Goal: Task Accomplishment & Management: Manage account settings

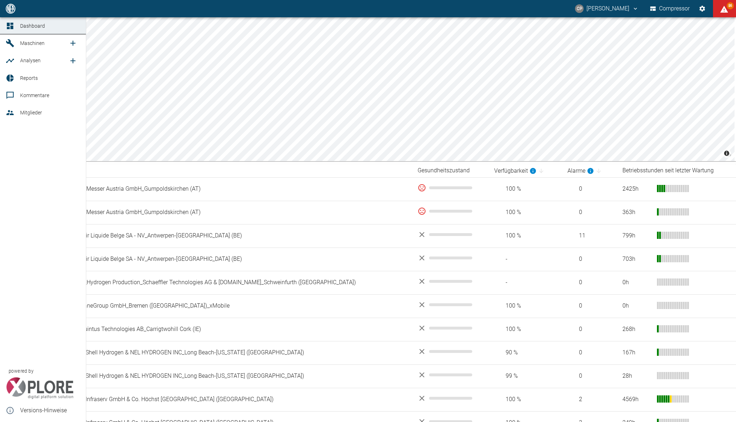
click at [10, 110] on icon at bounding box center [10, 112] width 9 height 9
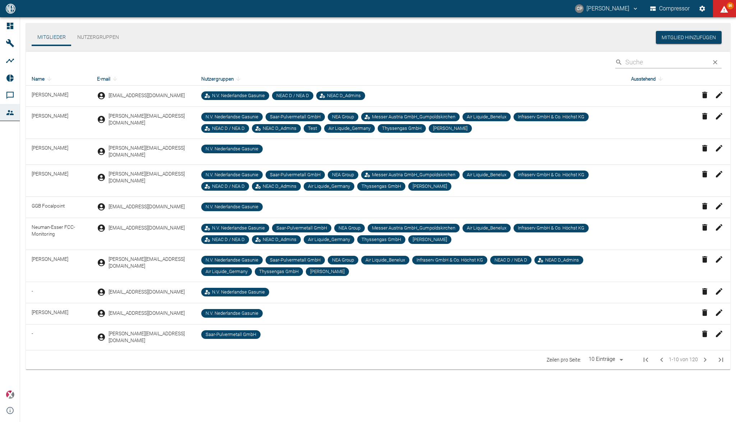
click at [702, 8] on icon "Einstellungen" at bounding box center [703, 9] width 6 height 6
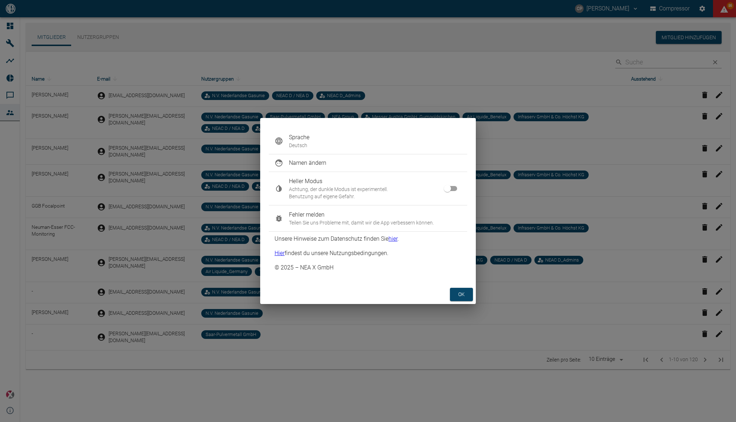
click at [362, 139] on span "Sprache" at bounding box center [375, 137] width 173 height 9
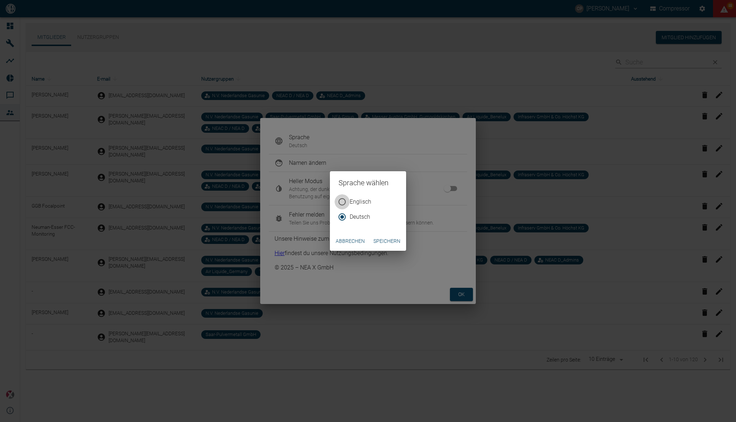
click at [343, 199] on input "Englisch" at bounding box center [342, 201] width 15 height 15
radio input "true"
click at [391, 230] on div "Englisch Deutsch" at bounding box center [368, 212] width 76 height 37
click at [388, 240] on button "Speichern" at bounding box center [387, 240] width 33 height 13
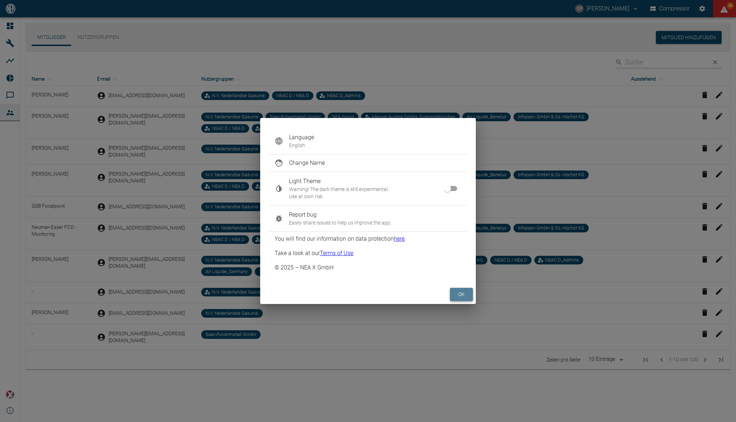
click at [462, 294] on button "ok" at bounding box center [461, 294] width 23 height 13
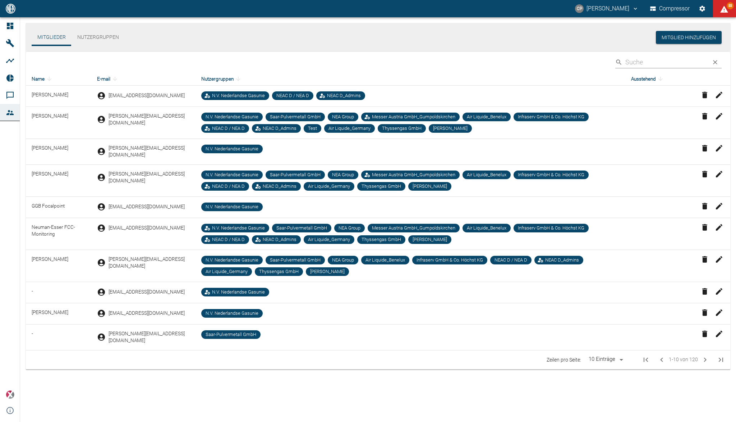
click at [438, 370] on div "Mitglieder Nutzergruppen Mitglied hinzufügen ​ Name E-mail Nutzergruppen Ausste…" at bounding box center [378, 198] width 716 height 363
click at [701, 12] on icon "Settings" at bounding box center [702, 8] width 7 height 7
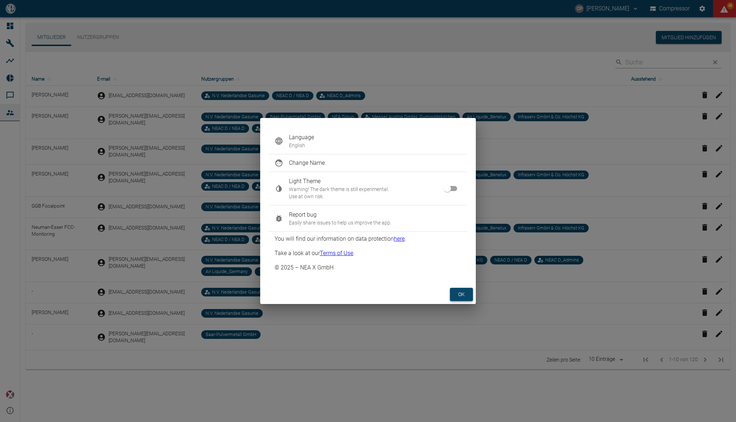
click at [456, 290] on button "ok" at bounding box center [461, 294] width 23 height 13
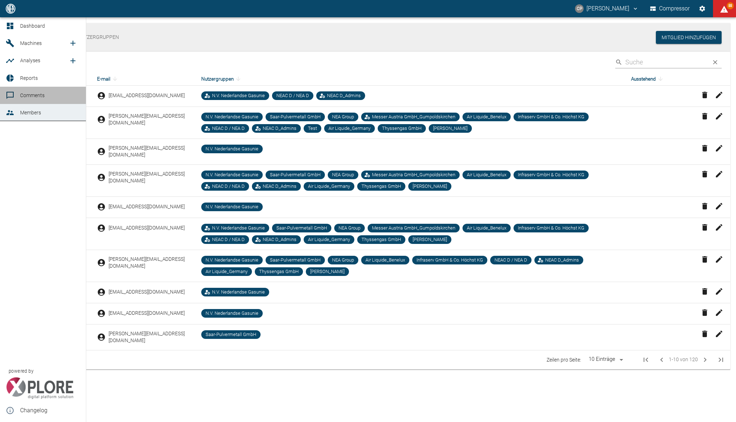
click at [23, 90] on link "Comments" at bounding box center [43, 95] width 86 height 17
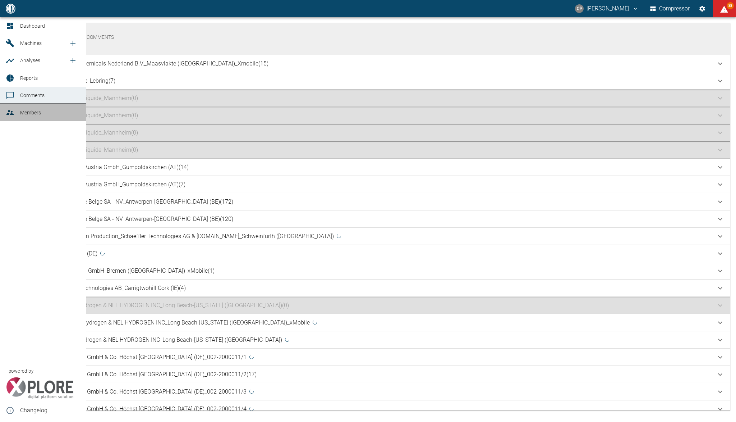
click at [33, 108] on span "Members" at bounding box center [50, 112] width 60 height 9
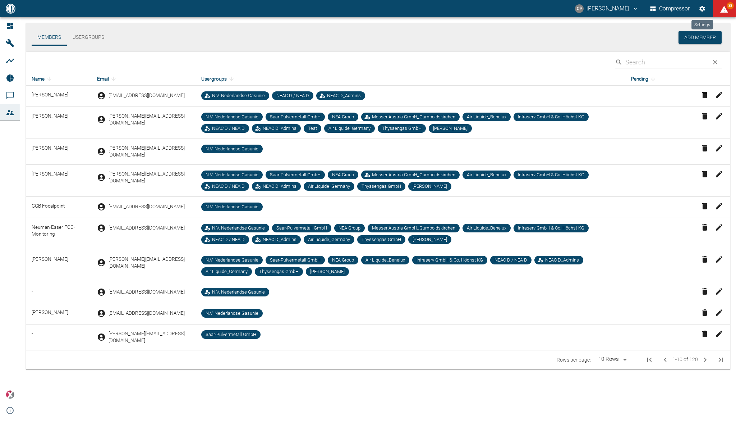
click at [698, 12] on button "Settings" at bounding box center [702, 8] width 13 height 13
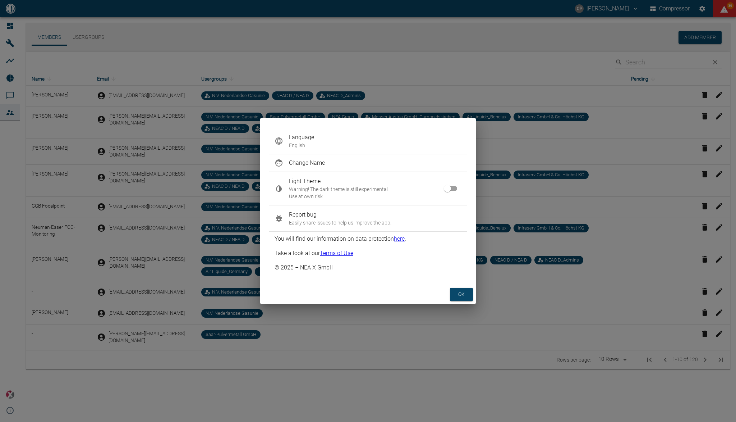
click at [340, 216] on span "Report bug" at bounding box center [375, 214] width 173 height 9
click at [453, 290] on button "ok" at bounding box center [461, 294] width 23 height 13
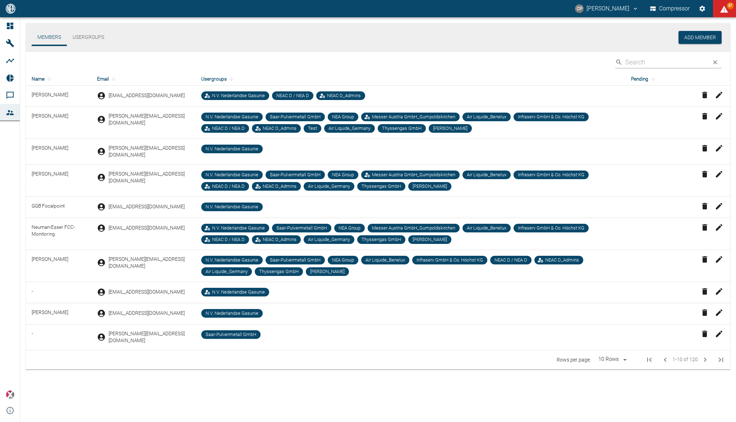
click at [700, 6] on icon "Settings" at bounding box center [702, 8] width 7 height 7
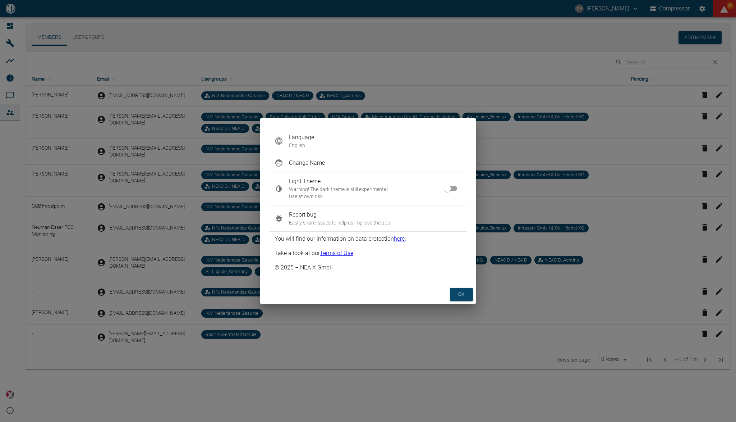
click at [338, 146] on p "English" at bounding box center [375, 145] width 173 height 7
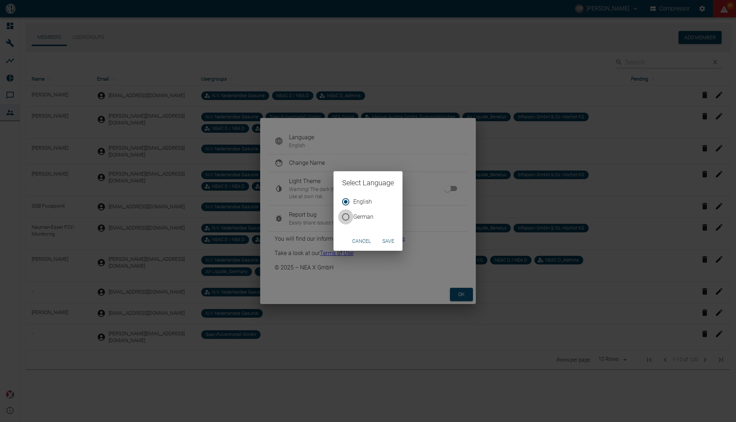
click at [344, 220] on input "German" at bounding box center [345, 216] width 15 height 15
radio input "true"
click at [385, 236] on button "Save" at bounding box center [388, 240] width 23 height 13
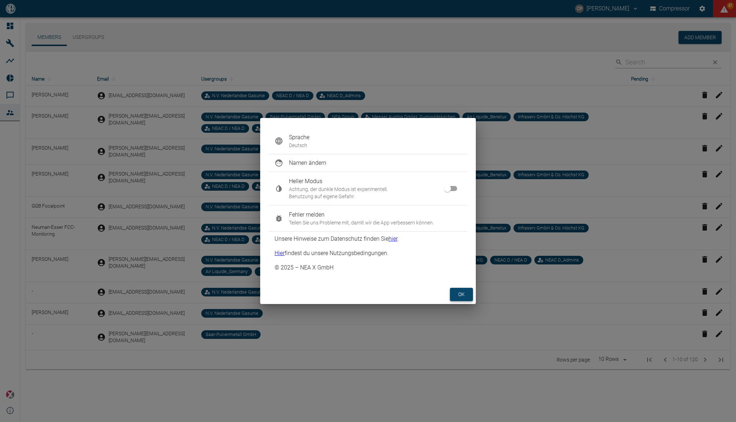
click at [458, 289] on button "ok" at bounding box center [461, 294] width 23 height 13
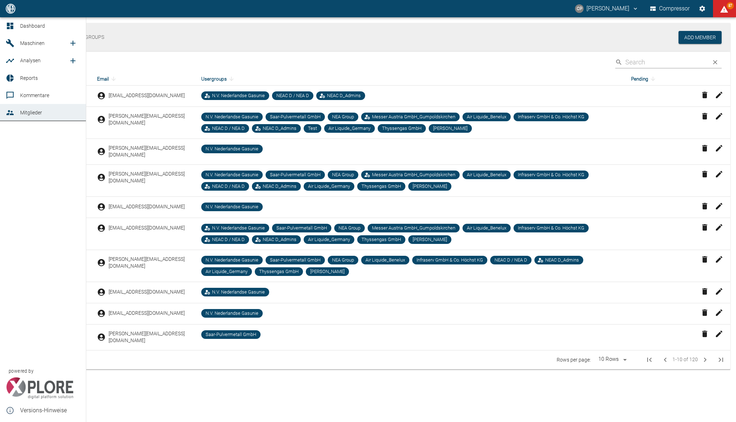
click at [9, 30] on link "Dashboard" at bounding box center [43, 25] width 86 height 17
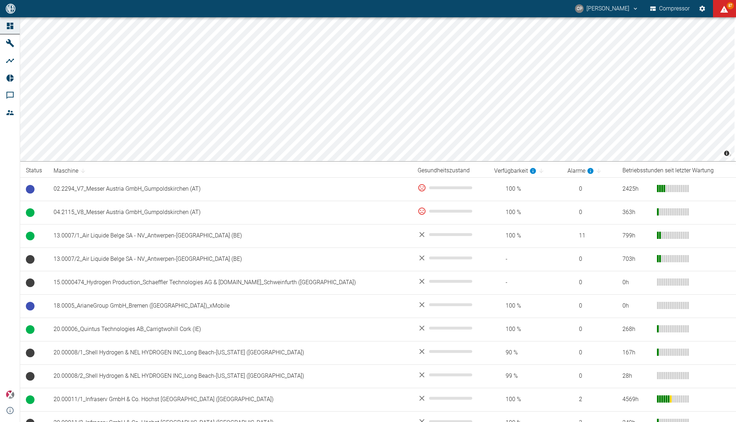
click at [11, 107] on link "Mitglieder" at bounding box center [10, 112] width 20 height 17
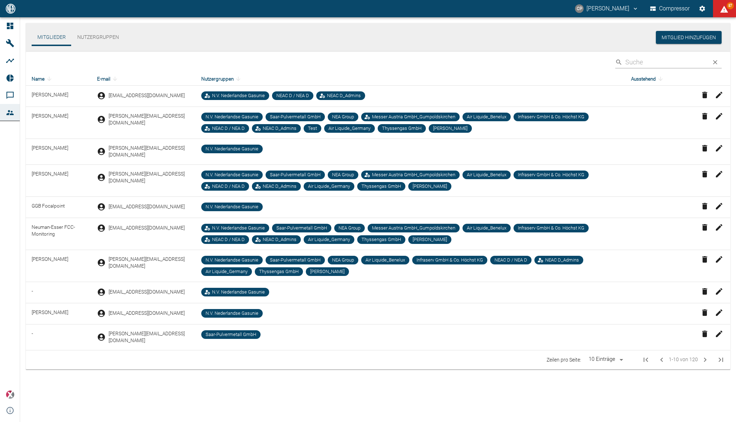
click at [702, 9] on icon "Einstellungen" at bounding box center [703, 9] width 6 height 6
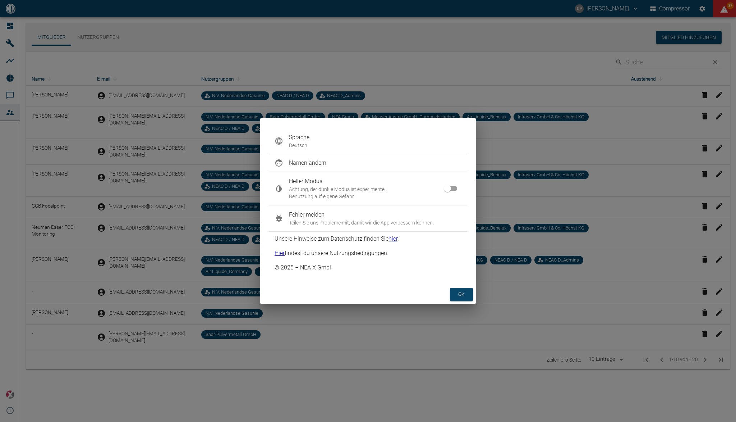
click at [343, 220] on p "Teilen Sie uns Probleme mit, damit wir die App verbessern können." at bounding box center [375, 222] width 173 height 7
click at [462, 297] on button "ok" at bounding box center [461, 294] width 23 height 13
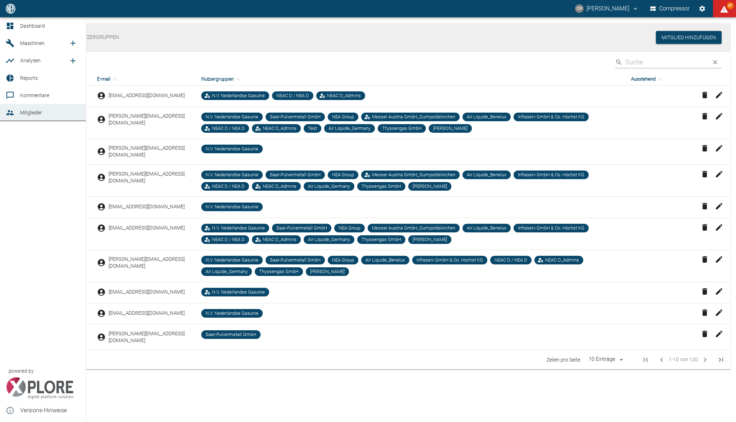
click at [28, 80] on span "Reports" at bounding box center [29, 78] width 18 height 6
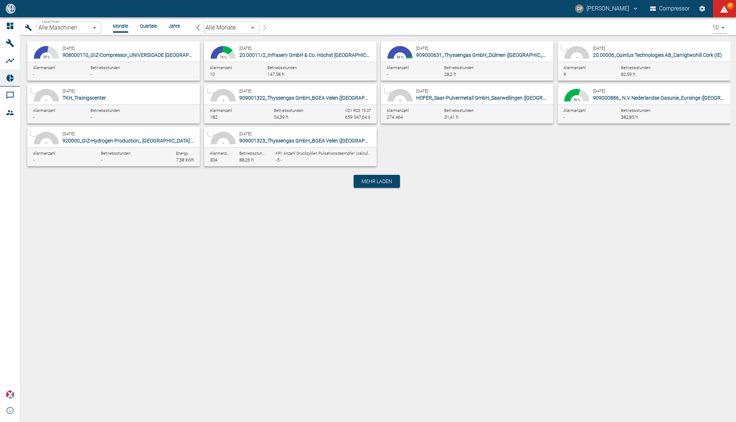
click at [94, 30] on body "CP Christoph Palm Compressor 87 Dashboard Maschinen Analysen Reports Kommentare…" at bounding box center [368, 211] width 736 height 422
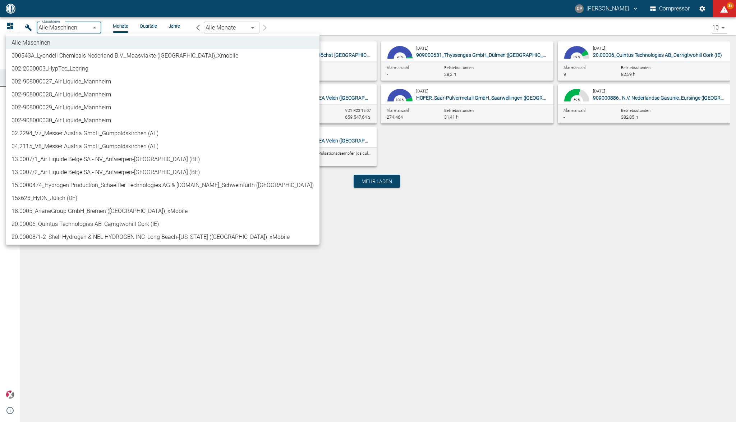
click at [294, 203] on div at bounding box center [368, 211] width 736 height 422
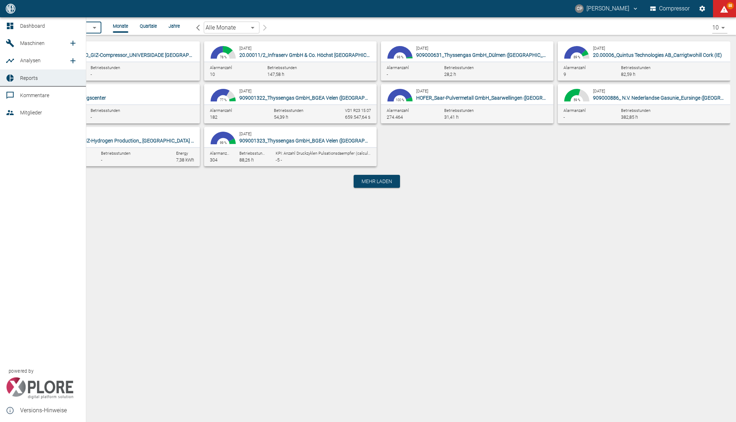
click at [15, 31] on link "Dashboard" at bounding box center [43, 25] width 86 height 17
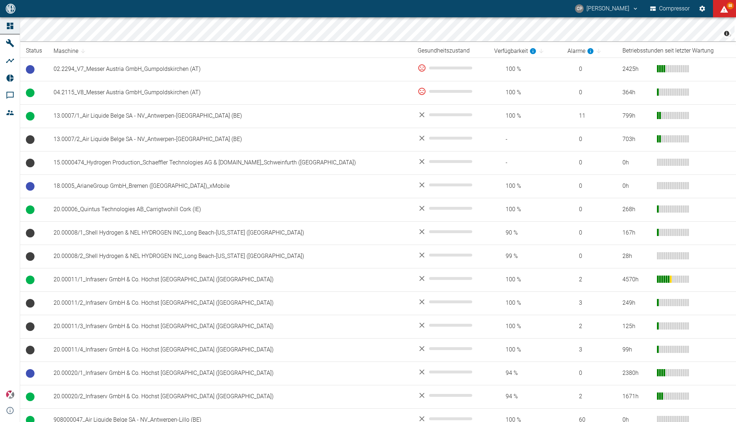
scroll to position [110, 0]
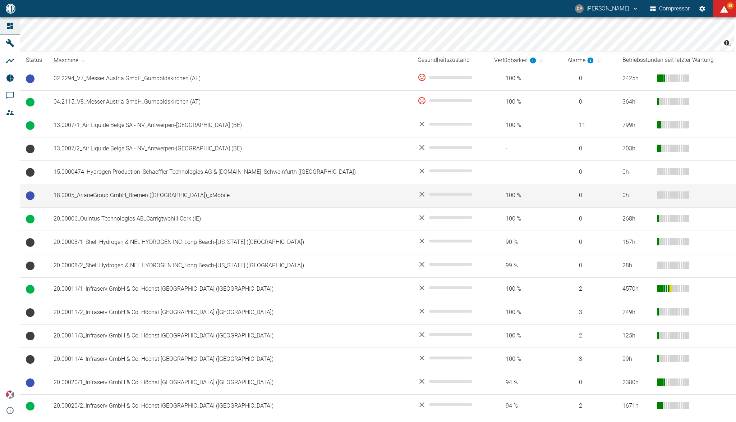
click at [147, 196] on td "18.0005_ArianeGroup GmbH_Bremen (DE)_xMobile" at bounding box center [230, 195] width 364 height 23
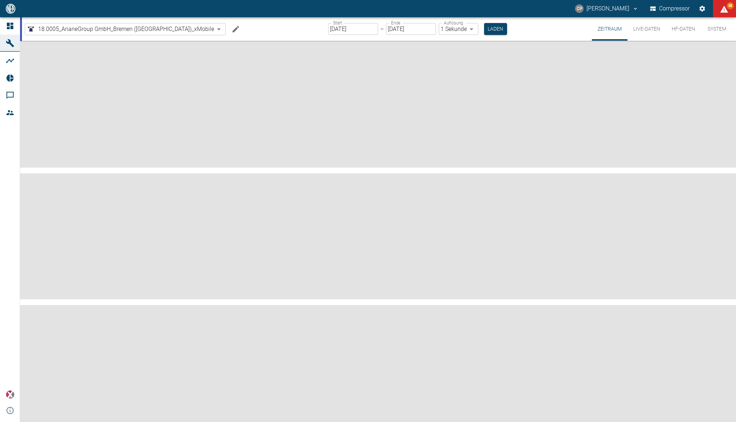
click at [656, 27] on button "Live-Daten" at bounding box center [647, 28] width 38 height 23
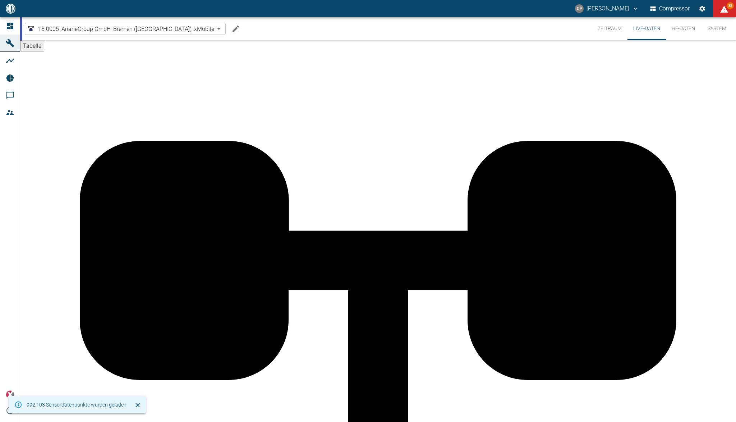
click at [646, 29] on button "Live-Daten" at bounding box center [647, 28] width 38 height 23
click at [605, 31] on button "Zeitraum" at bounding box center [610, 28] width 36 height 23
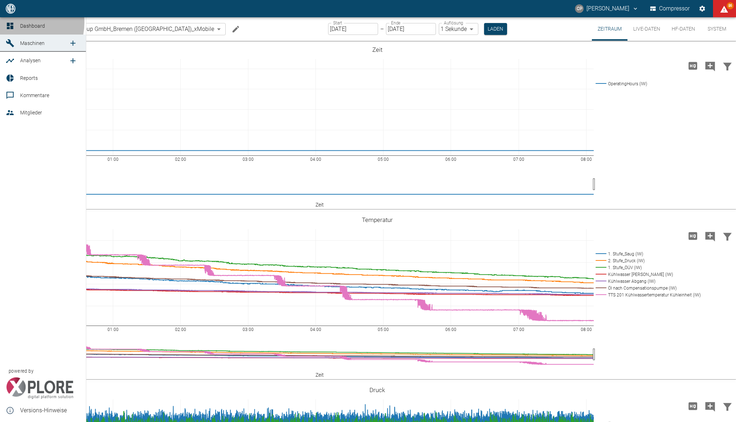
click at [21, 22] on span "Dashboard" at bounding box center [50, 26] width 60 height 9
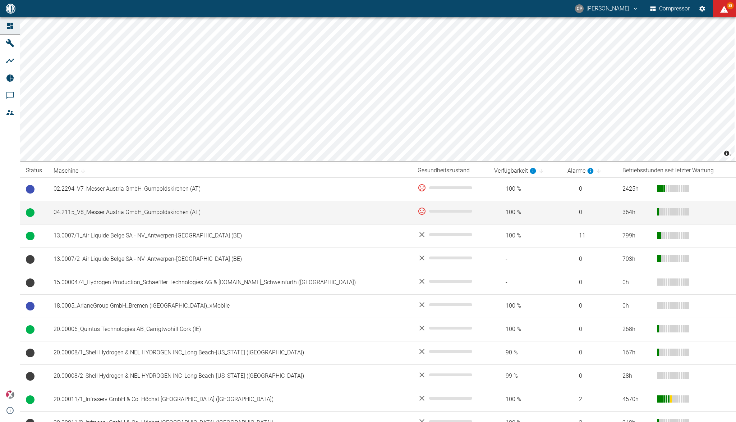
click at [127, 216] on td "04.2115_V8_Messer Austria GmbH_Gumpoldskirchen (AT)" at bounding box center [230, 212] width 364 height 23
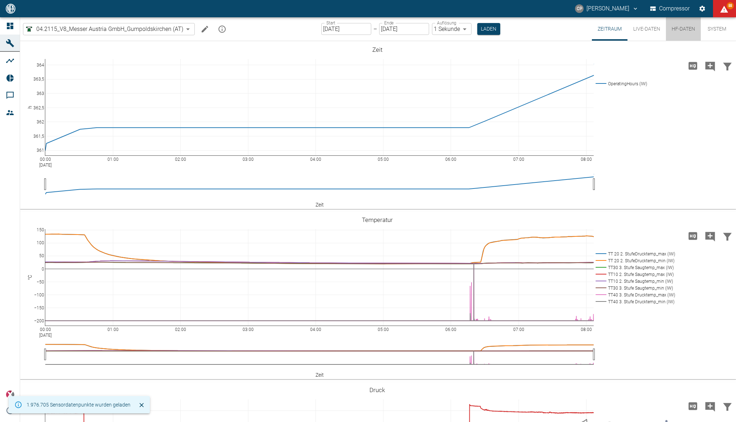
click at [678, 27] on button "HF-Daten" at bounding box center [683, 28] width 35 height 23
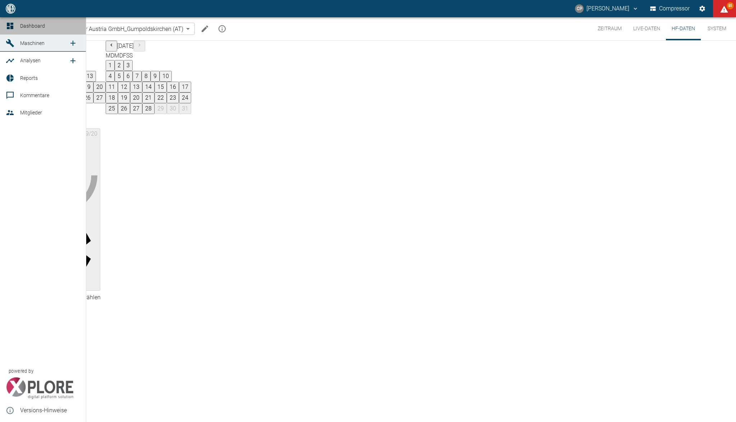
click at [10, 26] on icon at bounding box center [10, 26] width 9 height 9
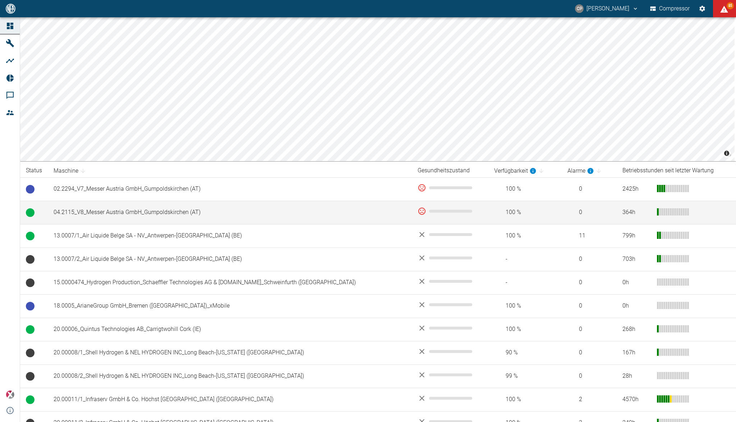
click at [168, 207] on td "04.2115_V8_Messer Austria GmbH_Gumpoldskirchen (AT)" at bounding box center [230, 212] width 364 height 23
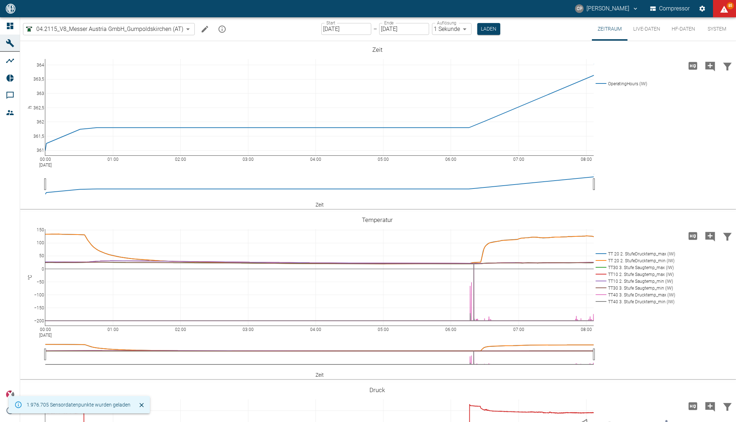
click at [680, 28] on button "HF-Daten" at bounding box center [683, 28] width 35 height 23
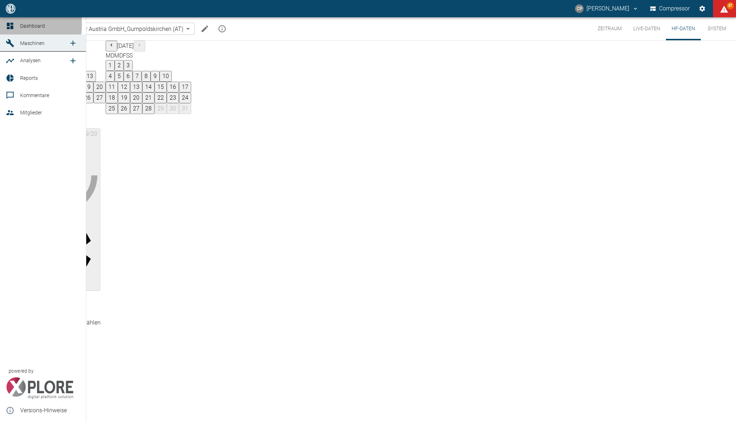
click at [14, 25] on div at bounding box center [11, 26] width 11 height 9
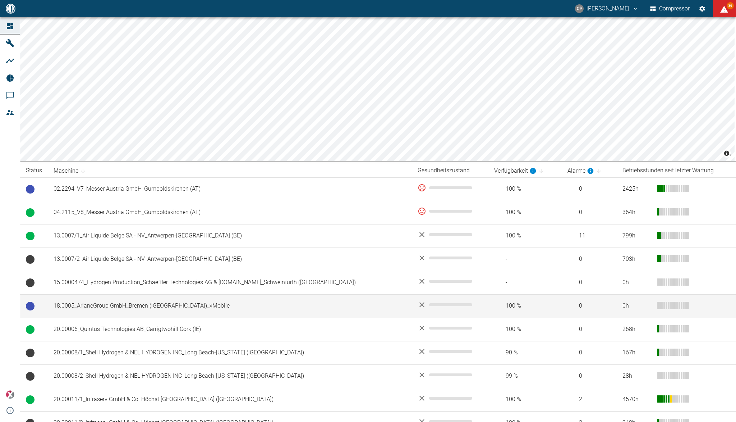
scroll to position [192, 0]
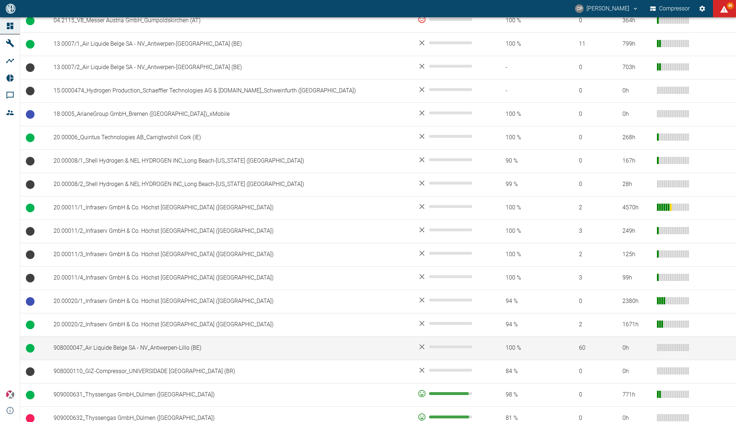
click at [124, 348] on td "908000047_Air Liquide Belge SA - NV_Antwerpen-Lillo (BE)" at bounding box center [230, 347] width 364 height 23
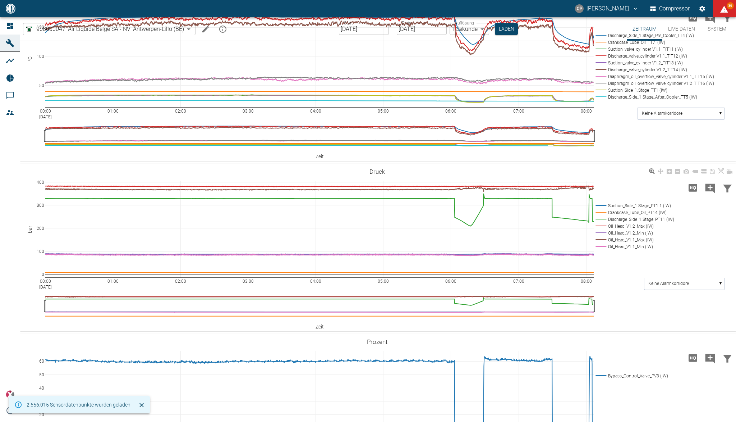
scroll to position [335, 0]
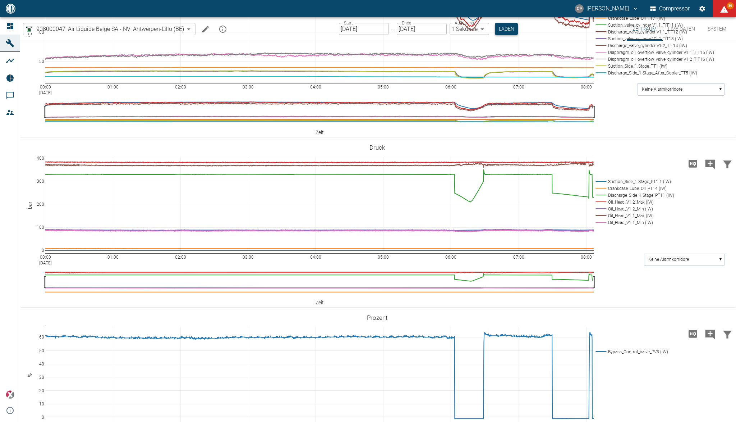
click at [499, 35] on button "Laden" at bounding box center [506, 29] width 23 height 12
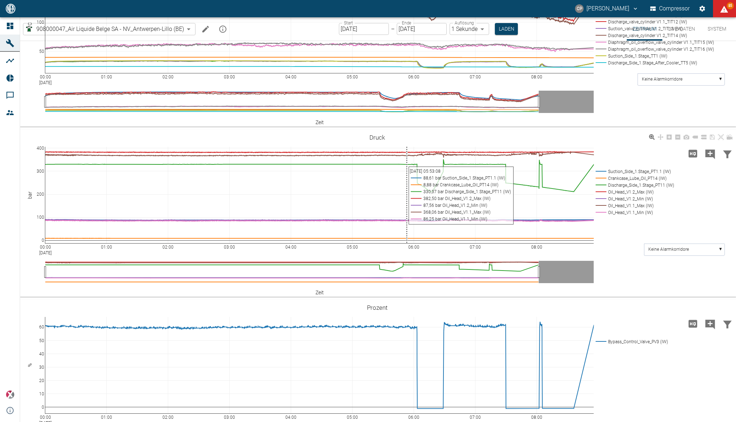
scroll to position [623, 0]
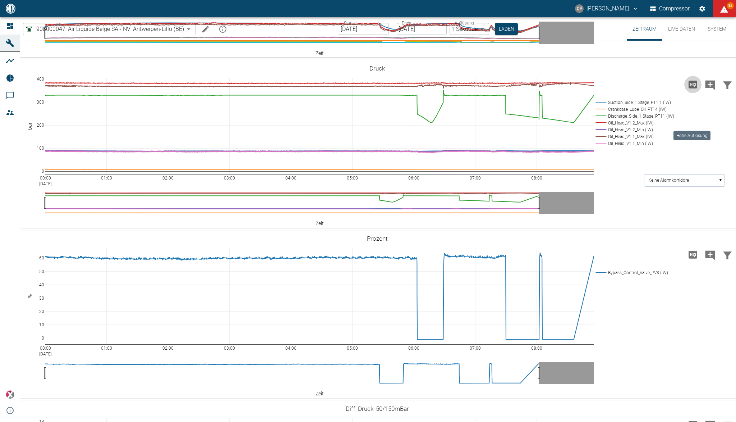
click at [691, 88] on icon "Hohe Auflösung" at bounding box center [693, 85] width 9 height 8
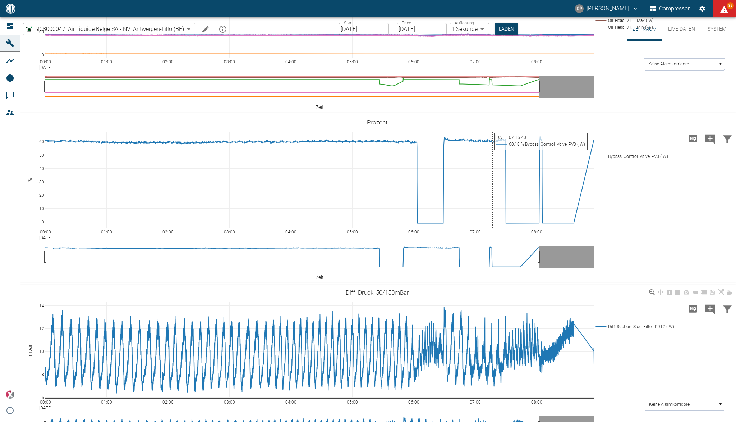
scroll to position [810, 0]
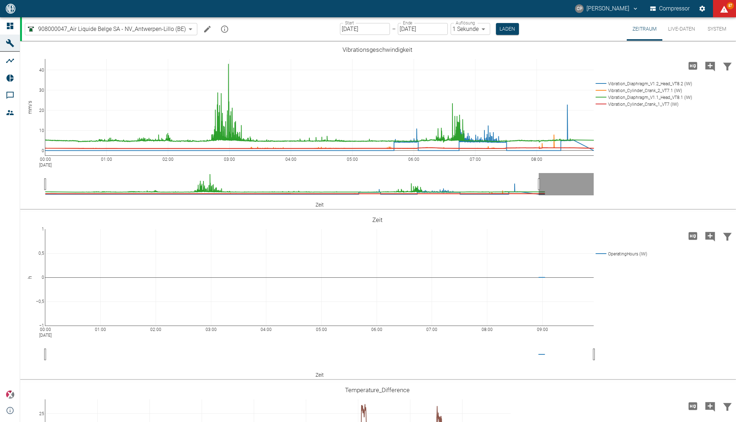
scroll to position [810, 0]
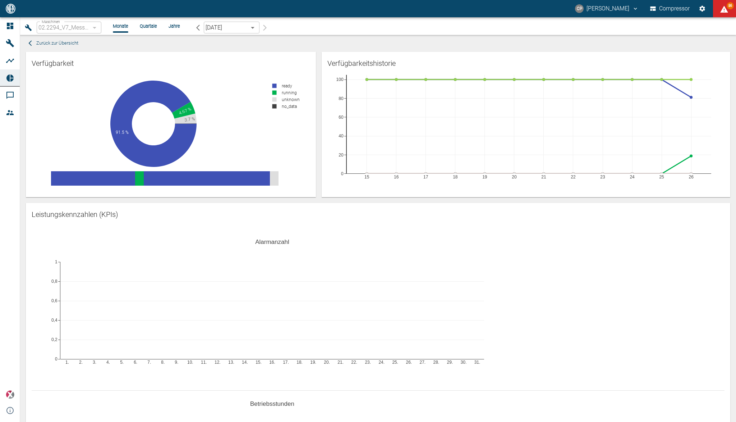
click at [266, 27] on div "[DATE] [object Object] ​" at bounding box center [232, 28] width 80 height 12
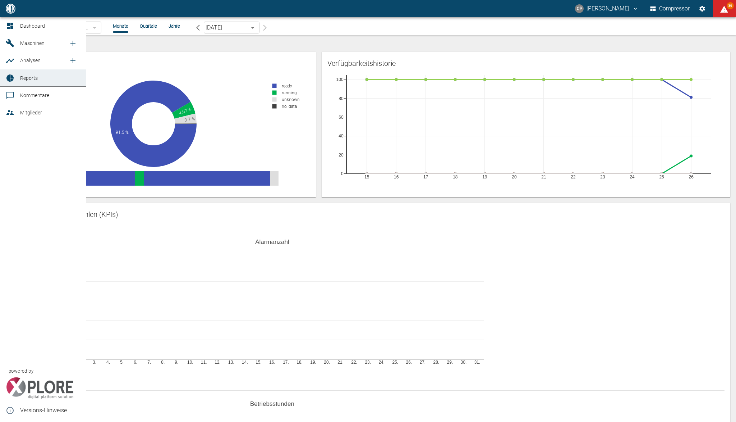
click at [28, 79] on span "Reports" at bounding box center [29, 78] width 18 height 6
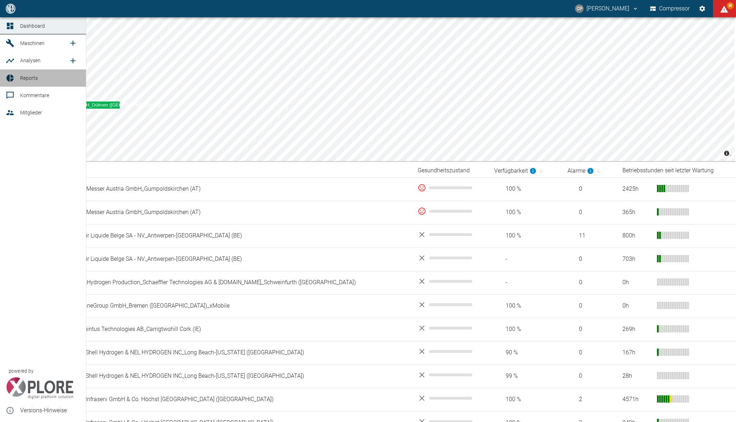
click at [15, 77] on div at bounding box center [11, 78] width 11 height 9
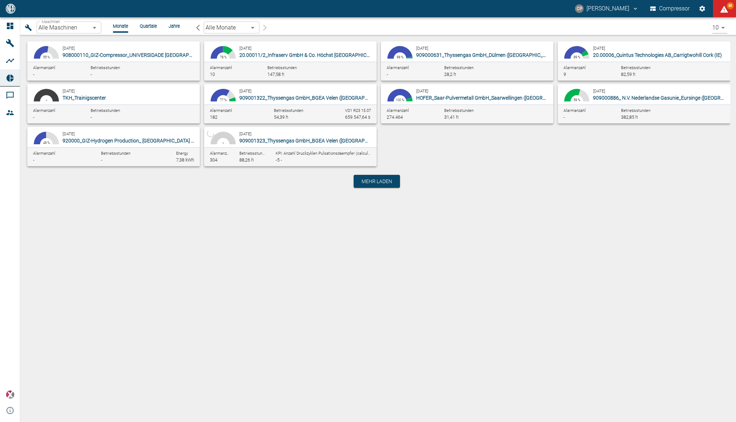
click at [77, 20] on div "Maschinen Alle Maschinen Maschinen Monate Quartale Jahre Alle Monate [object Ob…" at bounding box center [375, 27] width 705 height 15
click at [77, 24] on body "CP [PERSON_NAME] Compressor 86 Dashboard Maschinen Analysen Reports Kommentare …" at bounding box center [368, 211] width 736 height 422
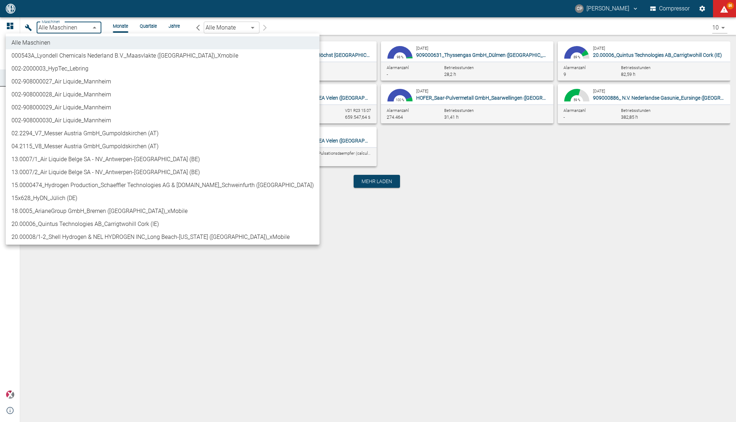
click at [68, 145] on li "04.2115_V8_Messer Austria GmbH_Gumpoldskirchen (AT)" at bounding box center [163, 146] width 314 height 13
type input "62df7942-7815-4ccf-a722-4ba74b721732"
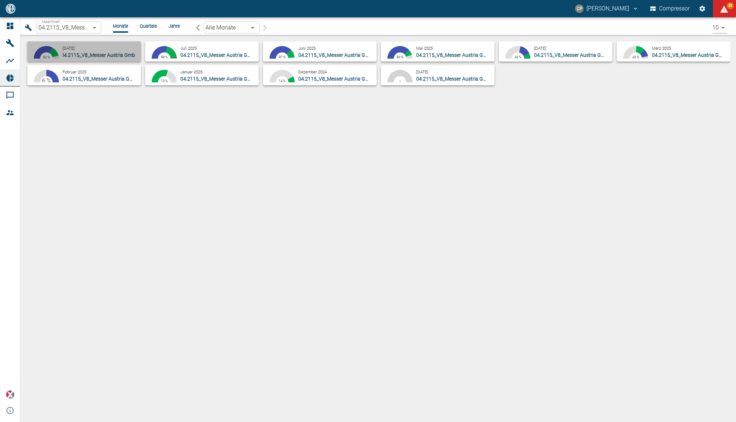
click at [74, 54] on span "04.2115_V8_Messer Austria GmbH_Gumpoldskirchen (AT)" at bounding box center [125, 55] width 129 height 6
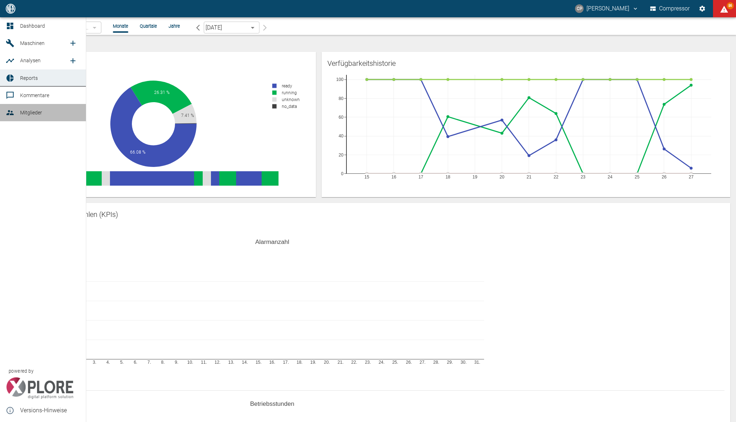
click at [25, 113] on span "Mitglieder" at bounding box center [31, 113] width 22 height 6
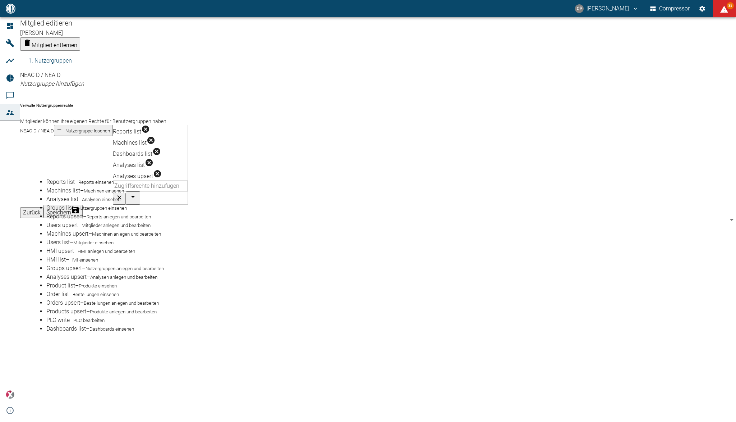
click at [188, 180] on input "text" at bounding box center [150, 185] width 75 height 11
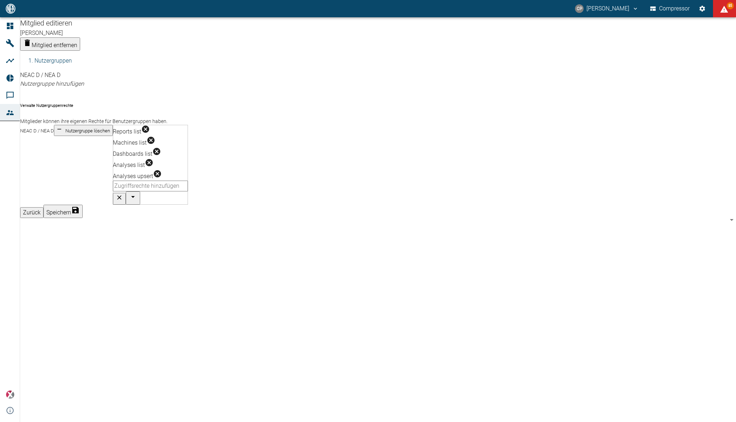
click at [260, 218] on div "Mitglied editieren Marcel Schade Mitglied entfernen Nutzergruppen NEAC D / NEA …" at bounding box center [378, 117] width 716 height 201
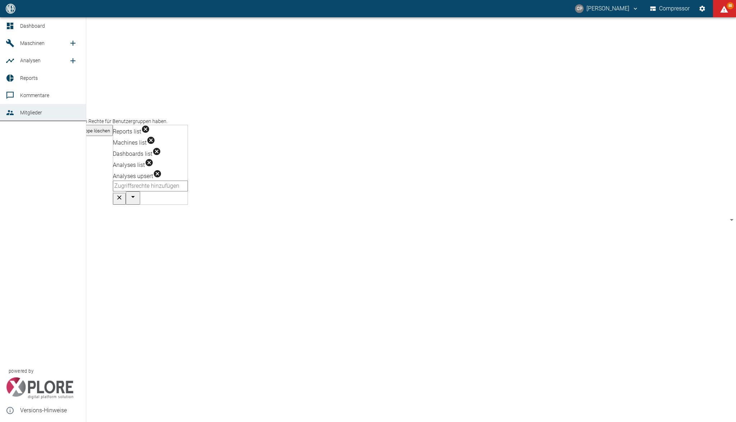
click at [11, 26] on icon at bounding box center [10, 26] width 6 height 6
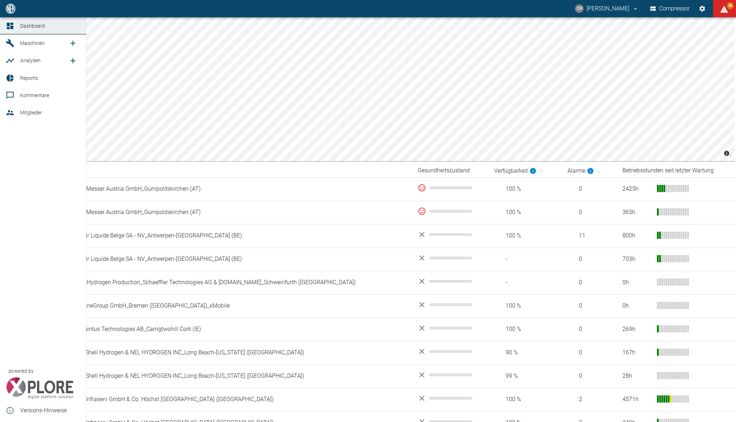
click at [5, 116] on link "Mitglieder" at bounding box center [43, 112] width 86 height 17
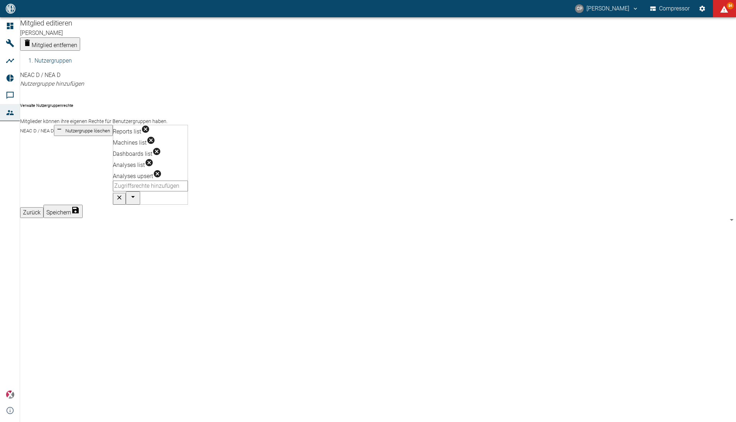
click at [188, 180] on input "text" at bounding box center [150, 185] width 75 height 11
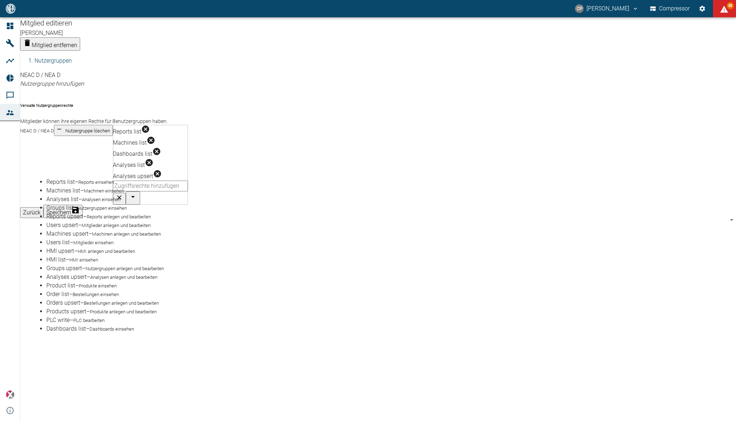
scroll to position [167, 0]
click at [73, 218] on div "Mitglied editieren Marcel Schade Mitglied entfernen Nutzergruppen NEAC D / NEA …" at bounding box center [378, 117] width 716 height 201
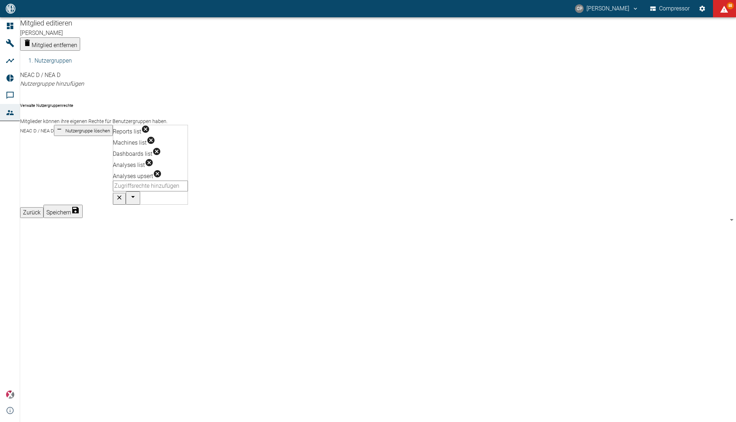
click at [12, 25] on icon at bounding box center [10, 26] width 9 height 9
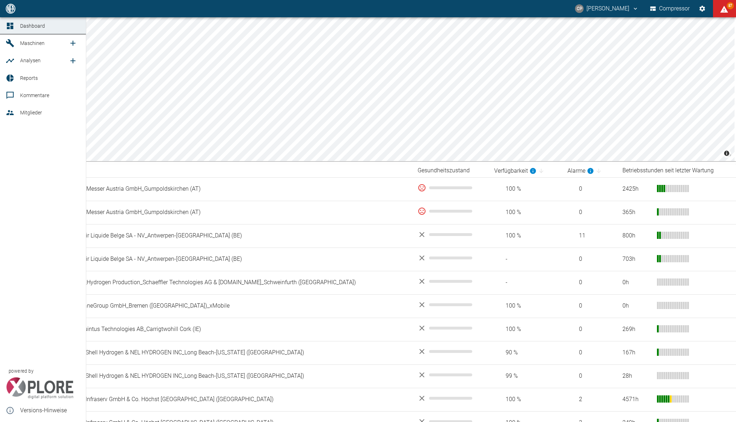
click at [22, 77] on span "Reports" at bounding box center [29, 78] width 18 height 6
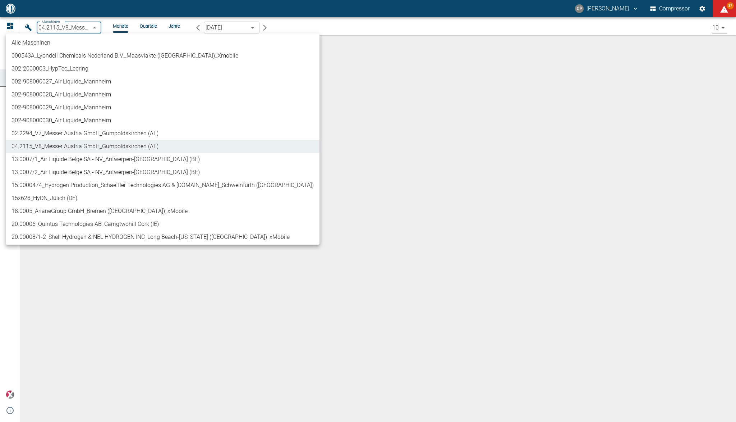
click at [97, 26] on body "CP Christoph Palm Compressor 87 Dashboard Maschinen Analysen Reports Kommentare…" at bounding box center [368, 211] width 736 height 422
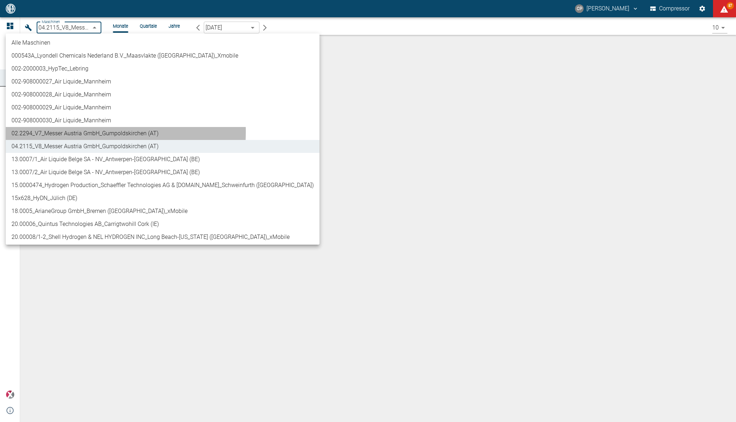
click at [67, 132] on li "02.2294_V7_Messer Austria GmbH_Gumpoldskirchen (AT)" at bounding box center [163, 133] width 314 height 13
type input "52381507-e89c-473a-84ef-8e4810c4aa68"
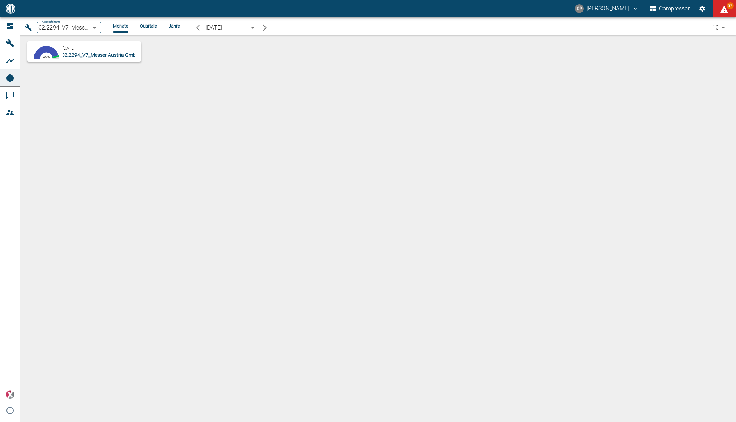
click at [72, 53] on span "02.2294_V7_Messer Austria GmbH_Gumpoldskirchen (AT)" at bounding box center [126, 55] width 129 height 6
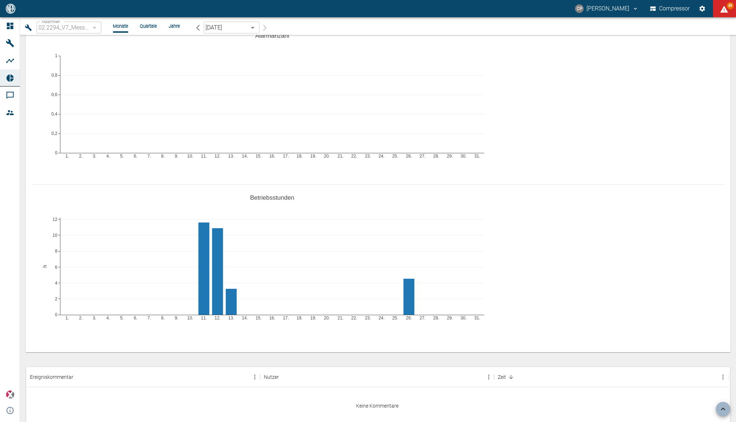
scroll to position [288, 0]
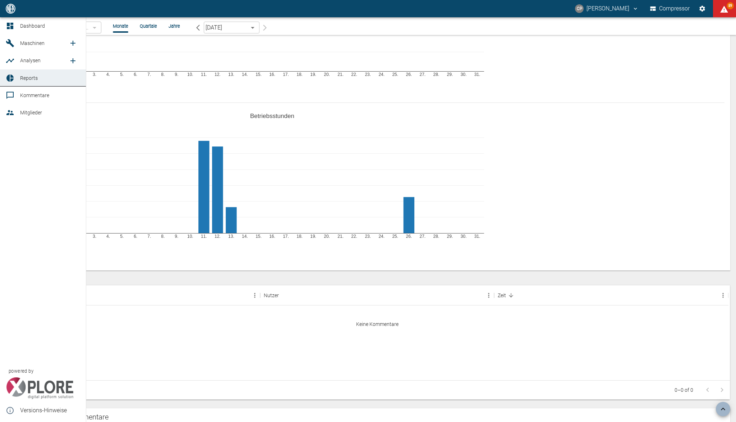
click at [8, 20] on link "Dashboard" at bounding box center [43, 25] width 86 height 17
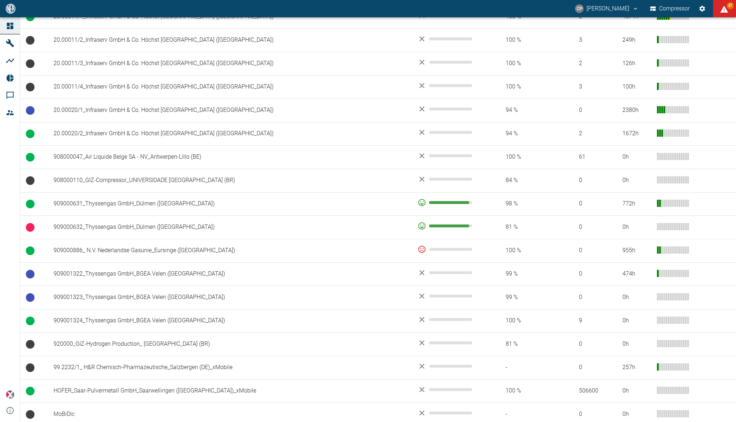
scroll to position [383, 0]
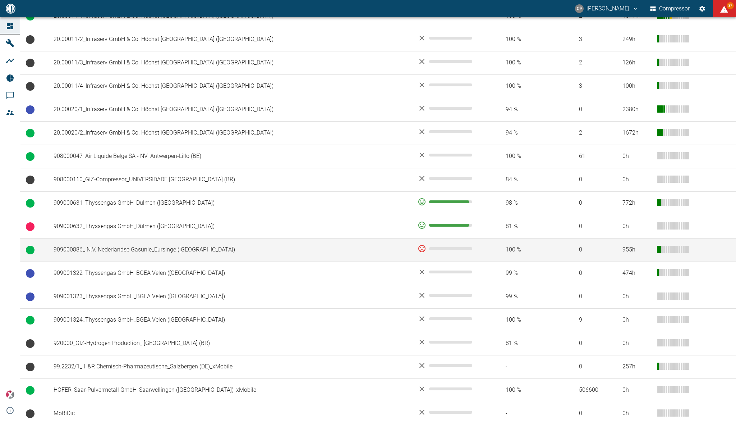
click at [220, 256] on td "909000886_ N.V. Nederlandse Gasunie_Eursinge (NL)" at bounding box center [230, 249] width 364 height 23
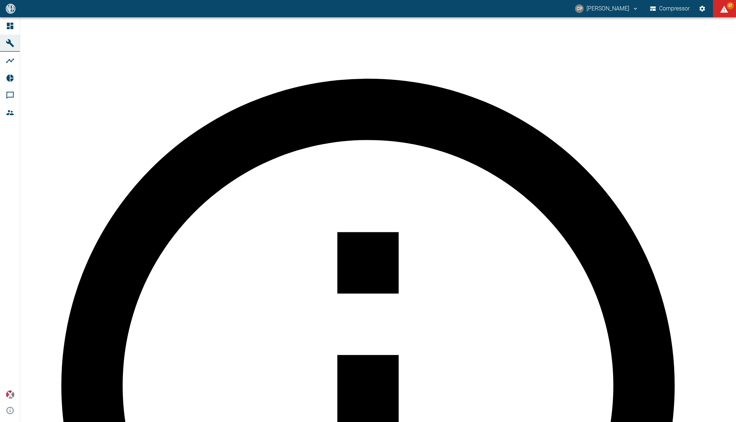
type input "2min"
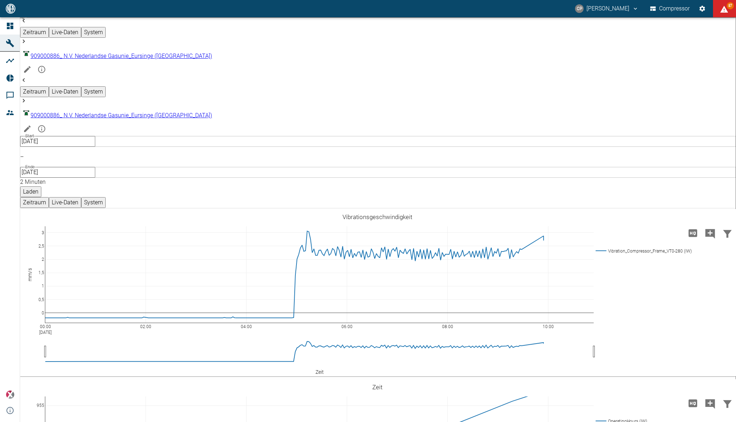
scroll to position [1630, 0]
click at [95, 136] on input "28.08.2025" at bounding box center [57, 141] width 75 height 11
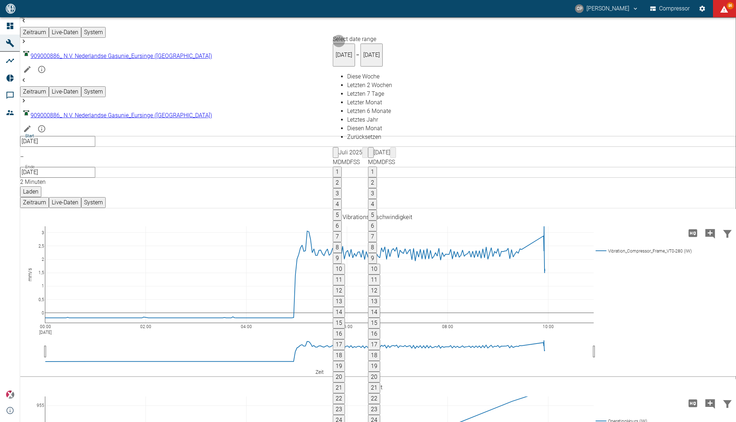
click at [377, 199] on button "4" at bounding box center [372, 204] width 9 height 11
type input "04.08.2025"
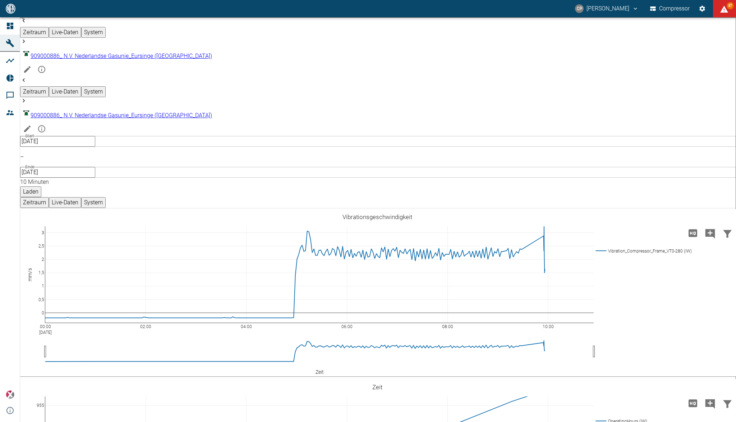
click at [475, 29] on body "CP Christoph Palm Compressor 87 Dashboard Maschinen Analysen Reports Kommentare…" at bounding box center [368, 211] width 736 height 422
click at [470, 56] on li "2 Minuten" at bounding box center [463, 57] width 42 height 13
type input "2min"
click at [41, 186] on button "Laden" at bounding box center [30, 191] width 21 height 11
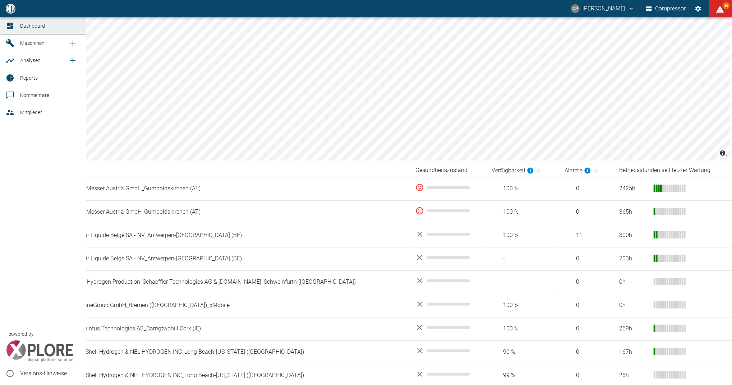
click at [9, 80] on icon at bounding box center [9, 77] width 7 height 7
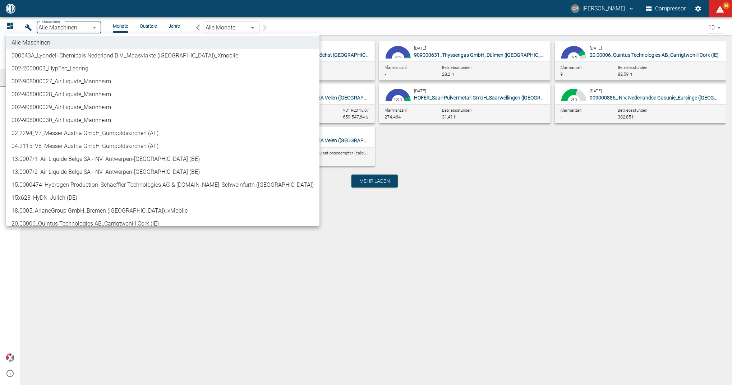
click at [96, 25] on body "CP [PERSON_NAME] Compressor 86 Dashboard Maschinen Analysen Reports Kommentare …" at bounding box center [366, 192] width 732 height 385
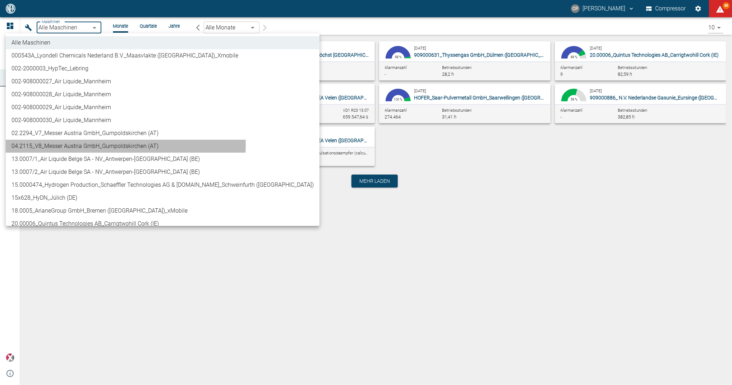
click at [73, 144] on li "04.2115_V8_Messer Austria GmbH_Gumpoldskirchen (AT)" at bounding box center [163, 146] width 314 height 13
type input "62df7942-7815-4ccf-a722-4ba74b721732"
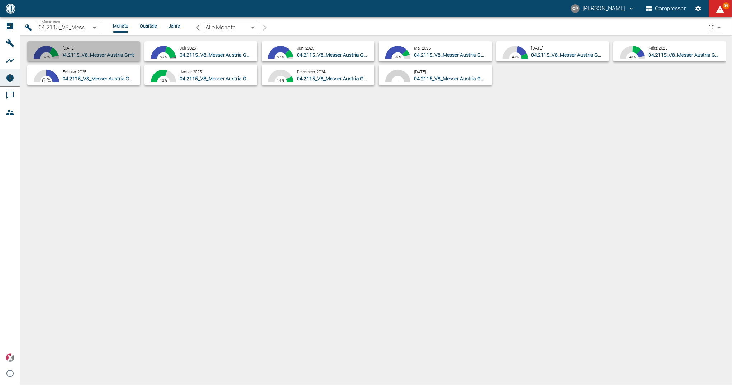
click at [65, 52] on span "04.2115_V8_Messer Austria GmbH_Gumpoldskirchen (AT)" at bounding box center [125, 55] width 129 height 6
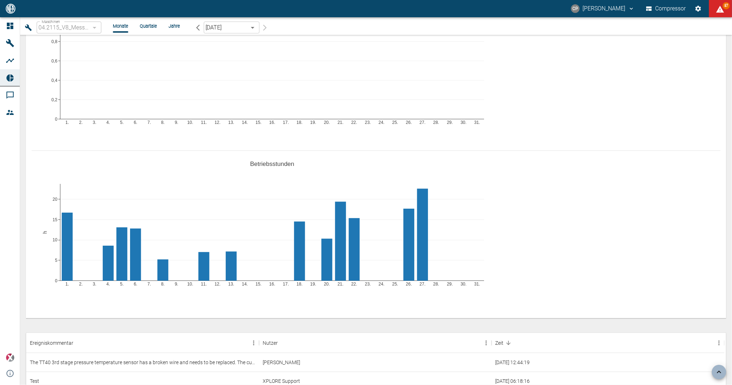
scroll to position [408, 0]
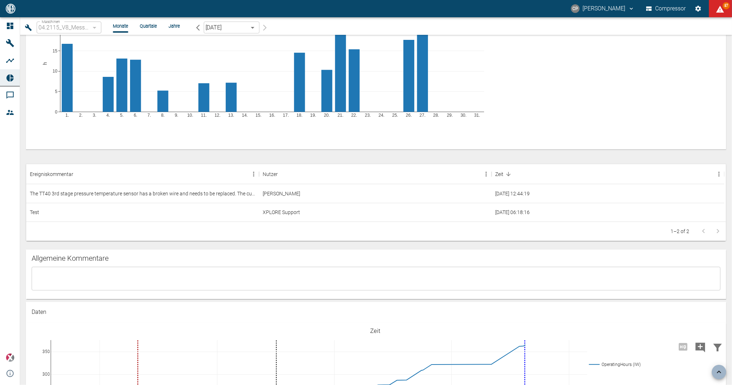
click at [97, 267] on div "x ​" at bounding box center [376, 279] width 689 height 24
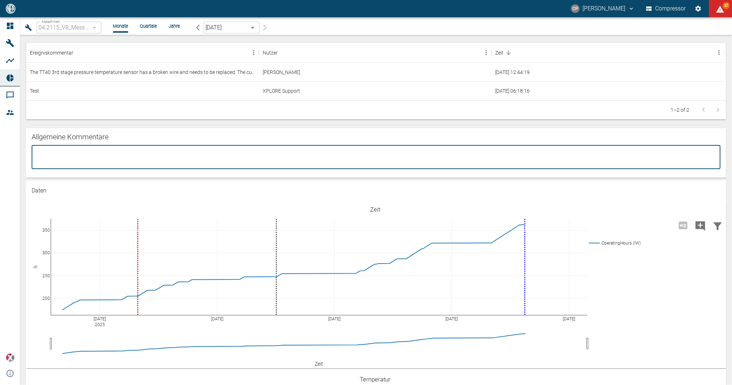
scroll to position [456, 0]
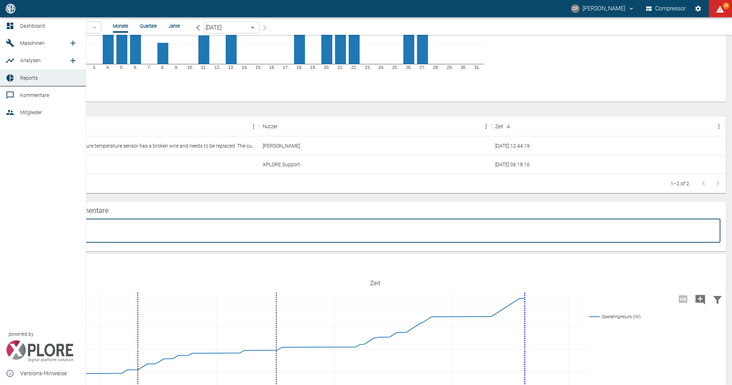
click at [24, 78] on span "Reports" at bounding box center [29, 78] width 18 height 6
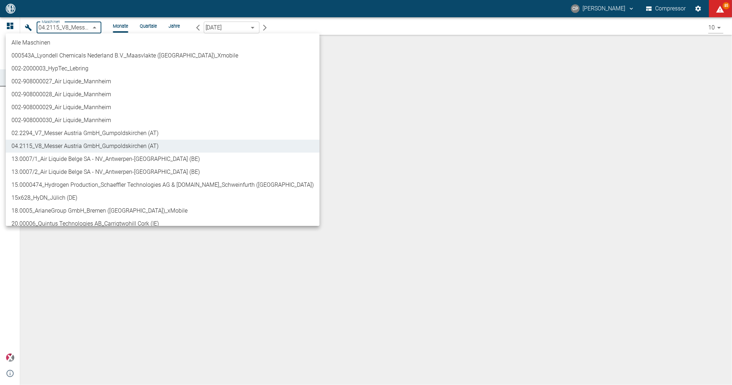
click at [98, 29] on body "CP Christoph Palm Compressor 85 Dashboard Maschinen Analysen Reports Kommentare…" at bounding box center [366, 192] width 732 height 385
click at [94, 135] on li "02.2294_V7_Messer Austria GmbH_Gumpoldskirchen (AT)" at bounding box center [163, 133] width 314 height 13
type input "52381507-e89c-473a-84ef-8e4810c4aa68"
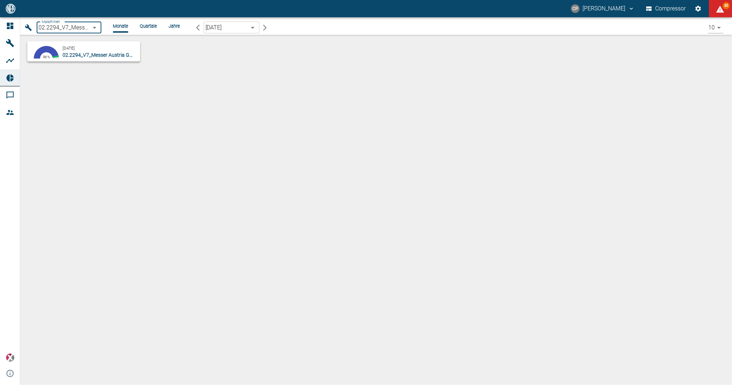
click at [86, 40] on div "91.5 % 4.67 % 3.7 % 0.1 % 96 % August 2025 02.2294_V7_Messer Austria GmbH_Gumpo…" at bounding box center [81, 50] width 117 height 24
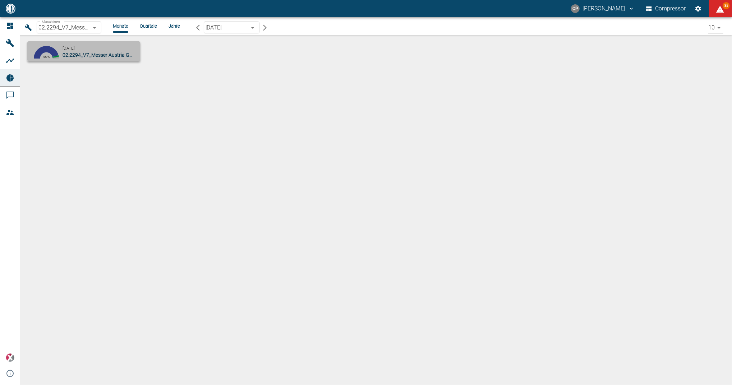
click at [86, 49] on div "August 2025 02.2294_V7_Messer Austria GmbH_Gumpoldskirchen (AT)" at bounding box center [100, 51] width 75 height 14
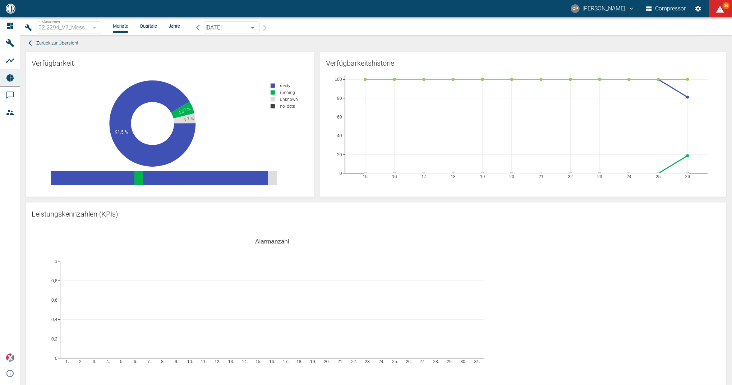
click at [268, 24] on div "August 2025 [object Object] ​" at bounding box center [232, 28] width 80 height 12
click at [200, 26] on icon "button" at bounding box center [197, 27] width 7 height 7
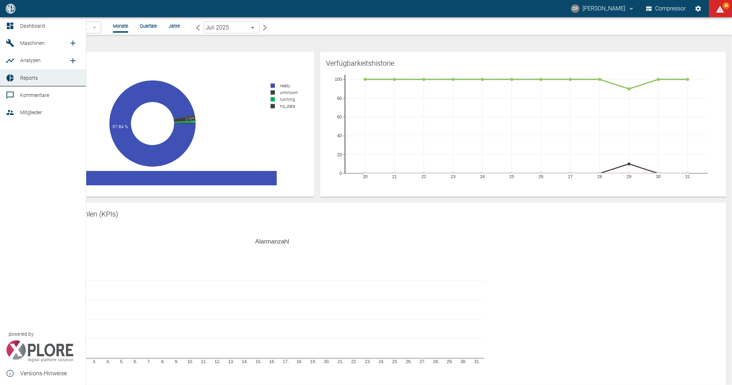
click at [7, 30] on link "Dashboard" at bounding box center [43, 25] width 86 height 17
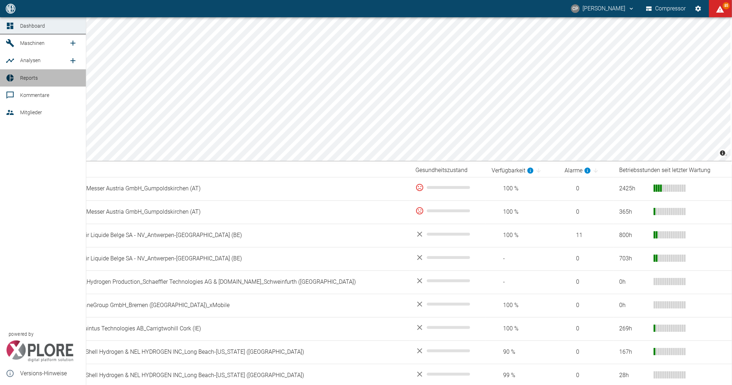
click at [26, 78] on span "Reports" at bounding box center [29, 78] width 18 height 6
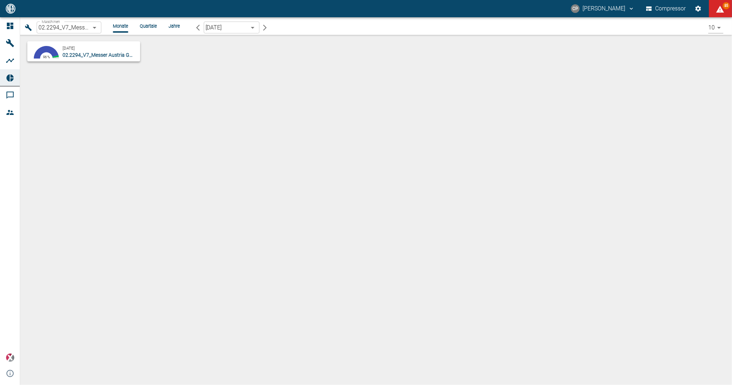
click at [99, 50] on div "[DATE] 02.2294_V7_Messer Austria GmbH_Gumpoldskirchen (AT)" at bounding box center [100, 51] width 75 height 14
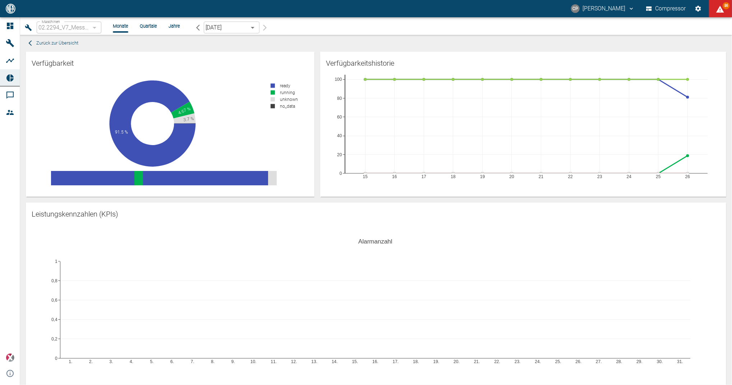
click at [37, 44] on span "Zurück zur Übersicht" at bounding box center [57, 43] width 42 height 8
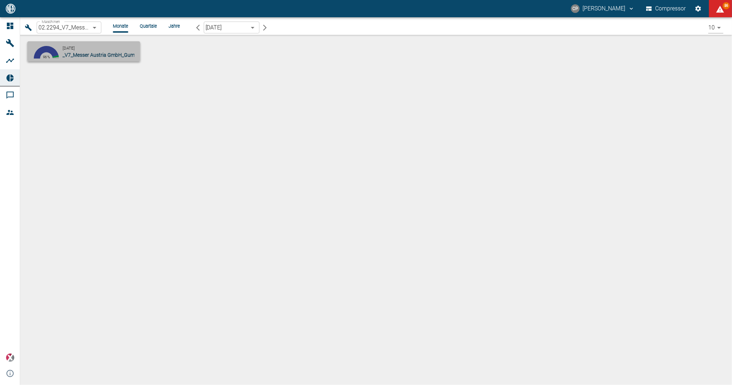
drag, startPoint x: 134, startPoint y: 55, endPoint x: 78, endPoint y: 56, distance: 55.7
click at [78, 56] on span "02.2294_V7_Messer Austria GmbH_Gumpoldskirchen (AT)" at bounding box center [108, 55] width 129 height 6
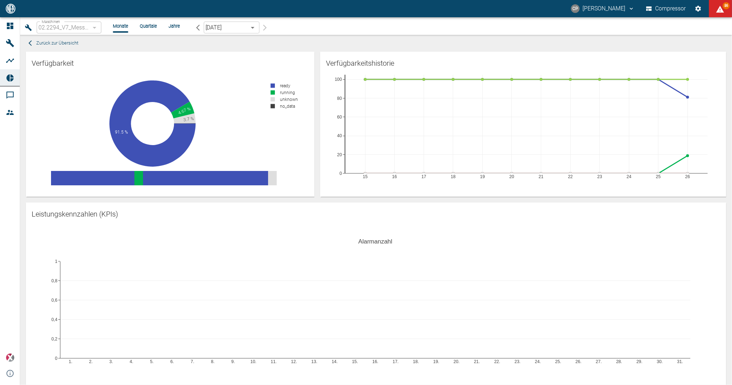
drag, startPoint x: 86, startPoint y: 27, endPoint x: 47, endPoint y: 27, distance: 39.2
click at [47, 27] on div "02.2294_V7_Messer Austria GmbH_Gumpoldskirchen (AT)" at bounding box center [69, 28] width 65 height 12
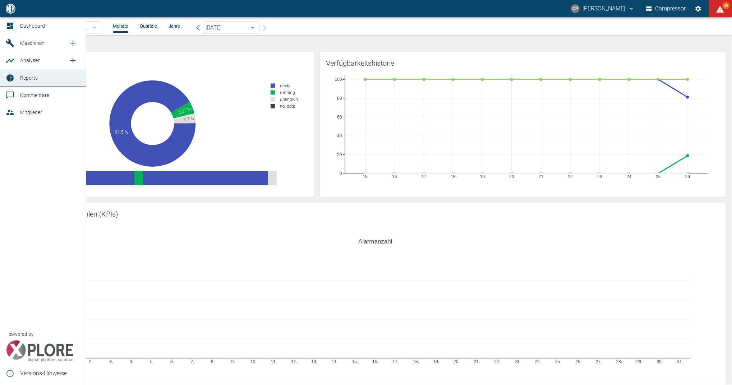
click at [9, 26] on icon at bounding box center [10, 26] width 6 height 6
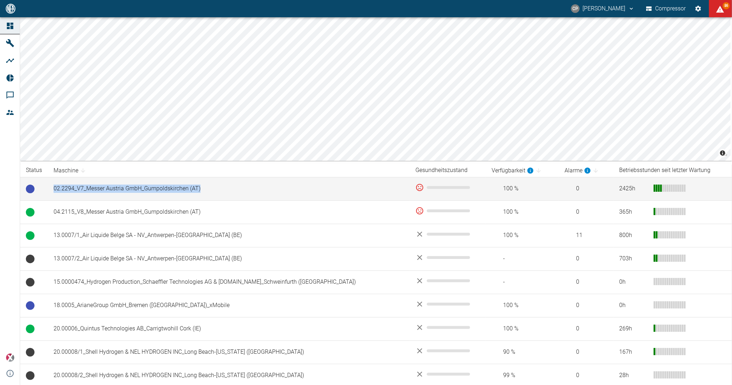
drag, startPoint x: 185, startPoint y: 191, endPoint x: 46, endPoint y: 191, distance: 138.8
click at [46, 191] on tr "02.2294_V7_Messer Austria GmbH_Gumpoldskirchen (AT) 100 % 0 2425 h" at bounding box center [376, 188] width 712 height 23
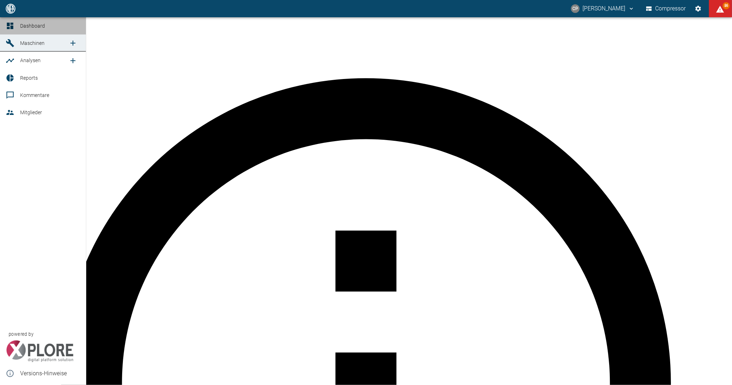
click at [9, 27] on icon at bounding box center [10, 26] width 6 height 6
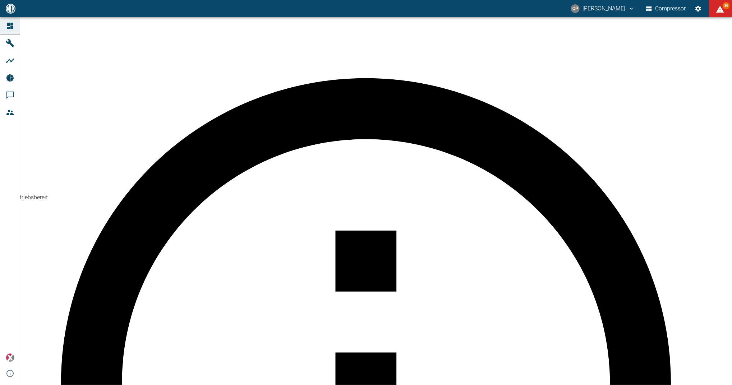
copy tr "02.2294_V7_Messer Austria GmbH_Gumpoldskirchen (AT)"
drag, startPoint x: 205, startPoint y: 188, endPoint x: 27, endPoint y: 191, distance: 178.0
click at [700, 9] on icon "Einstellungen" at bounding box center [699, 9] width 6 height 6
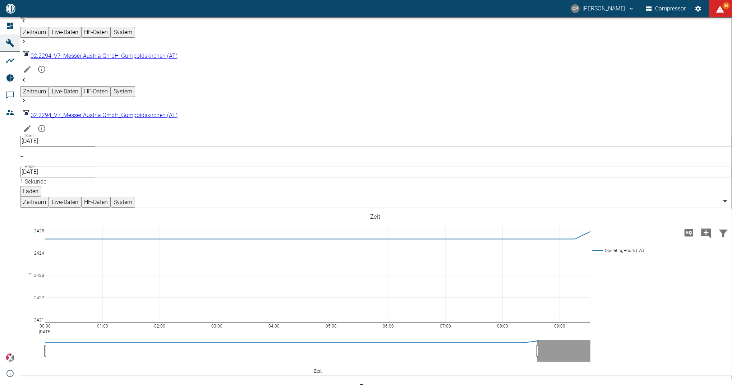
drag, startPoint x: 222, startPoint y: 8, endPoint x: 151, endPoint y: 26, distance: 73.1
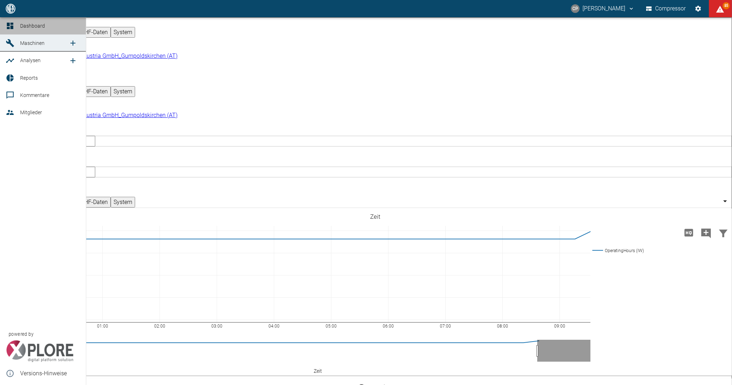
click at [17, 26] on link "Dashboard" at bounding box center [43, 25] width 86 height 17
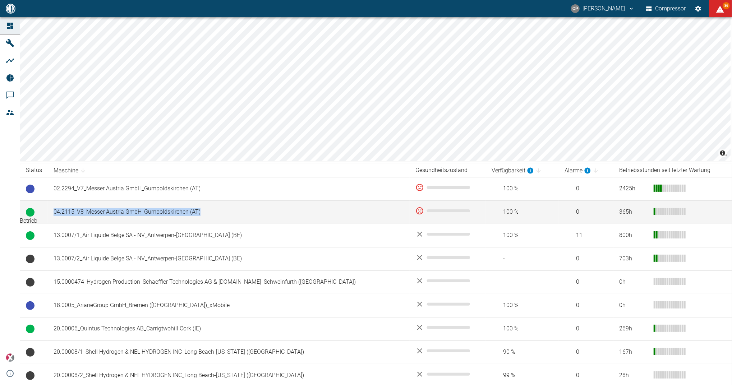
copy tr "04.2115_V8_Messer Austria GmbH_Gumpoldskirchen (AT)"
drag, startPoint x: 207, startPoint y: 213, endPoint x: 27, endPoint y: 212, distance: 179.8
click at [27, 212] on tr "04.2115_V8_Messer Austria GmbH_Gumpoldskirchen (AT) 100 % 0 365 h" at bounding box center [376, 212] width 712 height 23
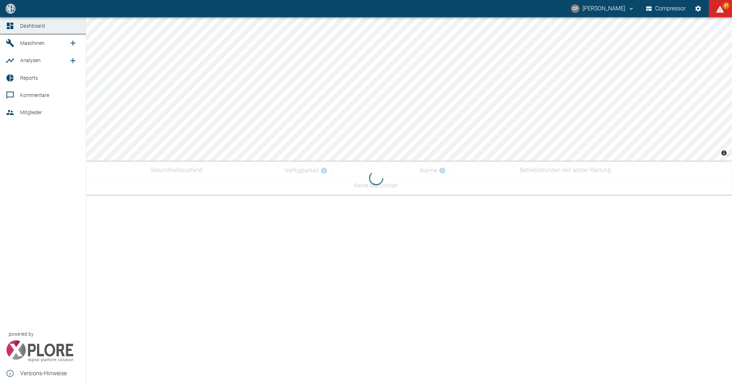
click at [13, 77] on icon at bounding box center [10, 78] width 9 height 9
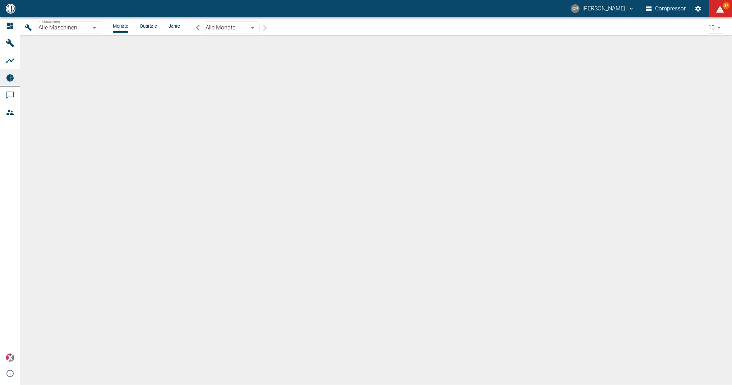
click at [94, 28] on body "[PERSON_NAME] Compressor 87 Dashboard Maschinen Analysen Reports Kommentare Mit…" at bounding box center [366, 192] width 732 height 385
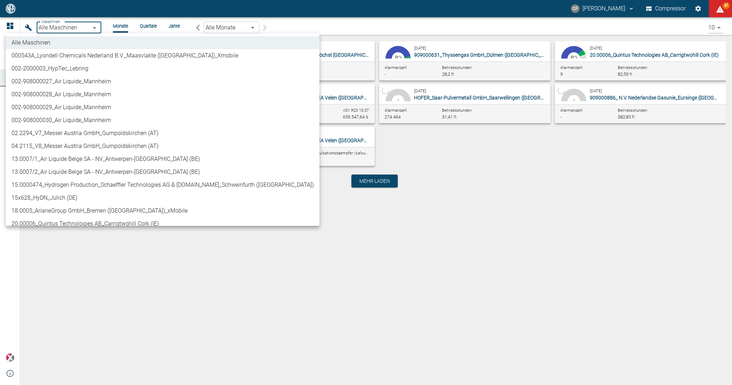
click at [76, 133] on li "02.2294_V7_Messer Austria GmbH_Gumpoldskirchen (AT)" at bounding box center [163, 133] width 314 height 13
type input "52381507-e89c-473a-84ef-8e4810c4aa68"
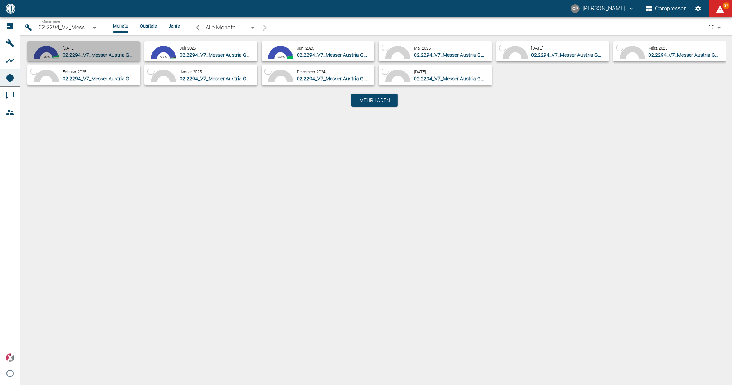
click at [91, 50] on div "[DATE] 02.2294_V7_Messer Austria GmbH_Gumpoldskirchen (AT)" at bounding box center [100, 51] width 75 height 14
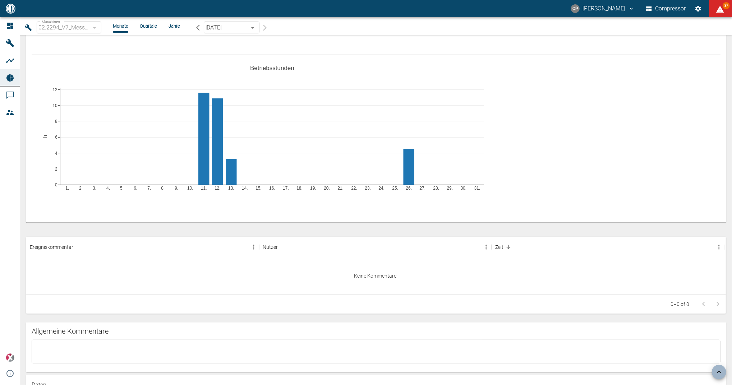
scroll to position [360, 0]
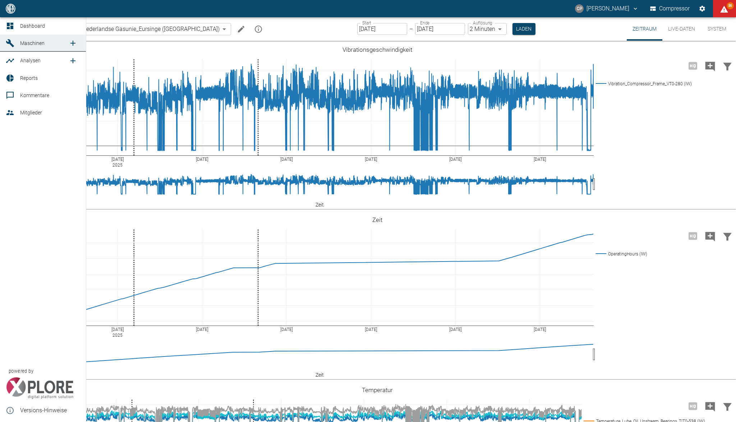
click at [22, 28] on span "Dashboard" at bounding box center [32, 26] width 25 height 6
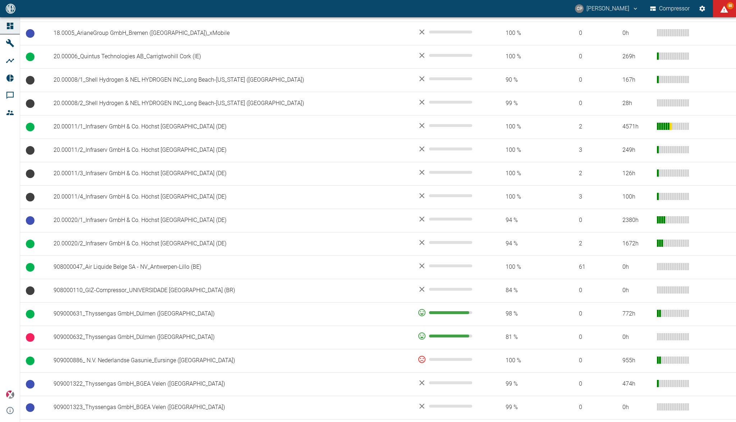
scroll to position [431, 0]
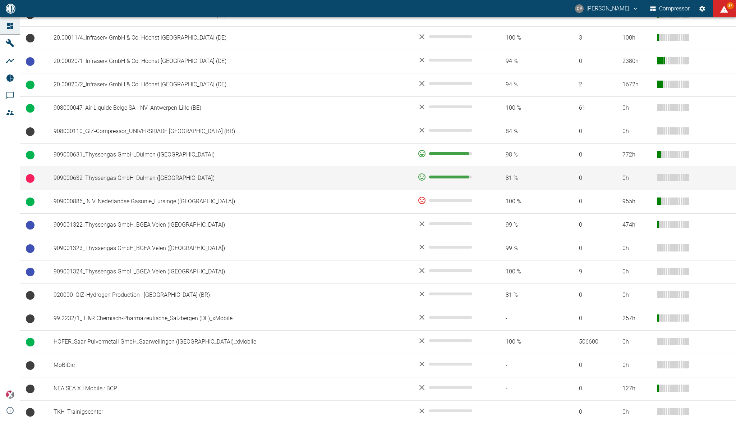
click at [142, 178] on td "909000632_Thyssengas GmbH_Dülmen ([GEOGRAPHIC_DATA])" at bounding box center [230, 177] width 364 height 23
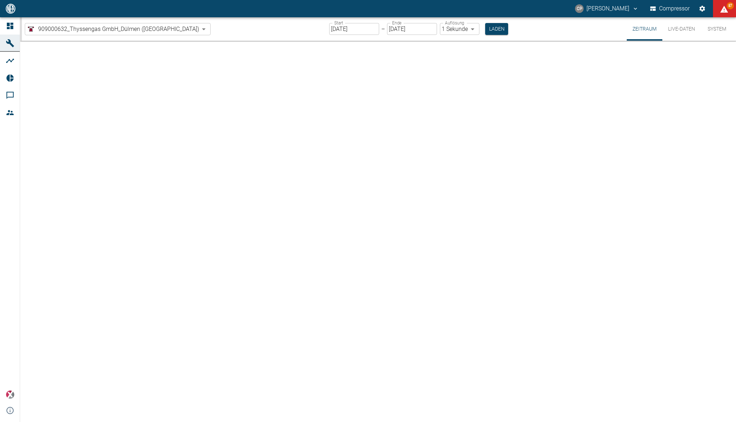
type input "2min"
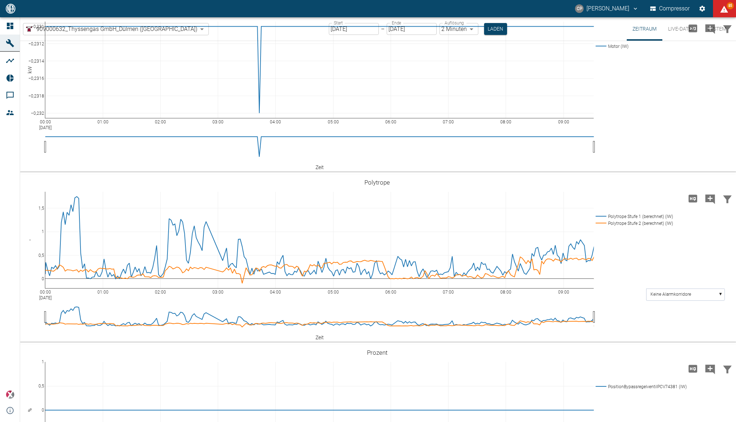
scroll to position [719, 0]
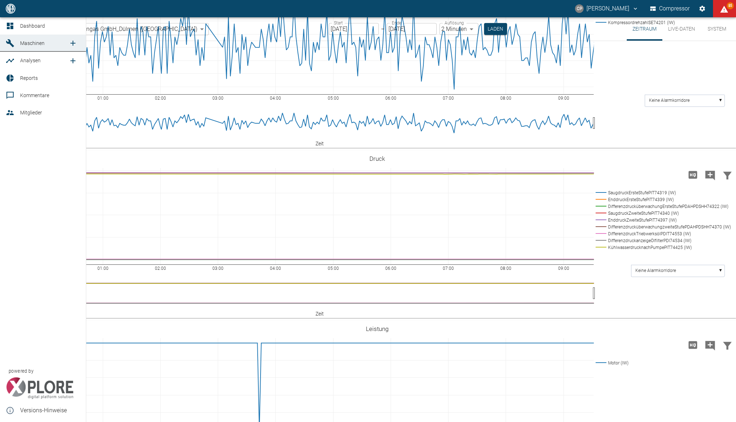
click at [7, 27] on icon at bounding box center [10, 26] width 6 height 6
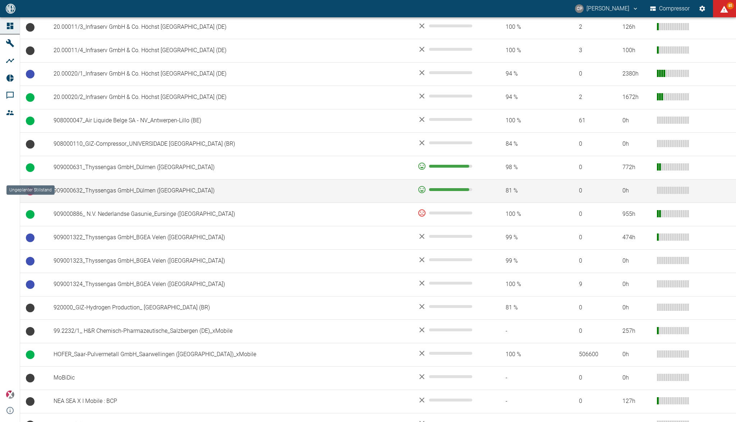
scroll to position [434, 0]
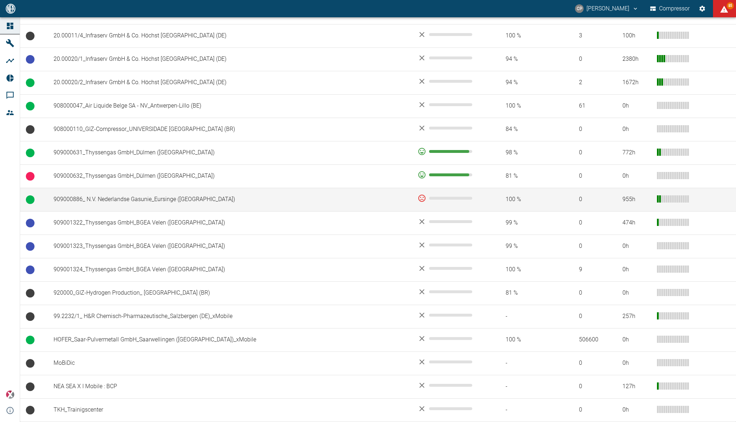
click at [191, 197] on td "909000886_ N.V. Nederlandse Gasunie_Eursinge ([GEOGRAPHIC_DATA])" at bounding box center [230, 199] width 364 height 23
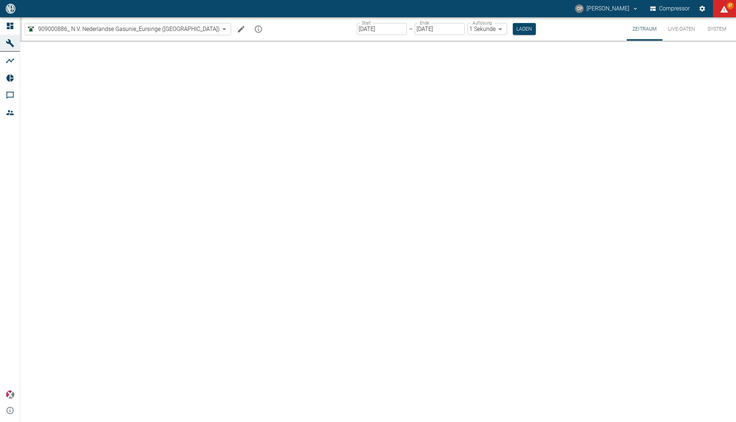
type input "2min"
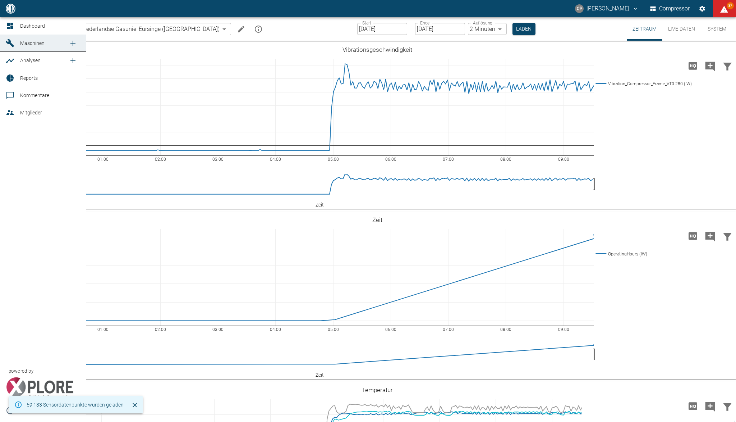
click at [10, 24] on icon at bounding box center [10, 26] width 6 height 6
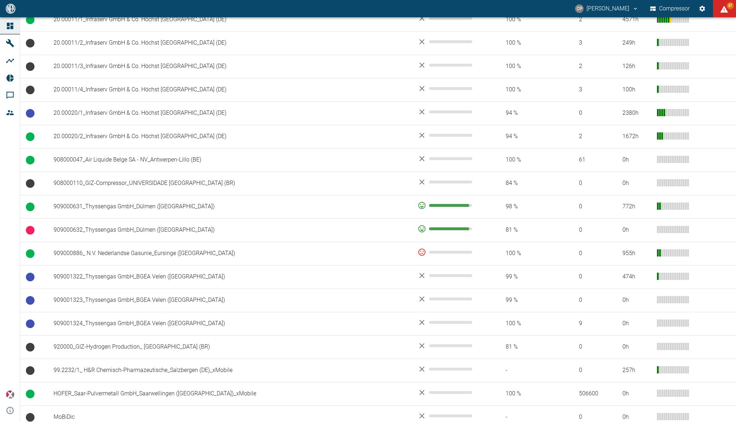
scroll to position [383, 0]
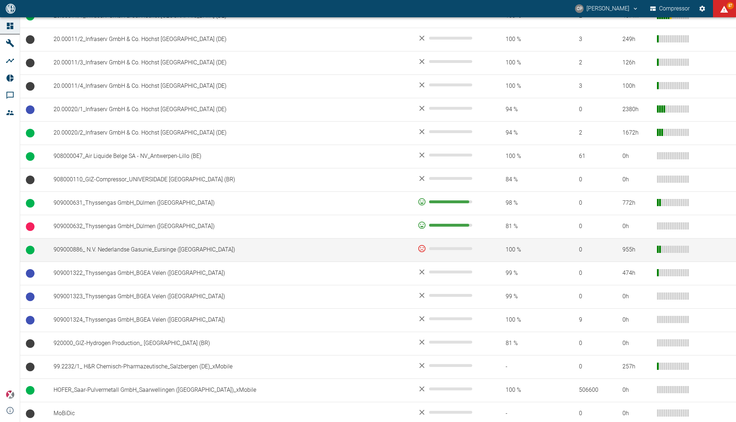
click at [121, 249] on td "909000886_ N.V. Nederlandse Gasunie_Eursinge ([GEOGRAPHIC_DATA])" at bounding box center [230, 249] width 364 height 23
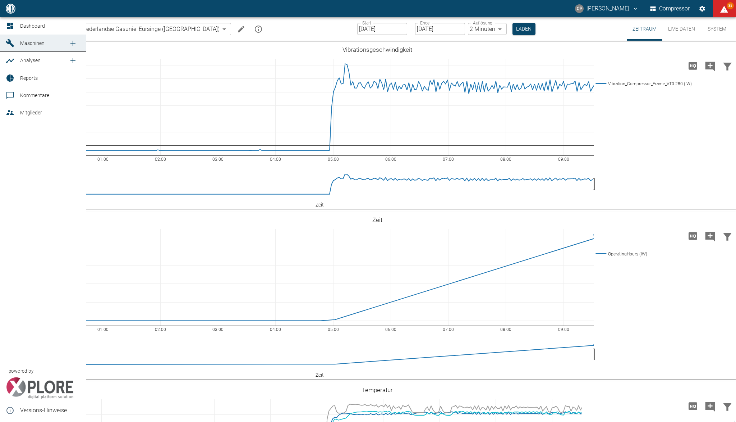
click at [13, 23] on icon at bounding box center [10, 26] width 6 height 6
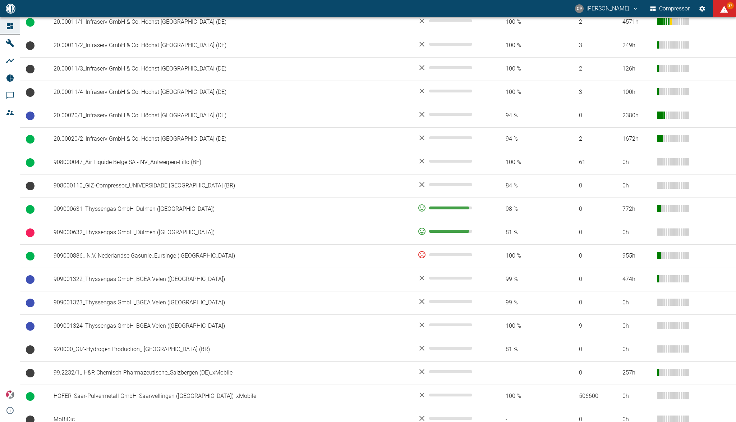
scroll to position [383, 0]
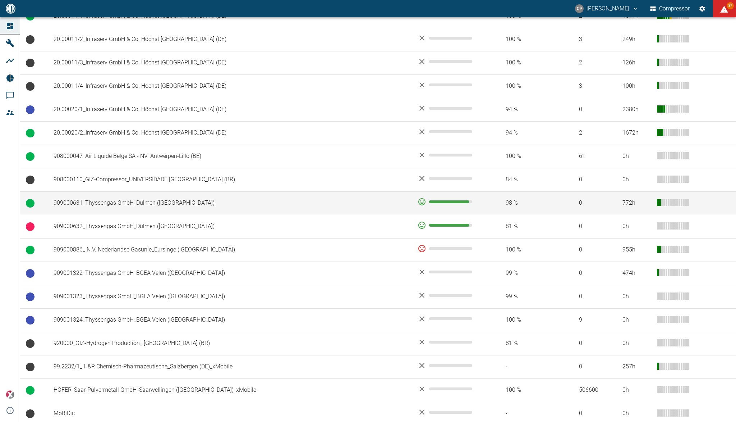
click at [125, 205] on td "909000631_Thyssengas GmbH_Dülmen ([GEOGRAPHIC_DATA])" at bounding box center [230, 202] width 364 height 23
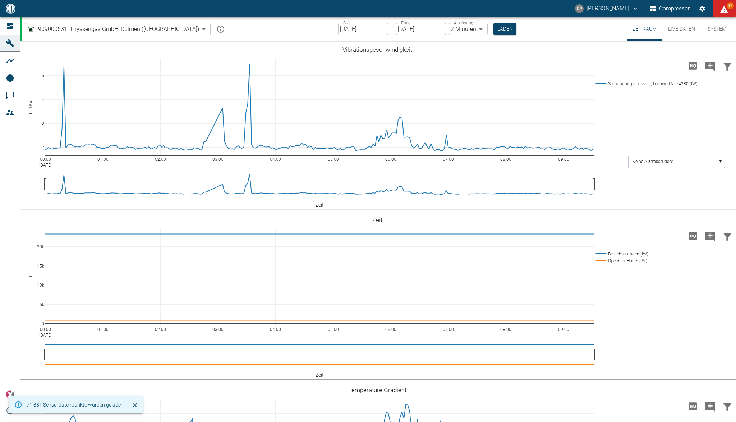
type input "2min"
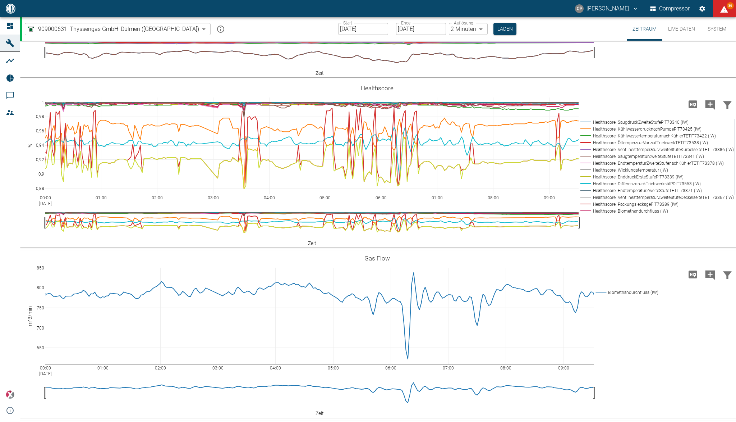
scroll to position [1582, 0]
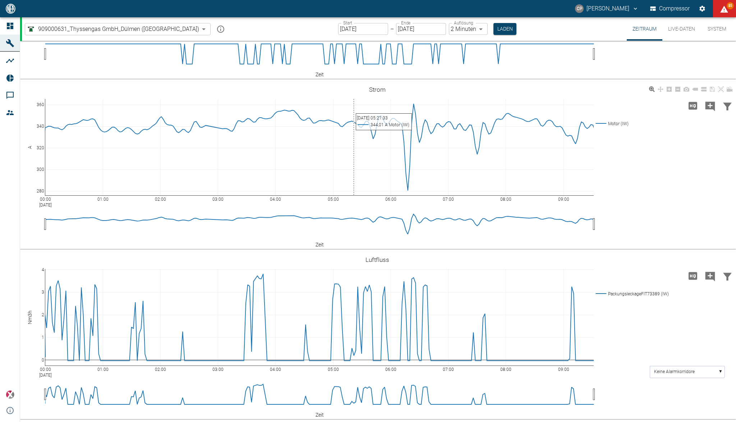
scroll to position [2340, 0]
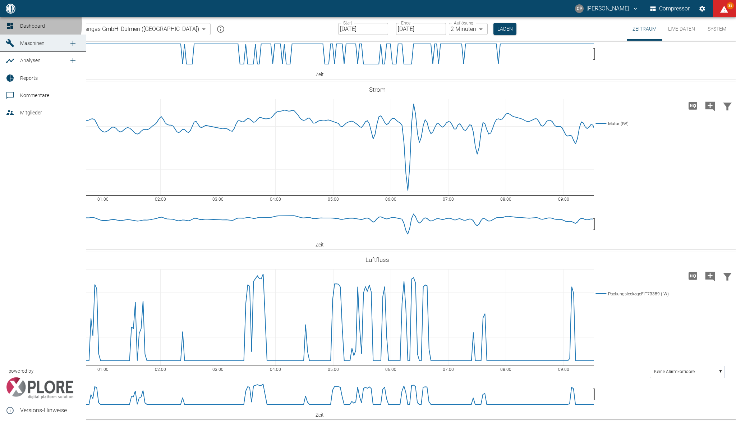
click at [12, 24] on icon at bounding box center [10, 26] width 6 height 6
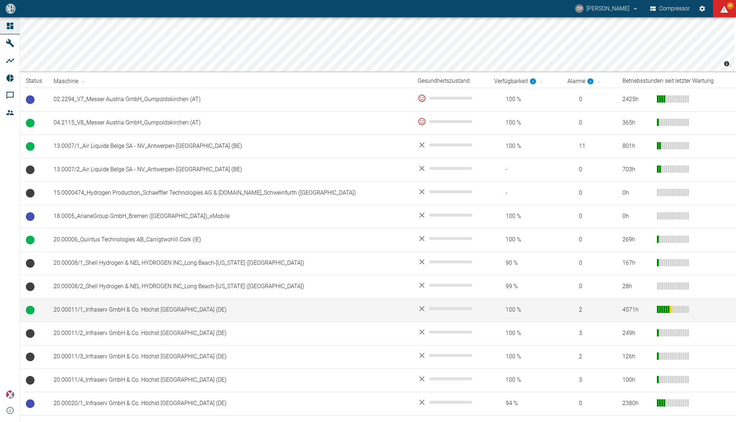
scroll to position [48, 0]
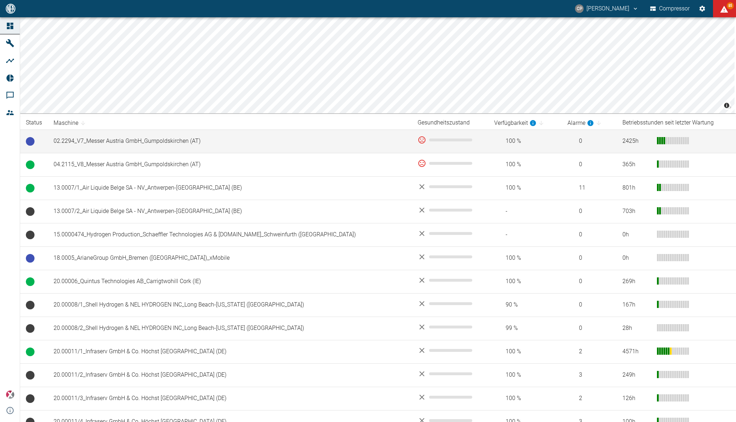
click at [197, 142] on td "02.2294_V7_Messer Austria GmbH_Gumpoldskirchen (AT)" at bounding box center [230, 140] width 364 height 23
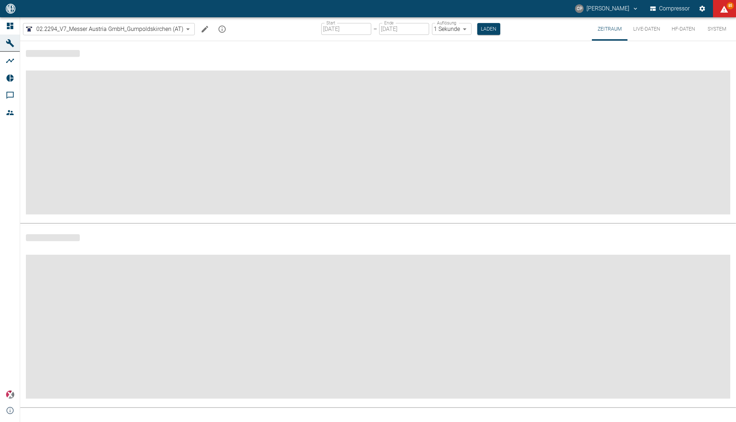
click at [18, 27] on link "Dashboard" at bounding box center [10, 25] width 20 height 17
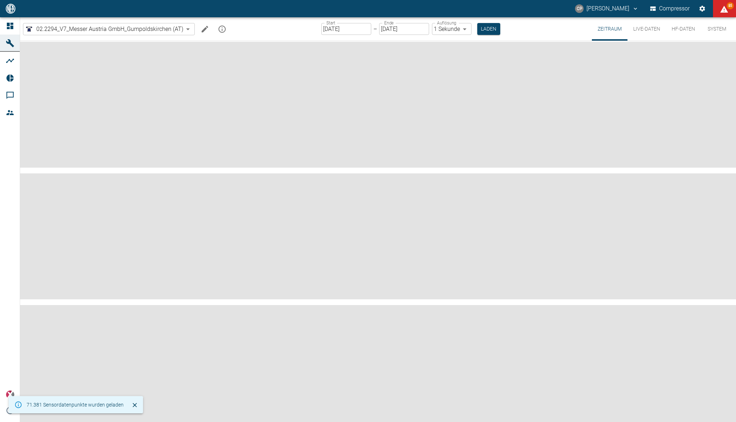
click at [15, 23] on div at bounding box center [11, 26] width 11 height 9
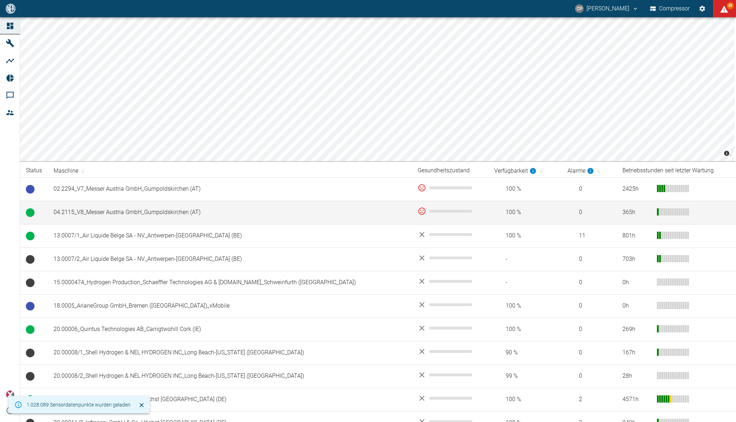
click at [117, 213] on td "04.2115_V8_Messer Austria GmbH_Gumpoldskirchen (AT)" at bounding box center [230, 212] width 364 height 23
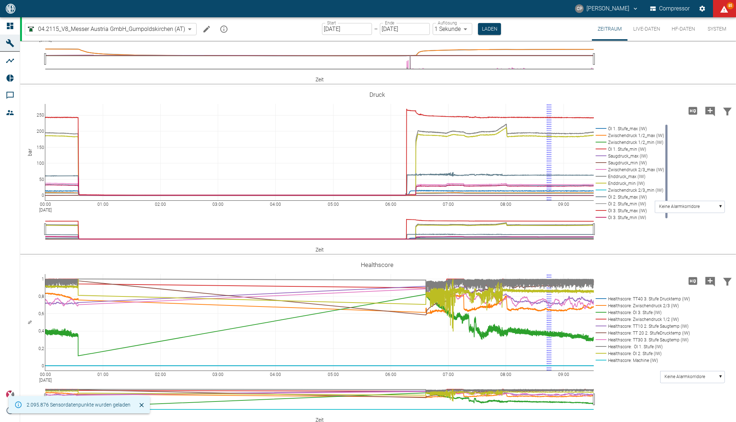
scroll to position [300, 0]
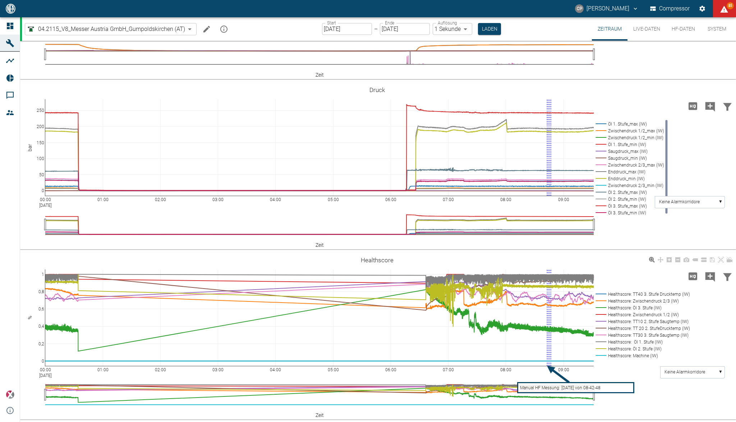
click at [694, 262] on icon at bounding box center [695, 260] width 6 height 6
click at [689, 276] on icon "Hohe Auflösung" at bounding box center [693, 276] width 12 height 12
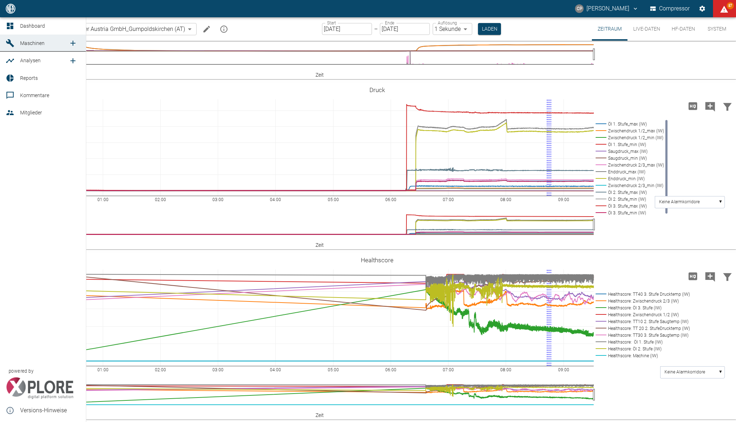
click at [14, 113] on icon at bounding box center [10, 112] width 9 height 9
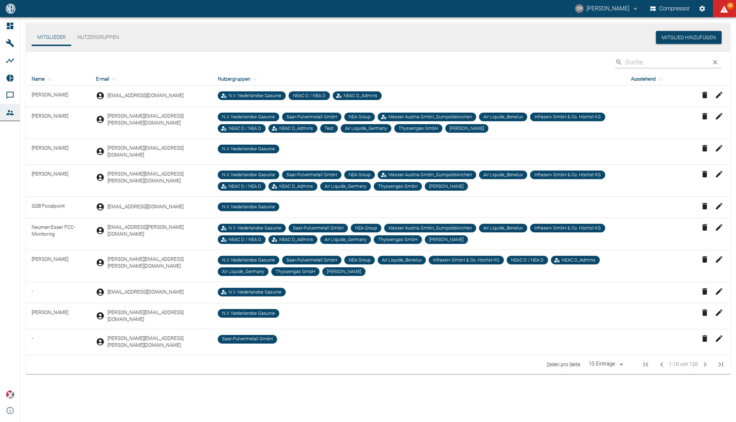
click at [646, 64] on input "Search" at bounding box center [666, 62] width 81 height 13
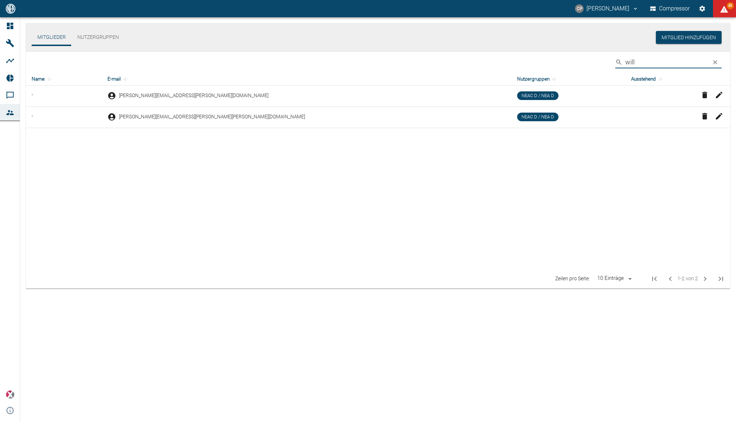
type input "will"
click at [719, 95] on icon "button" at bounding box center [719, 95] width 9 height 9
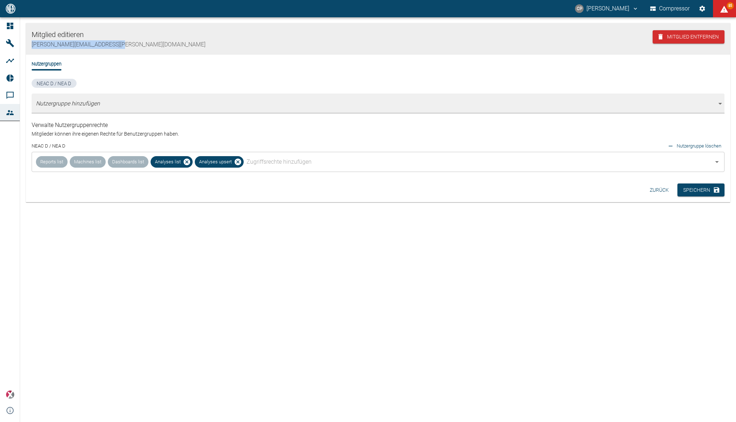
drag, startPoint x: 120, startPoint y: 45, endPoint x: 26, endPoint y: 45, distance: 93.8
click at [26, 45] on div "Mitglied editieren willy.kamnang@neuman-esser.com Mitglied entfernen" at bounding box center [378, 39] width 705 height 32
copy span "willy.kamnang@neuman-esser.com"
click at [653, 194] on button "Zurück" at bounding box center [659, 189] width 25 height 13
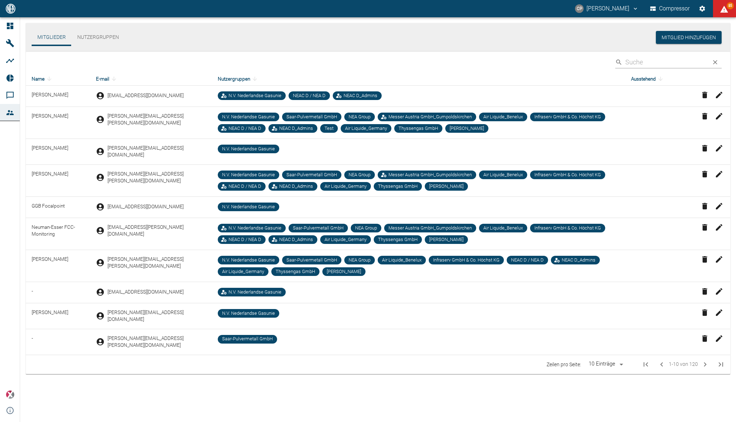
click at [686, 61] on input "Search" at bounding box center [666, 62] width 81 height 13
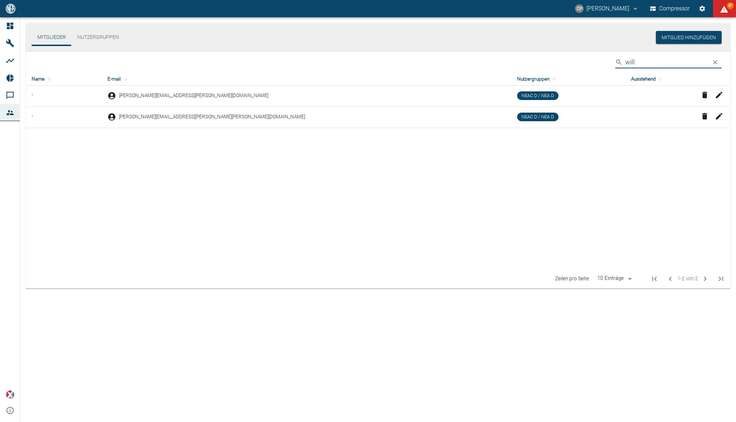
type input "will"
click at [705, 97] on icon "button" at bounding box center [704, 95] width 5 height 6
paste input "willy.kamnang@neuman-esser.com"
type input "willy.kamnang@neuman-esser.com"
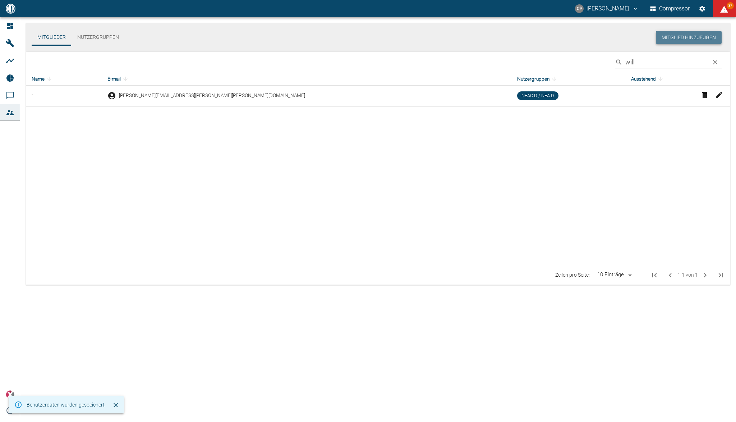
click at [682, 38] on button "Mitglied hinzufügen" at bounding box center [689, 37] width 66 height 13
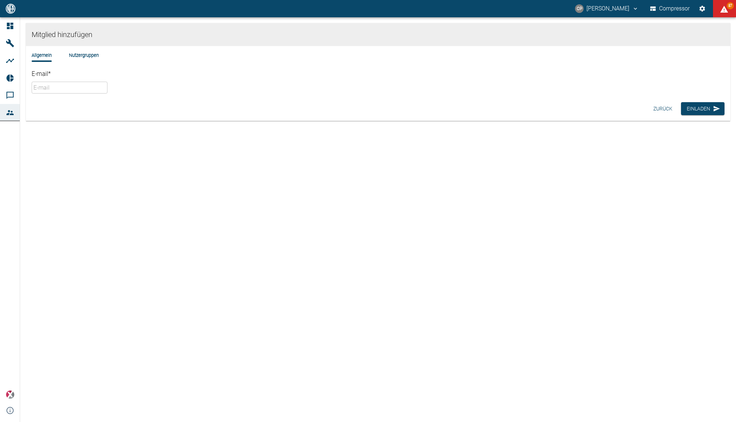
click at [107, 91] on input "E-mail *" at bounding box center [70, 88] width 76 height 12
paste input "willy.kamnang@neuman-esser.com"
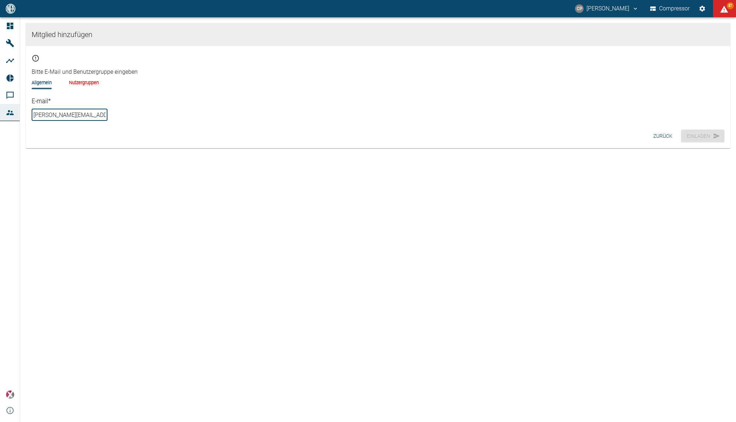
type input "willy.kamnang@neuman-esser.com"
click at [72, 83] on li "Nutzergruppen" at bounding box center [84, 82] width 30 height 7
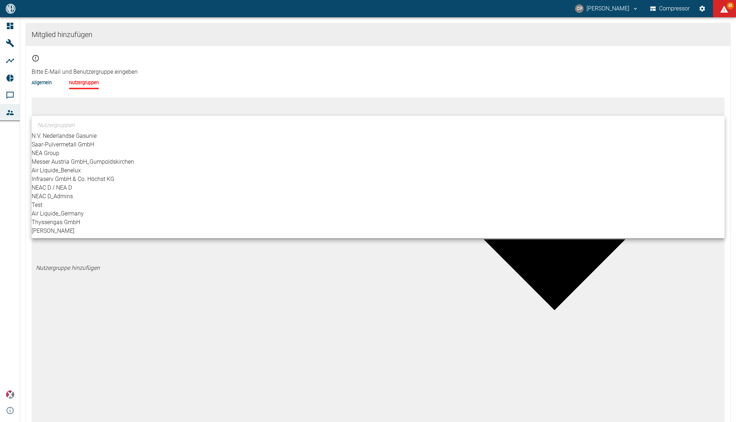
click at [75, 101] on body "CP Christoph Palm Compressor 85 Dashboard Maschinen Analysen Reports Kommentare…" at bounding box center [368, 211] width 736 height 422
click at [70, 192] on li "NEAC D / NEA D" at bounding box center [378, 187] width 693 height 9
type input "[object Object]"
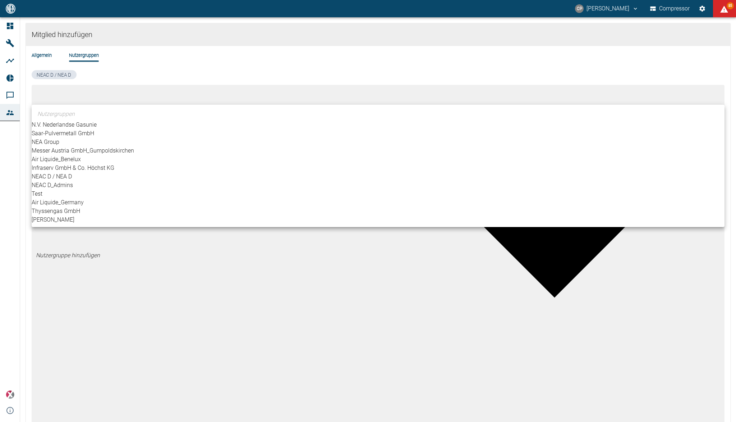
click at [88, 310] on div at bounding box center [368, 211] width 736 height 422
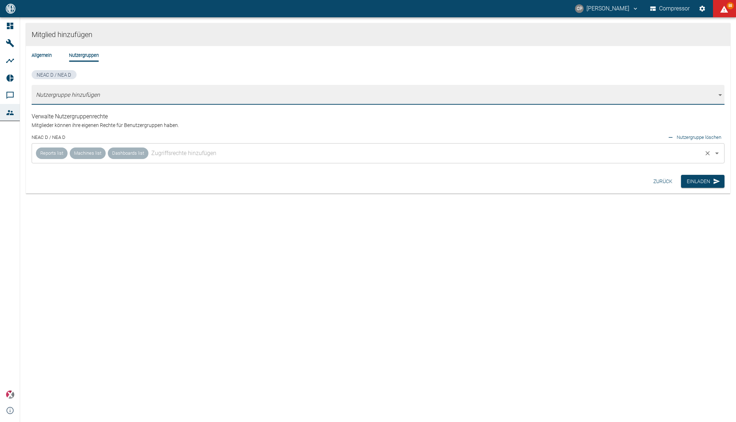
click at [156, 151] on input "text" at bounding box center [426, 153] width 552 height 14
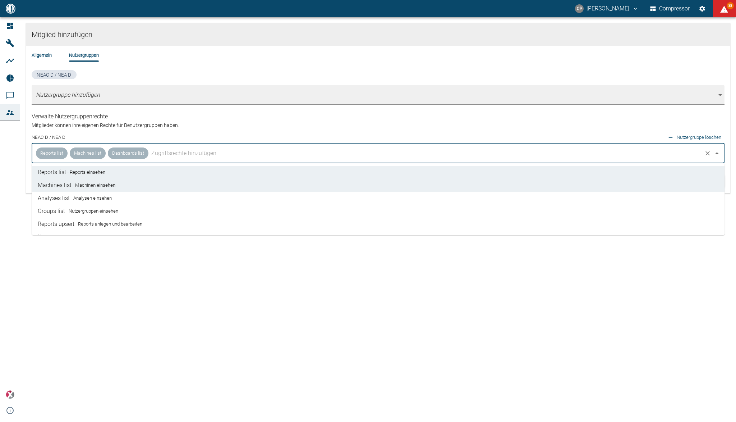
click at [112, 199] on small "Analysen einsehen" at bounding box center [92, 197] width 38 height 7
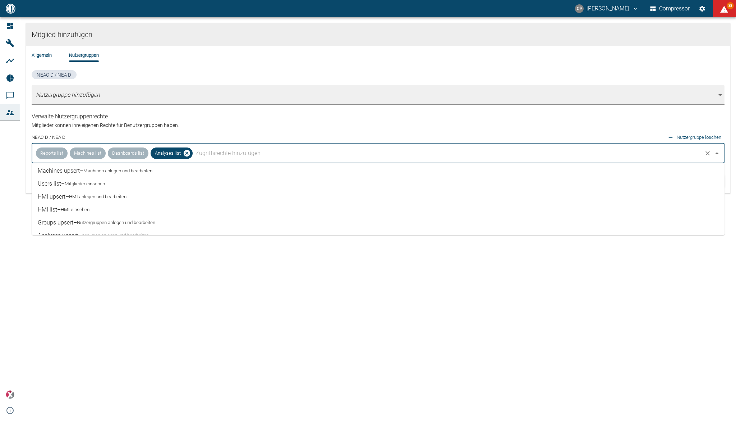
scroll to position [96, 0]
click at [139, 220] on small "Analysen anlegen und bearbeiten" at bounding box center [115, 218] width 67 height 7
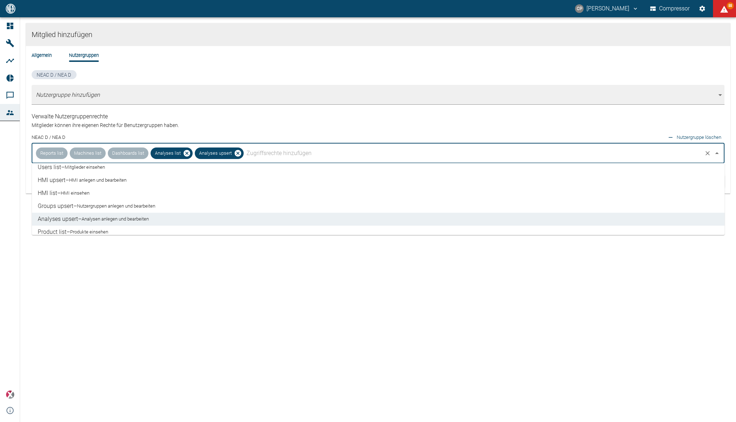
click at [147, 255] on div "Mitglied hinzufügen Allgemein Nutzergruppen NEAC D / NEA D Nutzergruppe hinzufü…" at bounding box center [378, 219] width 716 height 404
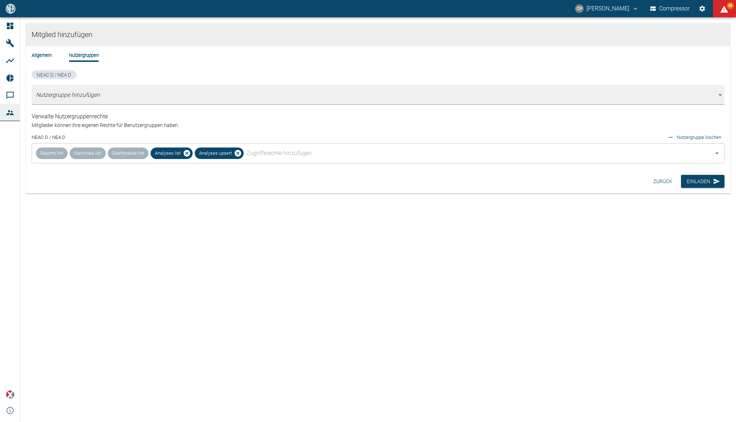
click at [45, 54] on li "Allgemein" at bounding box center [42, 55] width 20 height 7
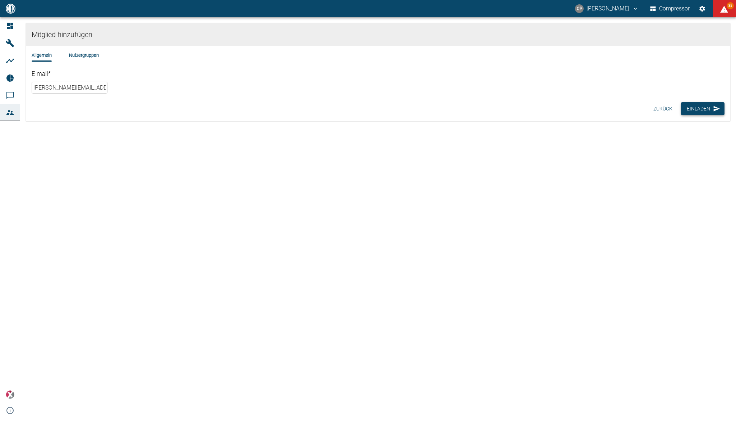
click at [708, 106] on button "Einladen" at bounding box center [703, 108] width 44 height 13
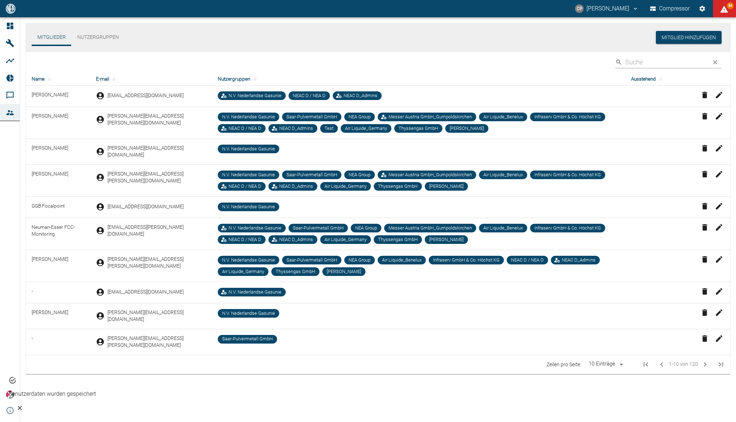
click at [660, 58] on input "Search" at bounding box center [666, 62] width 81 height 13
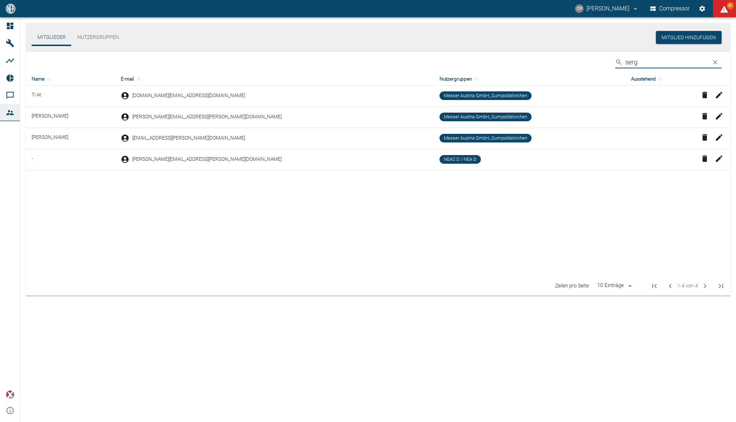
type input "serg"
drag, startPoint x: 233, startPoint y: 158, endPoint x: 166, endPoint y: 164, distance: 67.1
click at [166, 164] on td "sergej.ihl@neuman-esser.com" at bounding box center [274, 159] width 319 height 21
copy span "sergej.ihl@neuman-esser.com"
click at [704, 159] on icon "button" at bounding box center [704, 158] width 5 height 6
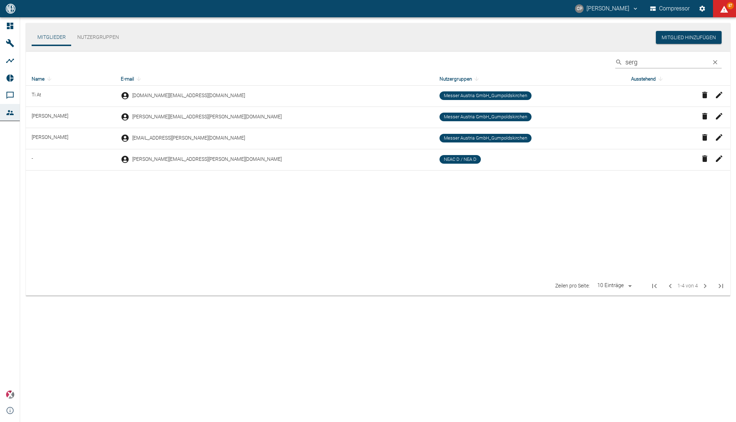
paste input "sergej.ihl@neuman-esser.com"
type input "sergej.ihl@neuman-esser.com"
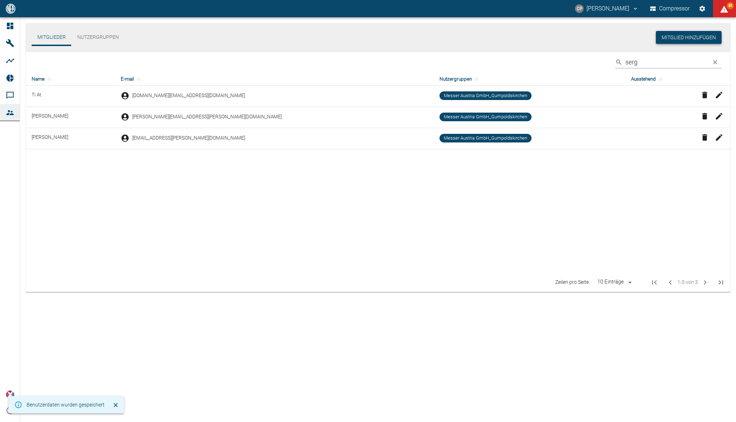
click at [676, 41] on button "Mitglied hinzufügen" at bounding box center [689, 37] width 66 height 13
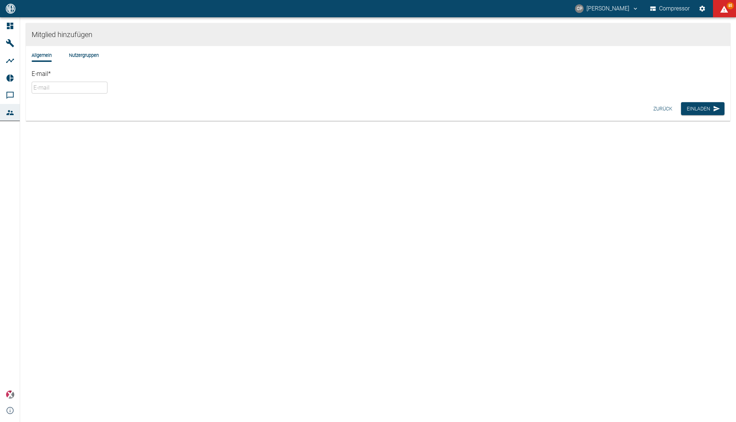
click at [107, 91] on input "E-mail *" at bounding box center [70, 88] width 76 height 12
paste input "sergej.ihl@neuman-esser.com"
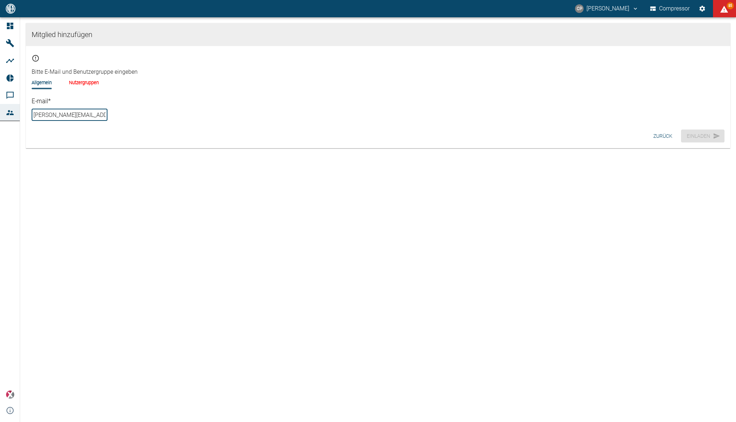
type input "sergej.ihl@neuman-esser.com"
click at [86, 79] on li "Nutzergruppen" at bounding box center [84, 82] width 30 height 7
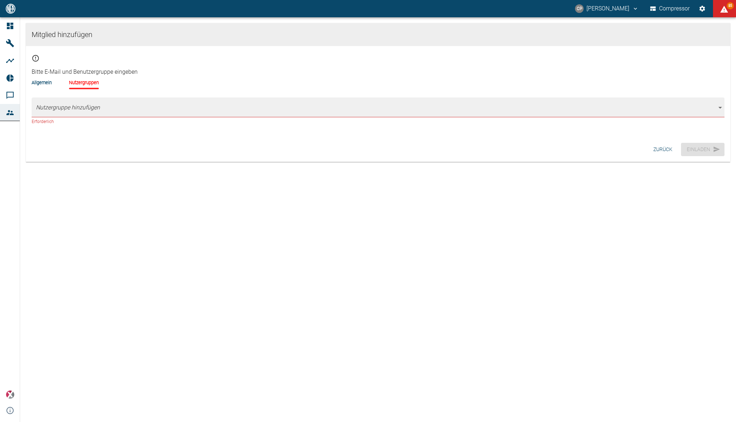
click at [89, 105] on body "CP Christoph Palm Compressor 85 Dashboard Maschinen Analysen Reports Kommentare…" at bounding box center [368, 211] width 736 height 422
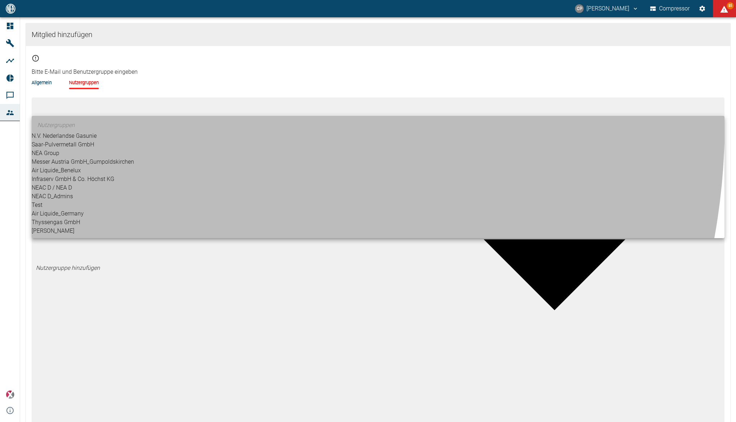
click at [71, 192] on li "NEAC D / NEA D" at bounding box center [378, 187] width 693 height 9
type input "[object Object]"
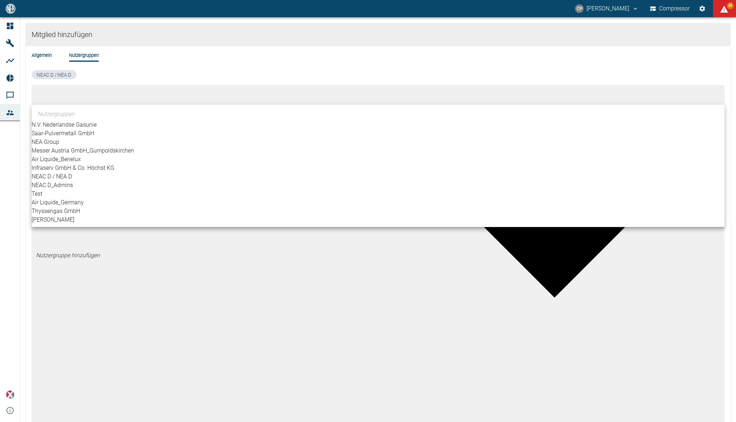
click at [121, 72] on div at bounding box center [368, 211] width 736 height 422
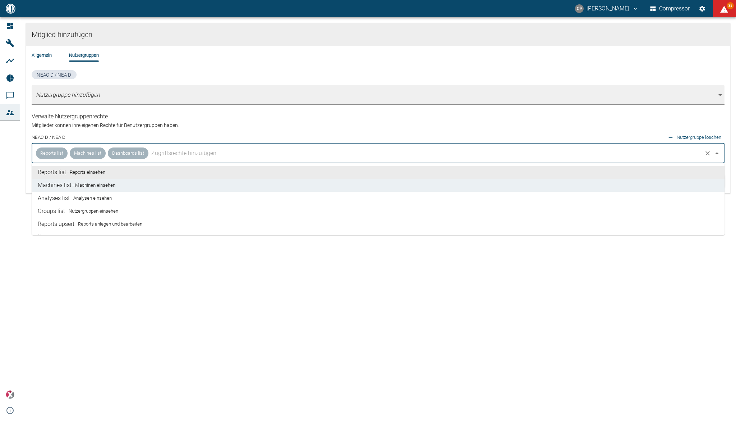
click at [167, 157] on input "text" at bounding box center [426, 153] width 552 height 14
click at [116, 195] on li "Analyses list – Analysen einsehen" at bounding box center [378, 198] width 693 height 13
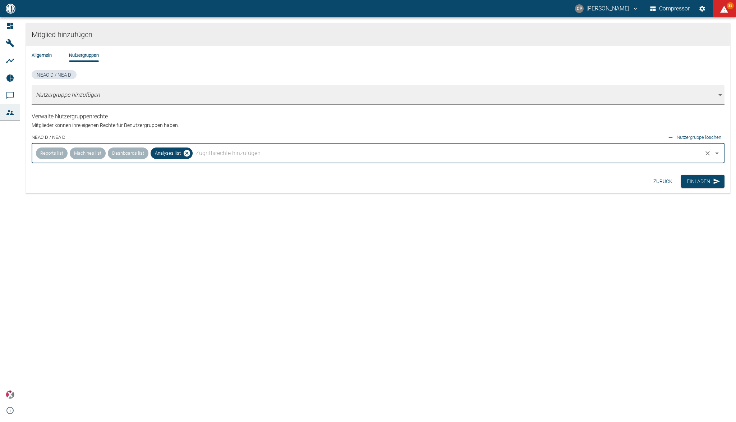
click at [206, 152] on input "text" at bounding box center [448, 153] width 508 height 14
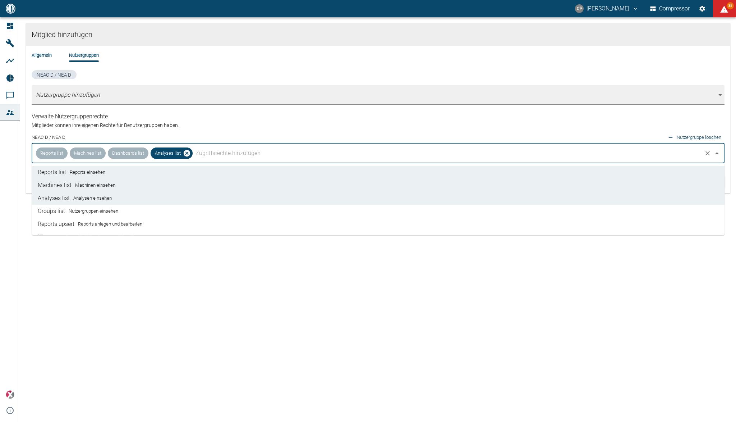
click at [201, 153] on input "text" at bounding box center [448, 153] width 508 height 14
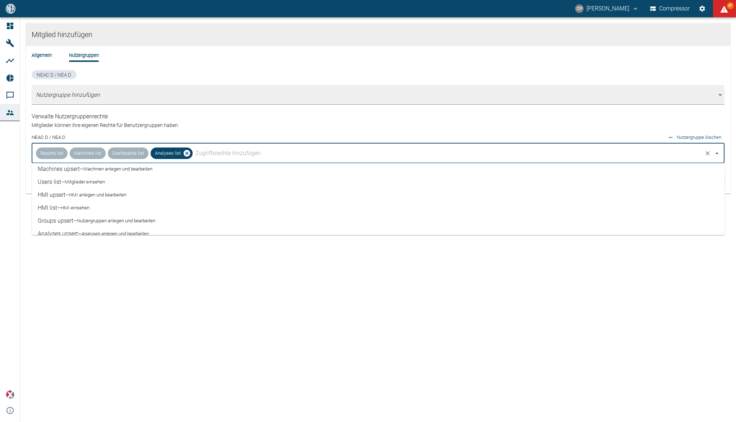
scroll to position [96, 0]
click at [122, 221] on small "Analysen anlegen und bearbeiten" at bounding box center [115, 218] width 67 height 7
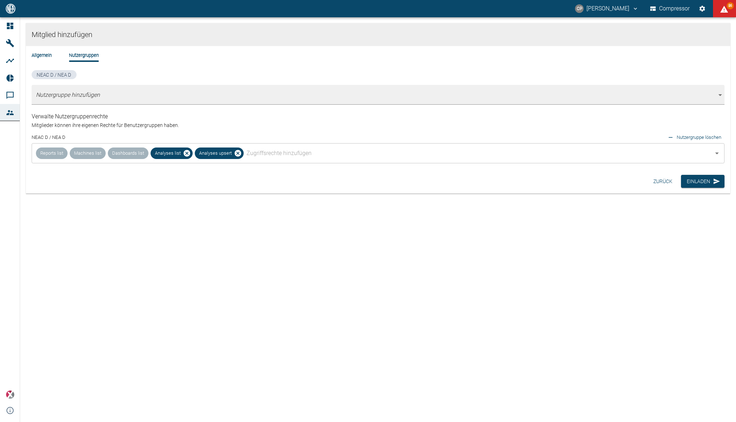
click at [131, 248] on div "Mitglied hinzufügen Allgemein Nutzergruppen NEAC D / NEA D Nutzergruppe hinzufü…" at bounding box center [378, 219] width 716 height 404
click at [51, 59] on div "Allgemein Nutzergruppen" at bounding box center [378, 61] width 693 height 18
click at [50, 54] on li "Allgemein" at bounding box center [42, 55] width 20 height 7
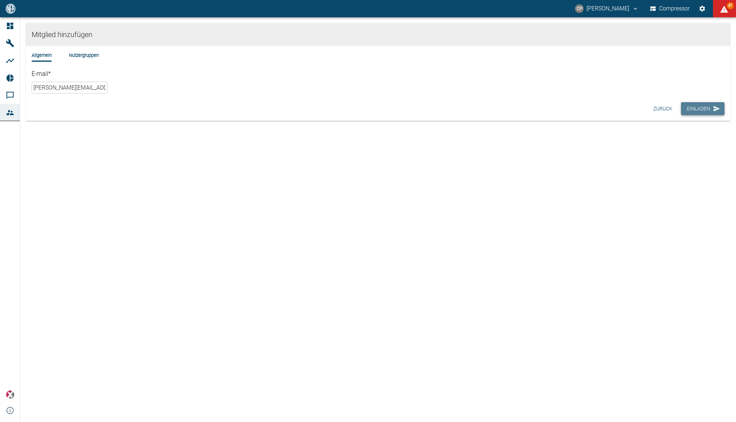
click at [698, 109] on button "Einladen" at bounding box center [703, 108] width 44 height 13
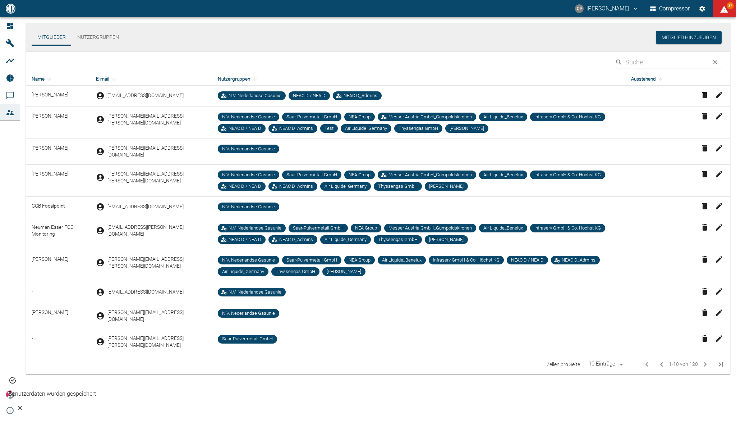
click at [661, 63] on input "Search" at bounding box center [666, 62] width 81 height 13
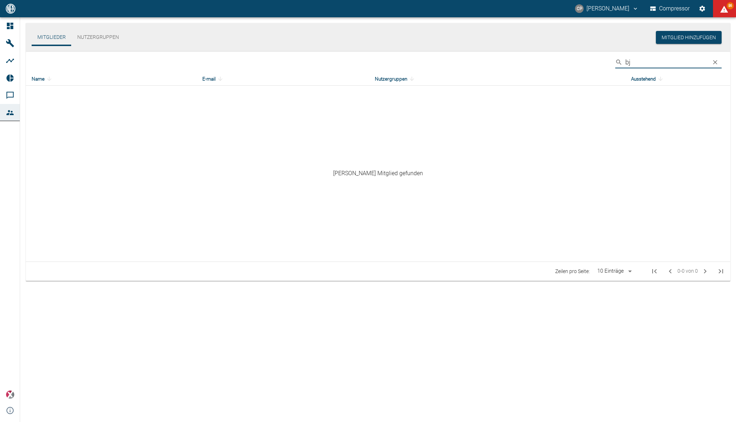
type input "b"
type input "g"
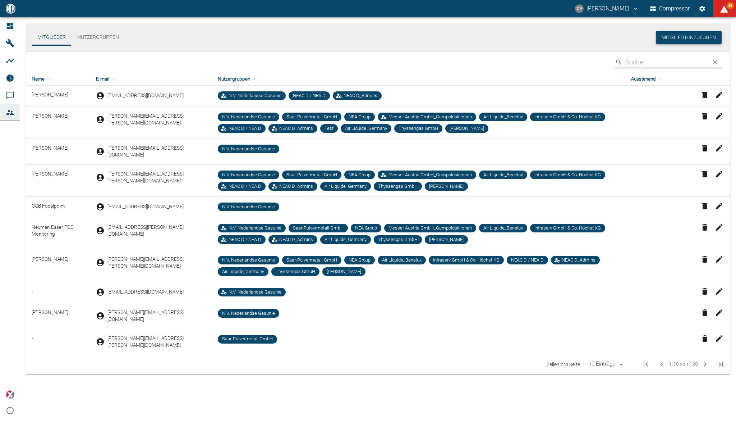
click at [685, 32] on button "Mitglied hinzufügen" at bounding box center [689, 37] width 66 height 13
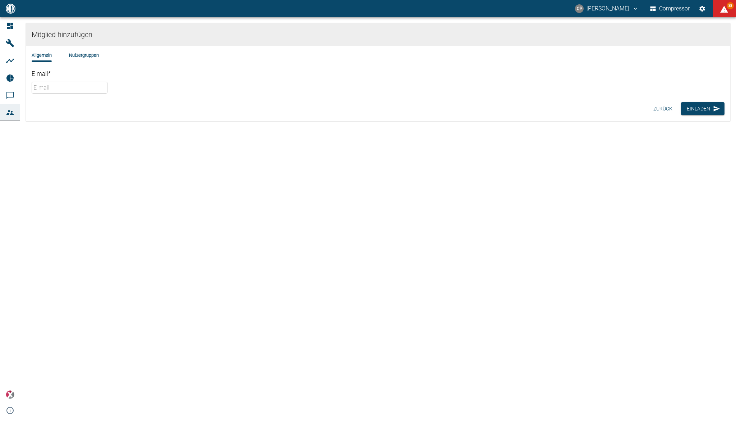
click at [107, 84] on input "E-mail *" at bounding box center [70, 88] width 76 height 12
paste input "Bjoern.Gietz@neuman-esser.com"
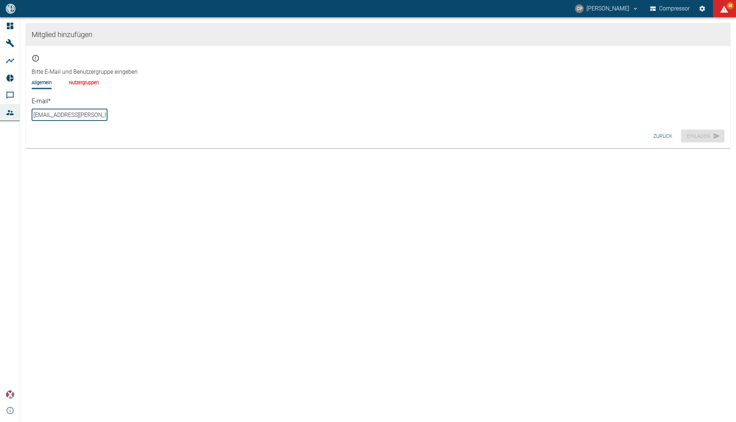
type input "Bjoern.Gietz@neuman-esser.com"
click at [90, 84] on div "Allgemein Nutzergruppen" at bounding box center [378, 88] width 693 height 18
click at [90, 83] on li "Nutzergruppen" at bounding box center [84, 82] width 30 height 7
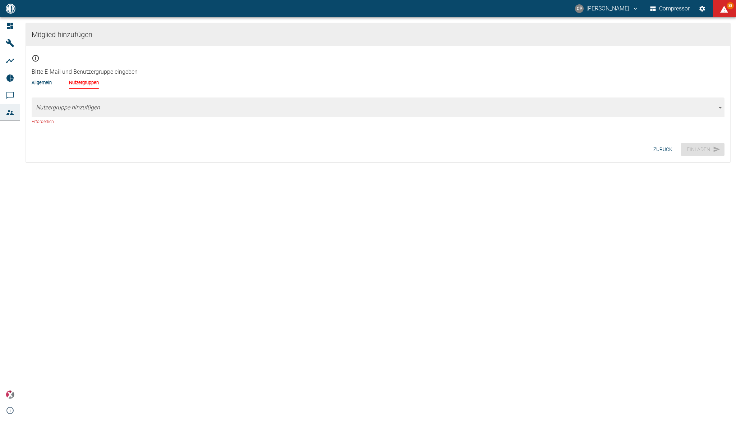
click at [87, 106] on body "CP Christoph Palm Compressor 88 Dashboard Maschinen Analysen Reports Kommentare…" at bounding box center [368, 211] width 736 height 422
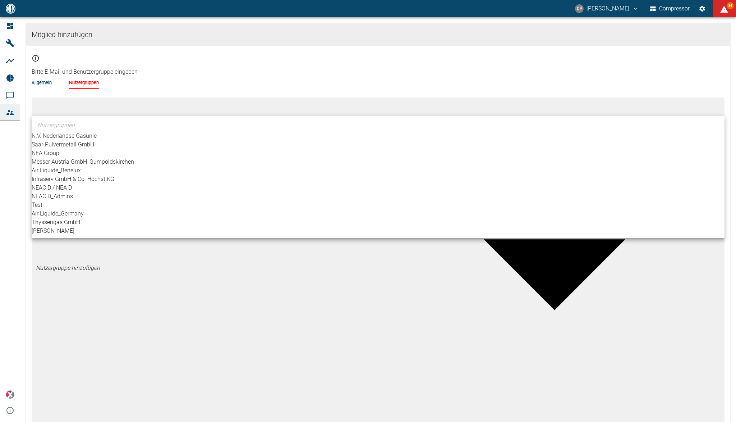
click at [59, 192] on li "NEAC D / NEA D" at bounding box center [378, 187] width 693 height 9
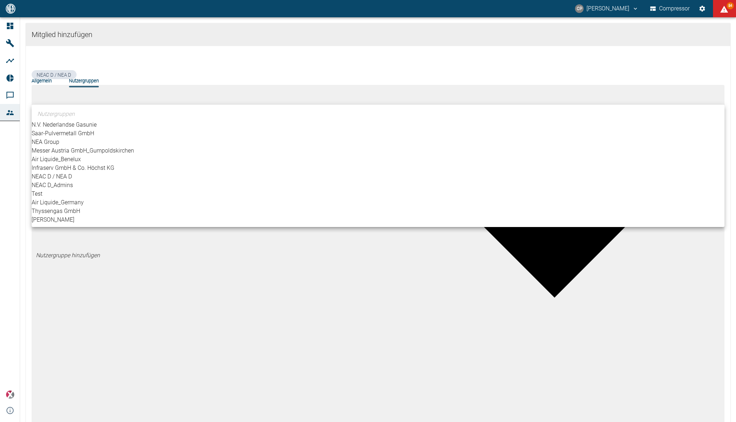
type input "[object Object]"
click at [125, 67] on div at bounding box center [368, 211] width 736 height 422
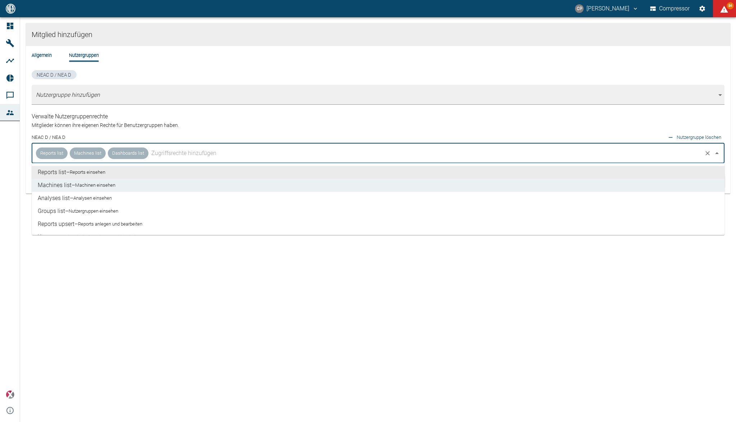
click at [163, 152] on input "text" at bounding box center [426, 153] width 552 height 14
click at [107, 197] on small "Analysen einsehen" at bounding box center [92, 197] width 38 height 7
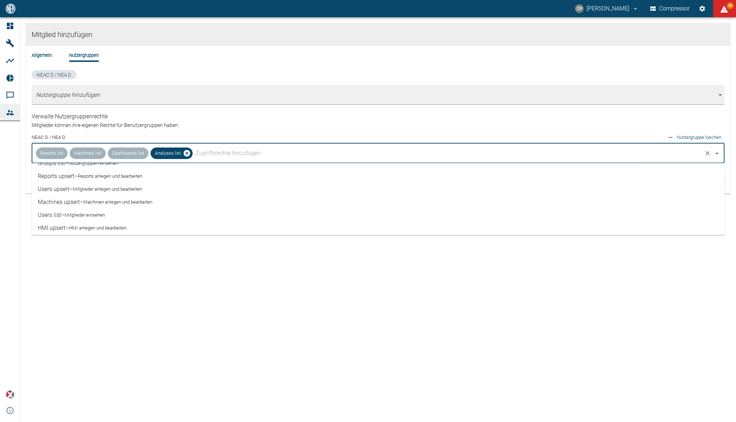
scroll to position [96, 0]
click at [102, 219] on small "Analysen anlegen und bearbeiten" at bounding box center [115, 218] width 67 height 7
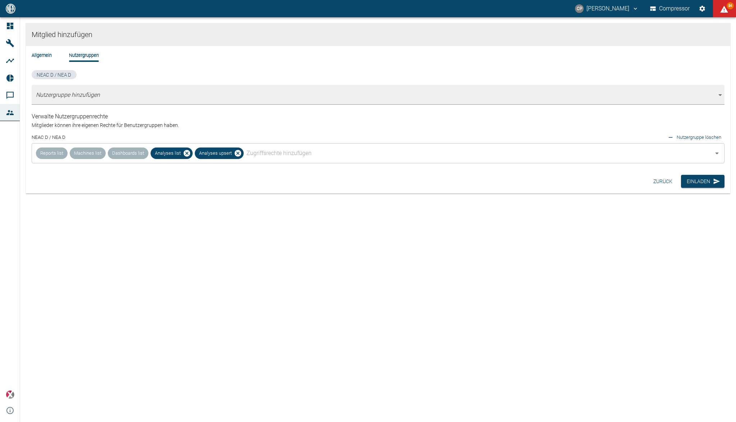
click at [145, 254] on div "Mitglied hinzufügen Allgemein Nutzergruppen NEAC D / NEA D Nutzergruppe hinzufü…" at bounding box center [378, 219] width 716 height 404
click at [705, 179] on button "Einladen" at bounding box center [703, 181] width 44 height 13
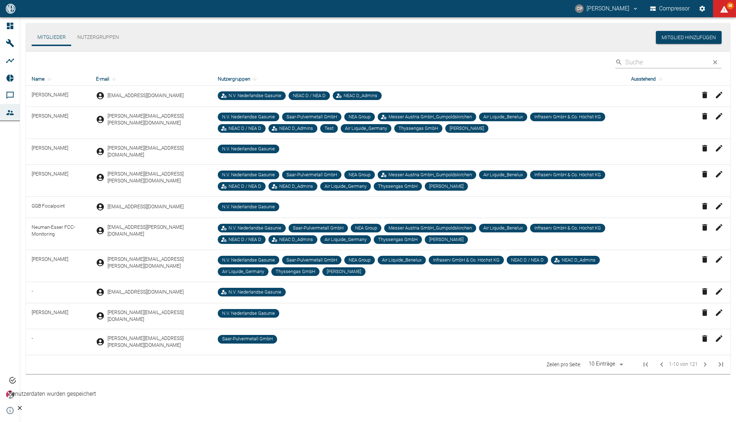
click at [645, 60] on input "Search" at bounding box center [666, 62] width 81 height 13
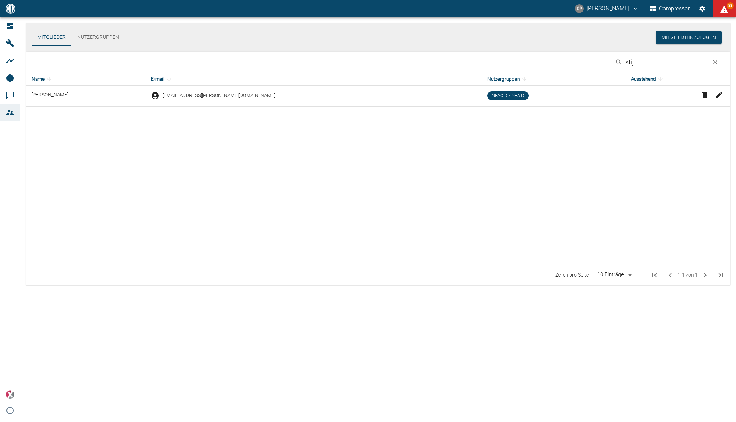
type input "stij"
drag, startPoint x: 229, startPoint y: 95, endPoint x: 182, endPoint y: 98, distance: 47.2
click at [182, 98] on div "stijn.marien@neac.de" at bounding box center [313, 95] width 325 height 9
copy span "stijn.marien@neac.de"
click at [705, 93] on icon "button" at bounding box center [705, 95] width 9 height 9
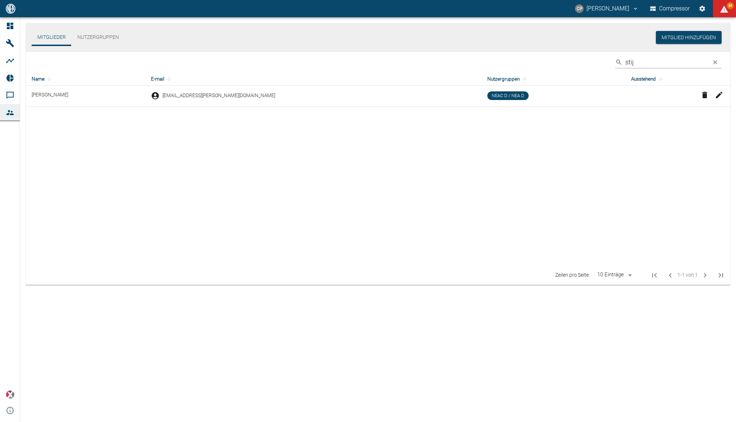
paste input "stijn.marien@neac.de"
type input "Stijn Marien"
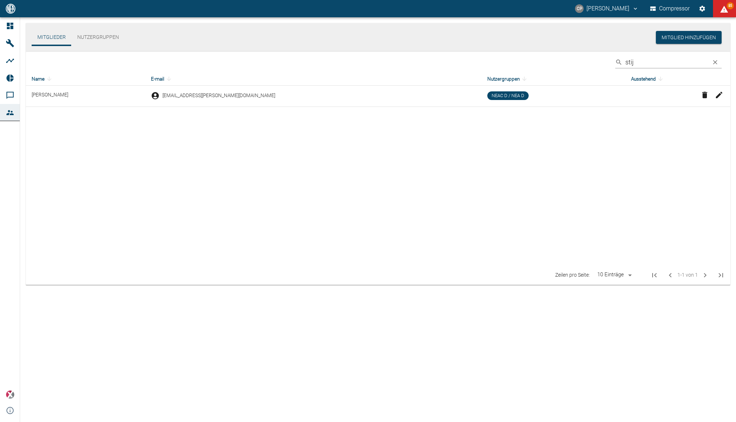
drag, startPoint x: 307, startPoint y: 232, endPoint x: 266, endPoint y: 230, distance: 40.7
drag, startPoint x: 60, startPoint y: 95, endPoint x: 31, endPoint y: 93, distance: 29.2
click at [31, 93] on td "Stijn Mariën" at bounding box center [85, 96] width 119 height 21
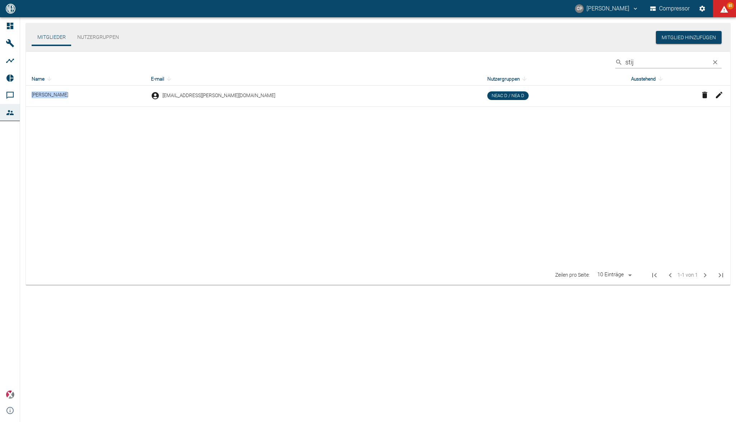
copy td "Stijn Mariën"
click at [704, 97] on icon "button" at bounding box center [704, 95] width 5 height 6
paste input "Stijn Mariën"
type input "Stijn Mariën"
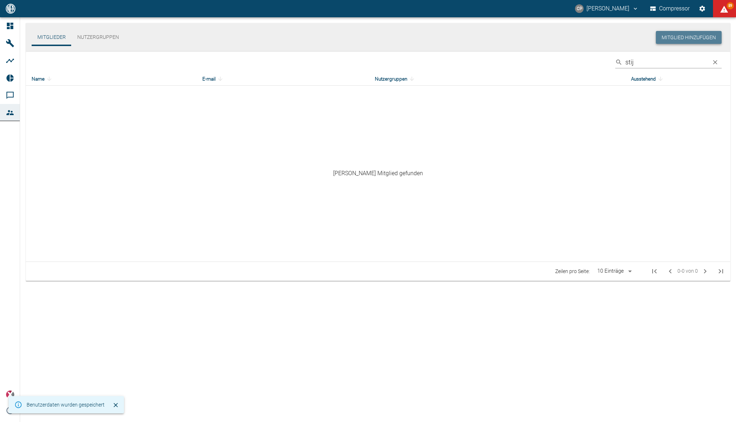
click at [705, 40] on button "Mitglied hinzufügen" at bounding box center [689, 37] width 66 height 13
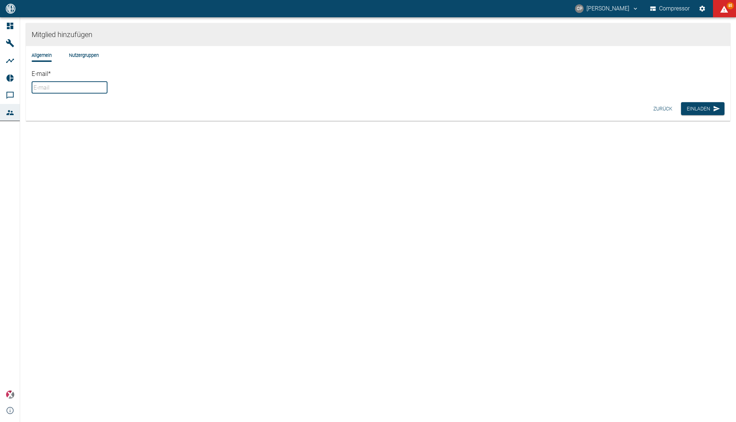
click at [107, 88] on input "E-mail *" at bounding box center [70, 88] width 76 height 12
paste input "Stijn.Marien@neuman-esser.com"
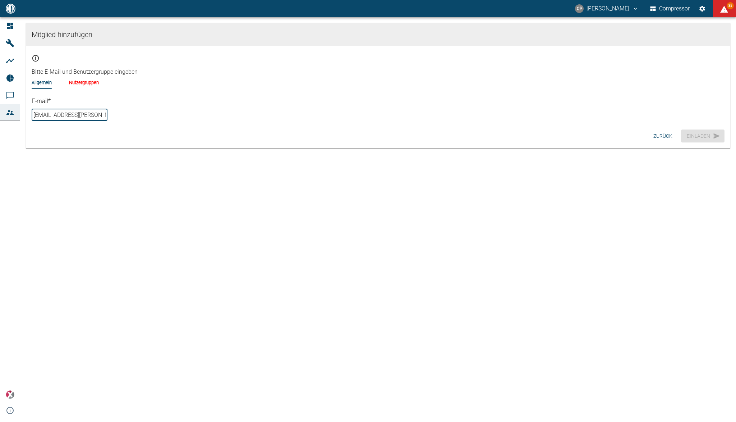
type input "Stijn.Marien@neuman-esser.com"
click at [86, 84] on div "Allgemein Nutzergruppen" at bounding box center [378, 88] width 693 height 18
click at [88, 80] on li "Nutzergruppen" at bounding box center [84, 82] width 30 height 7
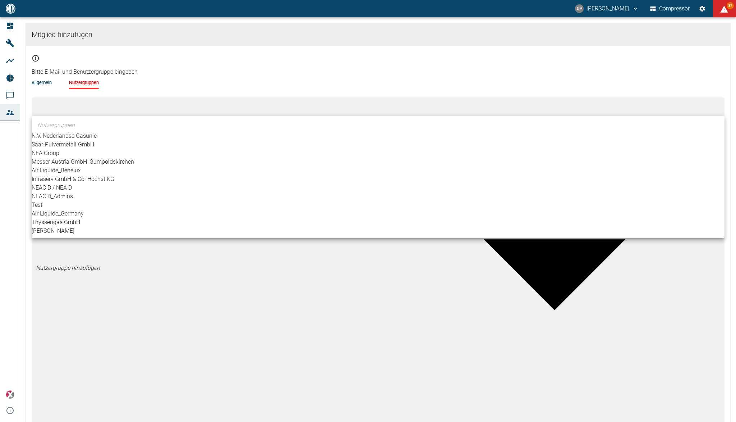
click at [83, 98] on body "CP Christoph Palm Compressor 87 Dashboard Maschinen Analysen Reports Kommentare…" at bounding box center [368, 211] width 736 height 422
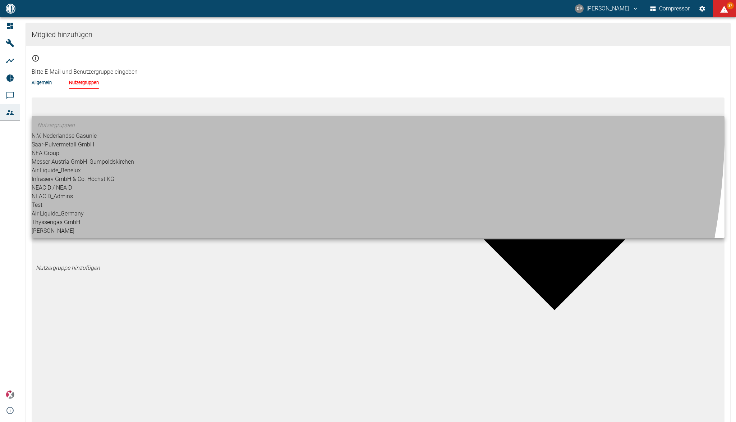
click at [80, 192] on li "NEAC D / NEA D" at bounding box center [378, 187] width 693 height 9
type input "[object Object]"
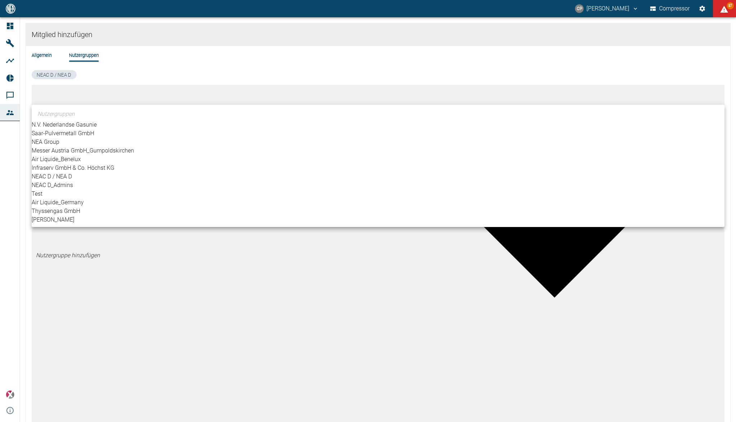
click at [135, 66] on div at bounding box center [368, 211] width 736 height 422
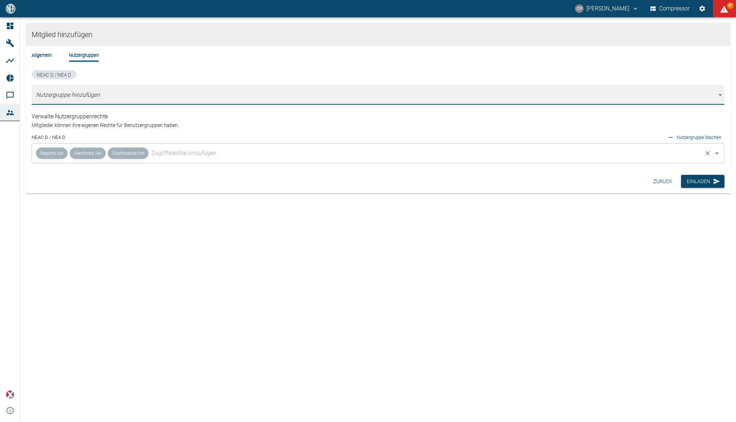
click at [168, 149] on input "text" at bounding box center [426, 153] width 552 height 14
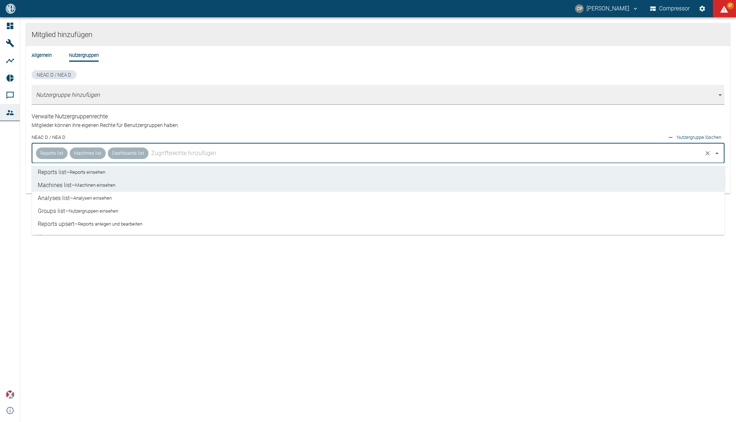
click at [110, 199] on small "Analysen einsehen" at bounding box center [92, 197] width 38 height 7
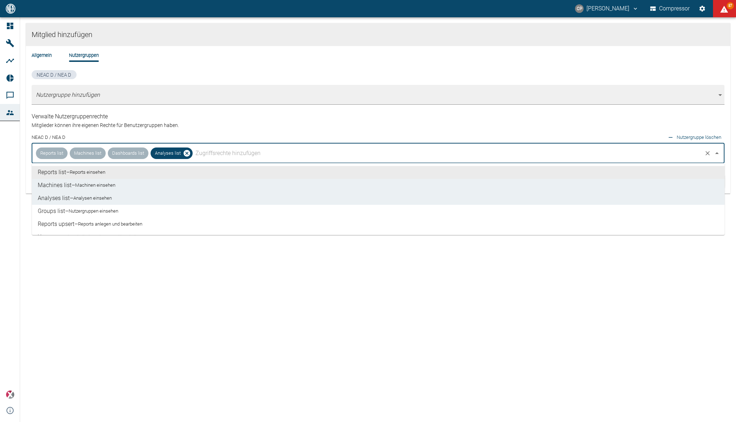
click at [221, 153] on input "text" at bounding box center [448, 153] width 508 height 14
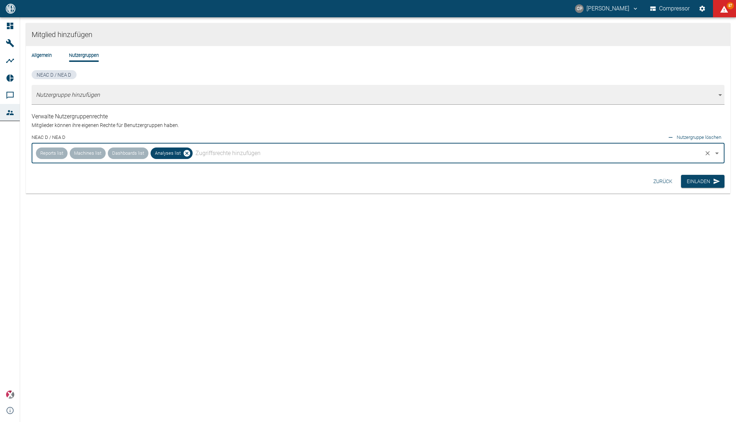
click at [211, 155] on input "text" at bounding box center [448, 153] width 508 height 14
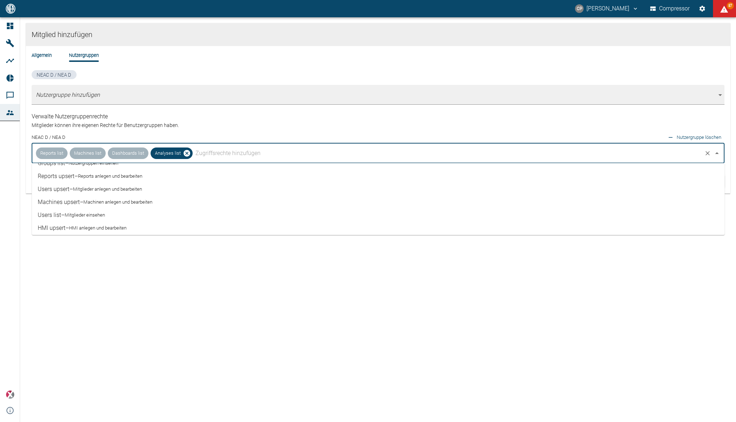
scroll to position [96, 0]
click at [113, 216] on small "Analysen anlegen und bearbeiten" at bounding box center [115, 218] width 67 height 7
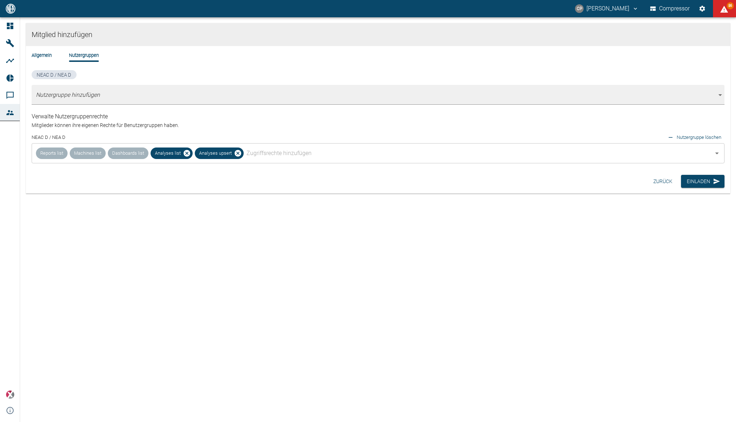
click at [159, 287] on div "Mitglied hinzufügen Allgemein Nutzergruppen NEAC D / NEA D Nutzergruppe hinzufü…" at bounding box center [378, 219] width 716 height 404
click at [45, 52] on li "Allgemein" at bounding box center [42, 55] width 20 height 7
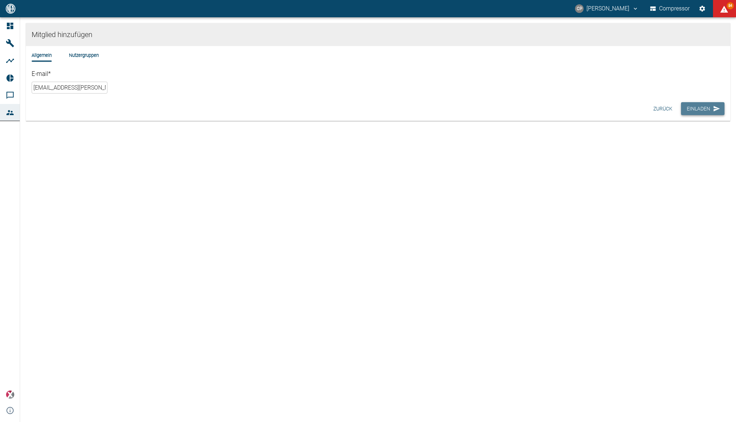
click at [690, 108] on button "Einladen" at bounding box center [703, 108] width 44 height 13
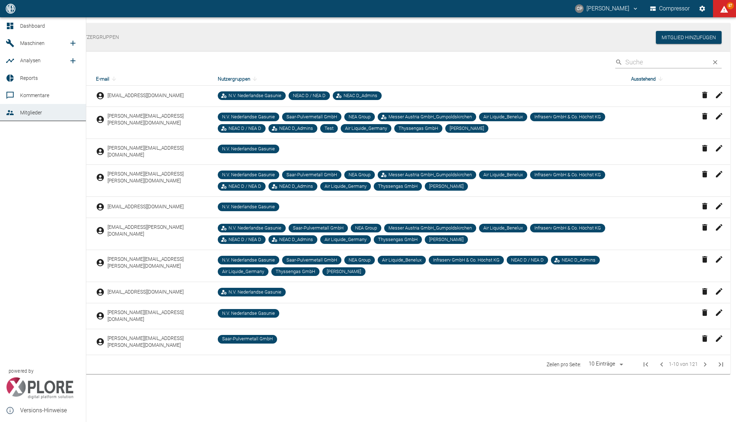
click at [14, 25] on icon at bounding box center [10, 26] width 9 height 9
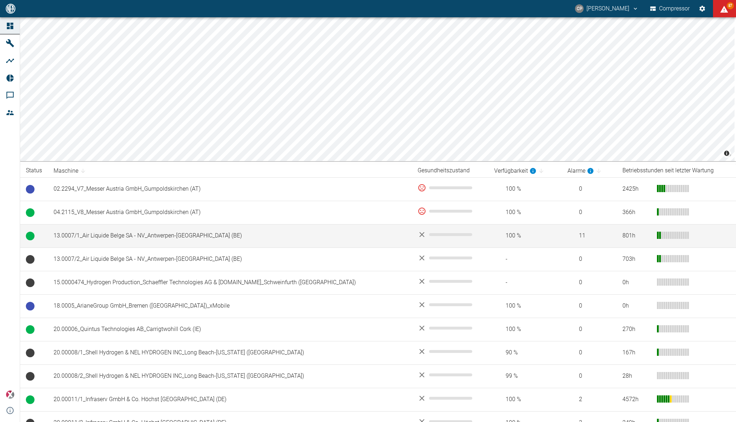
click at [113, 238] on td "13.0007/1_Air Liquide Belge SA - NV_Antwerpen-[GEOGRAPHIC_DATA] (BE)" at bounding box center [230, 235] width 364 height 23
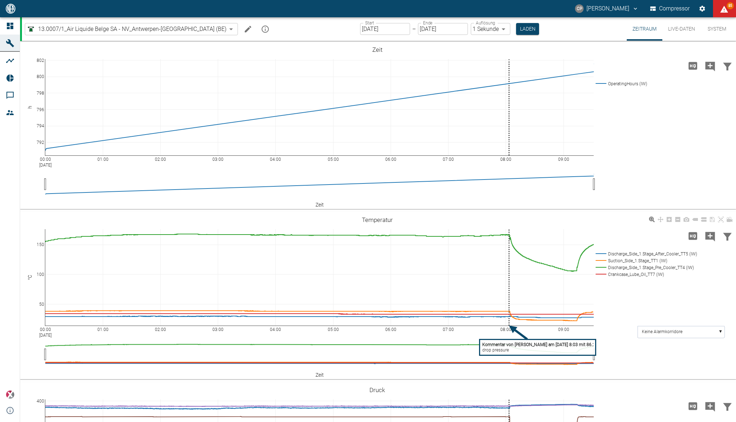
click at [522, 344] on tspan "Kommentar von David Jasper am 28/08/2025 8:03 mit 86.25" at bounding box center [539, 344] width 115 height 5
click at [364, 32] on input "[DATE]" at bounding box center [385, 29] width 50 height 12
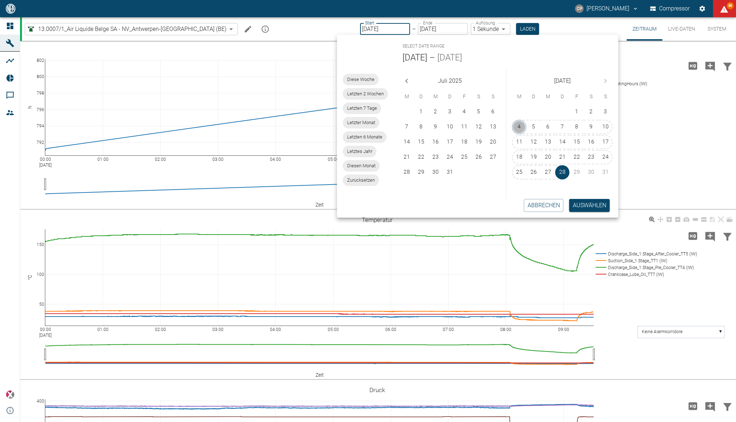
click at [524, 128] on button "4" at bounding box center [519, 127] width 14 height 14
type input "04.08.2025"
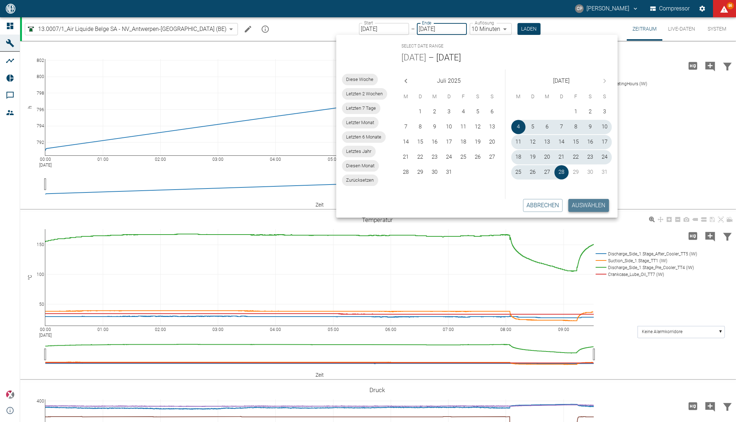
click at [581, 203] on button "Auswählen" at bounding box center [588, 205] width 41 height 13
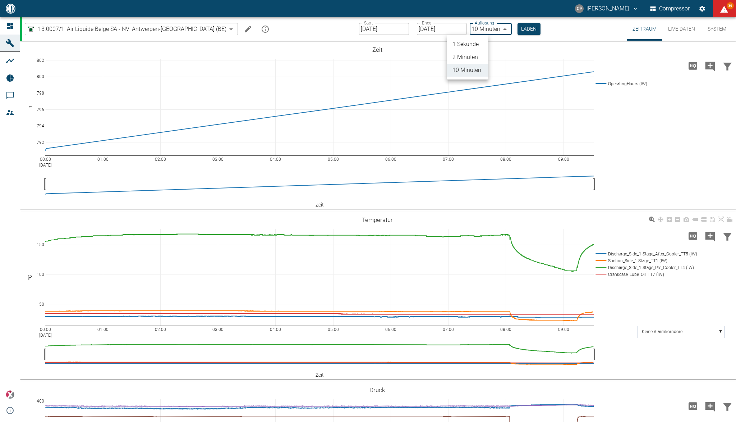
click at [464, 31] on body "CP Christoph Palm Compressor 86 Dashboard Maschinen Analysen Reports Kommentare…" at bounding box center [368, 211] width 736 height 422
drag, startPoint x: 468, startPoint y: 41, endPoint x: 499, endPoint y: 33, distance: 31.9
click at [470, 41] on li "1 Sekunde" at bounding box center [468, 44] width 42 height 13
type input "1sec"
click at [516, 30] on button "Laden" at bounding box center [527, 29] width 23 height 12
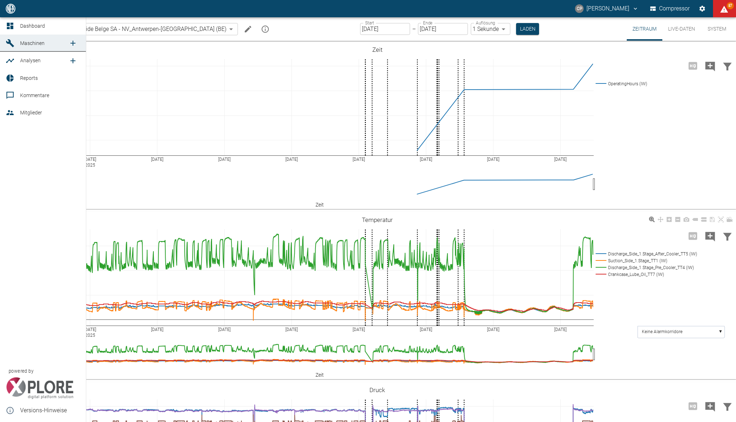
click at [17, 61] on link "Analysen" at bounding box center [43, 60] width 86 height 17
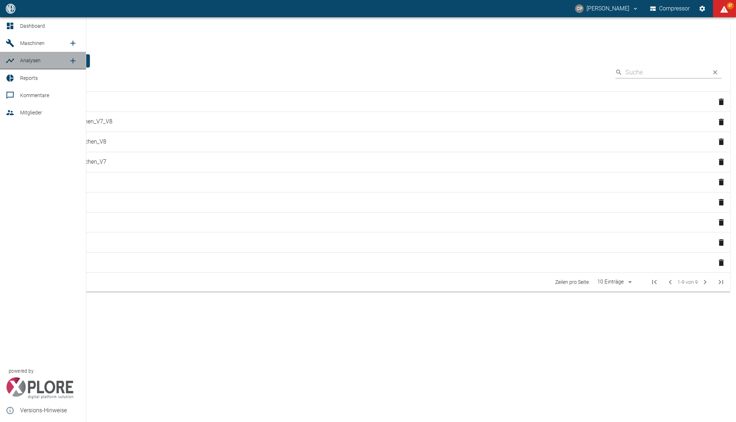
click at [52, 60] on span "Analysen" at bounding box center [44, 60] width 49 height 9
click at [16, 112] on div at bounding box center [11, 112] width 11 height 9
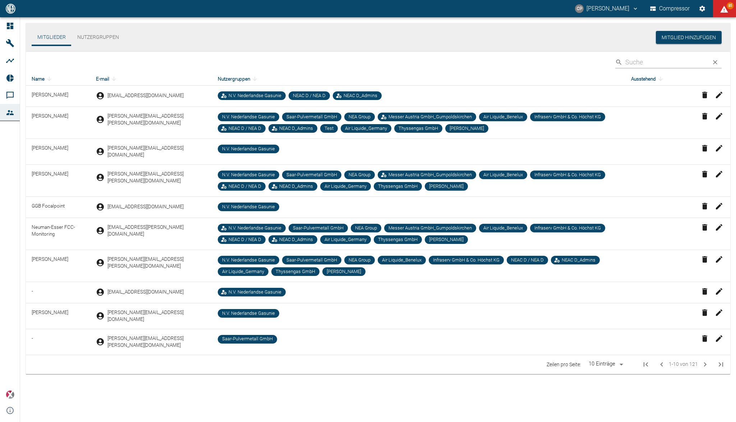
click at [646, 63] on input "Search" at bounding box center [666, 62] width 81 height 13
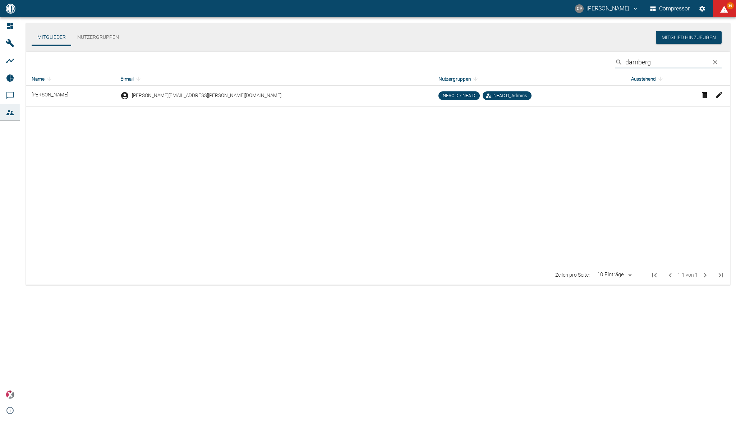
type input "damberg"
click at [720, 92] on icon "button" at bounding box center [719, 95] width 9 height 9
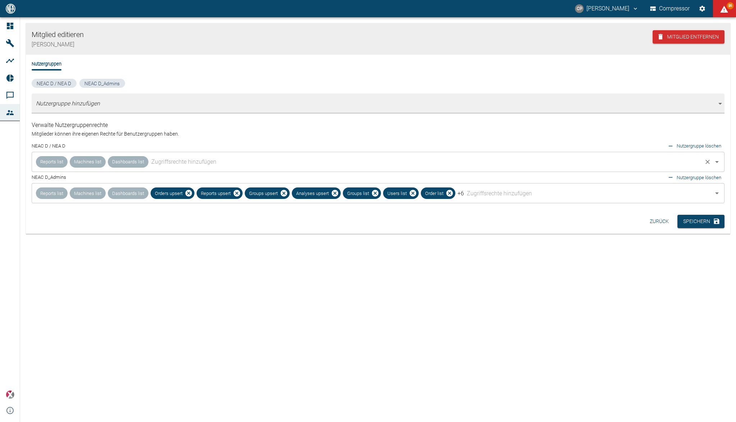
click at [198, 161] on input "text" at bounding box center [426, 162] width 552 height 14
click at [332, 301] on div "Mitglied editieren [PERSON_NAME] Mitglied entfernen Nutzergruppen NEAC D / NEA …" at bounding box center [378, 219] width 716 height 404
click at [483, 198] on div "Reports list Machines list Dashboards list Orders upsert Reports upsert Groups …" at bounding box center [378, 193] width 693 height 20
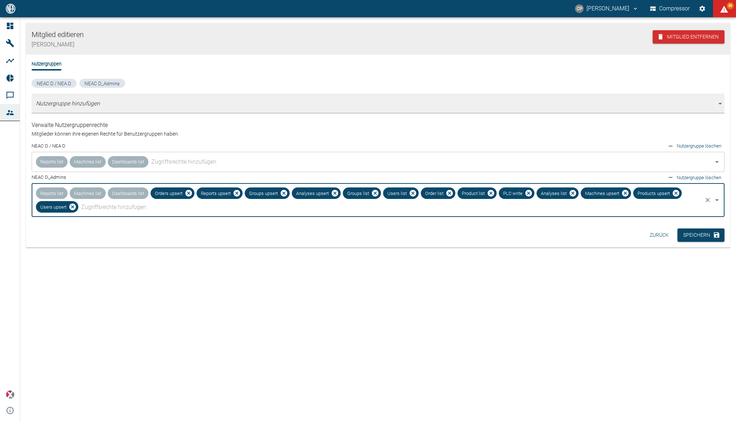
click at [686, 206] on input "text" at bounding box center [390, 207] width 622 height 14
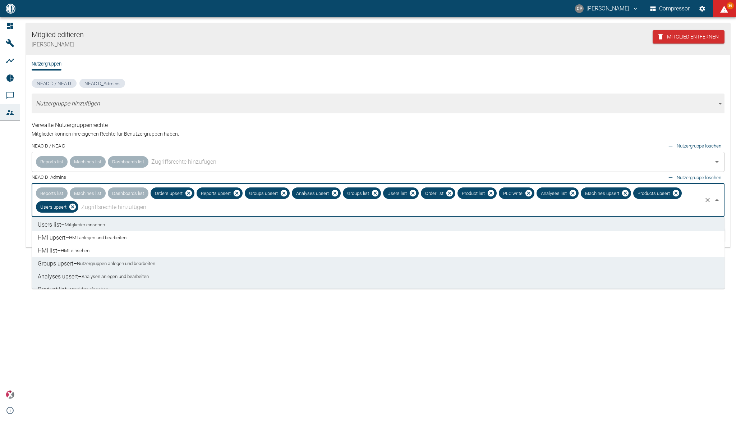
scroll to position [71, 0]
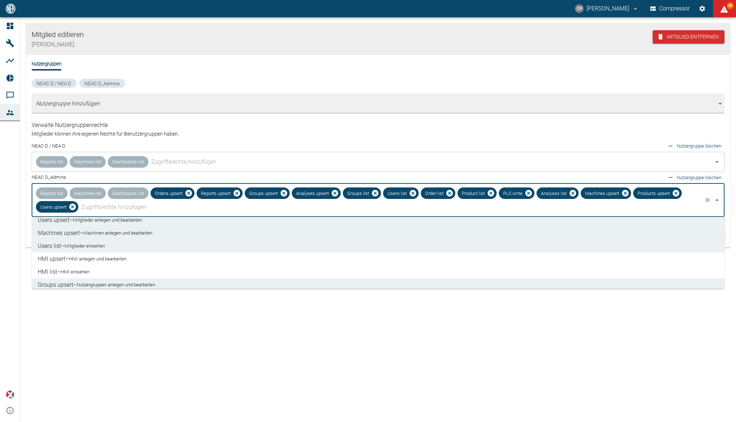
click at [85, 272] on small "HMI einsehen" at bounding box center [75, 271] width 29 height 7
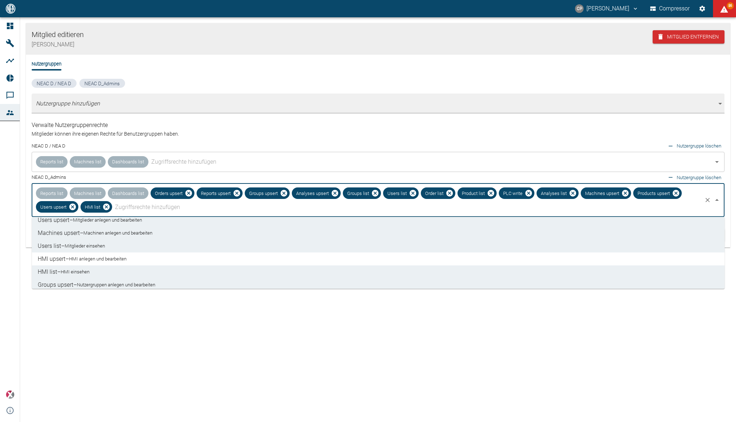
click at [91, 258] on small "HMI anlegen und bearbeiten" at bounding box center [98, 258] width 58 height 7
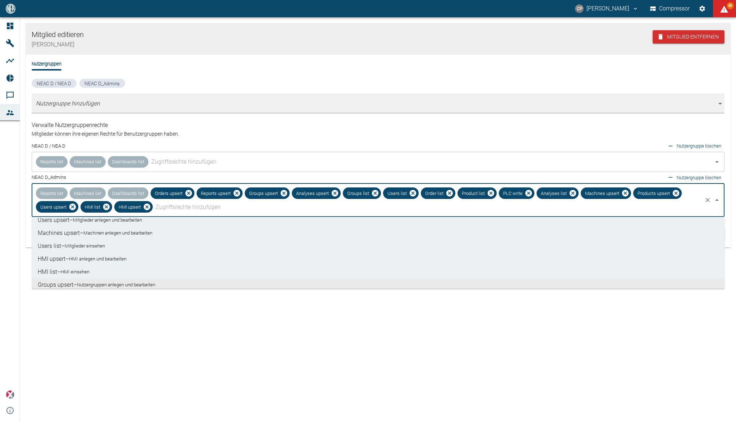
click at [139, 330] on div "Mitglied editieren [PERSON_NAME] Mitglied entfernen Nutzergruppen NEAC D / NEA …" at bounding box center [378, 219] width 716 height 404
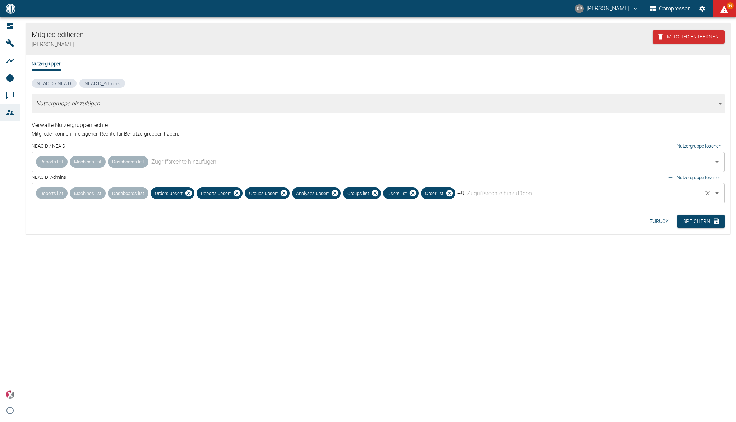
click at [641, 193] on div "Reports list Machines list Dashboards list Orders upsert Reports upsert Groups …" at bounding box center [378, 193] width 693 height 20
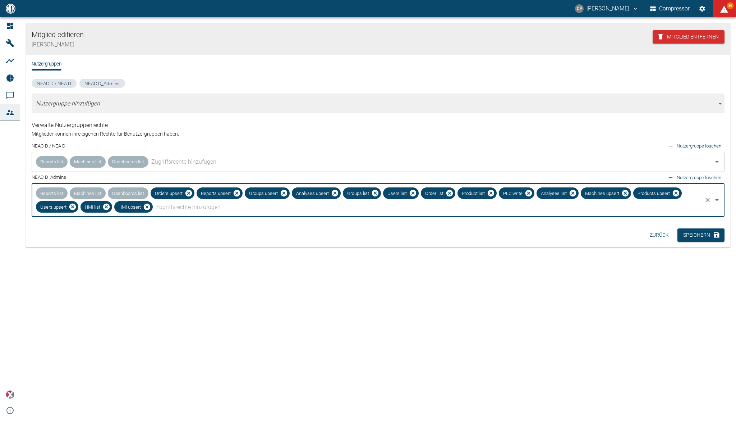
click at [697, 200] on input "text" at bounding box center [428, 207] width 548 height 14
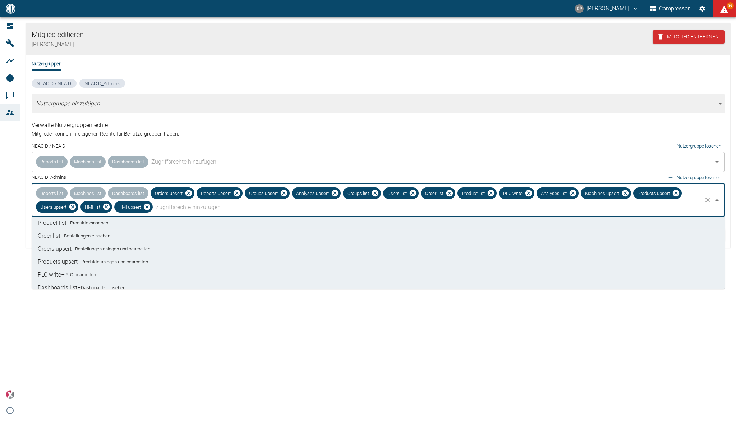
scroll to position [167, 0]
drag, startPoint x: 381, startPoint y: 363, endPoint x: 513, endPoint y: 334, distance: 135.3
click at [386, 364] on div "Mitglied editieren [PERSON_NAME] Mitglied entfernen Nutzergruppen NEAC D / NEA …" at bounding box center [378, 219] width 716 height 404
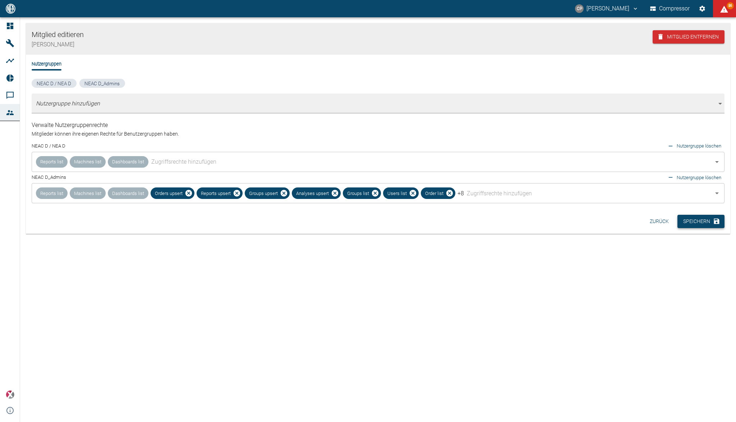
click at [709, 221] on button "Speichern" at bounding box center [701, 221] width 47 height 13
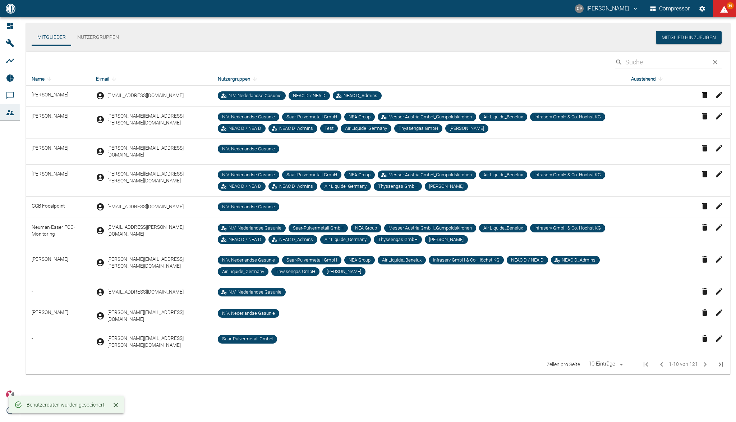
click at [674, 62] on input "Search" at bounding box center [666, 62] width 81 height 13
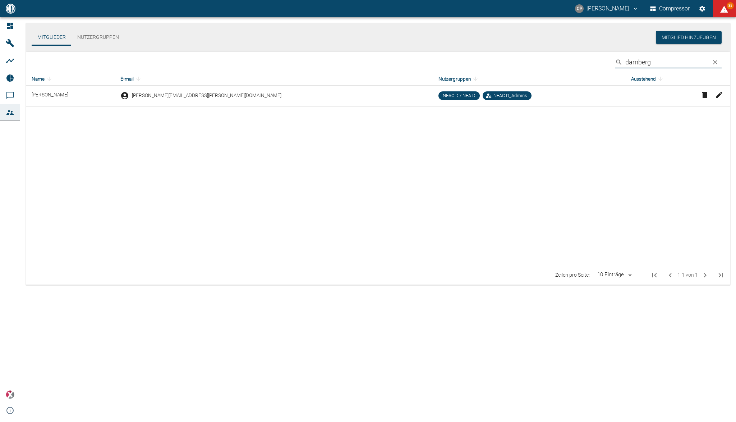
type input "damberg"
click at [721, 93] on icon "button" at bounding box center [719, 95] width 9 height 9
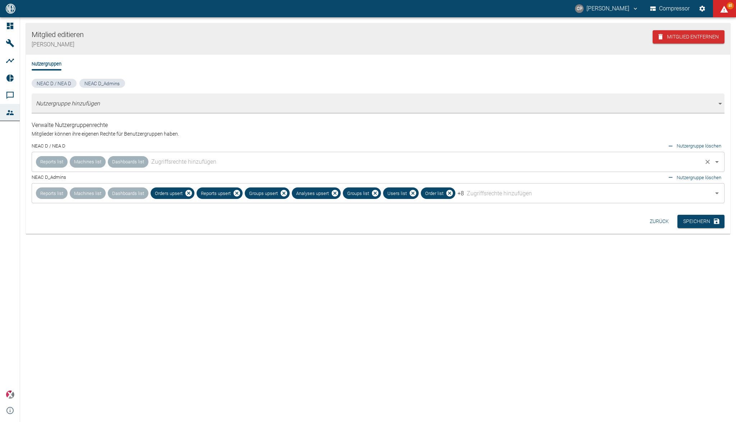
click at [392, 160] on input "text" at bounding box center [426, 162] width 552 height 14
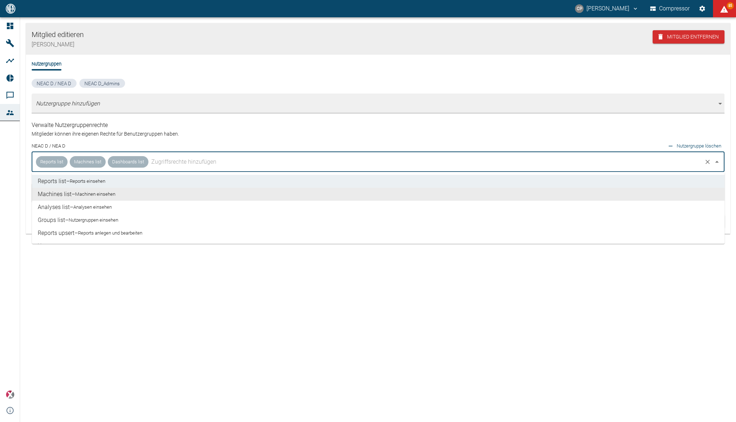
click at [108, 195] on small "Machinen einsehen" at bounding box center [95, 194] width 40 height 7
click at [105, 206] on small "Analysen einsehen" at bounding box center [92, 206] width 38 height 7
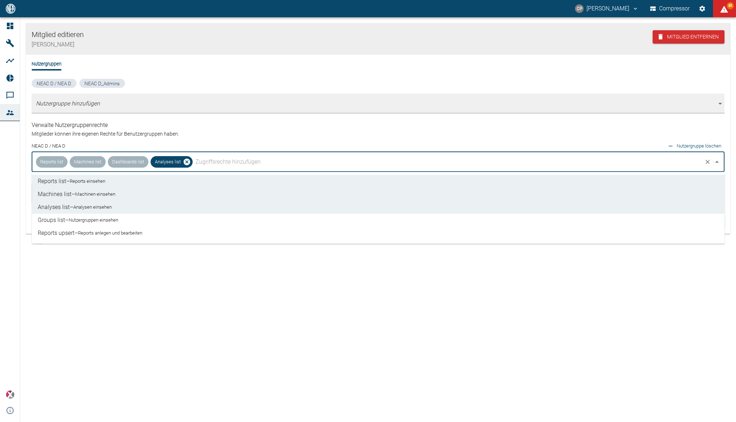
click at [105, 216] on small "Nutzergruppen einsehen" at bounding box center [94, 219] width 50 height 7
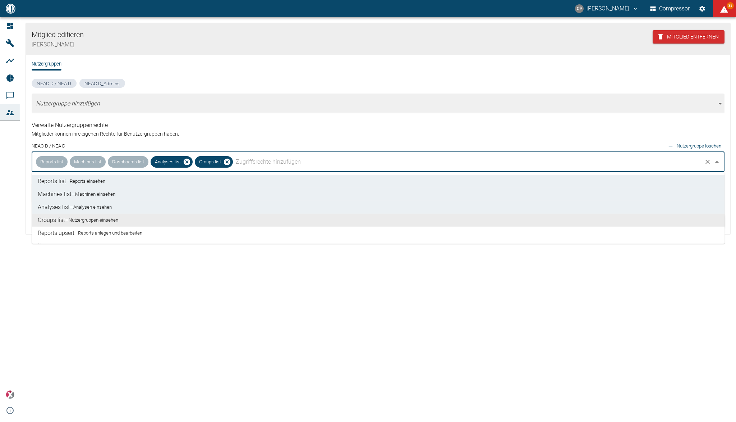
click at [106, 229] on li "Reports upsert – Reports anlegen und bearbeiten" at bounding box center [378, 232] width 693 height 13
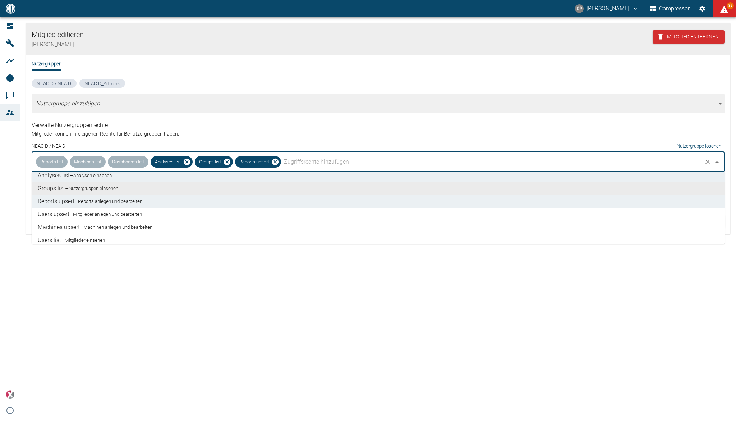
scroll to position [48, 0]
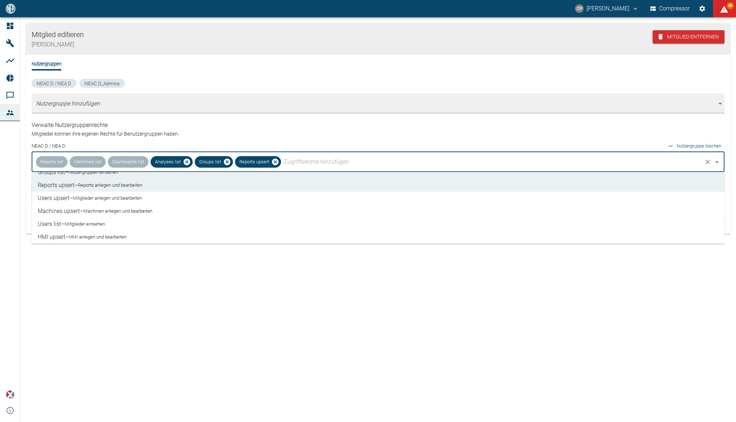
drag, startPoint x: 106, startPoint y: 193, endPoint x: 107, endPoint y: 199, distance: 5.9
click at [106, 193] on li "Users upsert – Mitglieder anlegen und bearbeiten" at bounding box center [378, 198] width 693 height 13
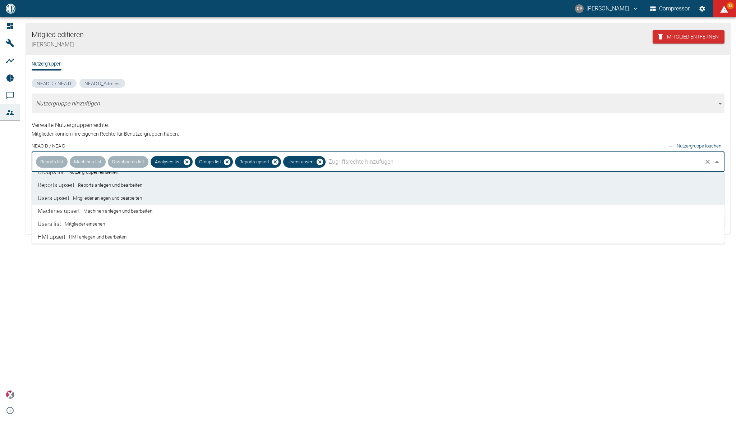
click at [107, 209] on small "Machinen anlegen und bearbeiten" at bounding box center [117, 210] width 69 height 7
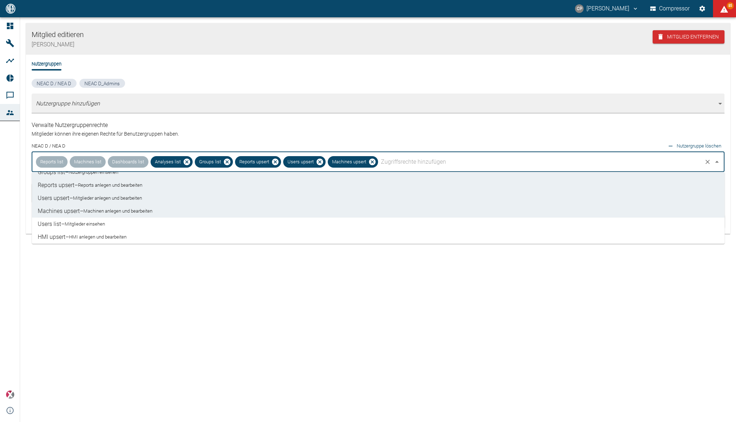
click at [101, 223] on small "Mitglieder einsehen" at bounding box center [85, 223] width 40 height 7
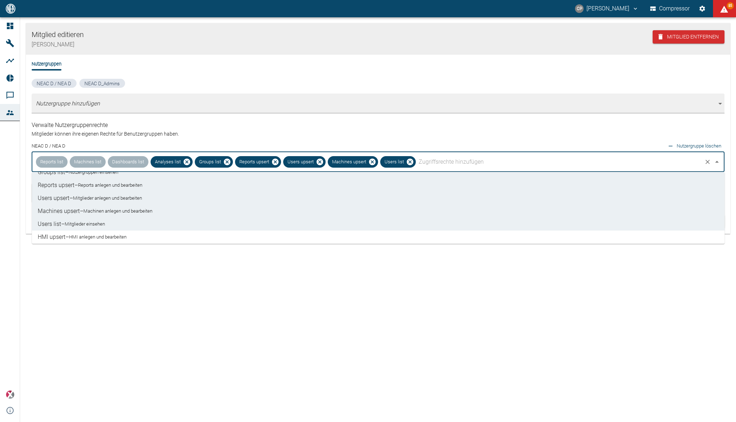
click at [100, 233] on li "HMI upsert – HMI anlegen und bearbeiten" at bounding box center [378, 236] width 693 height 13
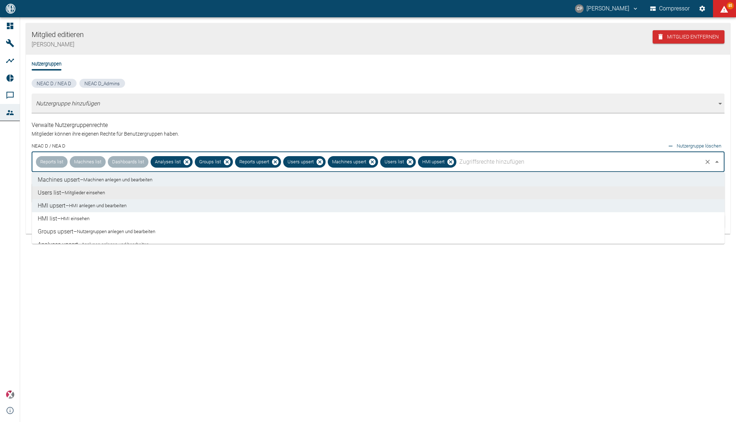
scroll to position [96, 0]
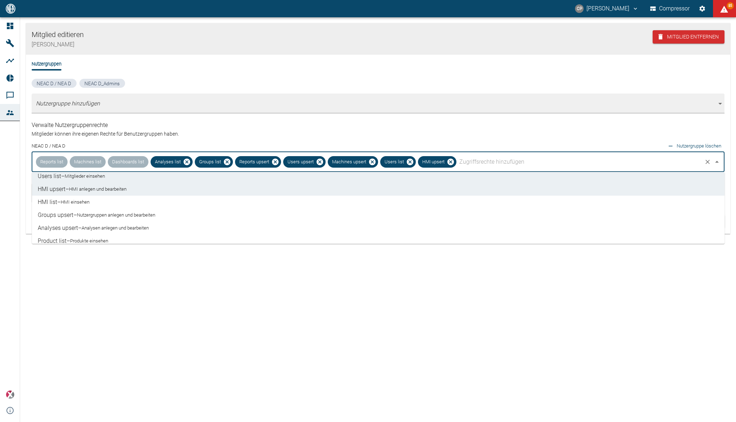
click at [98, 200] on li "HMI list – HMI einsehen" at bounding box center [378, 202] width 693 height 13
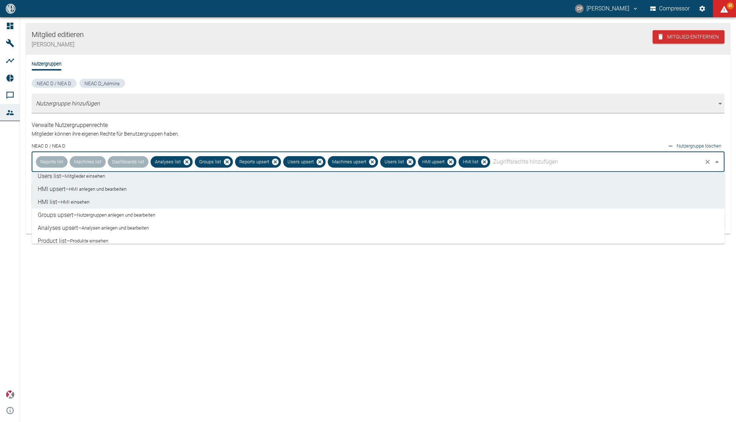
click at [99, 215] on small "Nutzergruppen anlegen und bearbeiten" at bounding box center [116, 214] width 78 height 7
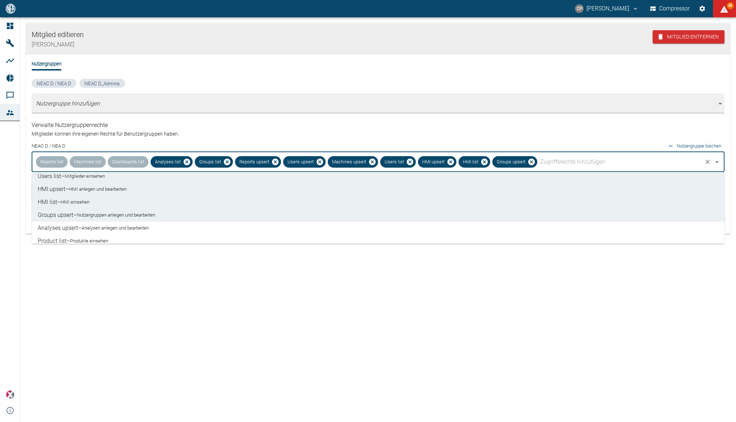
drag, startPoint x: 98, startPoint y: 223, endPoint x: 95, endPoint y: 237, distance: 14.4
click at [98, 224] on li "Analyses upsert – Analysen anlegen und bearbeiten" at bounding box center [378, 227] width 693 height 13
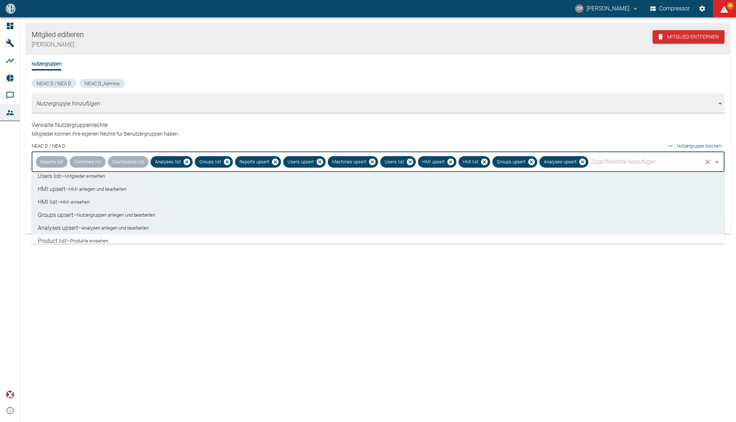
click at [95, 238] on small "Produkte einsehen" at bounding box center [89, 240] width 38 height 7
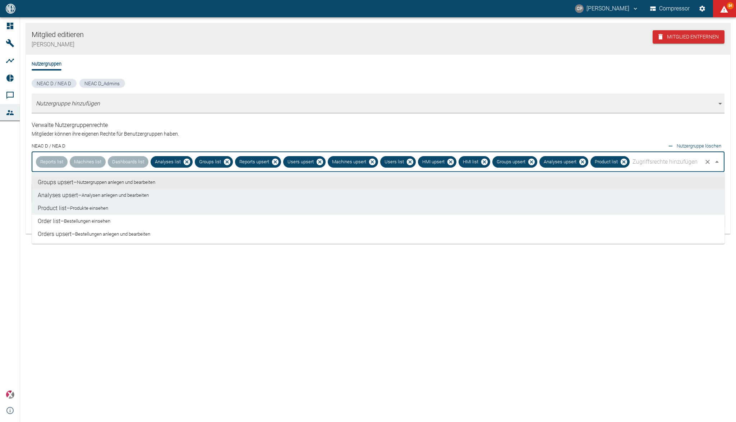
scroll to position [144, 0]
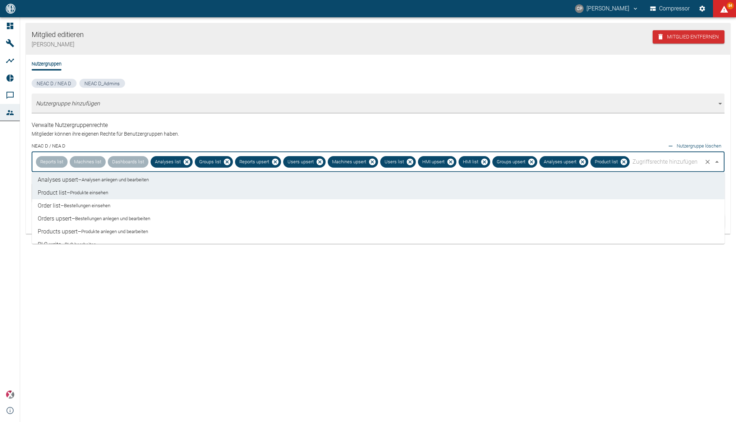
click at [95, 205] on small "Bestellungen einsehen" at bounding box center [87, 205] width 46 height 7
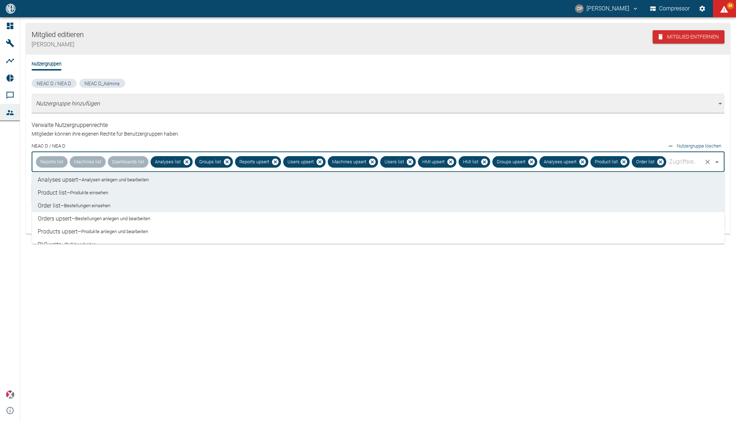
click at [96, 221] on small "Bestellungen anlegen und bearbeiten" at bounding box center [112, 218] width 75 height 7
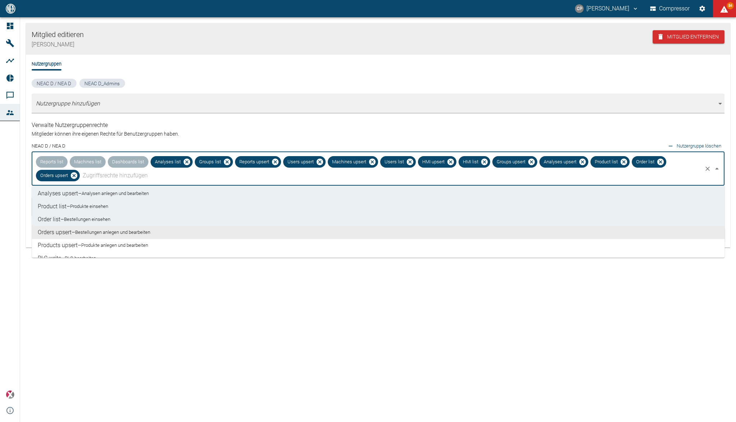
click at [96, 228] on li "Orders upsert – Bestellungen anlegen und bearbeiten" at bounding box center [378, 232] width 693 height 13
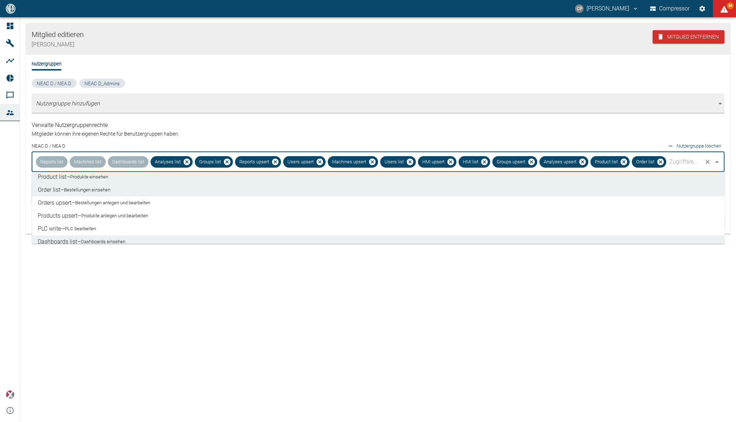
scroll to position [167, 0]
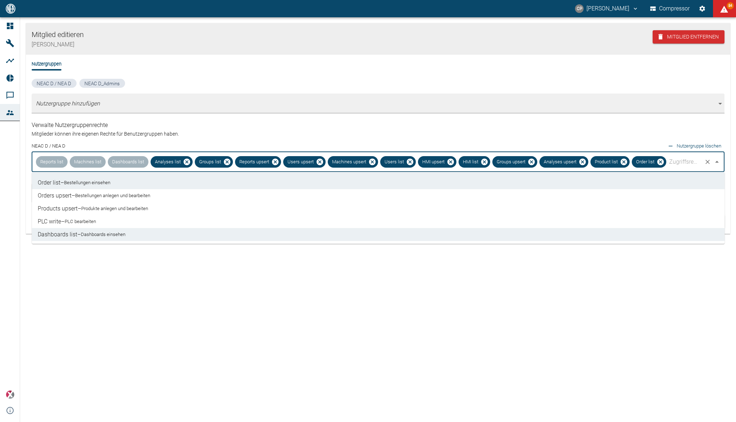
click at [94, 219] on small "PLC bearbeiten" at bounding box center [80, 221] width 31 height 7
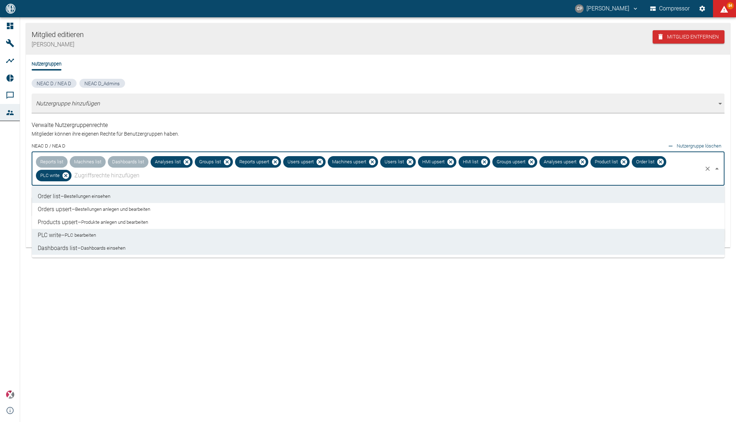
click at [96, 206] on small "Bestellungen anlegen und bearbeiten" at bounding box center [112, 209] width 75 height 7
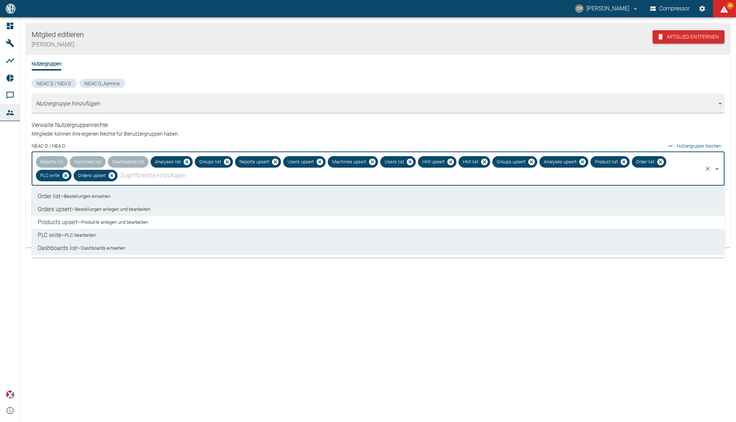
click at [95, 220] on small "Produkte anlegen und bearbeiten" at bounding box center [114, 222] width 67 height 7
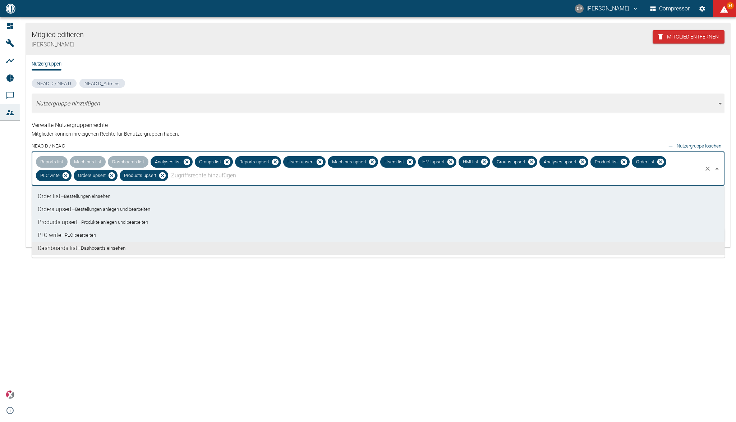
click at [134, 279] on div "Mitglied editieren Stefan Damberg Mitglied entfernen Nutzergruppen NEAC D / NEA…" at bounding box center [378, 219] width 716 height 404
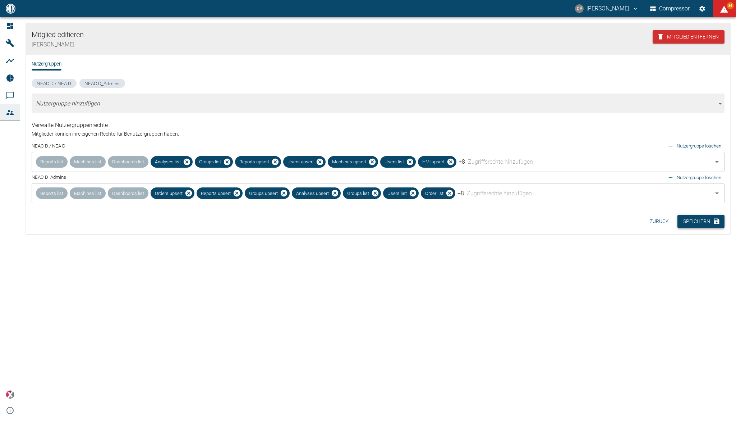
click at [695, 225] on button "Speichern" at bounding box center [701, 221] width 47 height 13
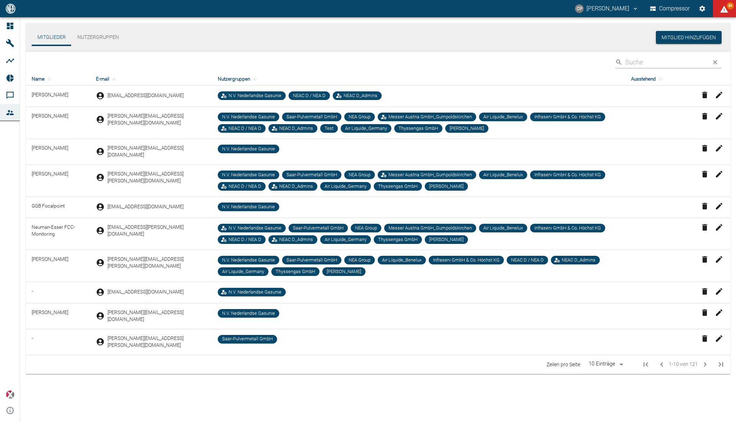
click at [650, 64] on input "Search" at bounding box center [666, 62] width 81 height 13
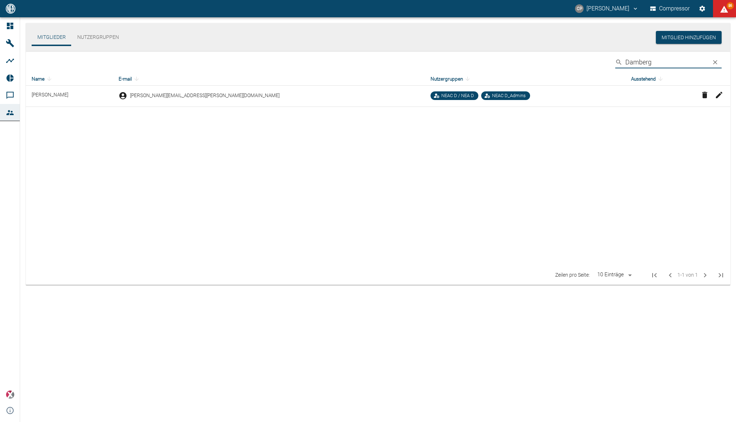
type input "Damberg"
click at [721, 95] on icon "button" at bounding box center [719, 95] width 9 height 9
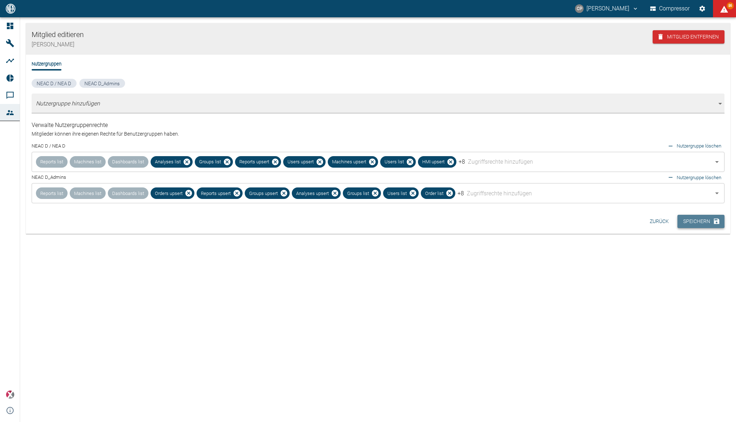
click at [687, 222] on button "Speichern" at bounding box center [701, 221] width 47 height 13
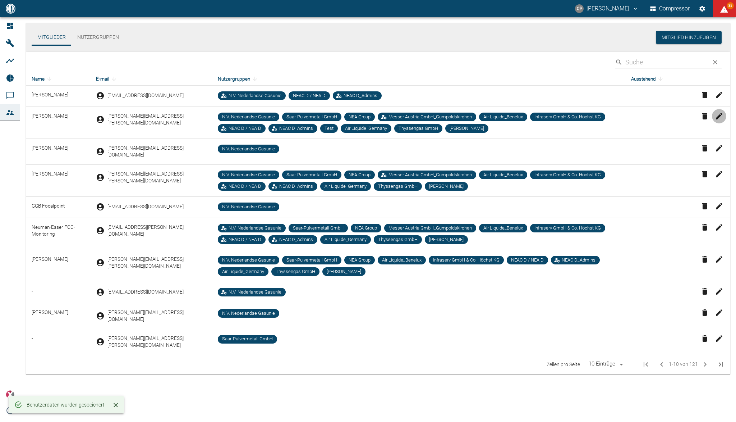
click at [720, 116] on icon "button" at bounding box center [719, 116] width 9 height 9
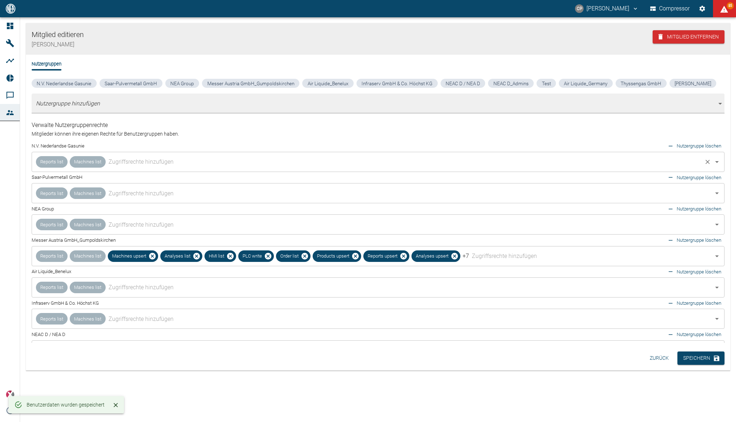
click at [151, 153] on div "Reports list Machines list ​" at bounding box center [378, 162] width 693 height 20
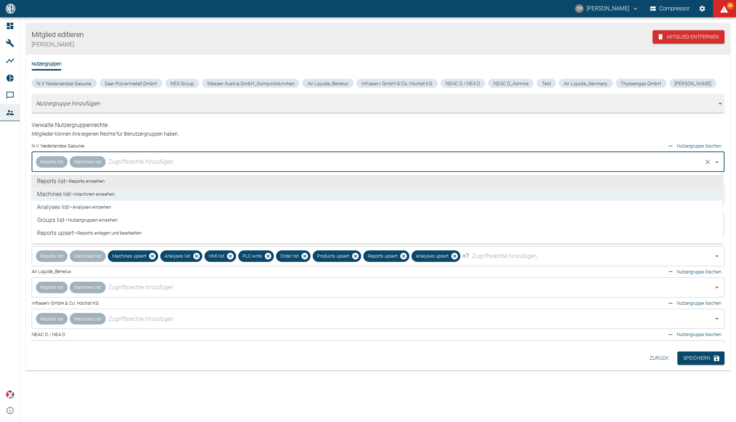
click at [122, 191] on li "Machines list – Machinen einsehen" at bounding box center [377, 194] width 692 height 13
click at [118, 209] on li "Analyses list – Analysen einsehen" at bounding box center [377, 207] width 692 height 13
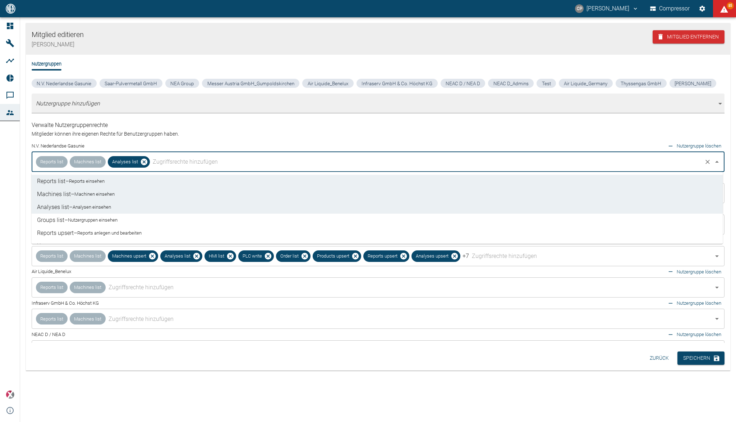
click at [116, 221] on small "Nutzergruppen einsehen" at bounding box center [93, 219] width 50 height 7
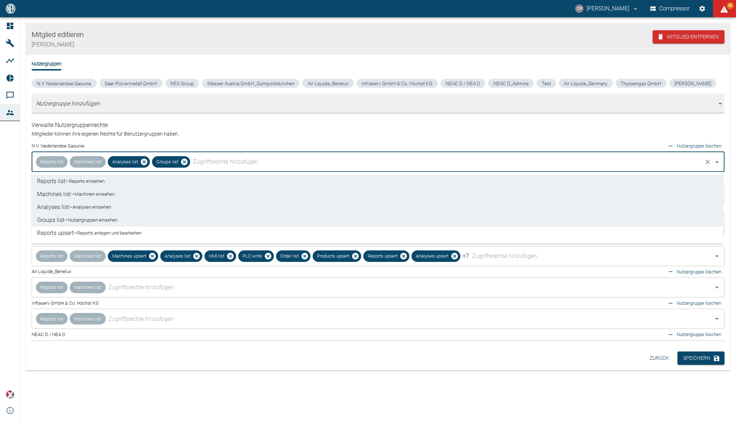
click at [119, 232] on small "Reports anlegen und bearbeiten" at bounding box center [109, 232] width 64 height 7
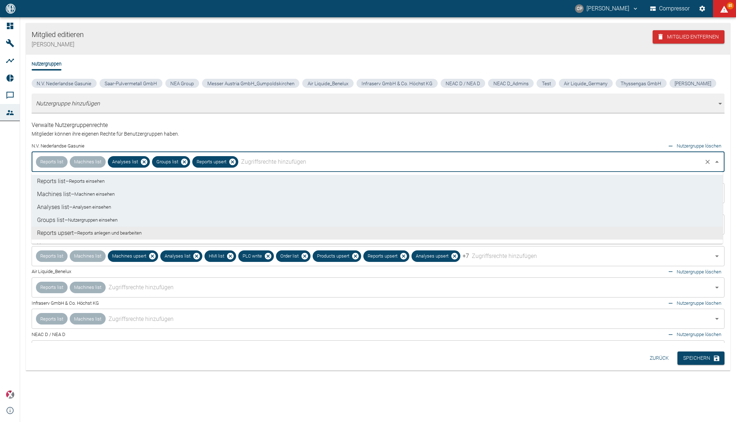
scroll to position [48, 0]
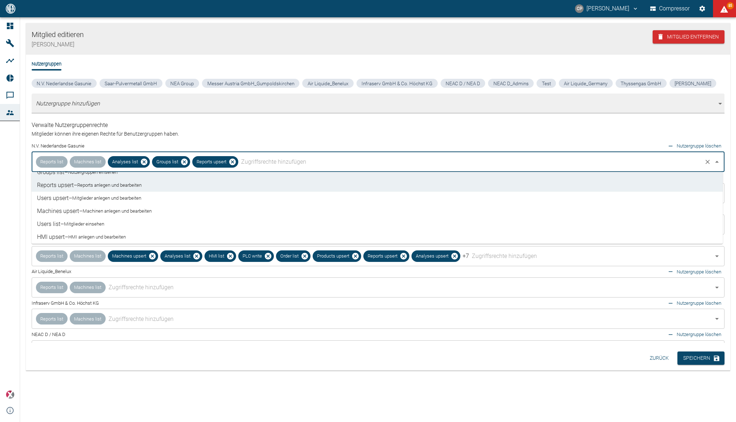
click at [127, 200] on small "Mitglieder anlegen und bearbeiten" at bounding box center [106, 197] width 69 height 7
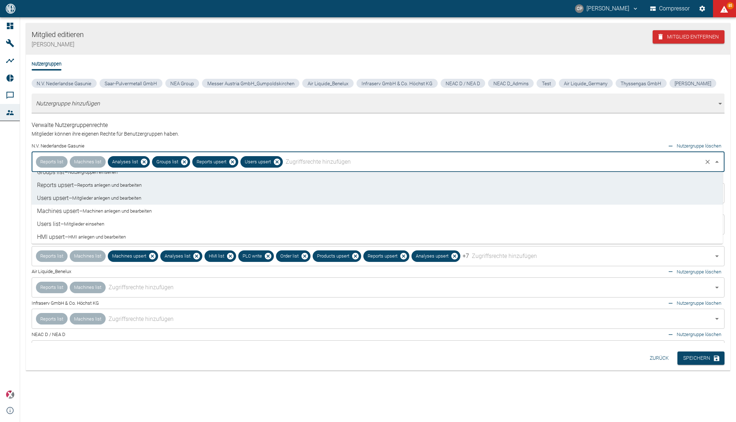
click at [129, 210] on small "Machinen anlegen und bearbeiten" at bounding box center [117, 210] width 69 height 7
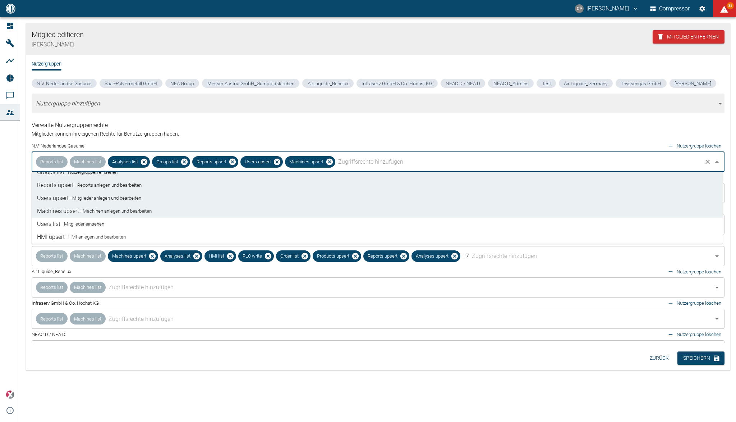
click at [125, 219] on li "Users list – Mitglieder einsehen" at bounding box center [377, 224] width 692 height 13
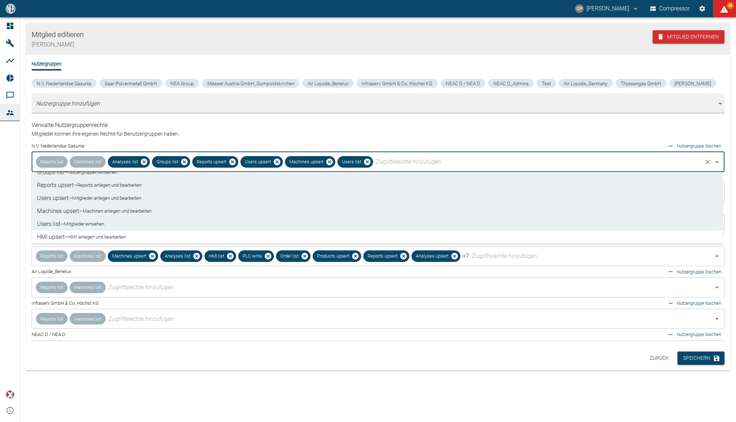
click at [122, 231] on li "HMI upsert – HMI anlegen und bearbeiten" at bounding box center [377, 236] width 692 height 13
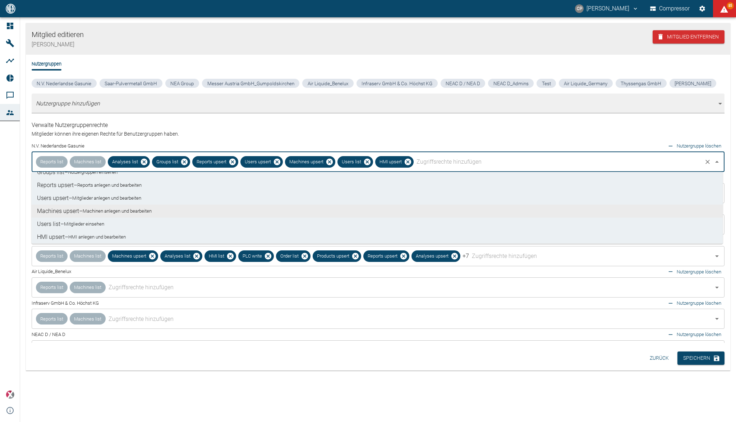
scroll to position [96, 0]
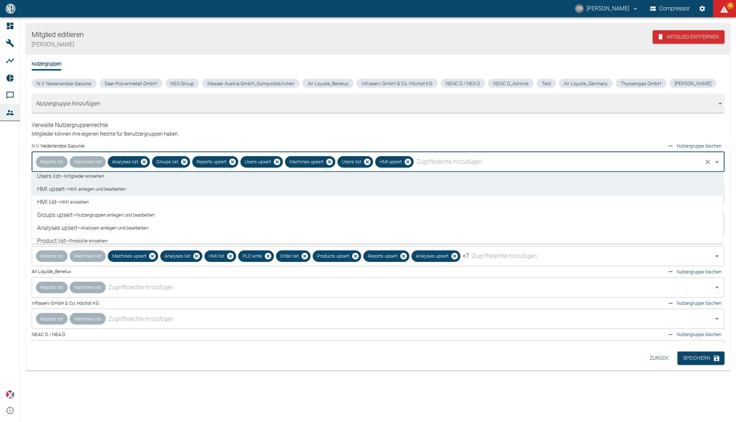
click at [126, 203] on li "HMI list – HMI einsehen" at bounding box center [377, 202] width 692 height 13
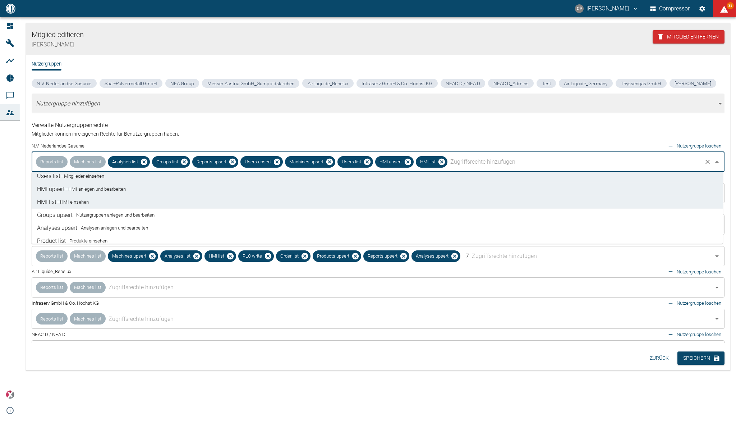
click at [127, 215] on small "Nutzergruppen anlegen und bearbeiten" at bounding box center [115, 214] width 78 height 7
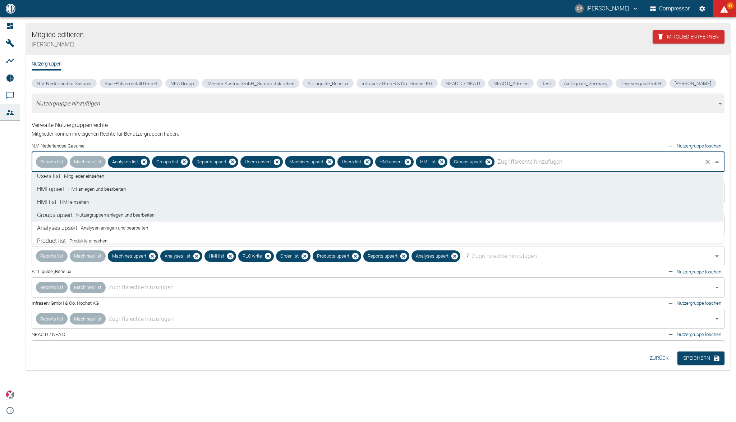
drag, startPoint x: 127, startPoint y: 224, endPoint x: 119, endPoint y: 234, distance: 12.8
click at [125, 225] on small "Analysen anlegen und bearbeiten" at bounding box center [114, 227] width 67 height 7
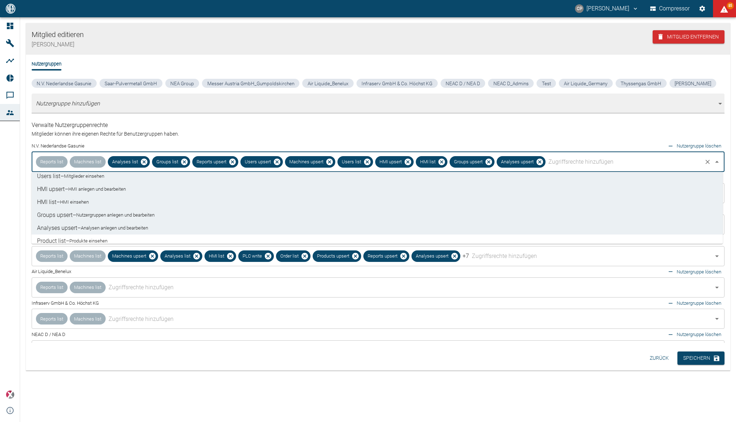
click at [118, 235] on li "Product list – Produkte einsehen" at bounding box center [377, 240] width 692 height 13
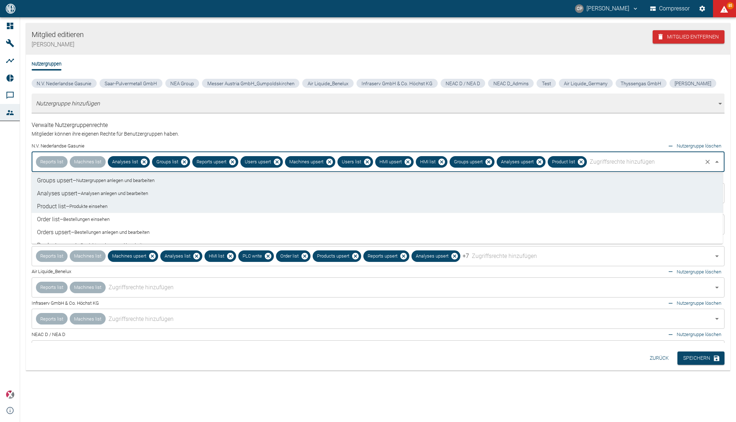
scroll to position [144, 0]
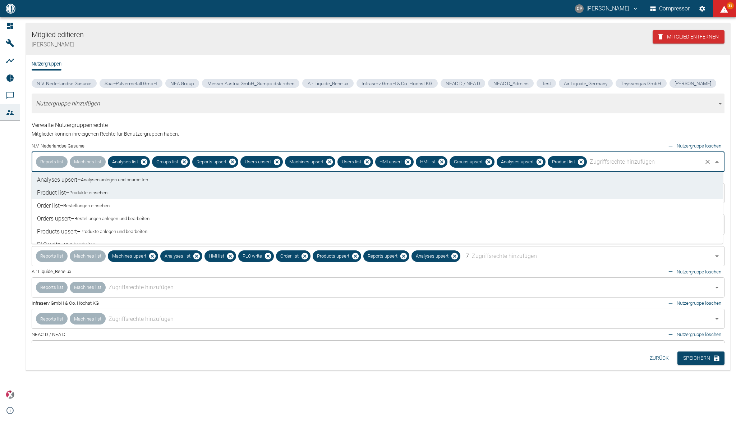
click at [117, 211] on li "Order list – Bestellungen einsehen" at bounding box center [377, 205] width 692 height 13
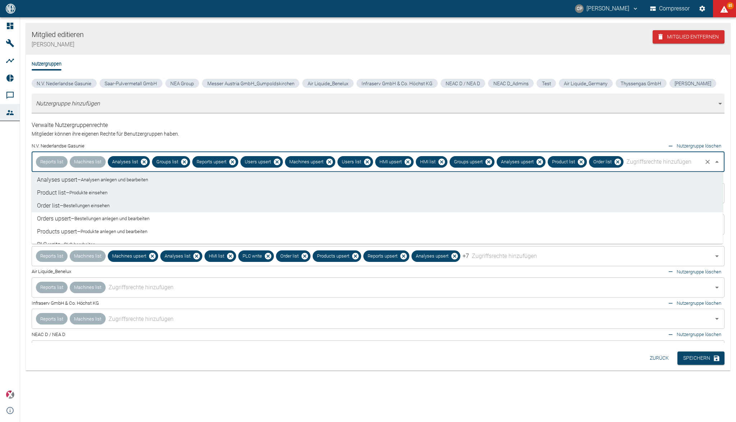
click at [118, 220] on small "Bestellungen anlegen und bearbeiten" at bounding box center [111, 218] width 75 height 7
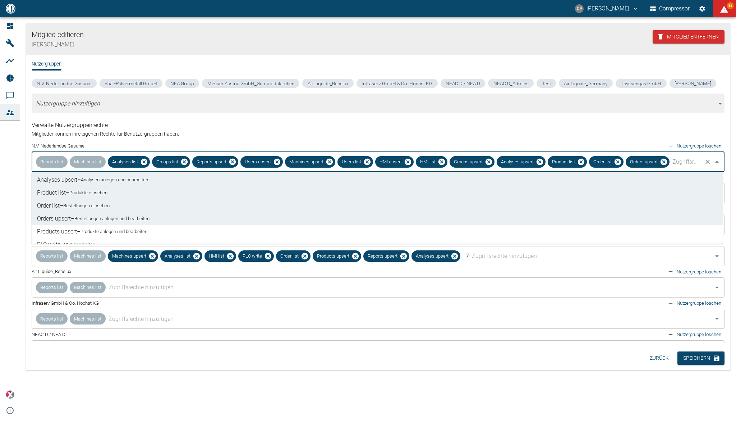
click at [119, 228] on small "Produkte anlegen und bearbeiten" at bounding box center [114, 231] width 67 height 7
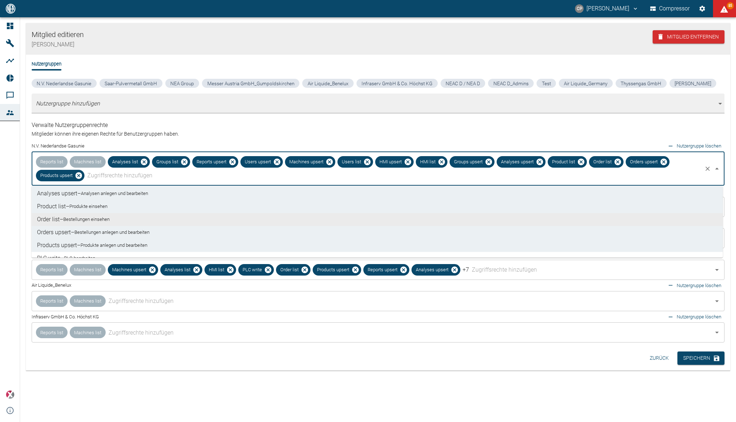
scroll to position [167, 0]
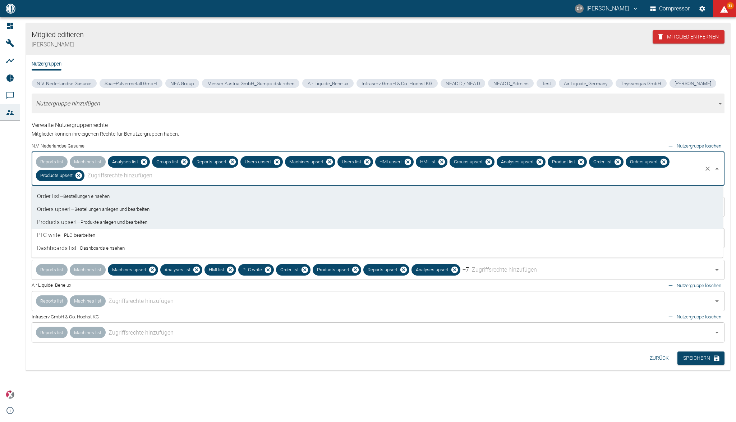
click at [107, 231] on li "PLC write – PLC bearbeiten" at bounding box center [377, 235] width 692 height 13
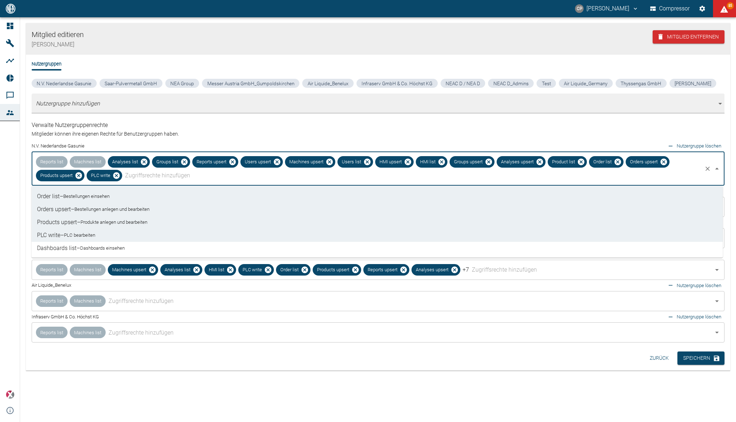
click at [107, 244] on small "Dashboards einsehen" at bounding box center [102, 247] width 45 height 7
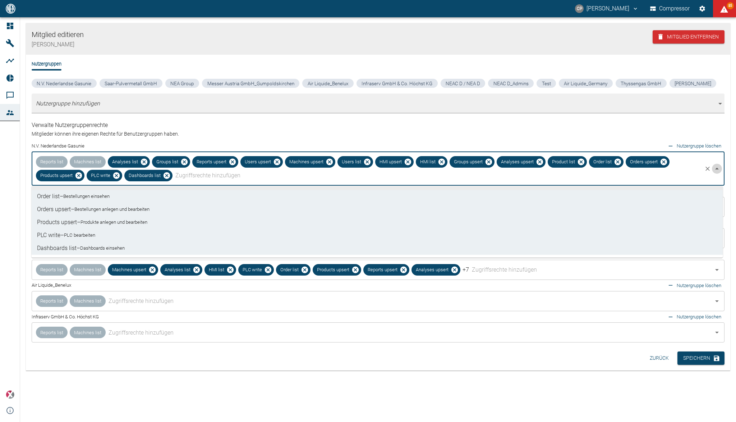
click at [720, 170] on icon "Schließen" at bounding box center [717, 168] width 9 height 9
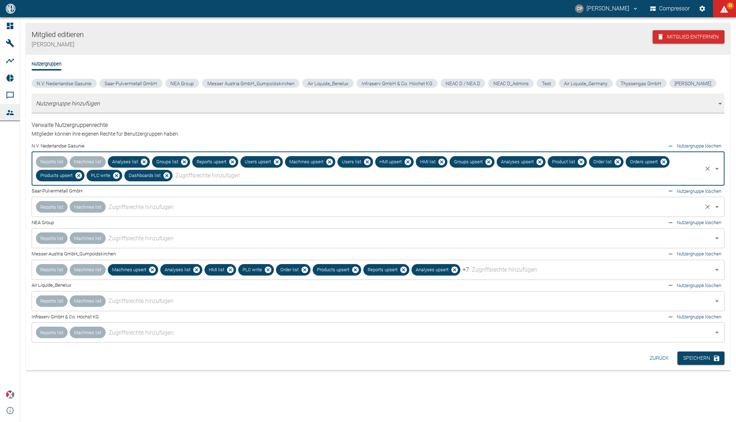
click at [211, 209] on body "CP Christoph Palm Compressor 85 Dashboard Maschinen Analysen Reports Kommentare…" at bounding box center [368, 211] width 736 height 422
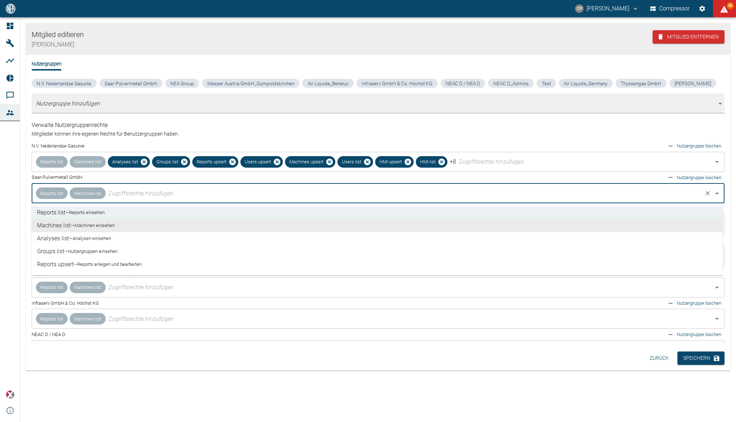
click at [158, 228] on li "Machines list – Machinen einsehen" at bounding box center [377, 225] width 692 height 13
click at [154, 243] on li "Analyses list – Analysen einsehen" at bounding box center [377, 238] width 692 height 13
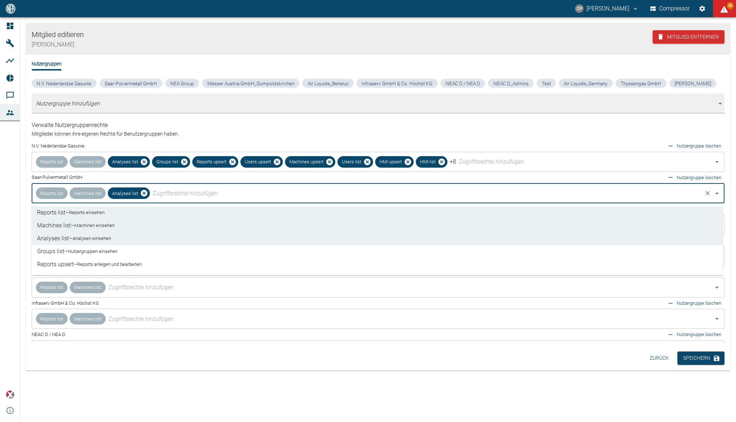
click at [151, 252] on li "Groups list – Nutzergruppen einsehen" at bounding box center [377, 251] width 692 height 13
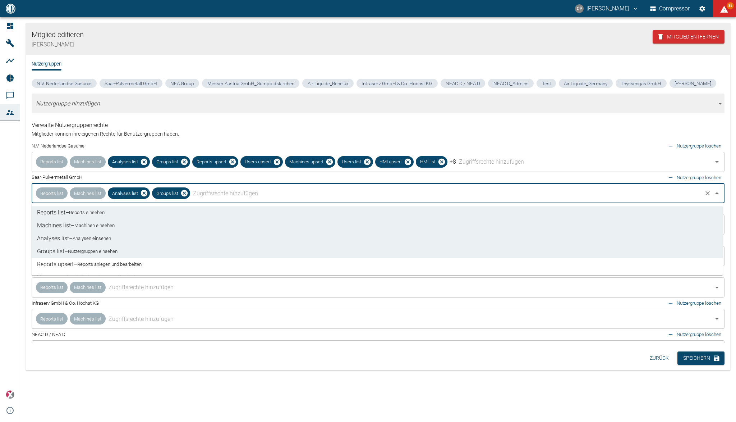
click at [151, 267] on li "Reports upsert – Reports anlegen und bearbeiten" at bounding box center [377, 264] width 692 height 13
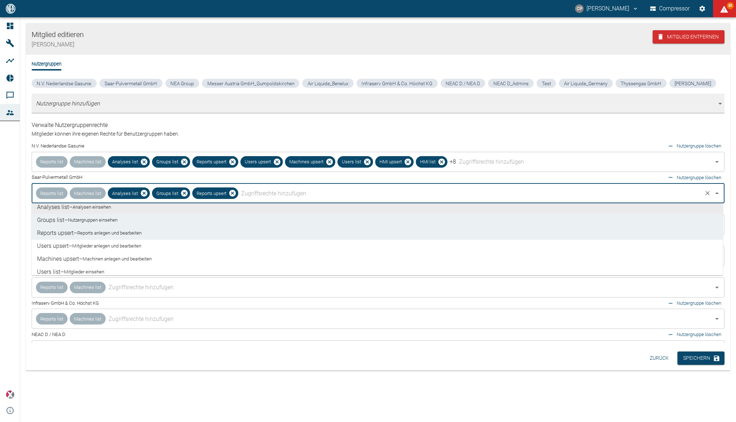
scroll to position [48, 0]
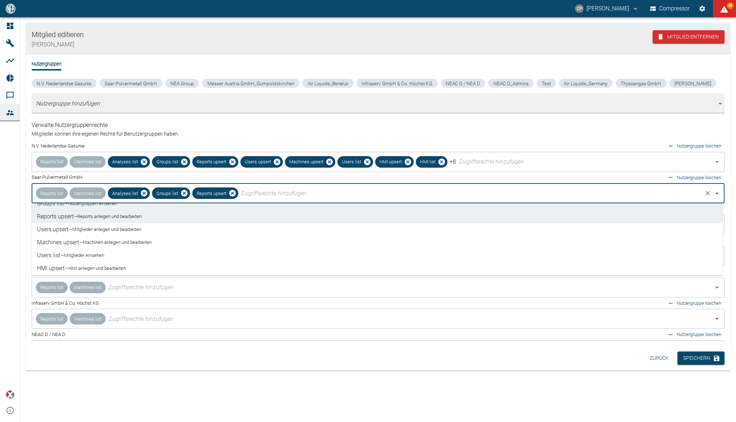
click at [141, 232] on small "Mitglieder anlegen und bearbeiten" at bounding box center [106, 229] width 69 height 7
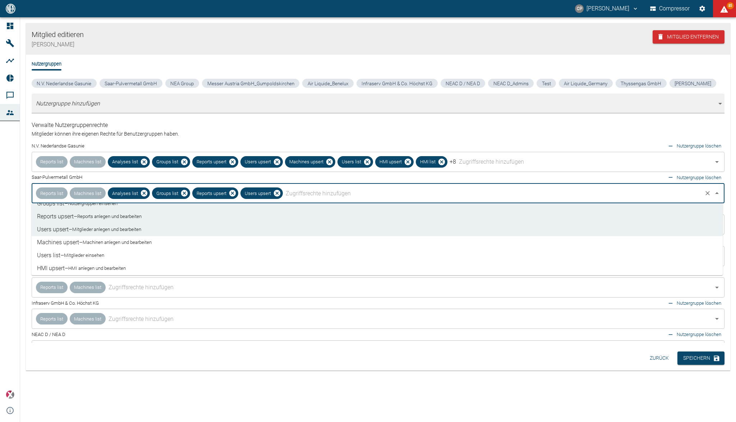
click at [146, 243] on small "Machinen anlegen und bearbeiten" at bounding box center [117, 242] width 69 height 7
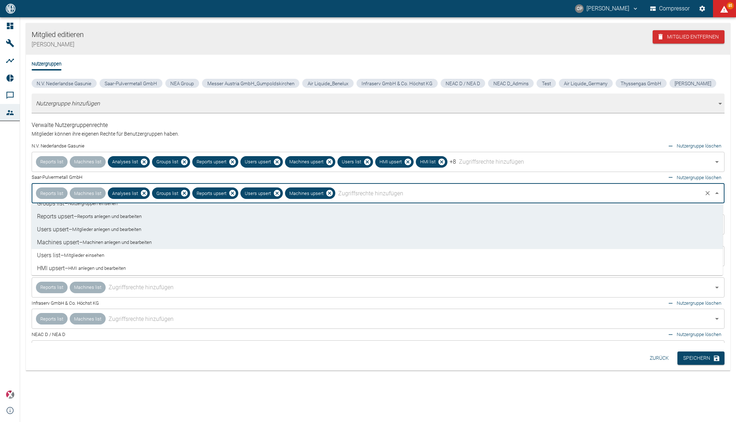
click at [144, 252] on li "Users list – Mitglieder einsehen" at bounding box center [377, 255] width 692 height 13
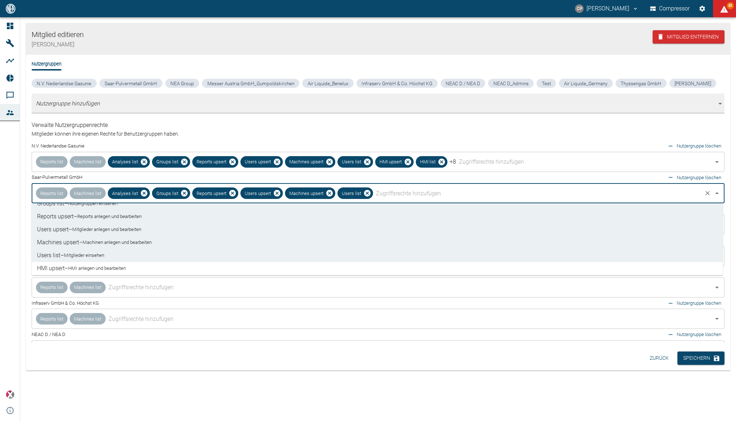
click at [141, 267] on li "HMI upsert – HMI anlegen und bearbeiten" at bounding box center [377, 268] width 692 height 13
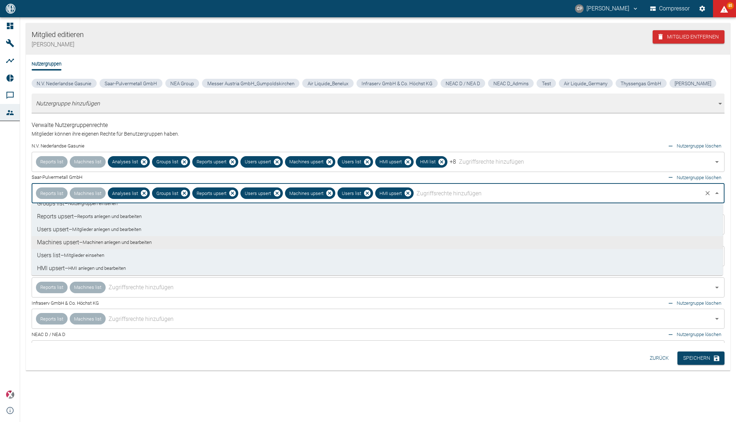
scroll to position [144, 0]
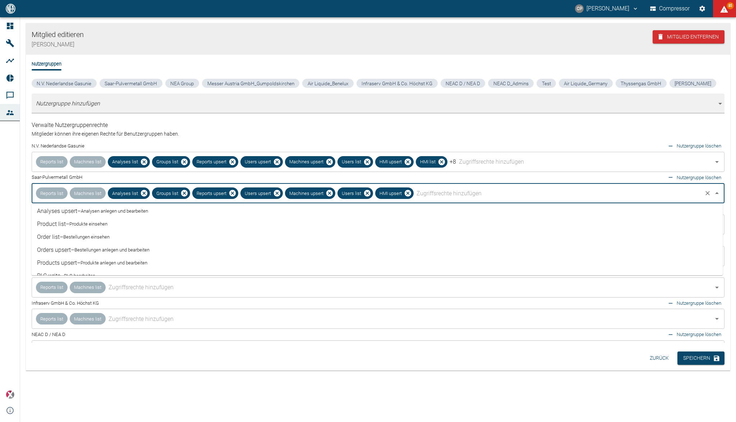
click at [146, 215] on li "Analyses upsert – Analysen anlegen und bearbeiten" at bounding box center [377, 211] width 692 height 13
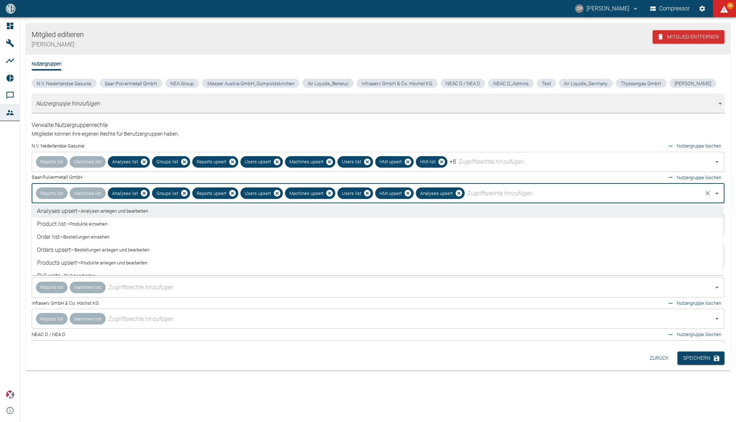
click at [145, 225] on li "Product list – Produkte einsehen" at bounding box center [377, 224] width 692 height 13
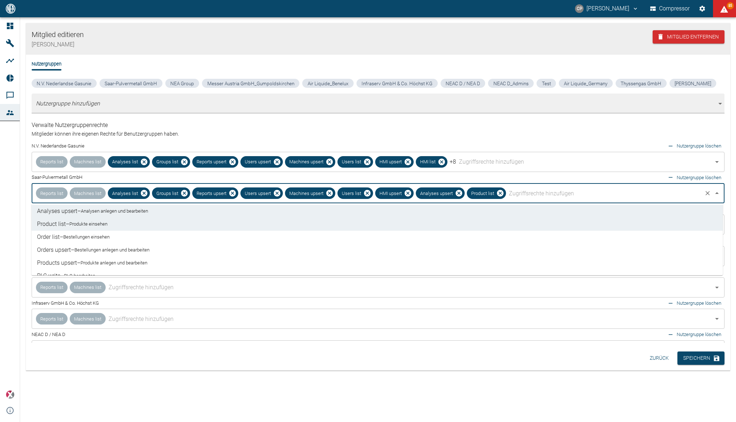
click at [143, 236] on li "Order list – Bestellungen einsehen" at bounding box center [377, 236] width 692 height 13
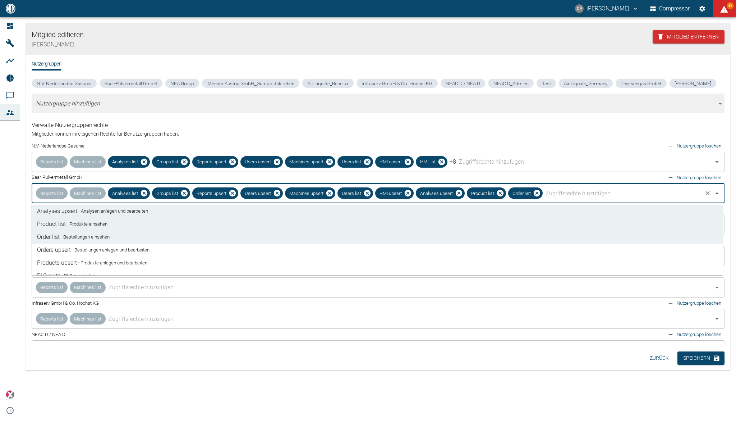
click at [142, 247] on small "Bestellungen anlegen und bearbeiten" at bounding box center [111, 249] width 75 height 7
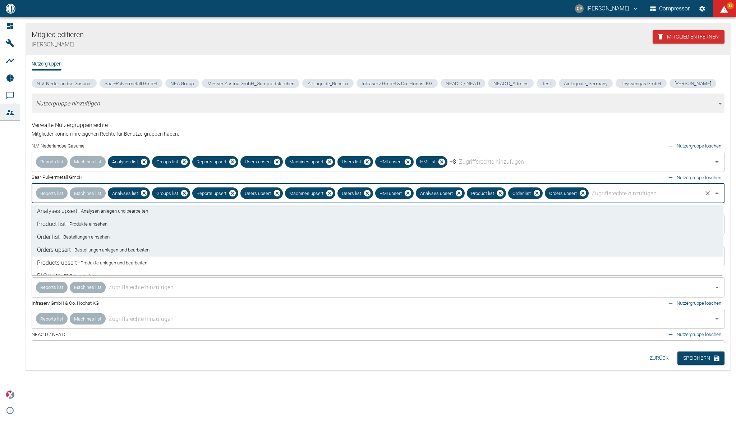
click at [141, 260] on small "Produkte anlegen und bearbeiten" at bounding box center [114, 262] width 67 height 7
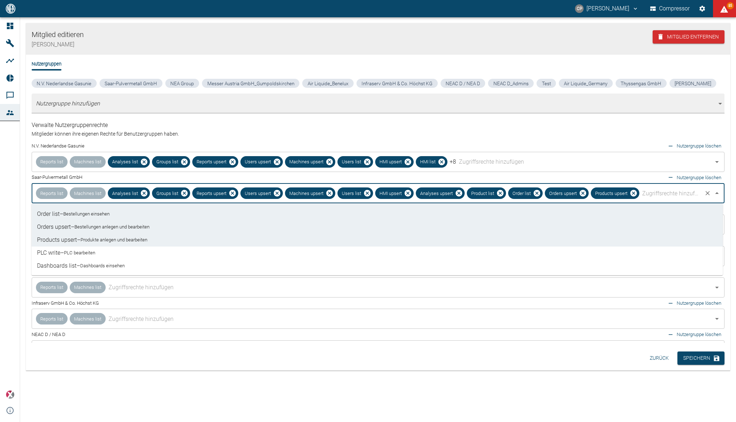
drag, startPoint x: 133, startPoint y: 251, endPoint x: 133, endPoint y: 266, distance: 15.1
click at [133, 252] on li "PLC write – PLC bearbeiten" at bounding box center [377, 252] width 692 height 13
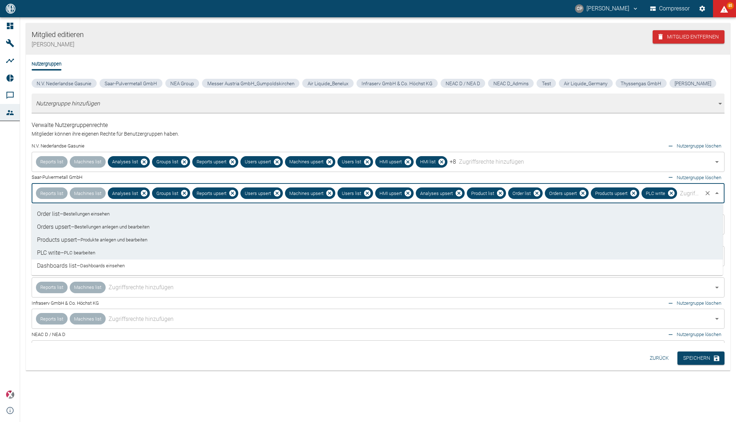
click at [133, 266] on li "Dashboards list – Dashboards einsehen" at bounding box center [377, 265] width 692 height 13
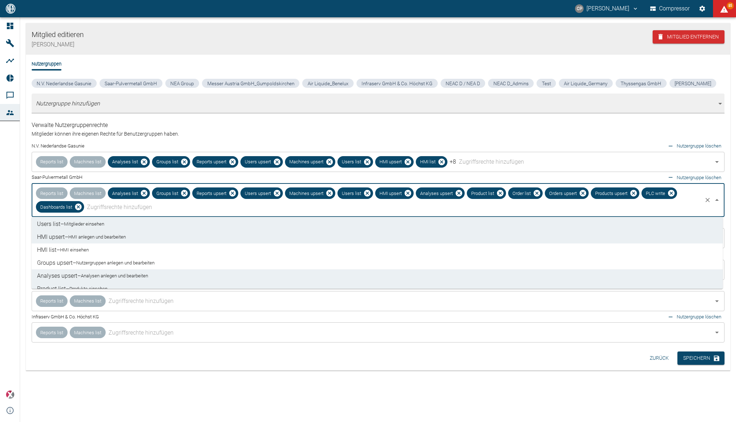
scroll to position [96, 0]
click at [140, 248] on li "HMI list – HMI einsehen" at bounding box center [377, 247] width 692 height 13
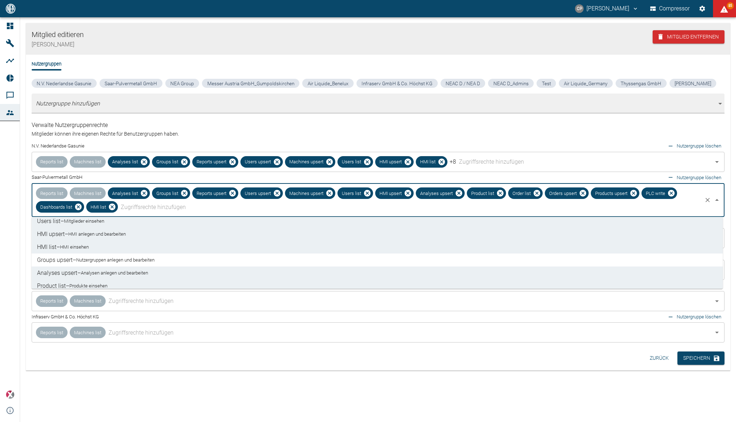
click at [139, 263] on li "Groups upsert – Nutzergruppen anlegen und bearbeiten" at bounding box center [377, 259] width 692 height 13
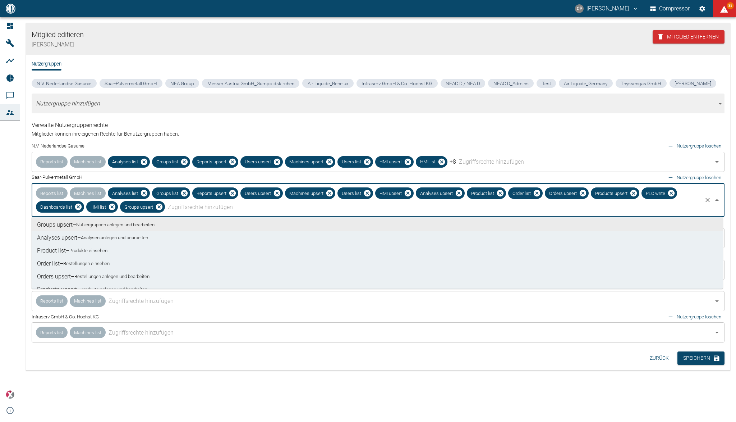
scroll to position [167, 0]
click at [718, 204] on div at bounding box center [712, 200] width 19 height 10
click at [718, 203] on icon "Schließen" at bounding box center [717, 200] width 9 height 9
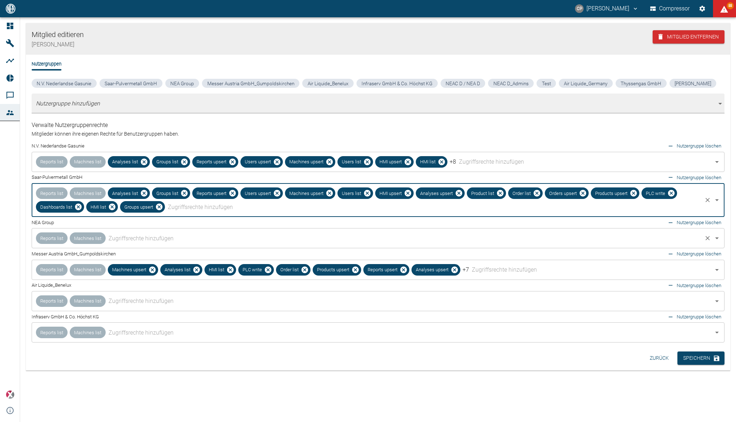
click at [171, 235] on body "CP Christoph Palm Compressor 88 Dashboard Maschinen Analysen Reports Kommentare…" at bounding box center [368, 211] width 736 height 422
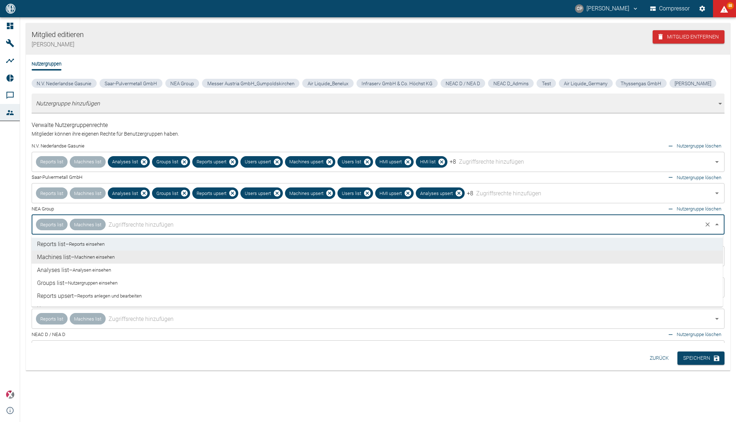
click at [103, 259] on small "Machinen einsehen" at bounding box center [94, 256] width 40 height 7
click at [104, 274] on li "Analyses list – Analysen einsehen" at bounding box center [377, 270] width 692 height 13
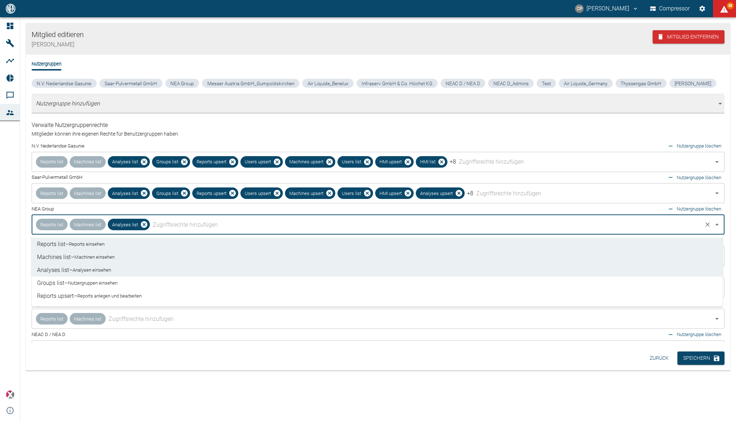
click at [104, 283] on small "Nutzergruppen einsehen" at bounding box center [93, 282] width 50 height 7
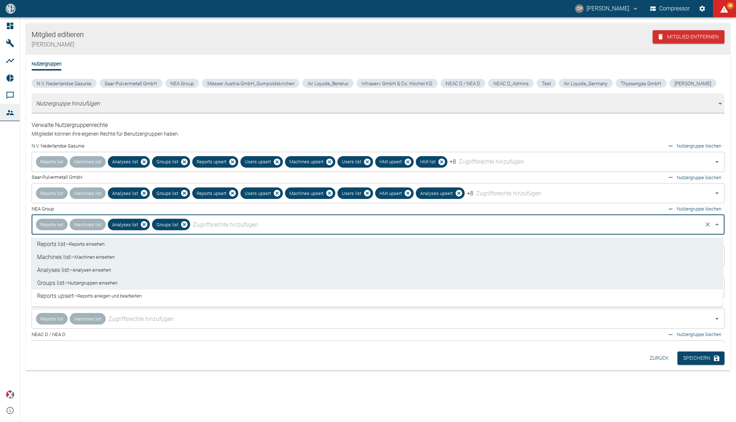
click at [104, 292] on small "Reports anlegen und bearbeiten" at bounding box center [109, 295] width 64 height 7
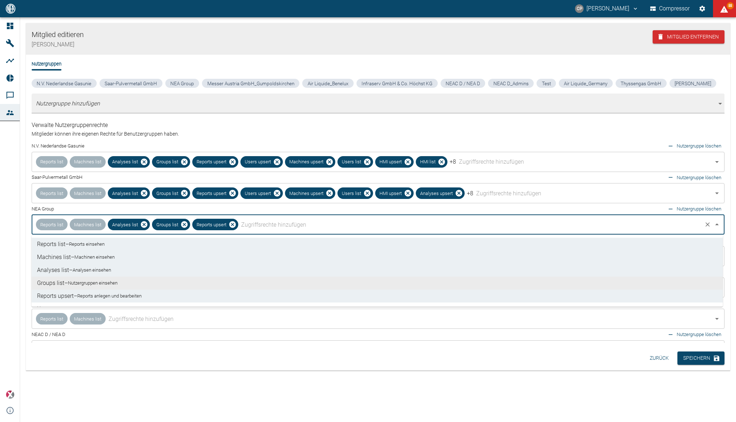
scroll to position [48, 0]
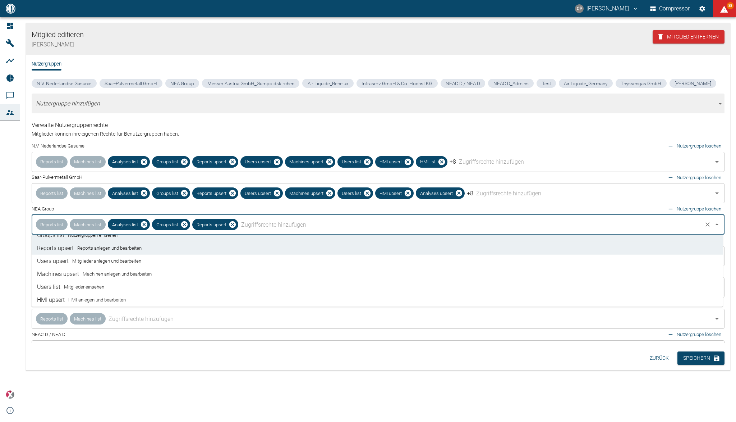
click at [110, 258] on small "Mitglieder anlegen und bearbeiten" at bounding box center [106, 260] width 69 height 7
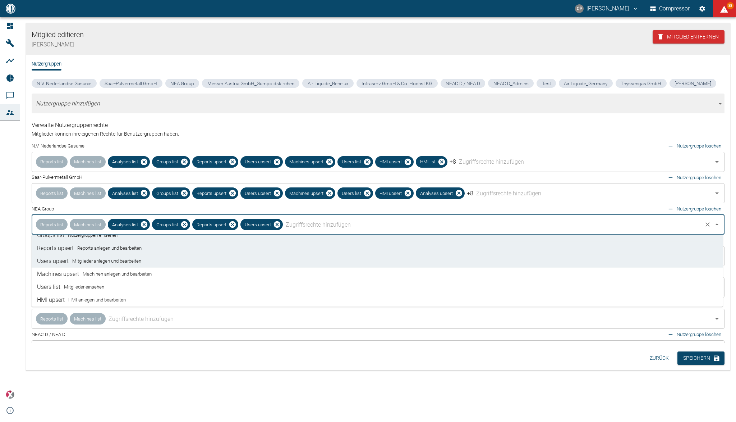
click at [111, 276] on small "Machinen anlegen und bearbeiten" at bounding box center [117, 273] width 69 height 7
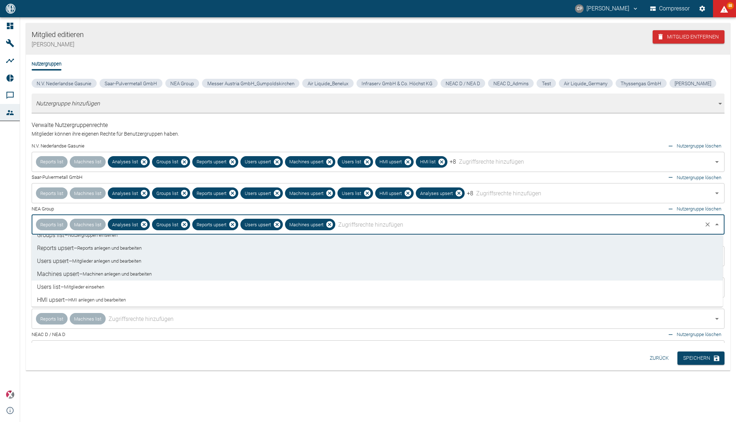
click at [104, 286] on small "Mitglieder einsehen" at bounding box center [84, 286] width 40 height 7
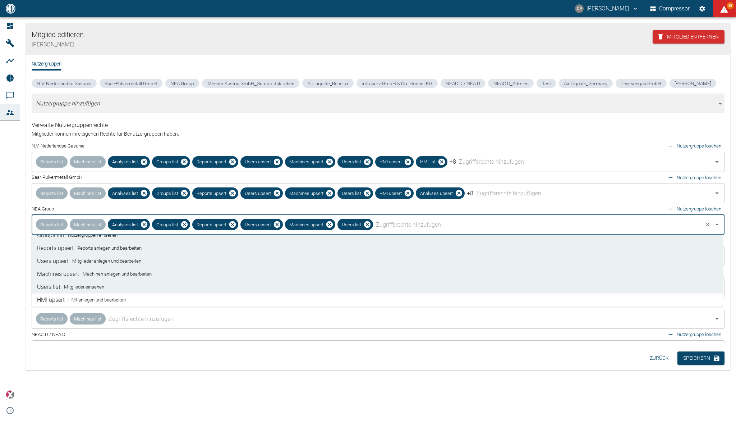
click at [105, 299] on small "HMI anlegen und bearbeiten" at bounding box center [97, 299] width 58 height 7
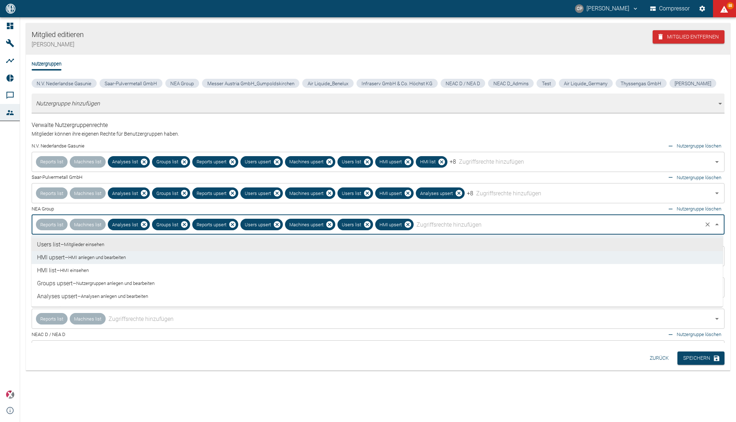
scroll to position [96, 0]
click at [110, 263] on li "HMI list – HMI einsehen" at bounding box center [377, 264] width 692 height 13
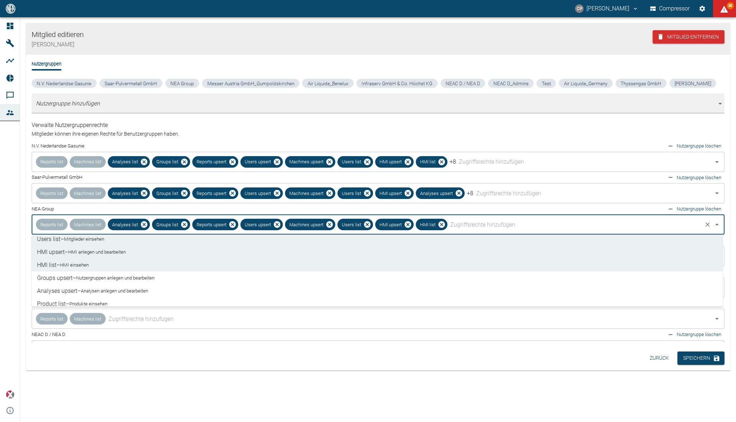
click at [109, 281] on li "Groups upsert – Nutzergruppen anlegen und bearbeiten" at bounding box center [377, 277] width 692 height 13
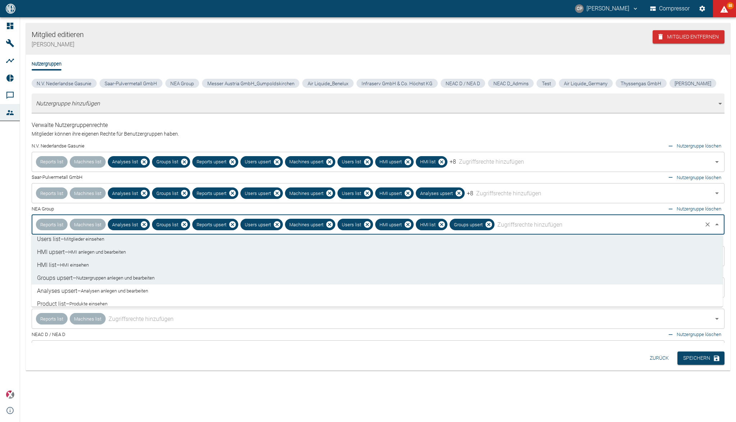
click at [109, 288] on small "Analysen anlegen und bearbeiten" at bounding box center [114, 290] width 67 height 7
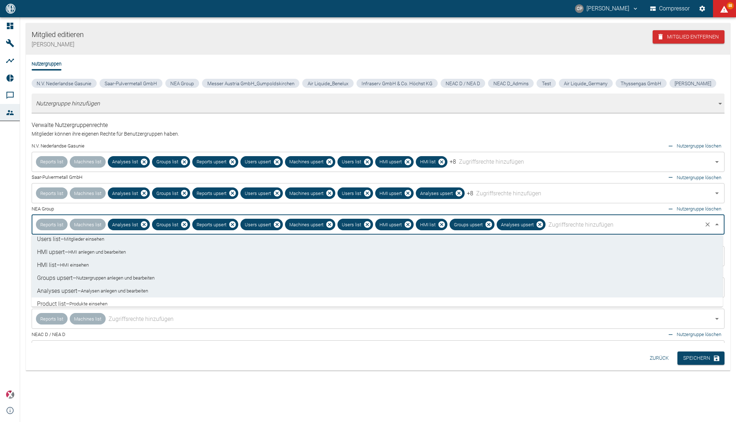
click at [104, 300] on small "Produkte einsehen" at bounding box center [88, 303] width 38 height 7
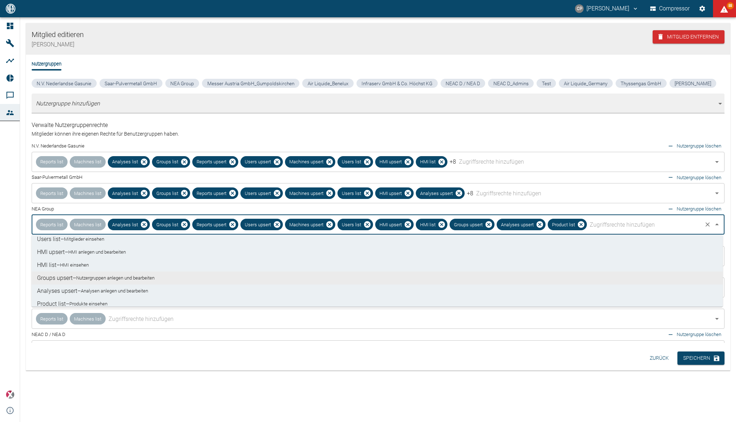
scroll to position [144, 0]
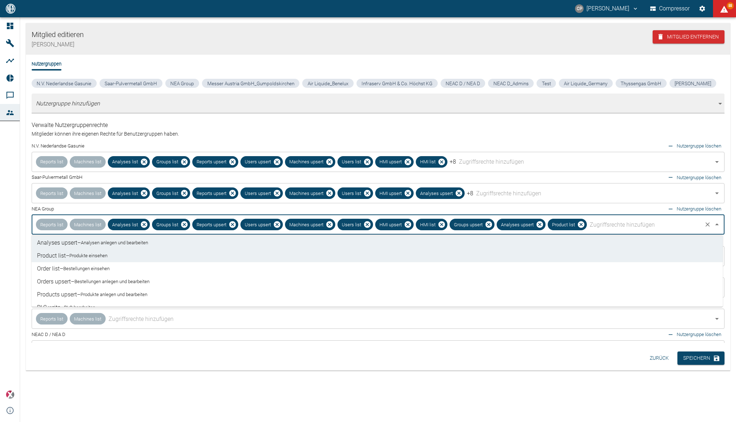
click at [114, 272] on li "Order list – Bestellungen einsehen" at bounding box center [377, 268] width 692 height 13
click at [114, 283] on small "Bestellungen anlegen und bearbeiten" at bounding box center [111, 281] width 75 height 7
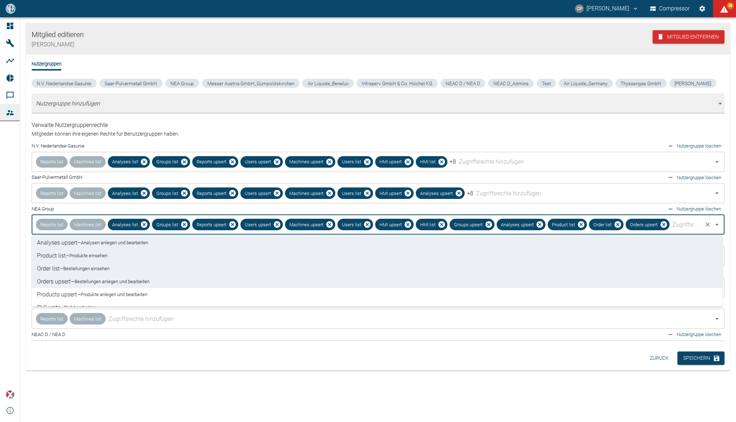
click at [113, 292] on small "Produkte anlegen und bearbeiten" at bounding box center [114, 294] width 67 height 7
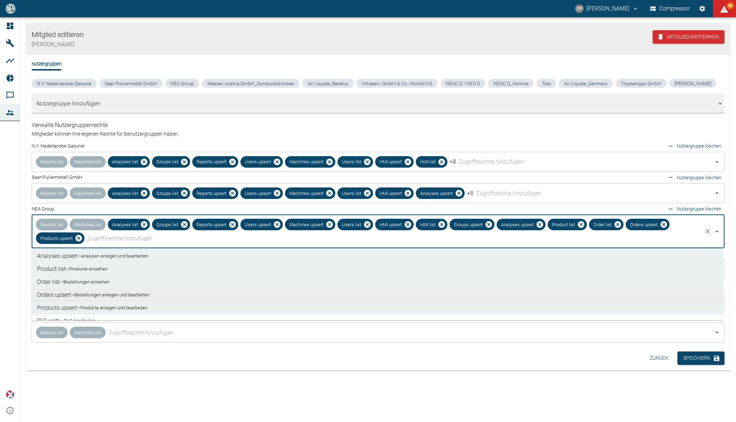
scroll to position [167, 0]
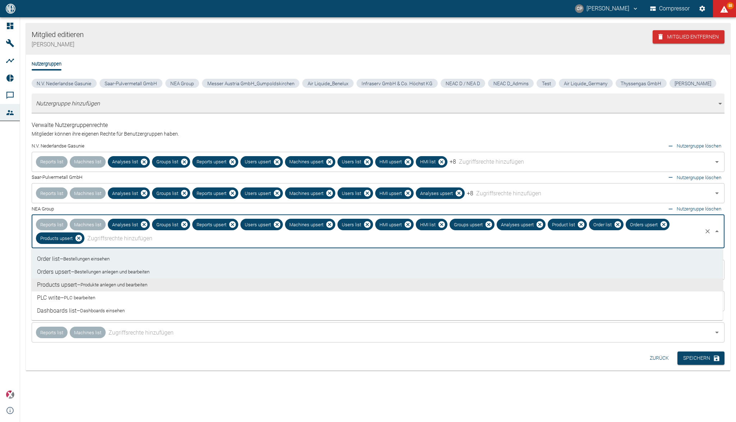
click at [111, 294] on li "PLC write – PLC bearbeiten" at bounding box center [377, 297] width 692 height 13
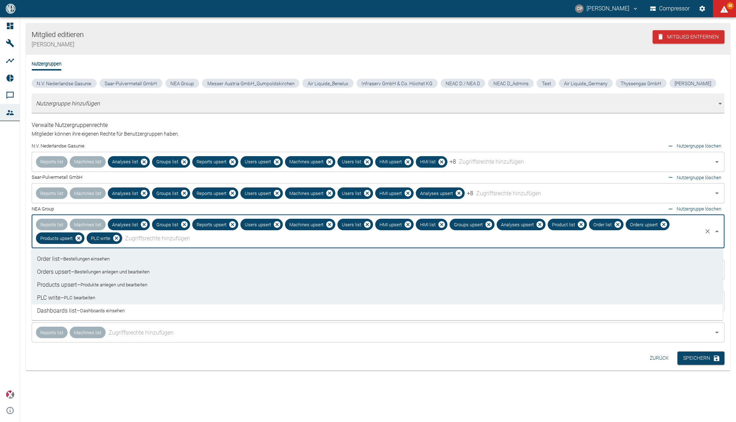
click at [111, 305] on li "Dashboards list – Dashboards einsehen" at bounding box center [377, 310] width 692 height 13
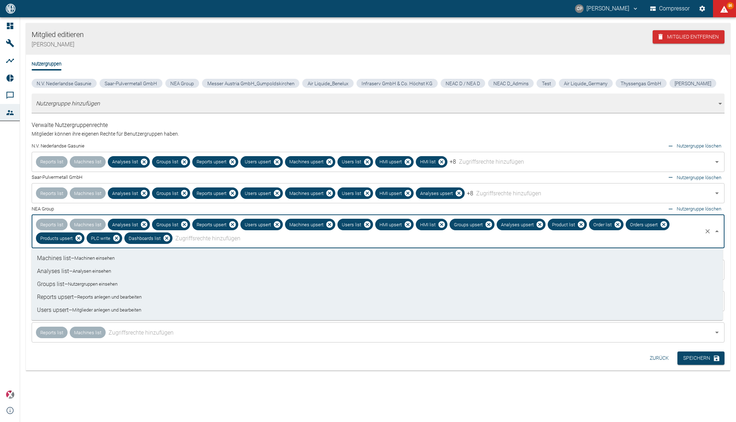
scroll to position [0, 0]
click at [718, 230] on icon "Schließen" at bounding box center [717, 231] width 9 height 9
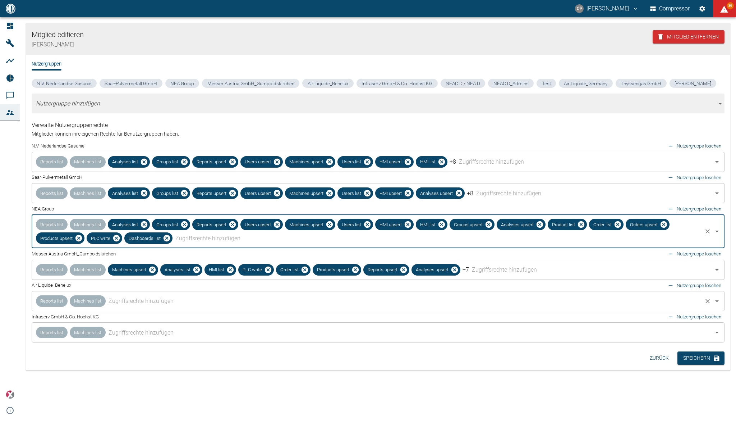
click at [469, 302] on body "CP Christoph Palm Compressor 86 Dashboard Maschinen Analysen Reports Kommentare…" at bounding box center [368, 211] width 736 height 422
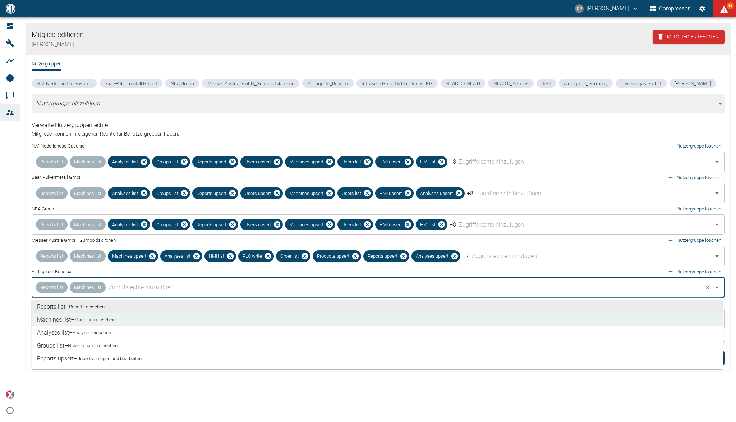
drag, startPoint x: 119, startPoint y: 312, endPoint x: 119, endPoint y: 325, distance: 12.2
click at [119, 314] on ul "Reports list – Reports einsehen Machines list – Machinen einsehen Analyses list…" at bounding box center [377, 333] width 692 height 72
click at [118, 335] on li "Analyses list – Analysen einsehen" at bounding box center [377, 332] width 692 height 13
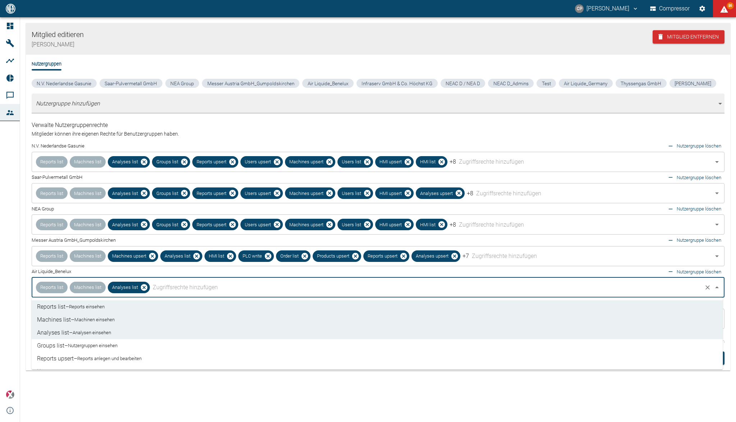
drag, startPoint x: 118, startPoint y: 344, endPoint x: 119, endPoint y: 355, distance: 11.2
click at [117, 344] on small "Nutzergruppen einsehen" at bounding box center [93, 345] width 50 height 7
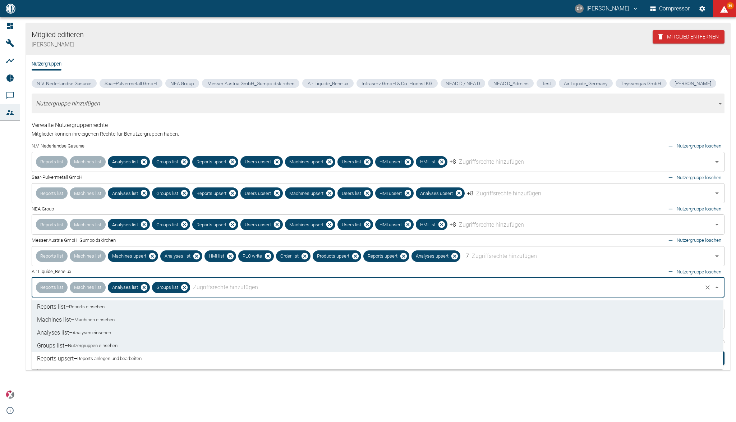
click at [119, 355] on small "Reports anlegen und bearbeiten" at bounding box center [109, 358] width 64 height 7
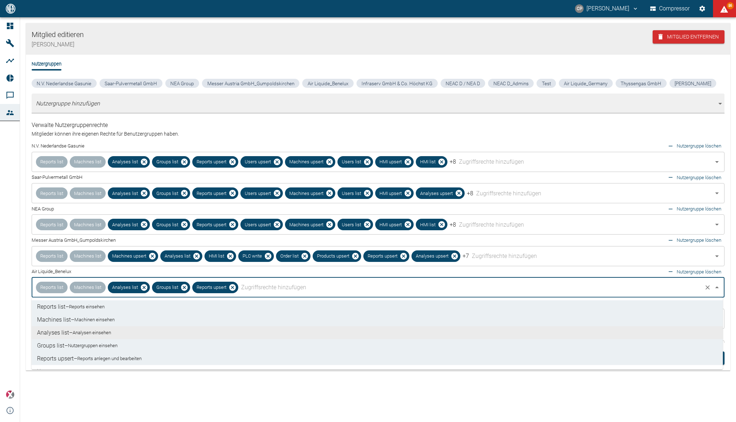
scroll to position [48, 0]
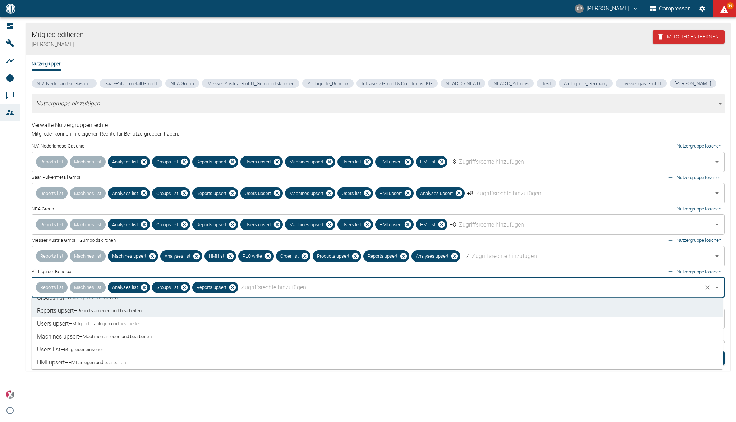
click at [124, 324] on small "Mitglieder anlegen und bearbeiten" at bounding box center [106, 323] width 69 height 7
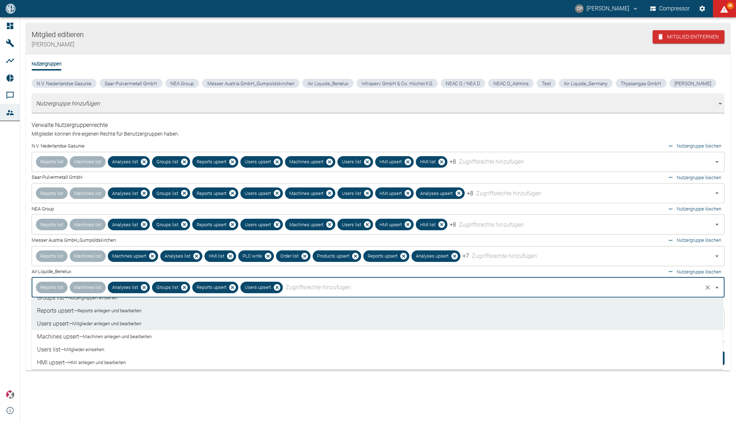
click at [127, 335] on small "Machinen anlegen und bearbeiten" at bounding box center [117, 336] width 69 height 7
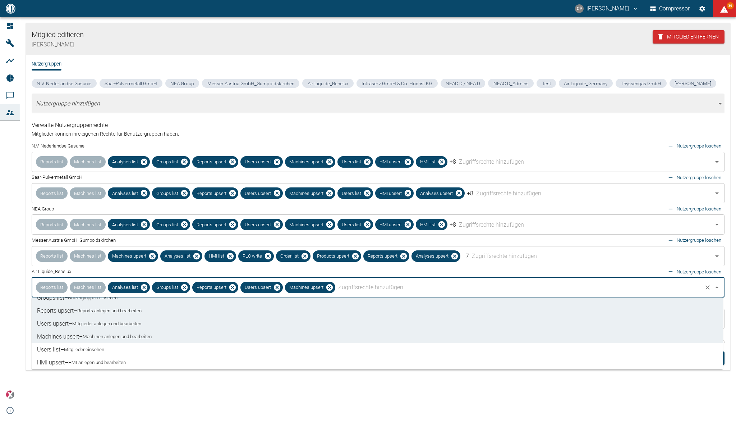
click at [119, 348] on li "Users list – Mitglieder einsehen" at bounding box center [377, 349] width 692 height 13
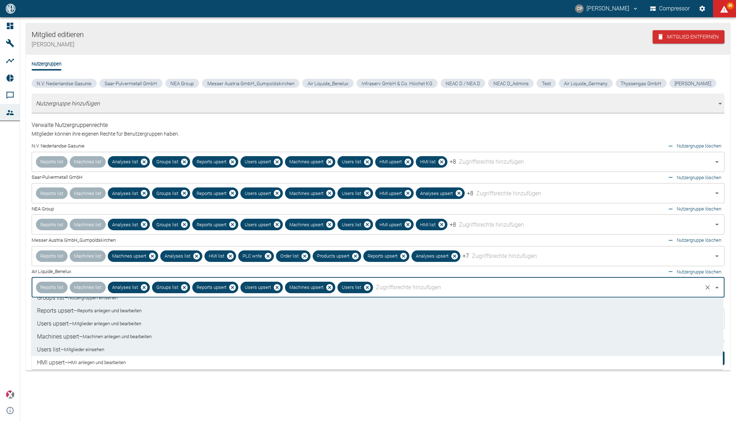
click at [118, 361] on small "HMI anlegen und bearbeiten" at bounding box center [97, 362] width 58 height 7
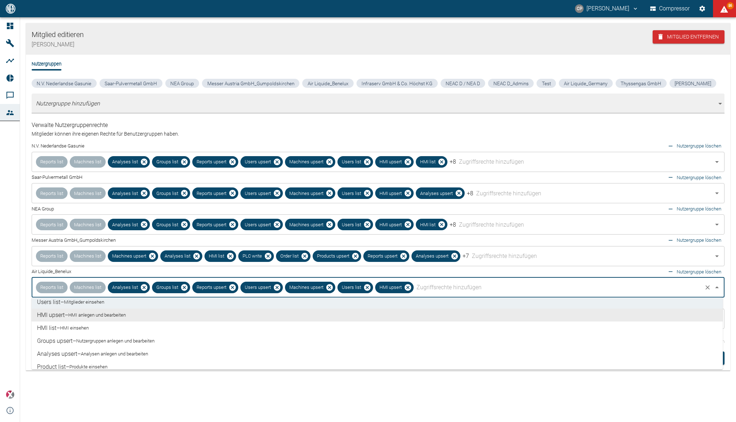
scroll to position [96, 0]
click at [120, 328] on li "HMI list – HMI einsehen" at bounding box center [377, 327] width 692 height 13
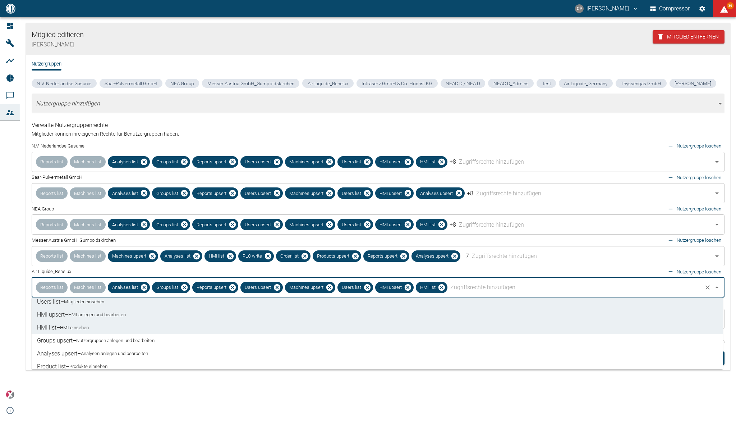
click at [121, 344] on li "Groups upsert – Nutzergruppen anlegen und bearbeiten" at bounding box center [377, 340] width 692 height 13
click at [118, 355] on small "Analysen anlegen und bearbeiten" at bounding box center [114, 353] width 67 height 7
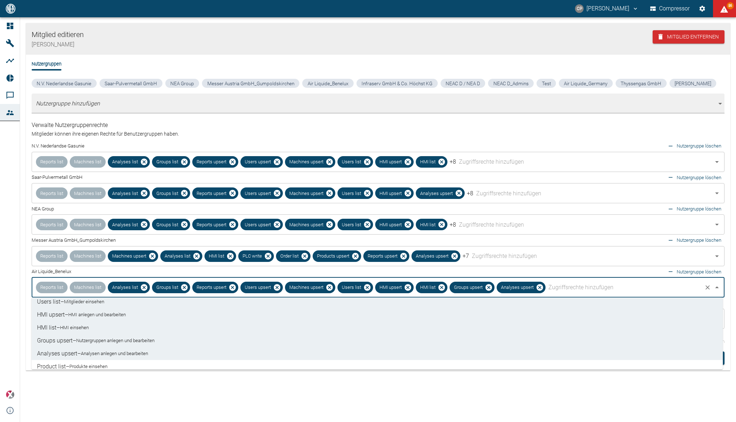
click at [115, 362] on li "Product list – Produkte einsehen" at bounding box center [377, 366] width 692 height 13
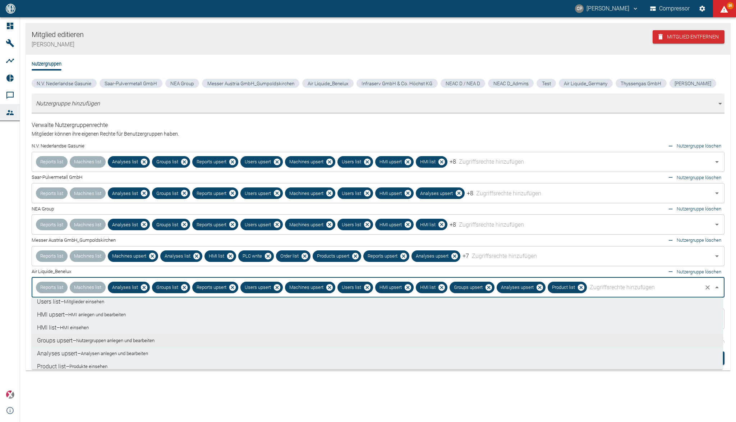
scroll to position [144, 0]
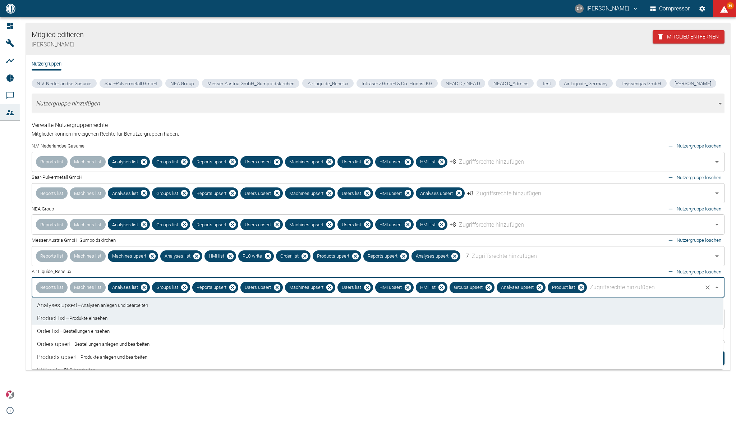
click at [118, 334] on li "Order list – Bestellungen einsehen" at bounding box center [377, 331] width 692 height 13
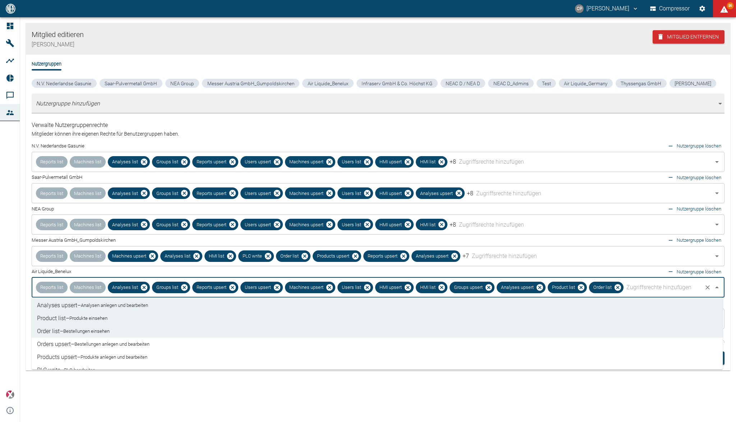
click at [119, 345] on small "Bestellungen anlegen und bearbeiten" at bounding box center [111, 343] width 75 height 7
click at [119, 356] on small "Produkte anlegen und bearbeiten" at bounding box center [114, 356] width 67 height 7
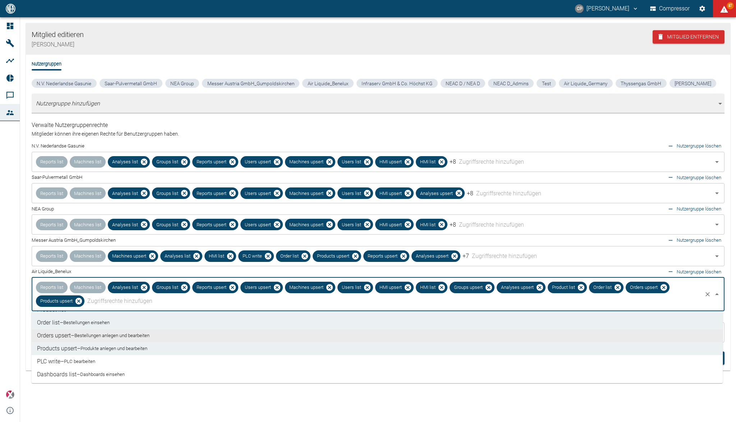
scroll to position [167, 0]
click at [107, 356] on li "PLC write – PLC bearbeiten" at bounding box center [377, 360] width 692 height 13
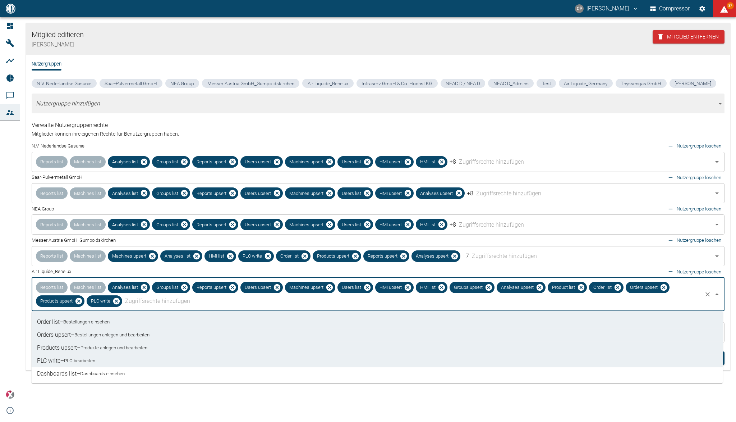
click at [107, 373] on small "Dashboards einsehen" at bounding box center [102, 373] width 45 height 7
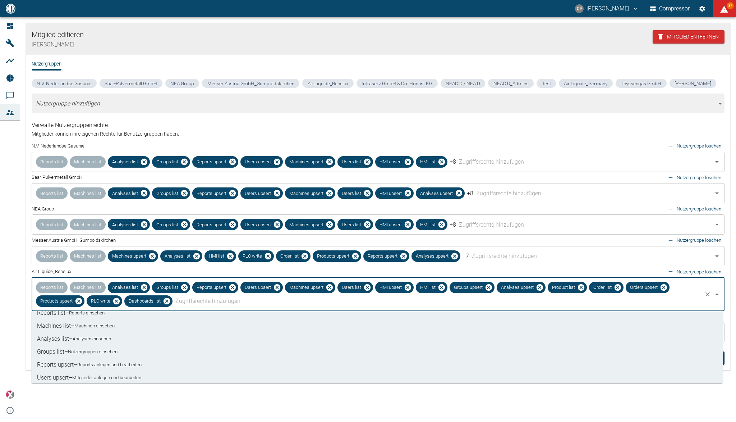
scroll to position [0, 0]
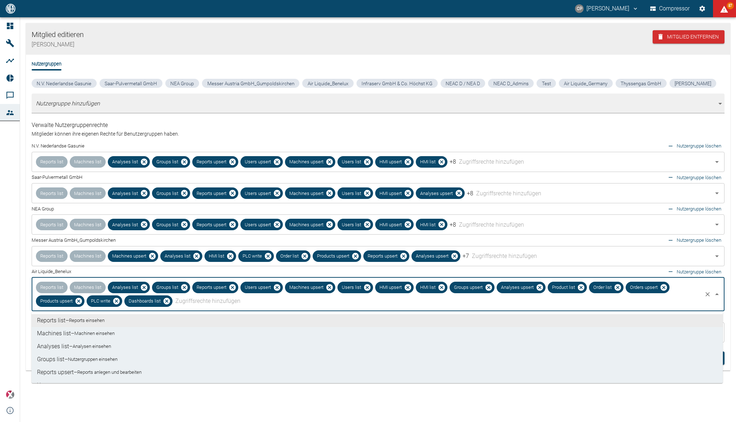
click at [717, 294] on icon "Schließen" at bounding box center [717, 294] width 9 height 9
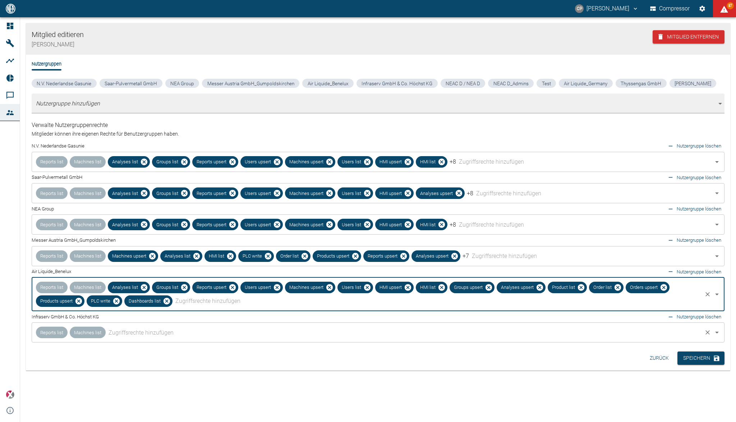
click at [671, 330] on body "CP Christoph Palm Compressor 87 Dashboard Maschinen Analysen Reports Kommentare…" at bounding box center [368, 211] width 736 height 422
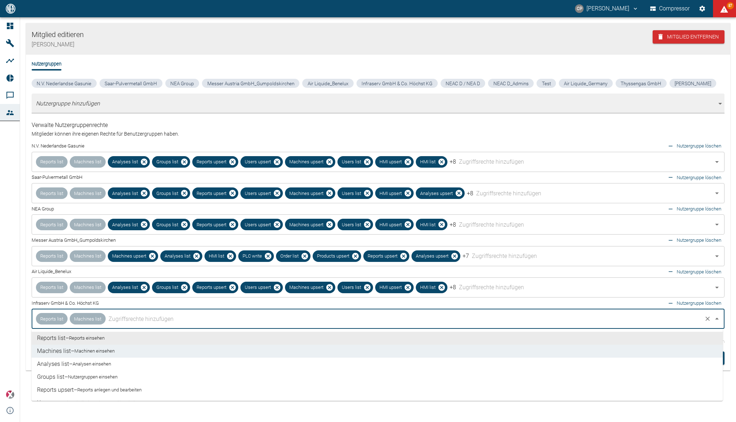
click at [115, 349] on small "Machinen einsehen" at bounding box center [94, 350] width 40 height 7
click at [109, 363] on small "Analysen einsehen" at bounding box center [92, 363] width 38 height 7
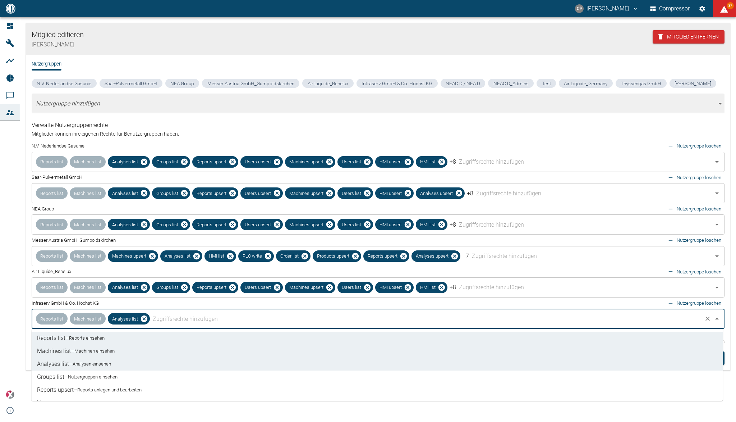
click at [109, 376] on small "Nutzergruppen einsehen" at bounding box center [93, 376] width 50 height 7
click at [110, 387] on small "Reports anlegen und bearbeiten" at bounding box center [109, 389] width 64 height 7
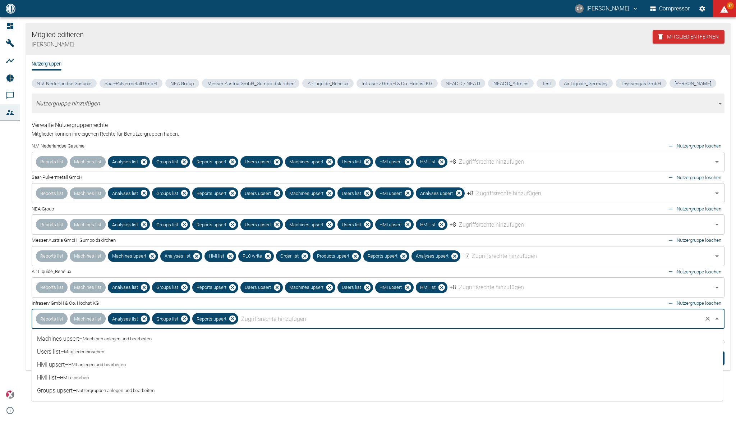
scroll to position [96, 0]
click at [113, 340] on li "HMI upsert – HMI anlegen und bearbeiten" at bounding box center [377, 345] width 692 height 13
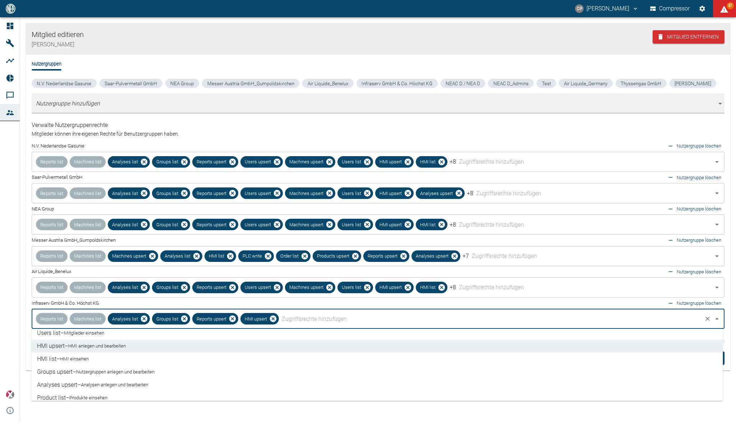
click at [112, 355] on li "HMI list – HMI einsehen" at bounding box center [377, 358] width 692 height 13
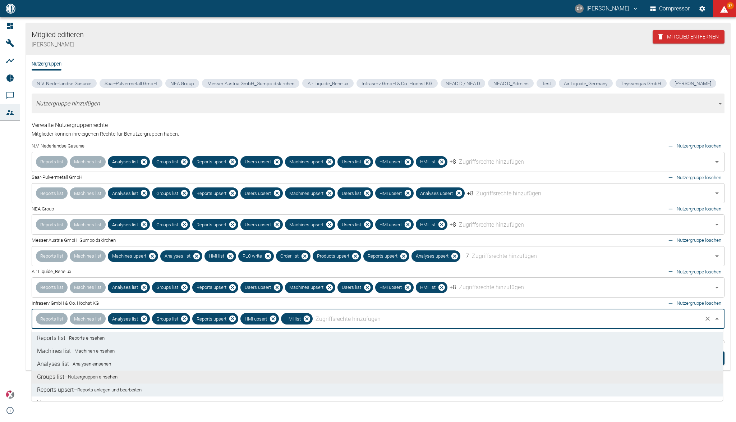
scroll to position [48, 0]
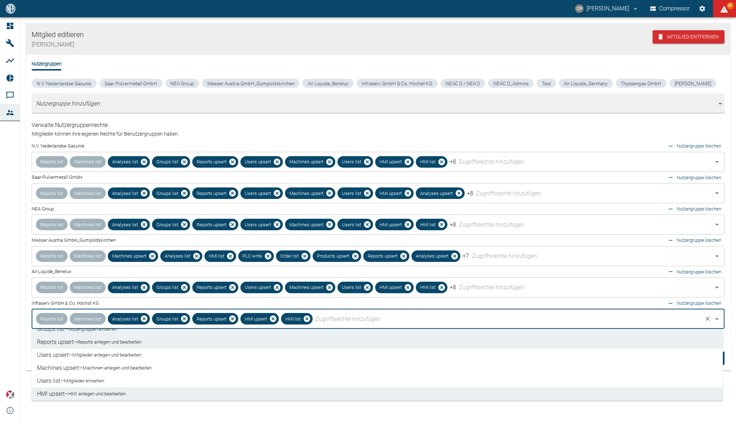
click at [105, 357] on small "Mitglieder anlegen und bearbeiten" at bounding box center [106, 354] width 69 height 7
click at [105, 367] on small "Machinen anlegen und bearbeiten" at bounding box center [117, 367] width 69 height 7
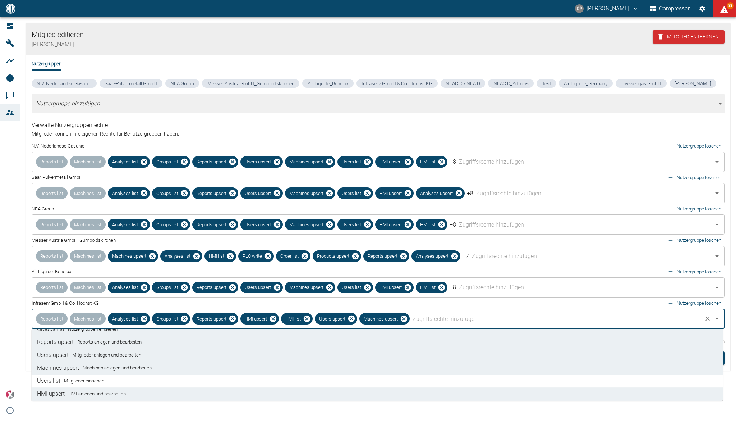
click at [101, 378] on small "Mitglieder einsehen" at bounding box center [84, 380] width 40 height 7
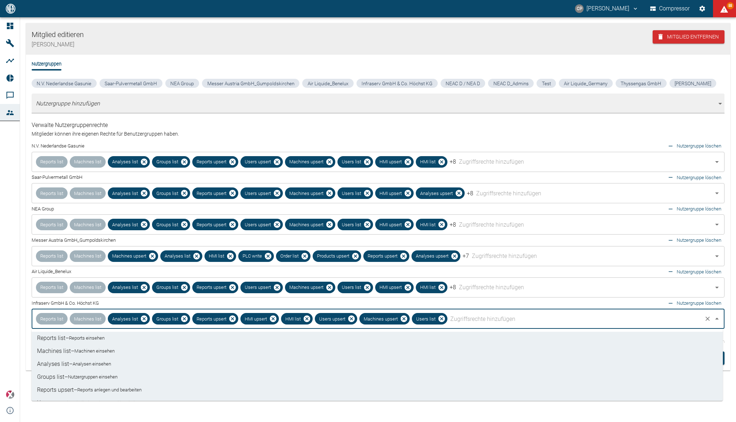
scroll to position [96, 0]
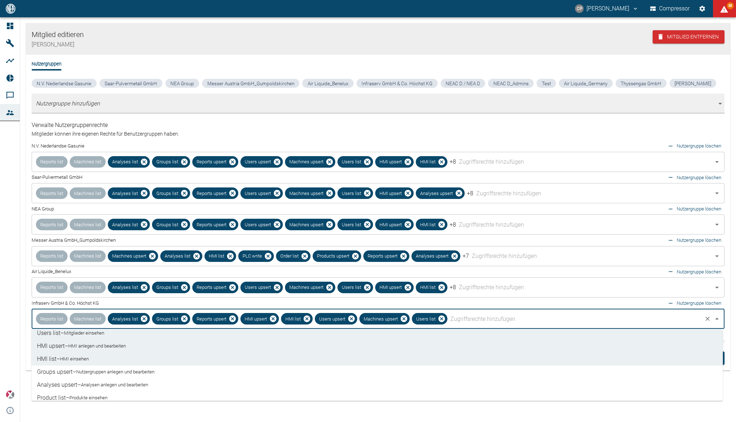
click at [105, 371] on small "Nutzergruppen anlegen und bearbeiten" at bounding box center [115, 371] width 78 height 7
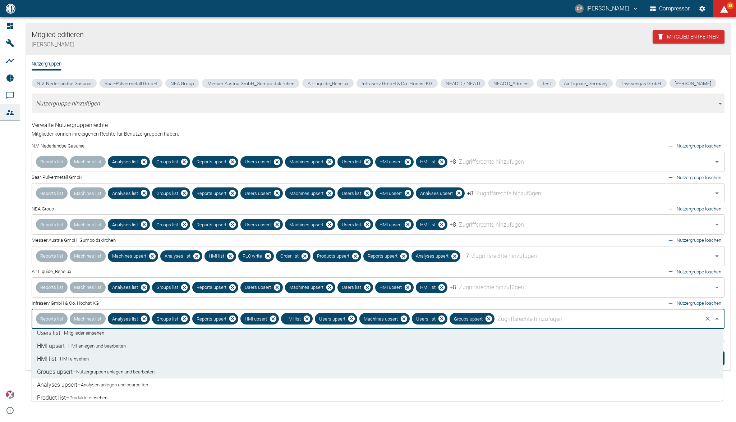
click at [111, 388] on li "Analyses upsert – Analysen anlegen und bearbeiten" at bounding box center [377, 384] width 692 height 13
click at [107, 399] on small "Produkte einsehen" at bounding box center [88, 397] width 38 height 7
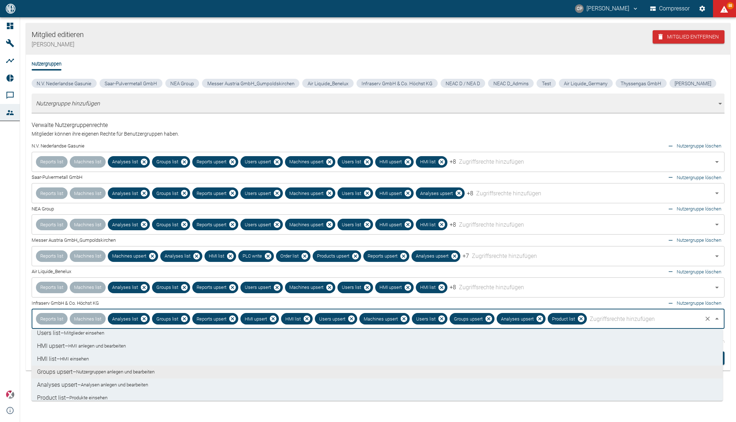
scroll to position [144, 0]
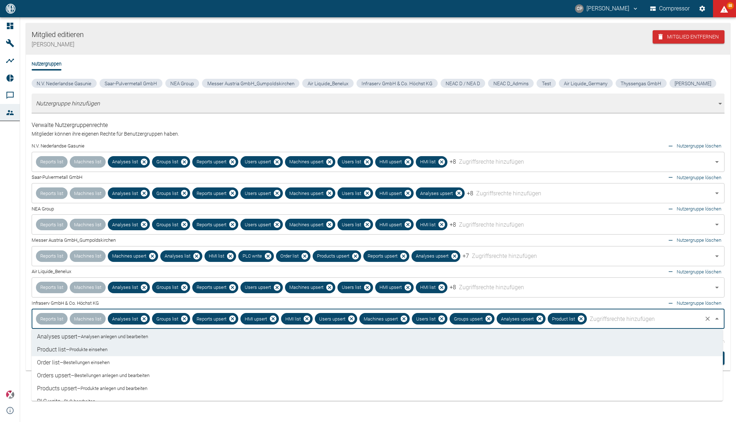
click at [107, 360] on small "Bestellungen einsehen" at bounding box center [86, 362] width 46 height 7
click at [107, 375] on small "Bestellungen anlegen und bearbeiten" at bounding box center [111, 375] width 75 height 7
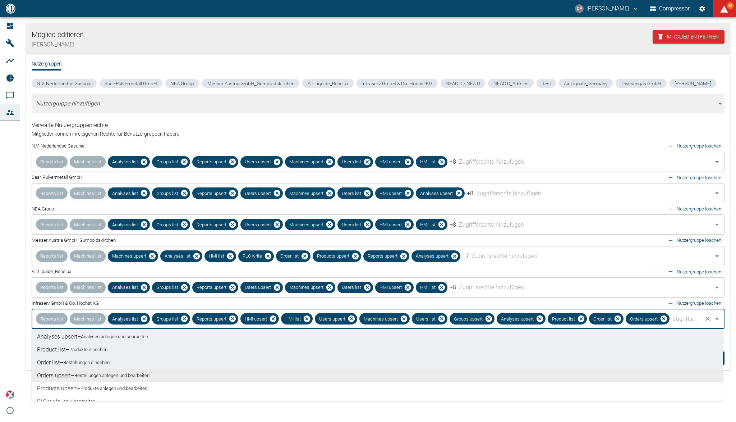
click at [107, 386] on small "Produkte anlegen und bearbeiten" at bounding box center [114, 388] width 67 height 7
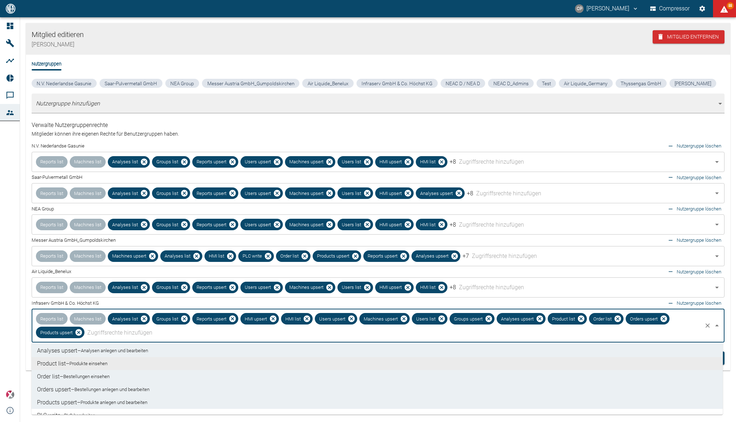
scroll to position [167, 0]
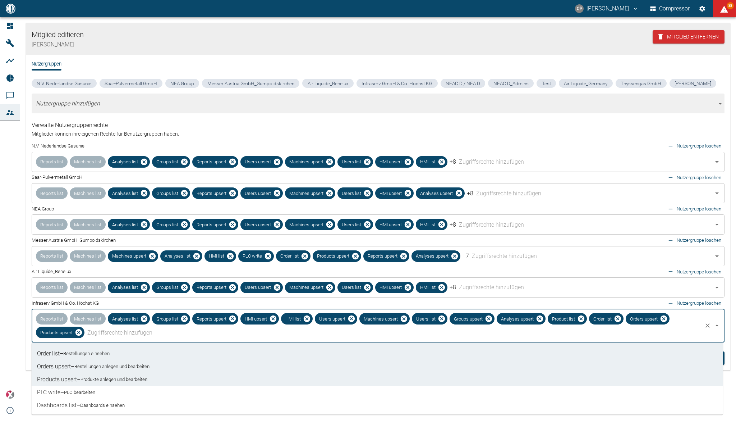
click at [104, 388] on li "PLC write – PLC bearbeiten" at bounding box center [377, 392] width 692 height 13
click at [103, 399] on li "Dashboards list – Dashboards einsehen" at bounding box center [377, 405] width 692 height 13
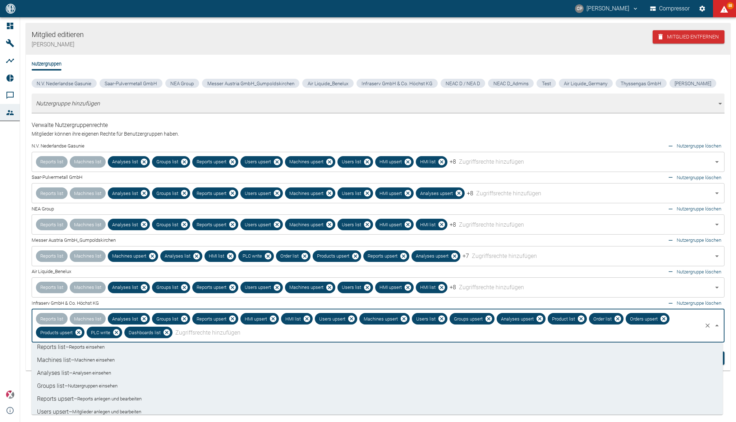
scroll to position [0, 0]
click at [719, 325] on icon "Schließen" at bounding box center [717, 325] width 9 height 9
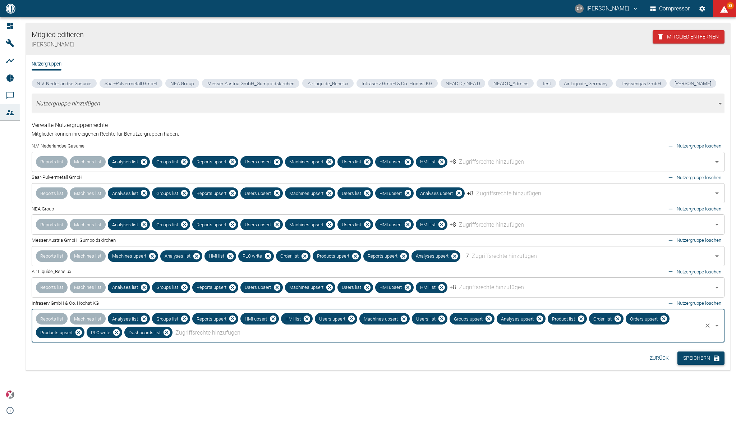
click at [705, 358] on button "Speichern" at bounding box center [701, 357] width 47 height 13
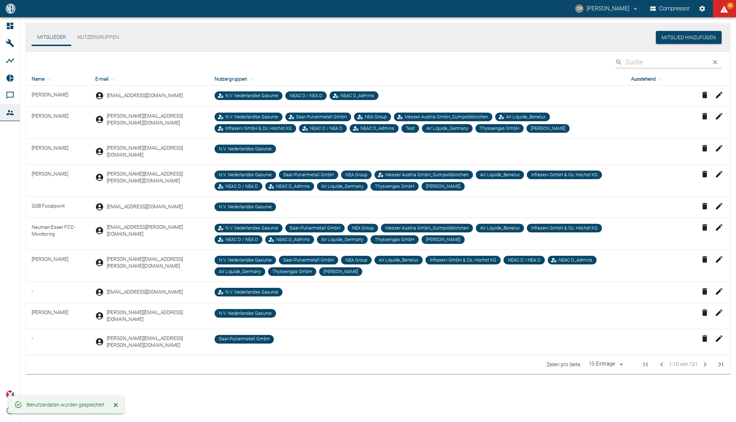
click at [723, 116] on icon "button" at bounding box center [719, 116] width 9 height 9
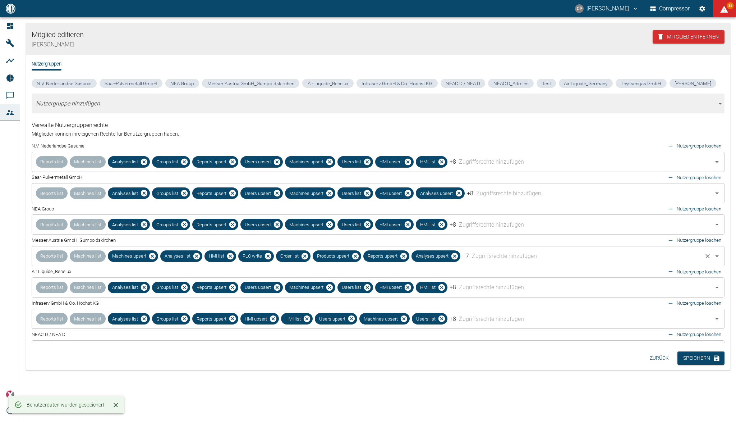
click at [491, 258] on div "Reports list Machines list Machines upsert Analyses list HMI list PLC write Ord…" at bounding box center [378, 256] width 693 height 20
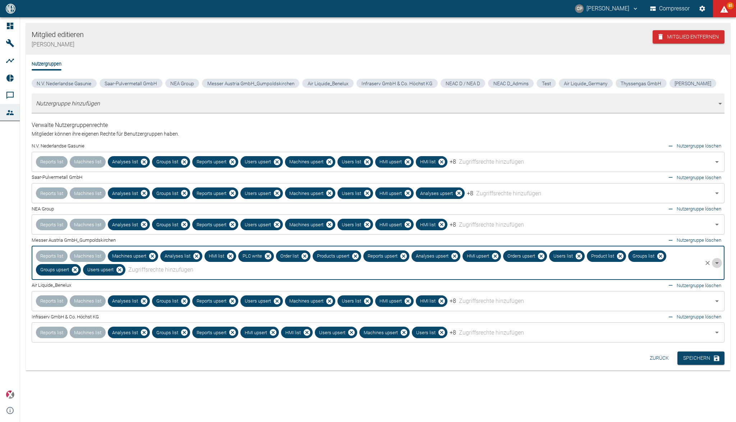
click at [716, 262] on icon "Öffnen" at bounding box center [717, 262] width 9 height 9
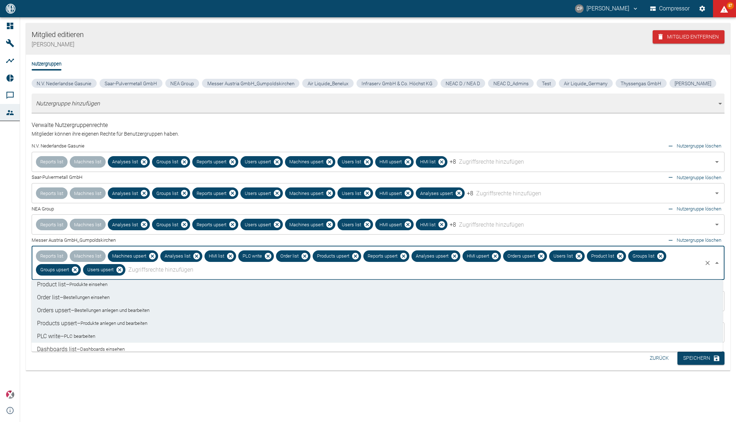
scroll to position [167, 0]
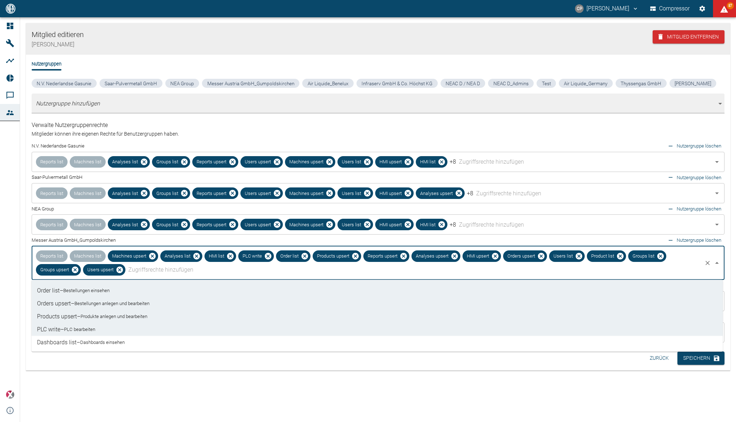
click at [135, 340] on li "Dashboards list – Dashboards einsehen" at bounding box center [377, 342] width 692 height 13
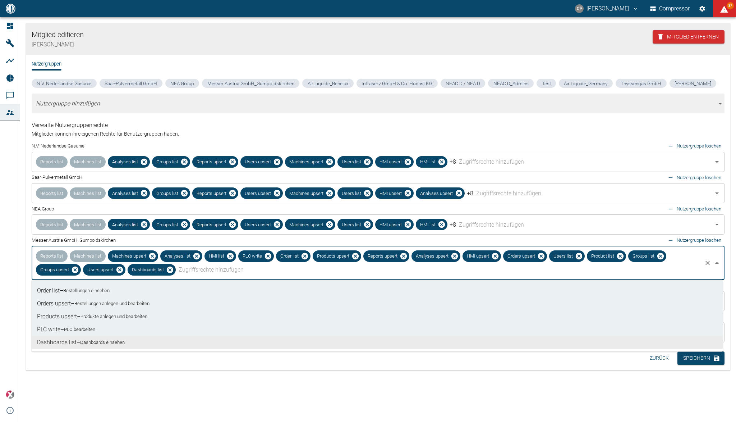
click at [250, 388] on div "Mitglied editieren Christoph Palm Mitglied entfernen Nutzergruppen N.V. Nederla…" at bounding box center [378, 206] width 716 height 379
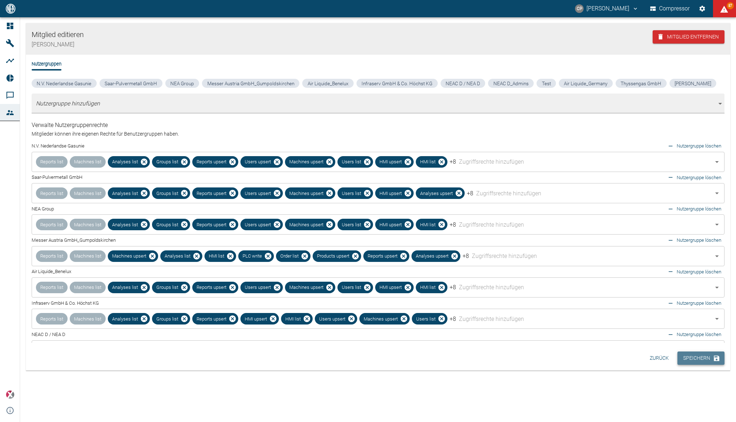
click at [693, 353] on button "Speichern" at bounding box center [701, 357] width 47 height 13
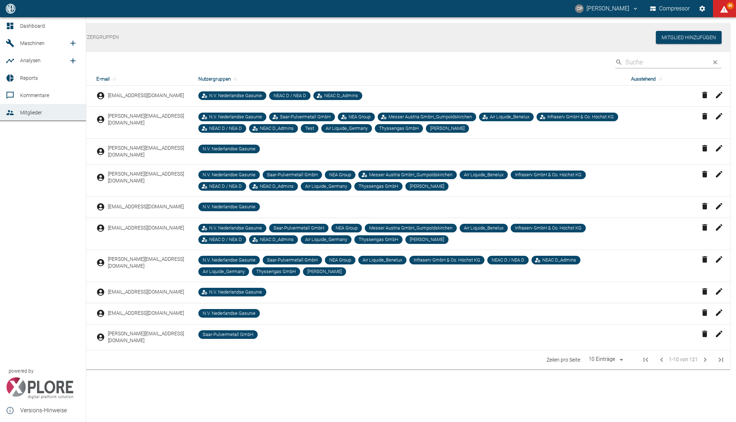
click at [12, 25] on icon at bounding box center [10, 26] width 9 height 9
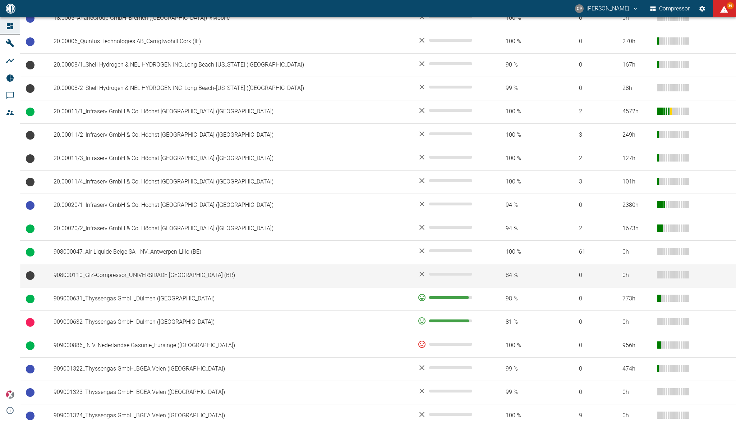
scroll to position [383, 0]
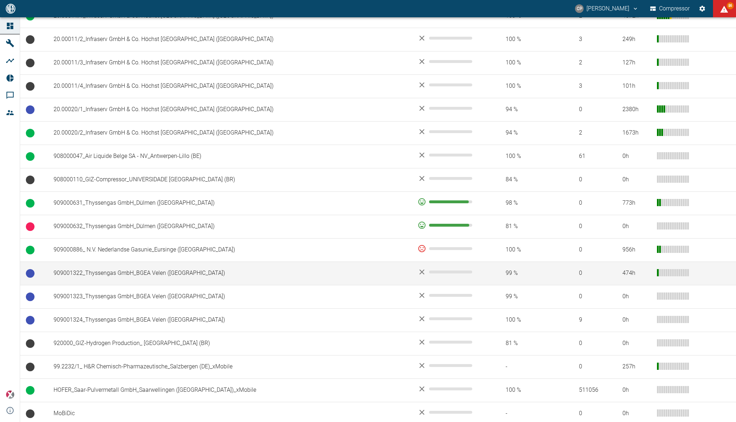
click at [131, 272] on td "909001322_Thyssengas GmbH_BGEA Velen ([GEOGRAPHIC_DATA])" at bounding box center [230, 272] width 364 height 23
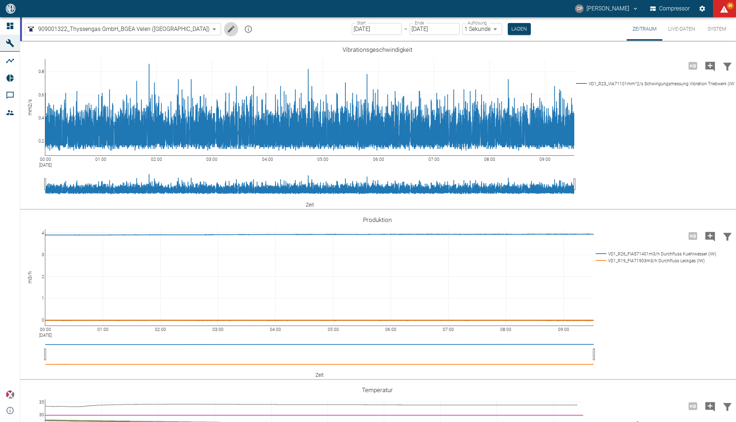
click at [228, 29] on icon "Machine bearbeiten" at bounding box center [231, 29] width 6 height 6
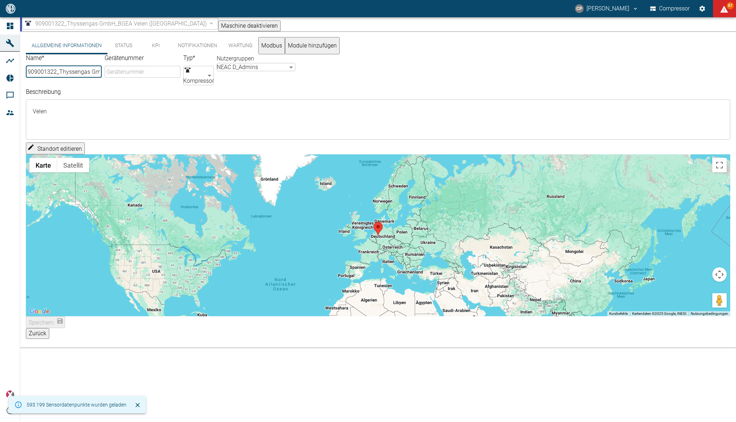
click at [150, 47] on button "KPI" at bounding box center [156, 45] width 32 height 17
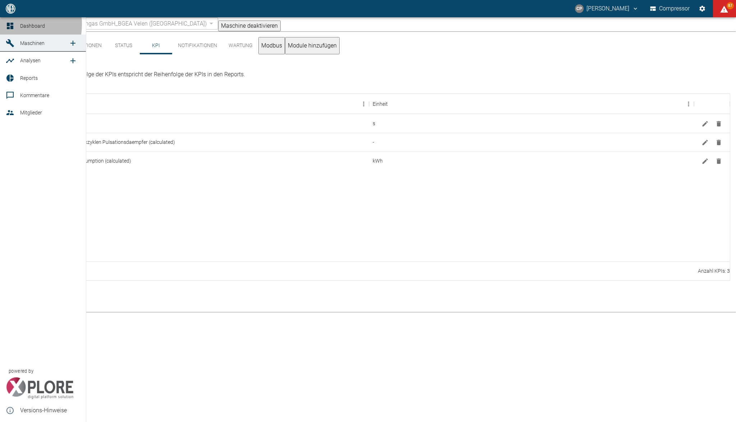
click at [10, 24] on icon at bounding box center [10, 26] width 9 height 9
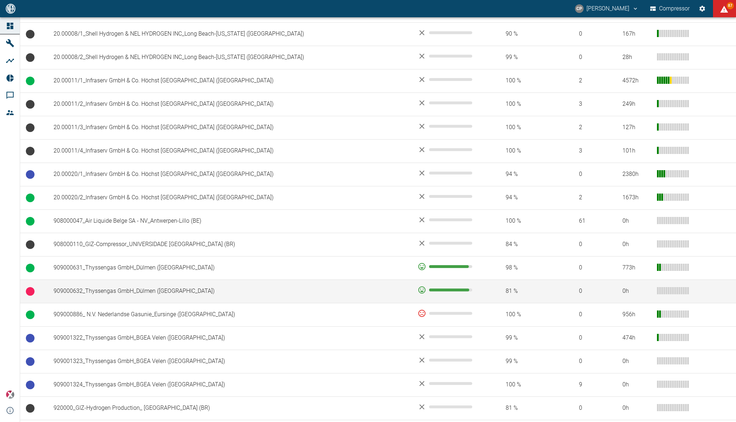
scroll to position [335, 0]
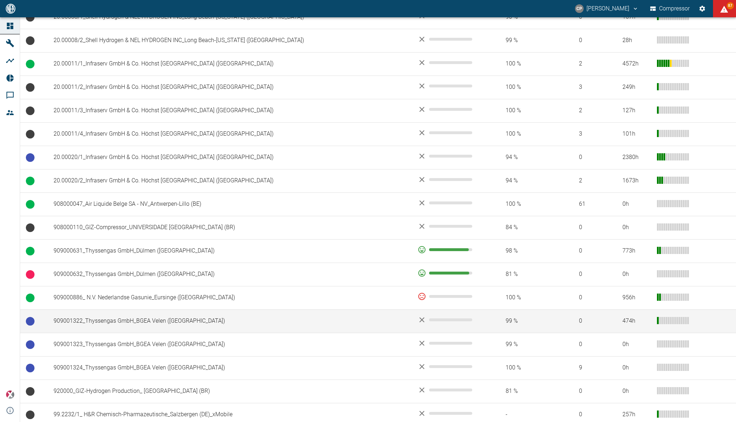
click at [148, 321] on td "909001322_Thyssengas GmbH_BGEA Velen ([GEOGRAPHIC_DATA])" at bounding box center [230, 320] width 364 height 23
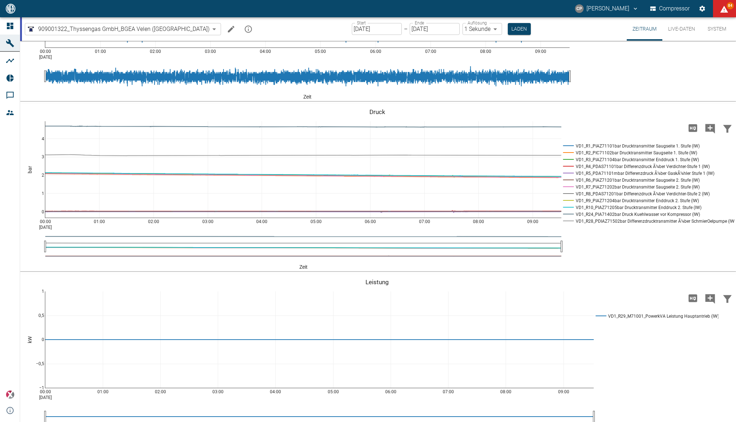
scroll to position [714, 0]
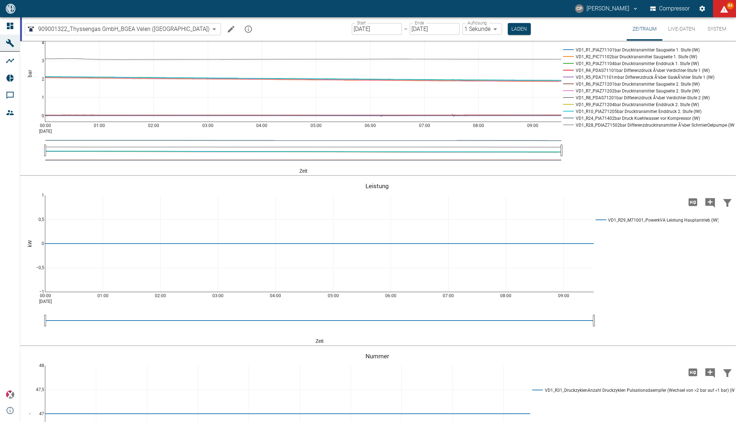
drag, startPoint x: 45, startPoint y: 321, endPoint x: 38, endPoint y: 324, distance: 7.9
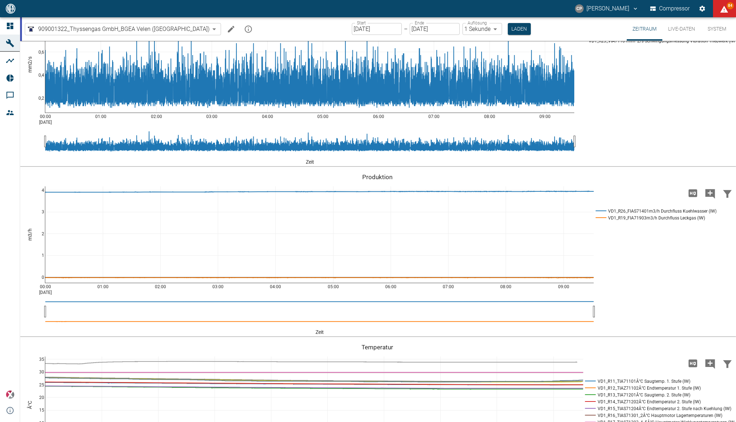
scroll to position [0, 0]
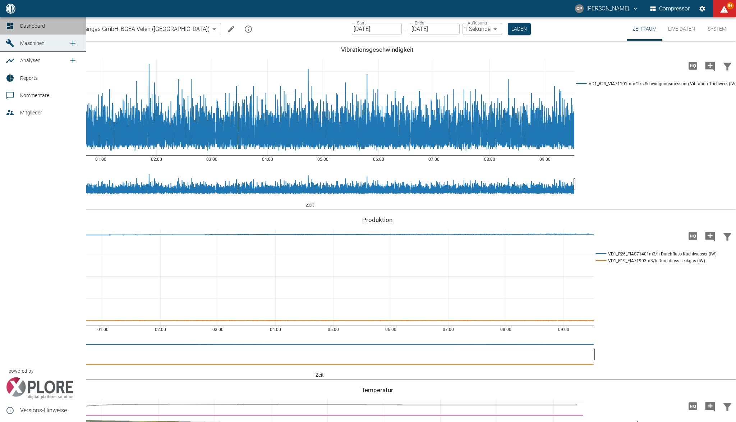
click at [12, 25] on icon at bounding box center [10, 26] width 9 height 9
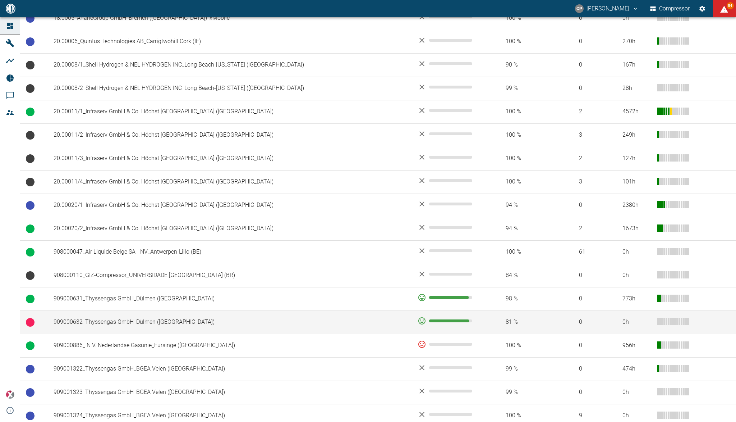
scroll to position [431, 0]
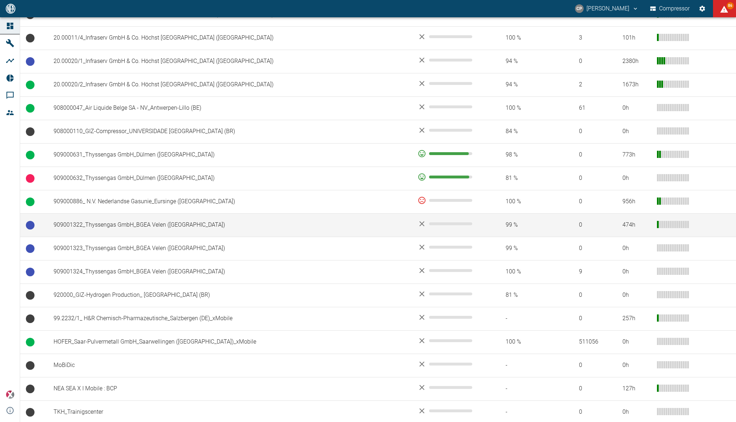
click at [150, 223] on td "909001322_Thyssengas GmbH_BGEA Velen ([GEOGRAPHIC_DATA])" at bounding box center [230, 224] width 364 height 23
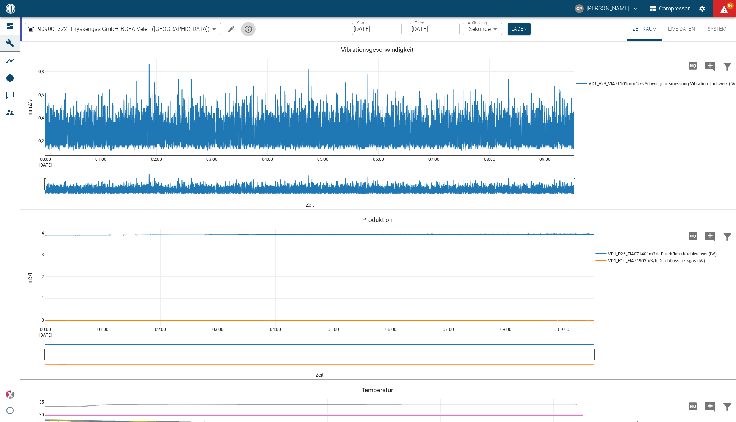
click at [244, 30] on icon "mission info" at bounding box center [248, 29] width 9 height 9
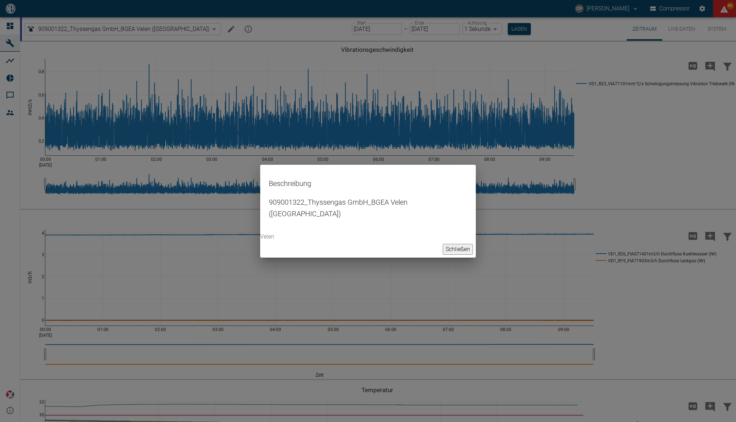
click at [197, 30] on div "Beschreibung 909001322_Thyssengas GmbH_BGEA Velen (DE) Velen Schließen" at bounding box center [368, 211] width 736 height 422
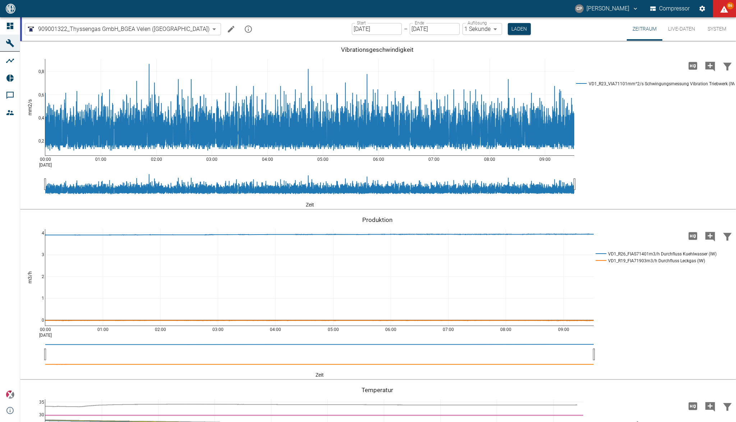
click at [227, 29] on icon "Machine bearbeiten" at bounding box center [231, 29] width 9 height 9
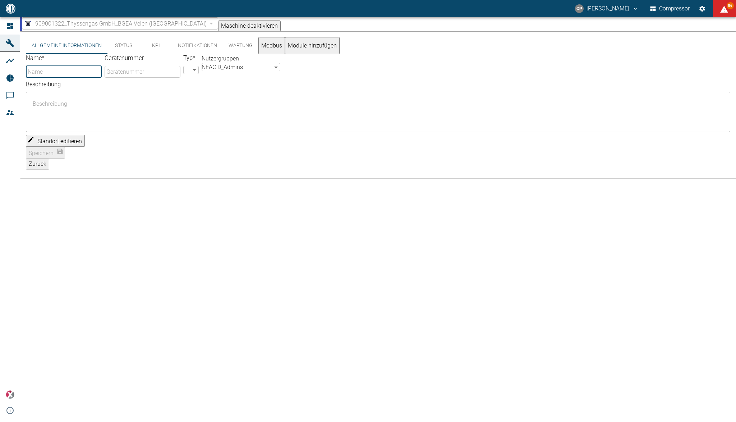
type input "909001322_Thyssengas GmbH_BGEA Velen ([GEOGRAPHIC_DATA])"
type input "Compressor"
type textarea "Velen"
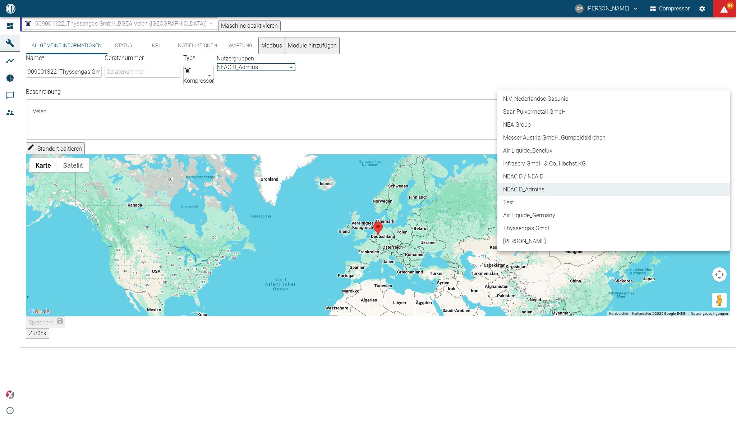
click at [553, 79] on body "CP Christoph Palm Compressor 84 Dashboard Maschinen Analysen Reports Kommentare…" at bounding box center [368, 211] width 736 height 422
click at [549, 52] on div at bounding box center [368, 211] width 736 height 422
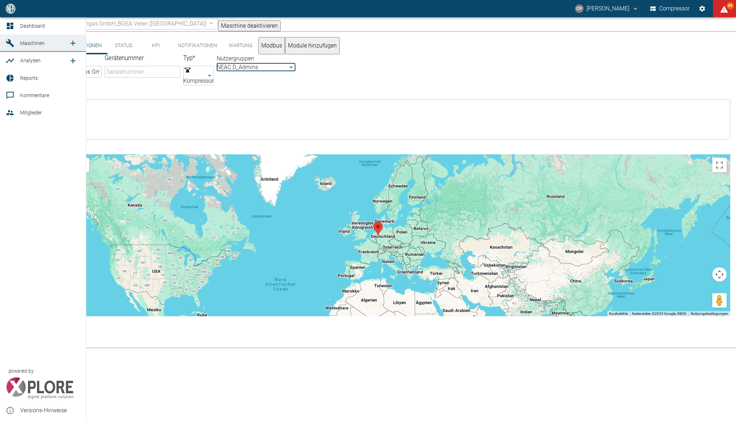
click at [11, 118] on link "Mitglieder" at bounding box center [43, 112] width 86 height 17
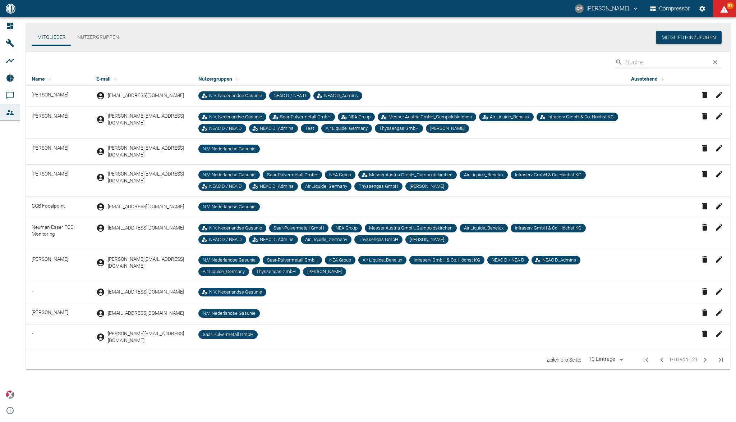
click at [94, 34] on button "Nutzergruppen" at bounding box center [98, 37] width 53 height 17
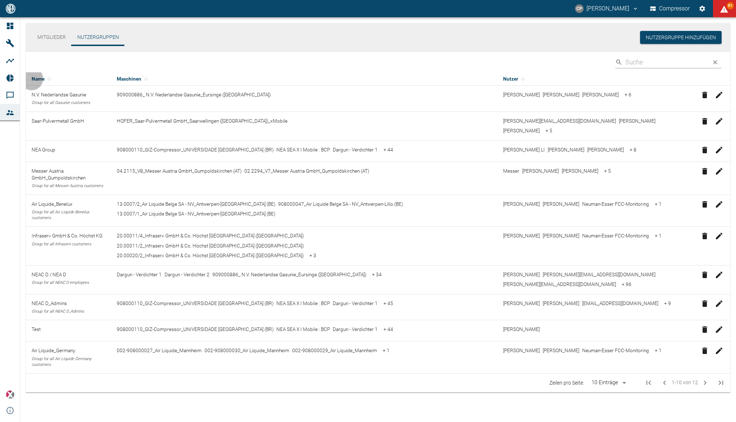
click at [369, 260] on span "+ 34" at bounding box center [376, 257] width 15 height 6
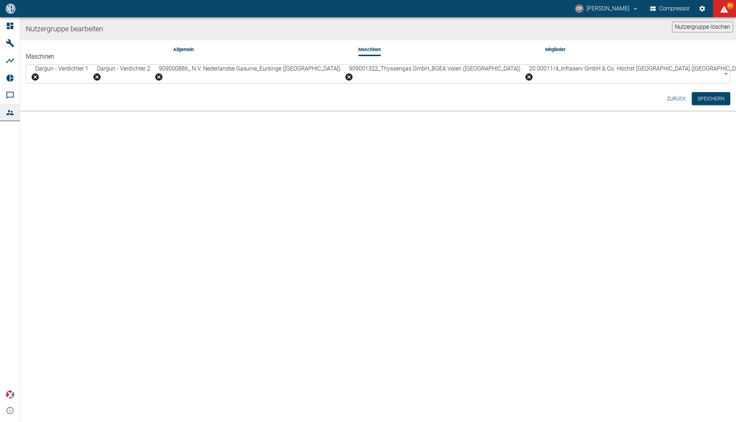
click at [724, 75] on icon "Öffnen" at bounding box center [726, 74] width 4 height 2
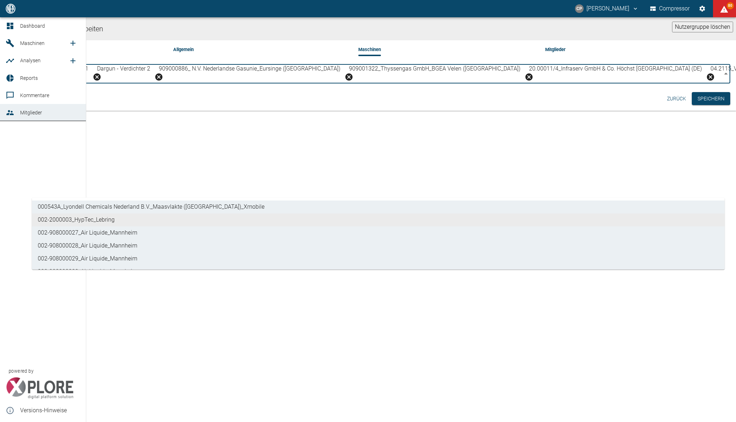
click at [16, 22] on div at bounding box center [11, 26] width 11 height 9
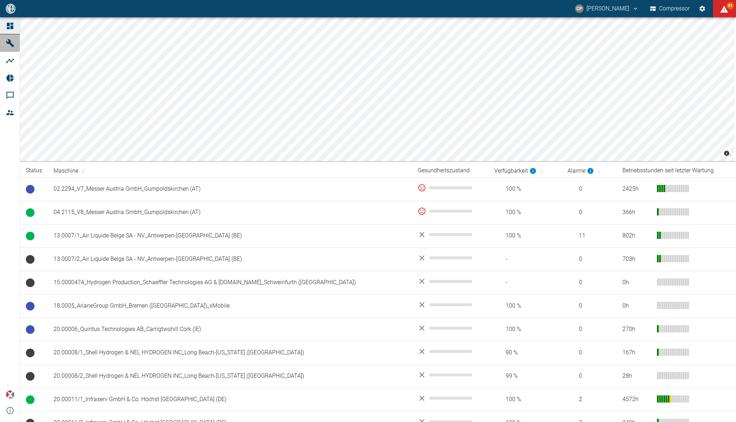
click at [9, 44] on icon at bounding box center [10, 43] width 9 height 9
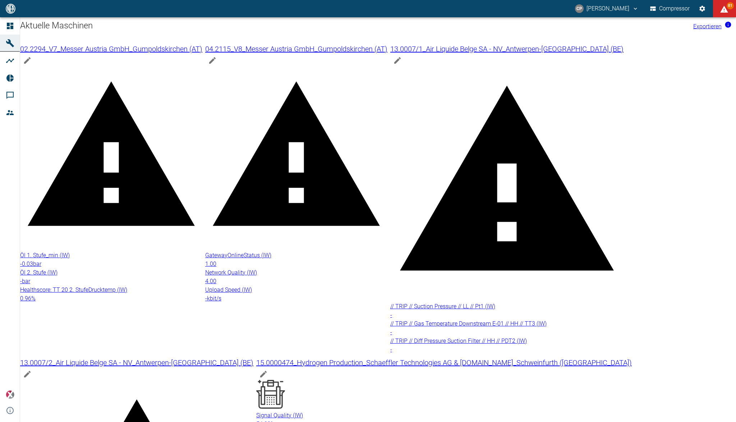
click at [9, 60] on icon at bounding box center [10, 61] width 8 height 4
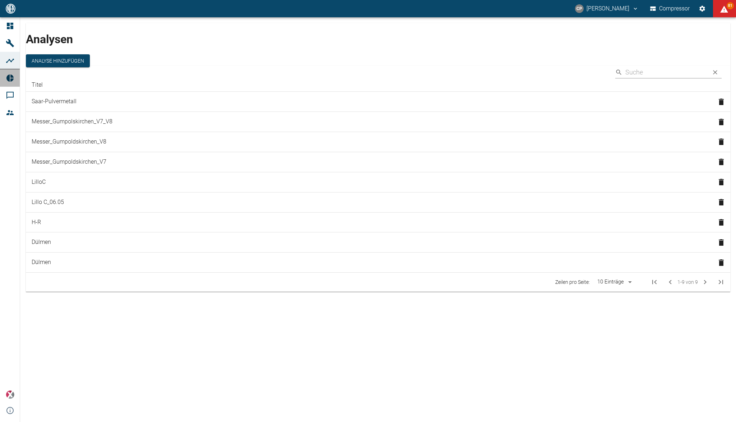
click at [10, 77] on icon at bounding box center [10, 78] width 9 height 9
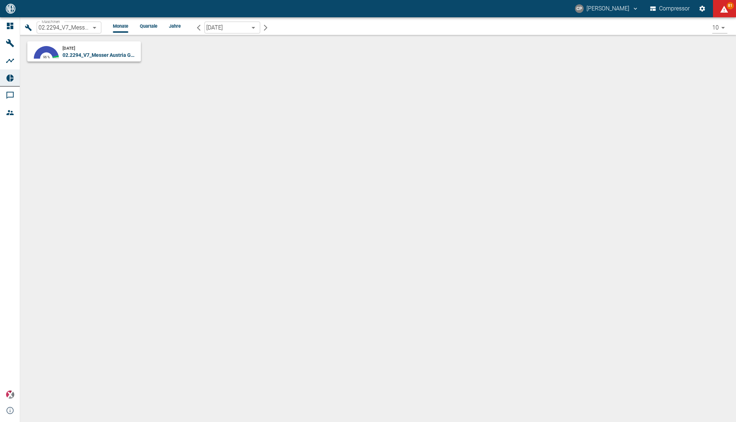
click at [58, 234] on div "Maschinen 02.2294_V7_Messer Austria GmbH_Gumpoldskirchen (AT) 52381507-e89c-473…" at bounding box center [378, 219] width 716 height 404
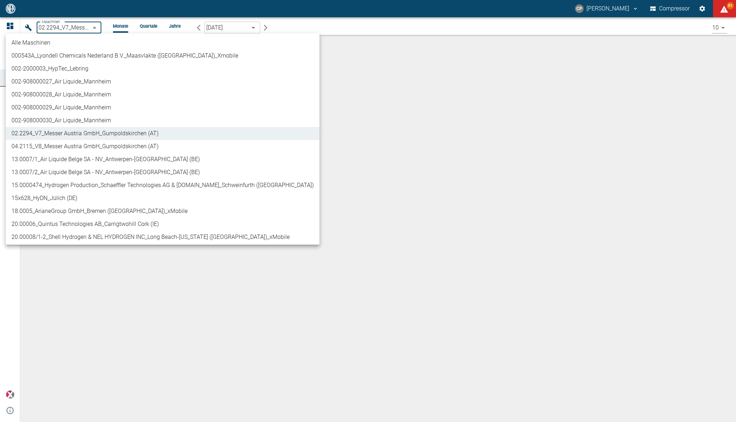
click at [76, 24] on body "CP Christoph Palm Compressor 81 Dashboard Maschinen Analysen Reports Kommentare…" at bounding box center [368, 211] width 736 height 422
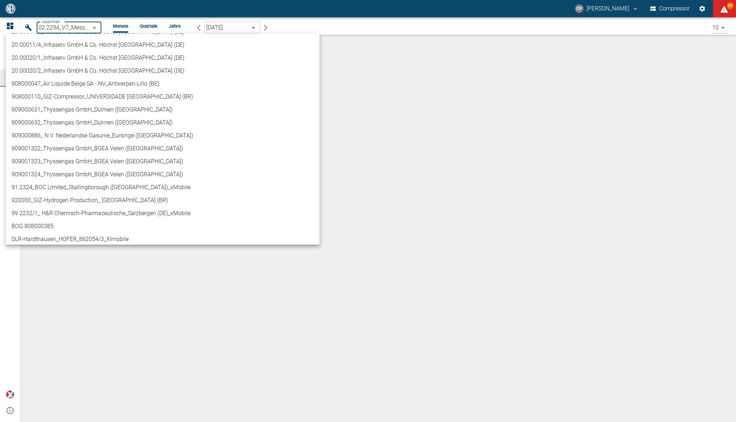
scroll to position [288, 0]
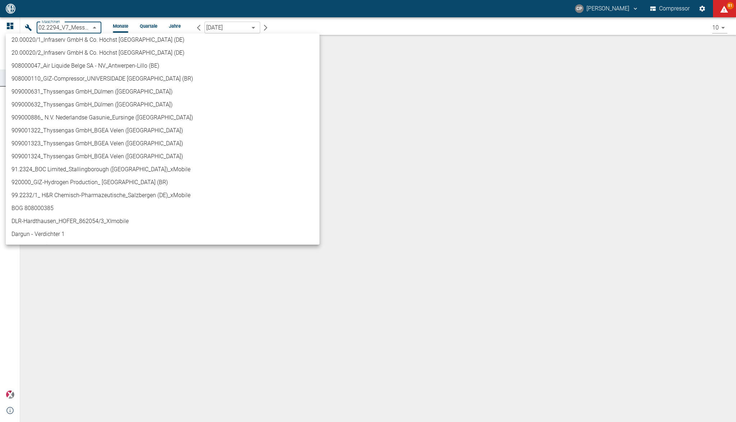
click at [108, 129] on li "909001322_Thyssengas GmbH_BGEA Velen ([GEOGRAPHIC_DATA])" at bounding box center [163, 130] width 314 height 13
type input "259bb4d1-24a0-4d0a-9cdd-a1b37587fdca"
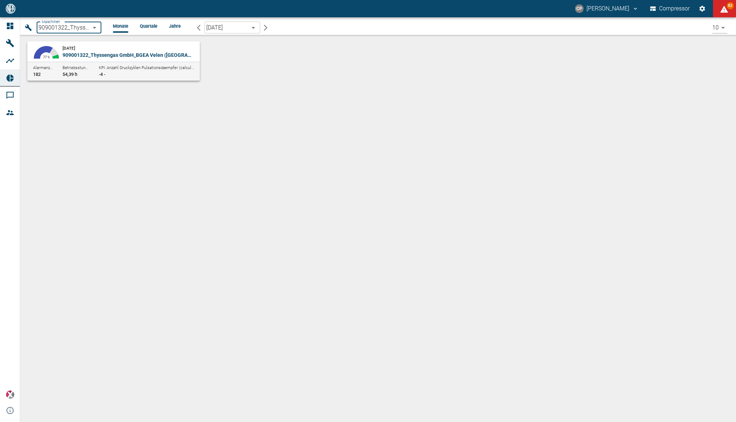
click at [123, 49] on div "August 2025 909001322_Thyssengas GmbH_BGEA Velen (DE)" at bounding box center [130, 51] width 134 height 14
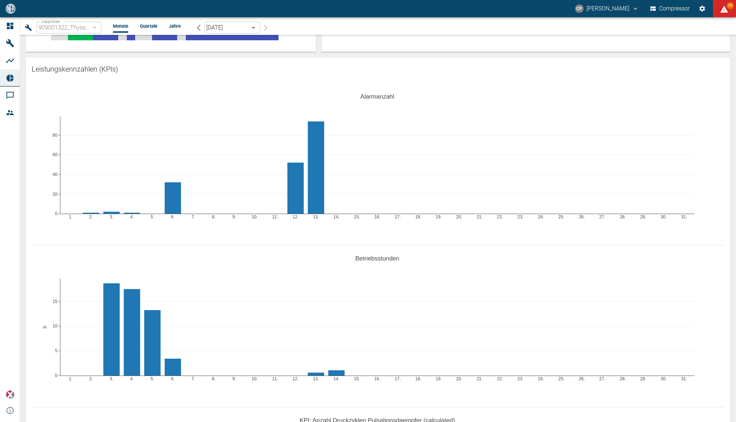
scroll to position [48, 0]
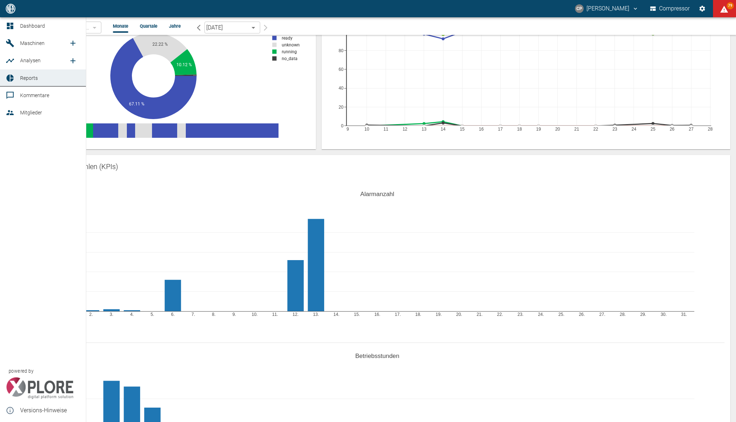
click at [9, 17] on link "Dashboard" at bounding box center [43, 25] width 86 height 17
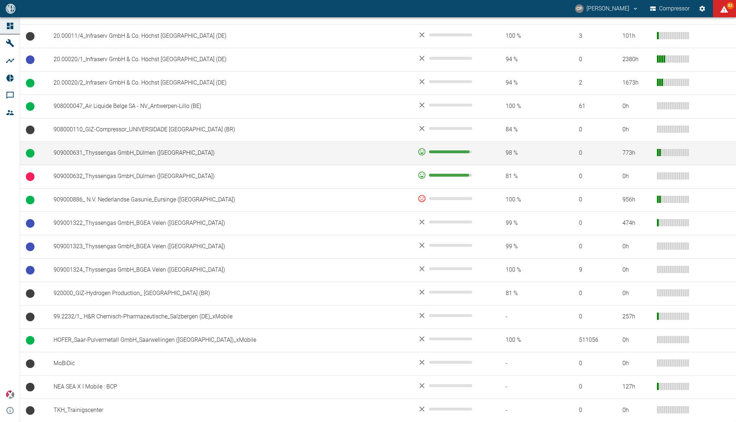
scroll to position [434, 0]
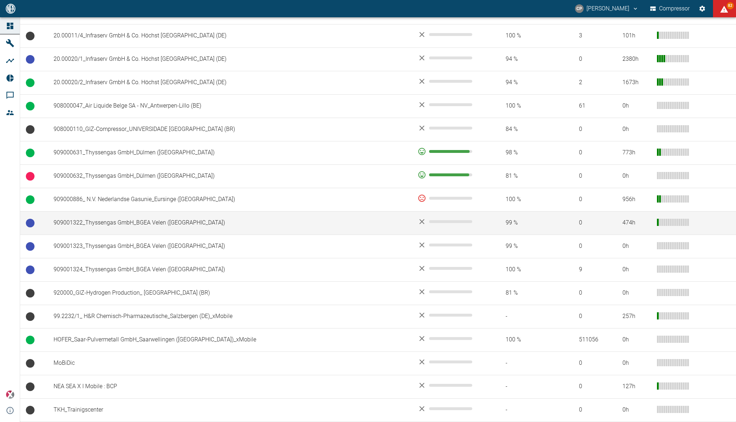
click at [144, 223] on td "909001322_Thyssengas GmbH_BGEA Velen ([GEOGRAPHIC_DATA])" at bounding box center [230, 222] width 364 height 23
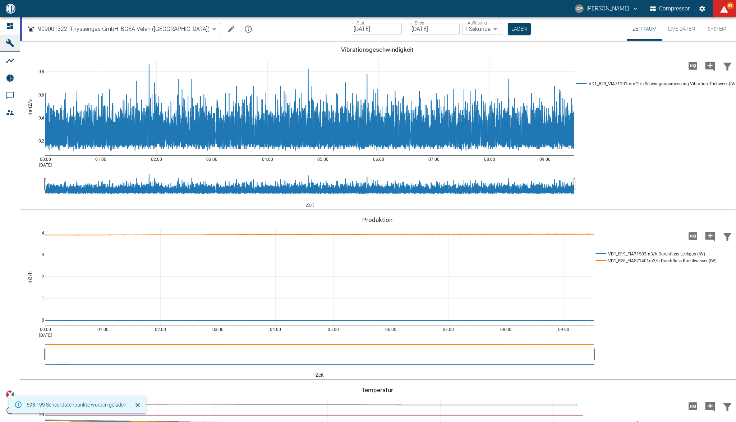
click at [227, 27] on icon "Machine bearbeiten" at bounding box center [231, 29] width 9 height 9
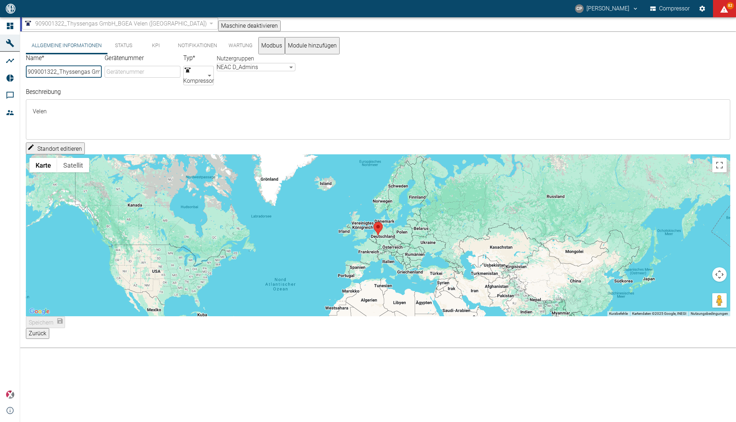
click at [188, 51] on button "Notifikationen" at bounding box center [197, 45] width 51 height 17
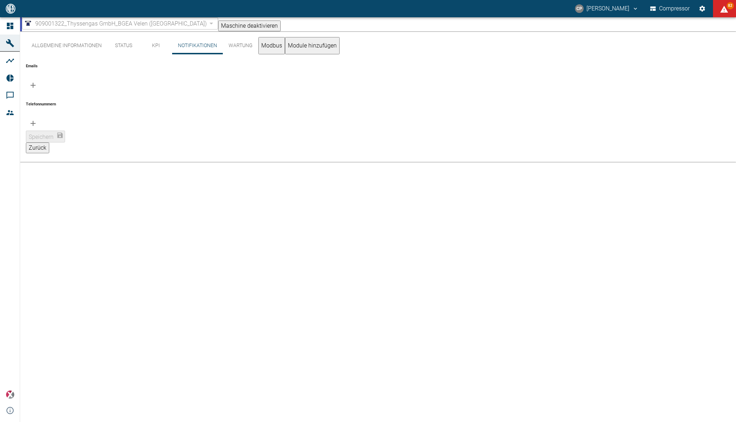
click at [37, 81] on icon "button" at bounding box center [33, 85] width 9 height 9
click at [66, 94] on input "text" at bounding box center [66, 99] width 75 height 11
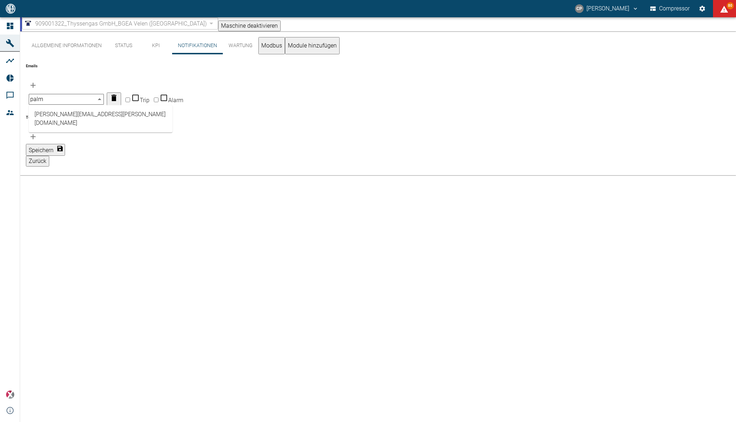
click at [108, 113] on li "[PERSON_NAME][EMAIL_ADDRESS][PERSON_NAME][DOMAIN_NAME]" at bounding box center [101, 119] width 144 height 22
type input "[PERSON_NAME][EMAIL_ADDRESS][PERSON_NAME][DOMAIN_NAME]"
click at [130, 97] on input "Trip" at bounding box center [127, 99] width 5 height 5
checkbox input "true"
click at [159, 97] on input "Alarm" at bounding box center [156, 99] width 5 height 5
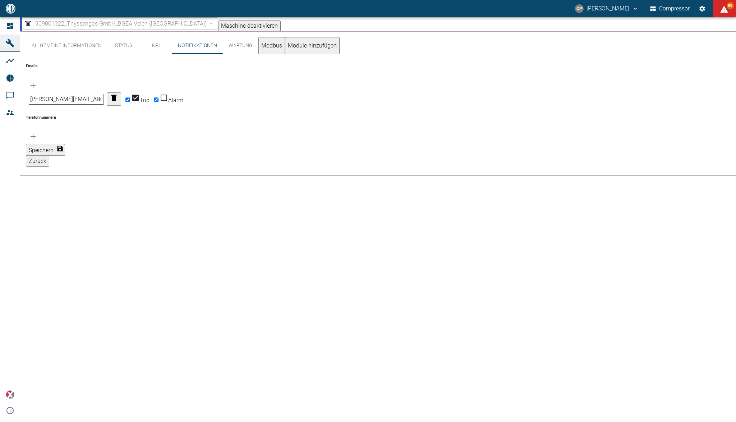
checkbox input "true"
click at [37, 81] on icon "button" at bounding box center [33, 85] width 9 height 9
click at [61, 118] on input "text" at bounding box center [66, 112] width 75 height 11
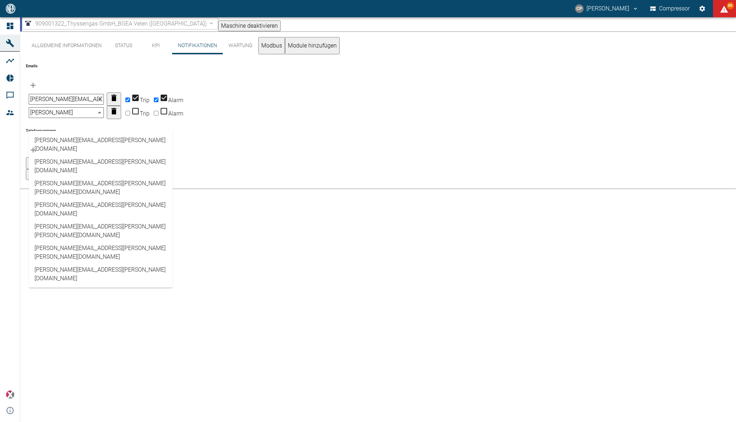
click at [68, 155] on li "[PERSON_NAME][EMAIL_ADDRESS][PERSON_NAME][DOMAIN_NAME]" at bounding box center [101, 166] width 144 height 22
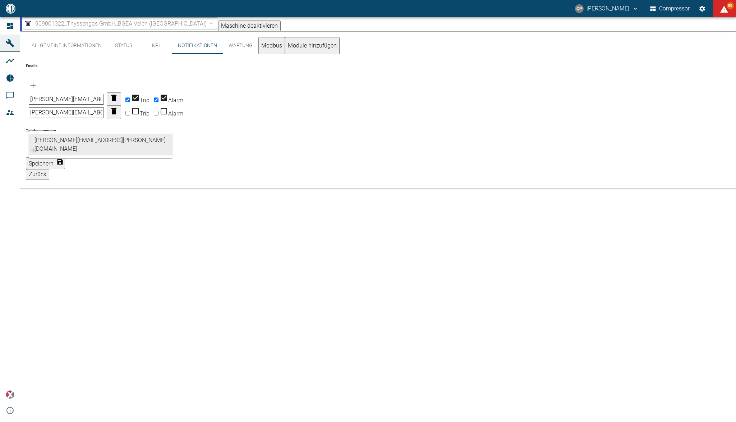
type input "[PERSON_NAME][EMAIL_ADDRESS][PERSON_NAME][DOMAIN_NAME]"
drag, startPoint x: 198, startPoint y: 116, endPoint x: 202, endPoint y: 115, distance: 4.4
click at [130, 115] on input "Trip" at bounding box center [127, 113] width 5 height 5
checkbox input "true"
click at [159, 114] on input "Alarm" at bounding box center [156, 113] width 5 height 5
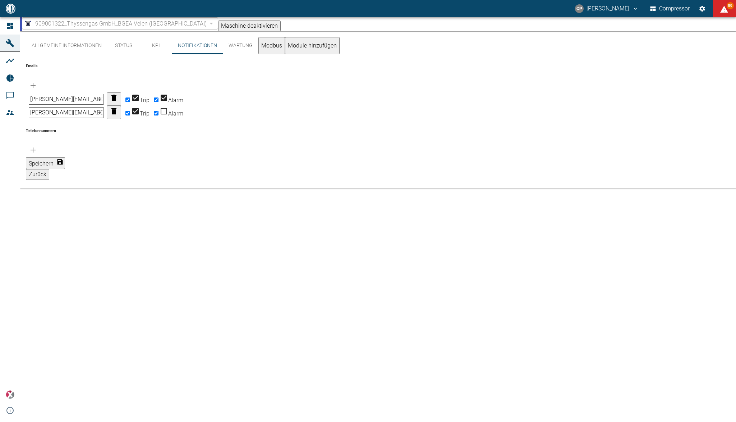
checkbox input "true"
click at [37, 81] on icon "button" at bounding box center [33, 85] width 9 height 9
click at [74, 131] on div "​" at bounding box center [66, 125] width 75 height 11
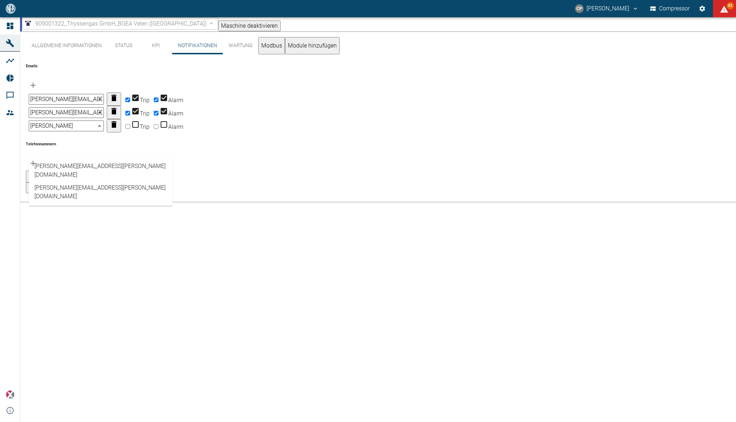
click at [73, 166] on li "[PERSON_NAME][EMAIL_ADDRESS][PERSON_NAME][DOMAIN_NAME]" at bounding box center [101, 171] width 144 height 22
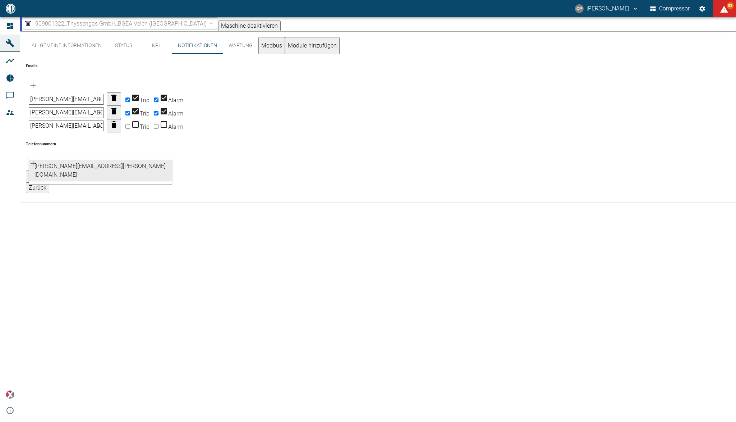
type input "[PERSON_NAME][EMAIL_ADDRESS][PERSON_NAME][DOMAIN_NAME]"
click at [130, 129] on input "Trip" at bounding box center [127, 126] width 5 height 5
checkbox input "true"
click at [159, 129] on input "Alarm" at bounding box center [156, 126] width 5 height 5
checkbox input "true"
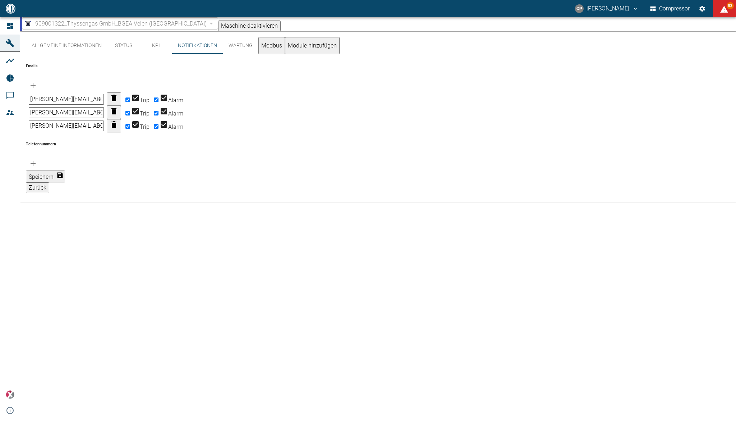
click at [40, 78] on button "button" at bounding box center [33, 85] width 14 height 14
click at [68, 145] on div "​" at bounding box center [66, 139] width 75 height 11
click at [67, 192] on li "[EMAIL_ADDRESS][PERSON_NAME][DOMAIN_NAME]" at bounding box center [101, 192] width 144 height 13
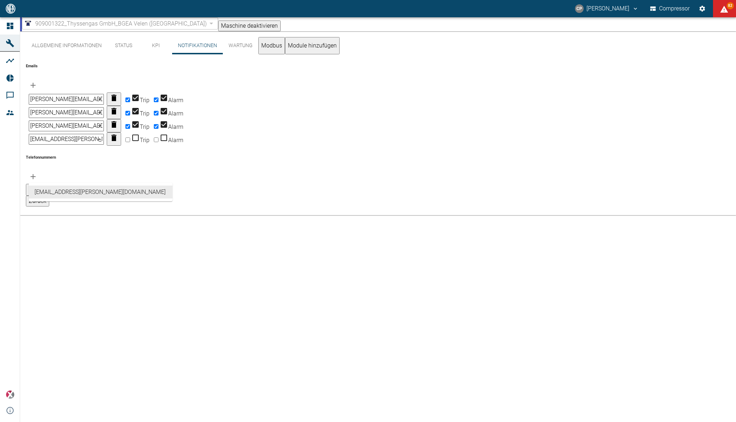
type input "[EMAIL_ADDRESS][PERSON_NAME][DOMAIN_NAME]"
click at [182, 232] on div "Allgemeine Informationen Status KPI Notifikationen Wartung Modbus Module hinzuf…" at bounding box center [378, 226] width 716 height 390
click at [130, 142] on input "Trip" at bounding box center [127, 139] width 5 height 5
checkbox input "true"
click at [159, 142] on input "Alarm" at bounding box center [156, 139] width 5 height 5
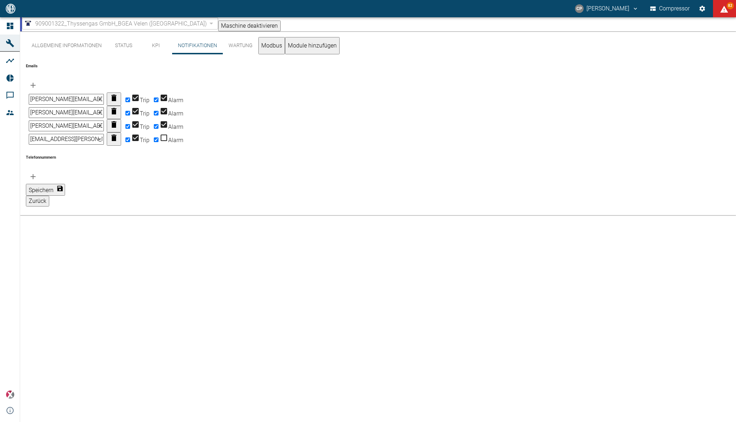
checkbox input "true"
click at [65, 196] on button "Speichern" at bounding box center [45, 190] width 39 height 12
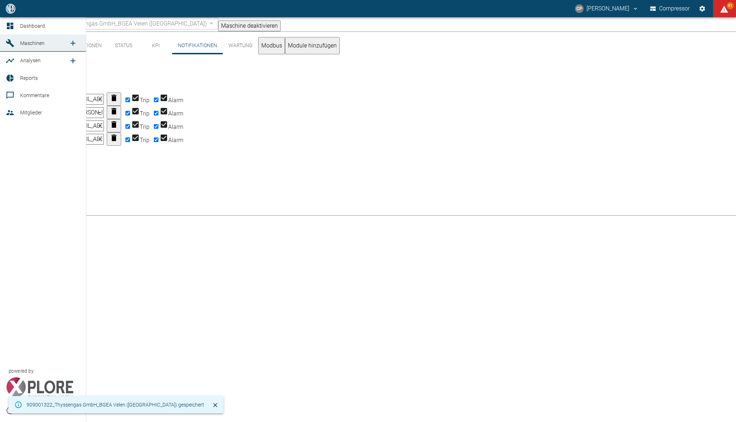
click at [15, 27] on div at bounding box center [11, 26] width 11 height 9
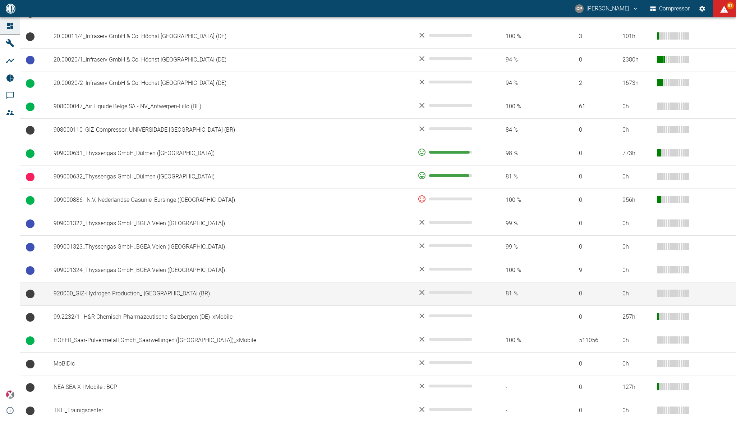
scroll to position [434, 0]
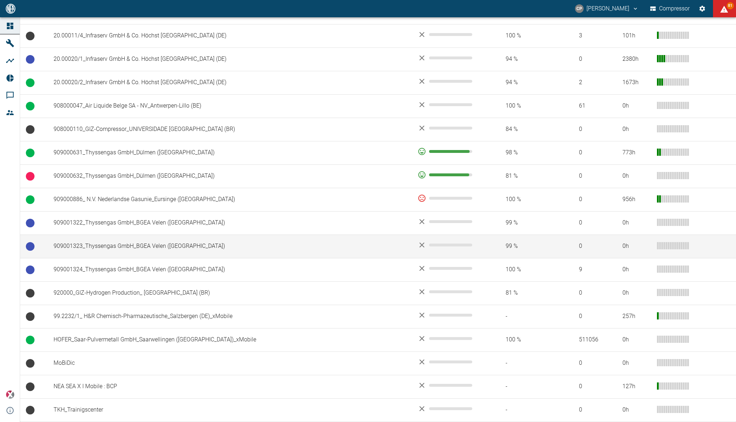
click at [148, 243] on td "909001323_Thyssengas GmbH_BGEA Velen ([GEOGRAPHIC_DATA])" at bounding box center [230, 245] width 364 height 23
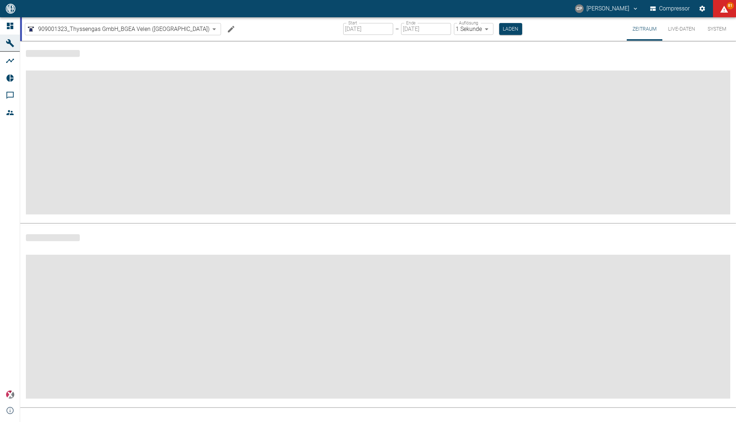
click at [227, 26] on icon "Machine bearbeiten" at bounding box center [231, 29] width 9 height 9
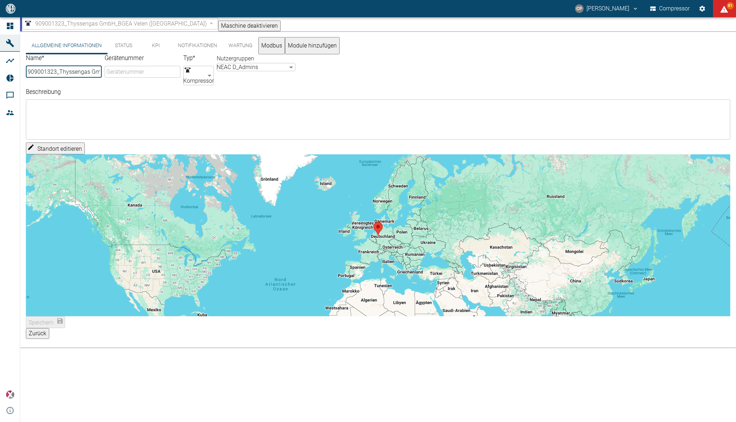
click at [200, 45] on button "Notifikationen" at bounding box center [197, 45] width 51 height 17
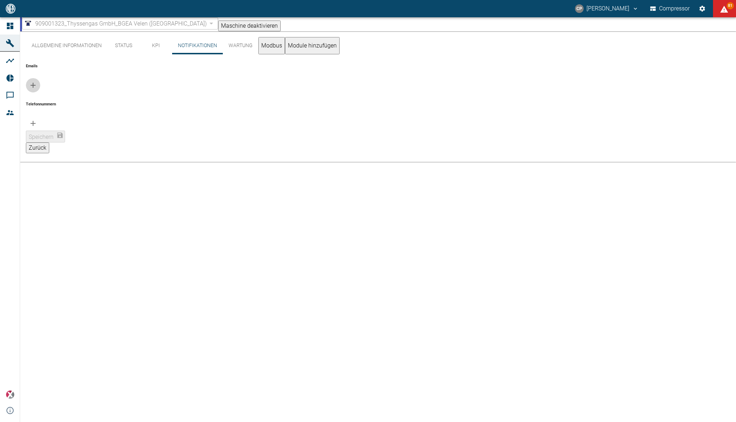
click at [37, 81] on icon "button" at bounding box center [33, 85] width 9 height 9
click at [72, 94] on input "text" at bounding box center [66, 99] width 75 height 11
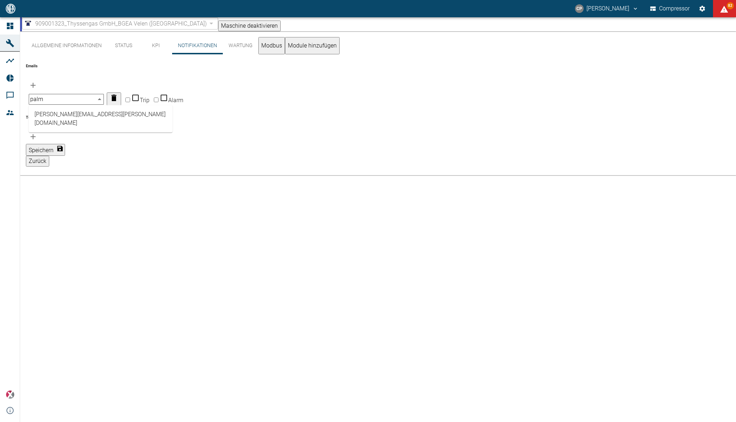
click at [73, 111] on li "[PERSON_NAME][EMAIL_ADDRESS][PERSON_NAME][DOMAIN_NAME]" at bounding box center [101, 119] width 144 height 22
type input "[PERSON_NAME][EMAIL_ADDRESS][PERSON_NAME][DOMAIN_NAME]"
click at [37, 81] on icon "button" at bounding box center [33, 85] width 9 height 9
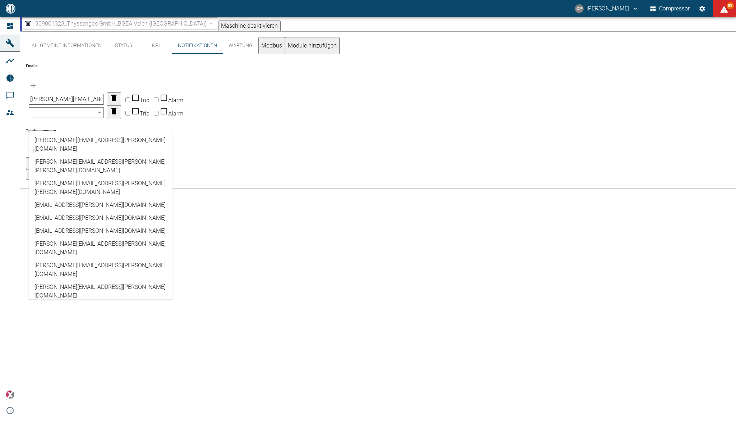
click at [64, 118] on input "text" at bounding box center [66, 112] width 75 height 11
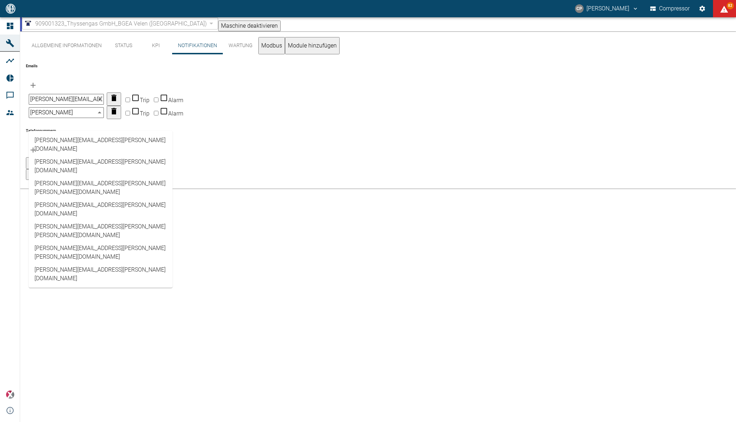
click at [77, 155] on li "[PERSON_NAME][EMAIL_ADDRESS][PERSON_NAME][DOMAIN_NAME]" at bounding box center [101, 166] width 144 height 22
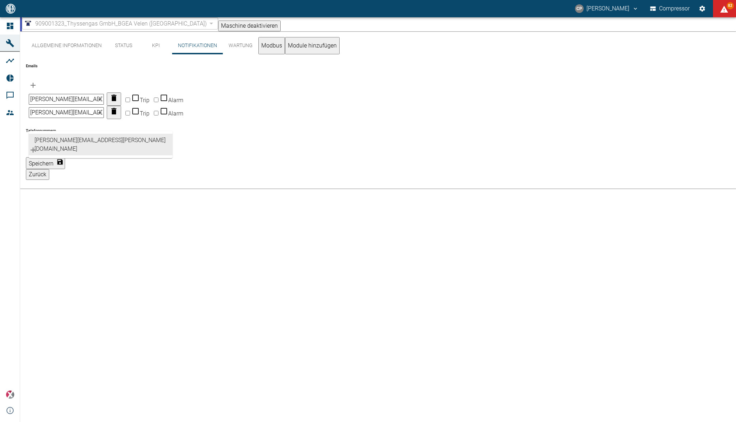
type input "[PERSON_NAME][EMAIL_ADDRESS][PERSON_NAME][DOMAIN_NAME]"
click at [36, 83] on icon "button" at bounding box center [33, 85] width 5 height 5
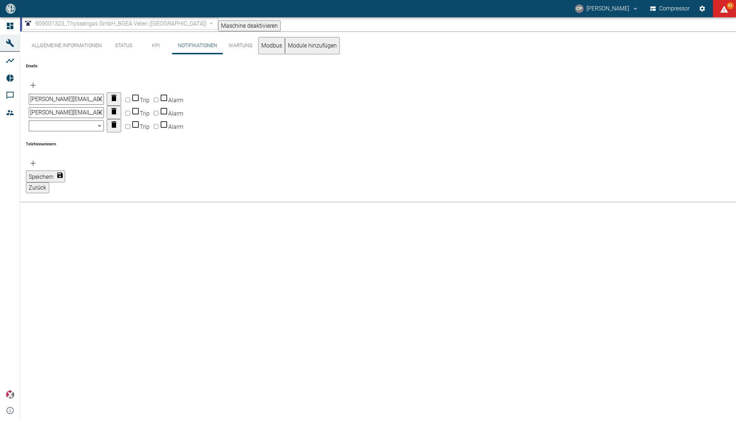
click at [64, 131] on input "text" at bounding box center [66, 125] width 75 height 11
click at [85, 166] on li "[PERSON_NAME][EMAIL_ADDRESS][PERSON_NAME][DOMAIN_NAME]" at bounding box center [101, 171] width 144 height 22
type input "[PERSON_NAME][EMAIL_ADDRESS][PERSON_NAME][DOMAIN_NAME]"
click at [37, 81] on icon "button" at bounding box center [33, 85] width 9 height 9
click at [61, 145] on input "text" at bounding box center [66, 139] width 75 height 11
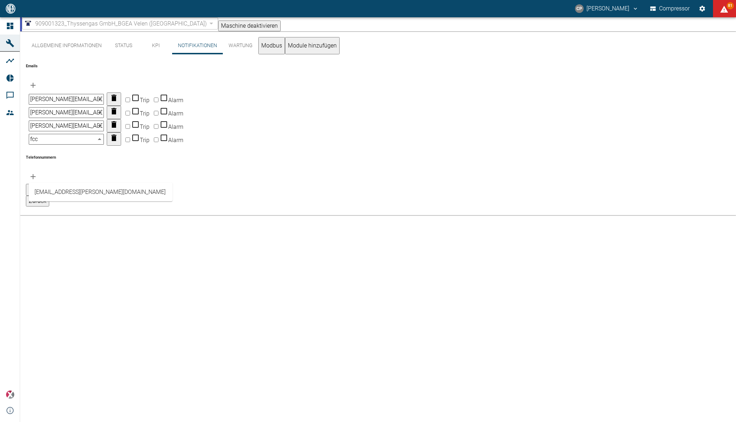
click at [69, 194] on li "[EMAIL_ADDRESS][PERSON_NAME][DOMAIN_NAME]" at bounding box center [101, 192] width 144 height 13
type input "[EMAIL_ADDRESS][PERSON_NAME][DOMAIN_NAME]"
drag, startPoint x: 196, startPoint y: 166, endPoint x: 200, endPoint y: 153, distance: 13.6
click at [130, 142] on input "Trip" at bounding box center [127, 139] width 5 height 5
checkbox input "true"
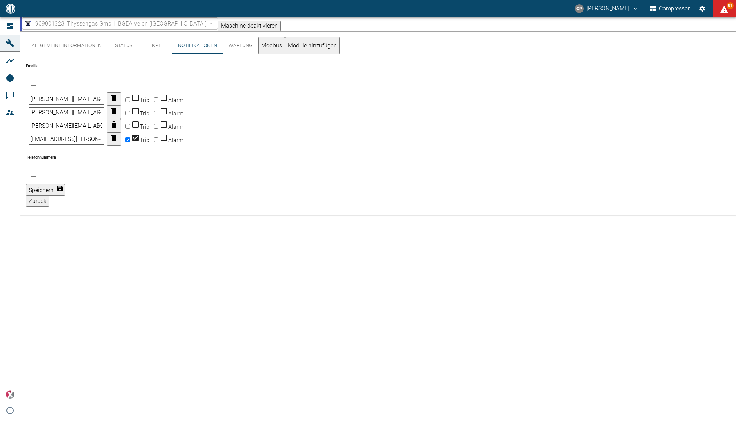
drag, startPoint x: 200, startPoint y: 143, endPoint x: 200, endPoint y: 131, distance: 12.6
click at [130, 129] on input "Trip" at bounding box center [127, 126] width 5 height 5
checkbox input "true"
click at [130, 113] on input "Trip" at bounding box center [127, 113] width 5 height 5
checkbox input "true"
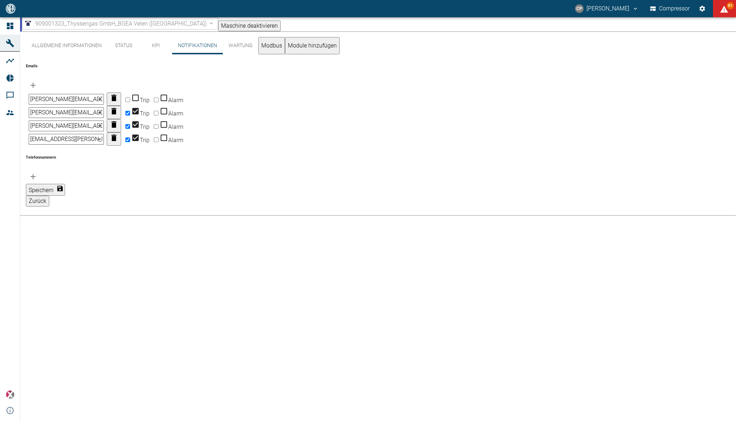
click at [130, 97] on input "Trip" at bounding box center [127, 99] width 5 height 5
checkbox input "true"
drag, startPoint x: 226, startPoint y: 91, endPoint x: 228, endPoint y: 119, distance: 27.7
click at [159, 97] on input "Alarm" at bounding box center [156, 99] width 5 height 5
checkbox input "true"
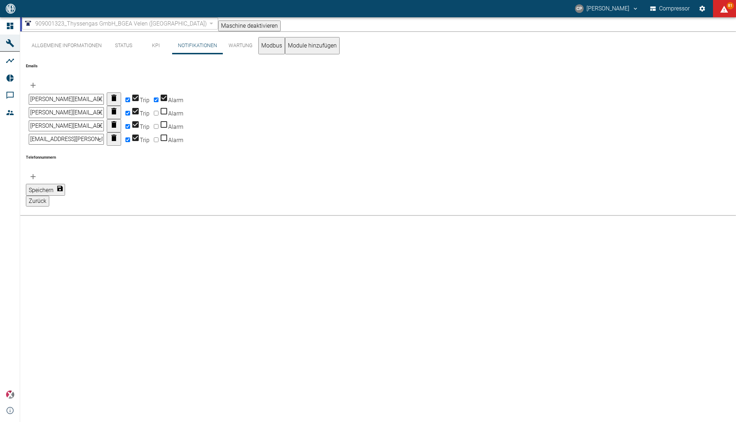
click at [159, 115] on input "Alarm" at bounding box center [156, 113] width 5 height 5
checkbox input "true"
drag, startPoint x: 228, startPoint y: 142, endPoint x: 226, endPoint y: 165, distance: 22.7
click at [159, 129] on input "Alarm" at bounding box center [156, 126] width 5 height 5
checkbox input "true"
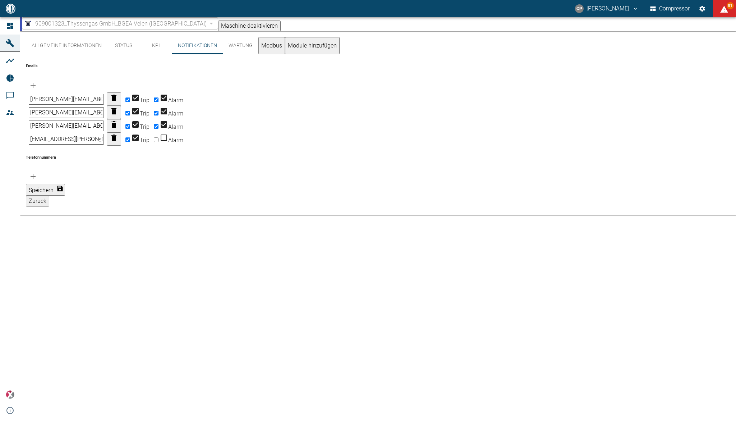
click at [159, 142] on input "Alarm" at bounding box center [156, 139] width 5 height 5
checkbox input "true"
click at [65, 196] on button "Speichern" at bounding box center [45, 190] width 39 height 12
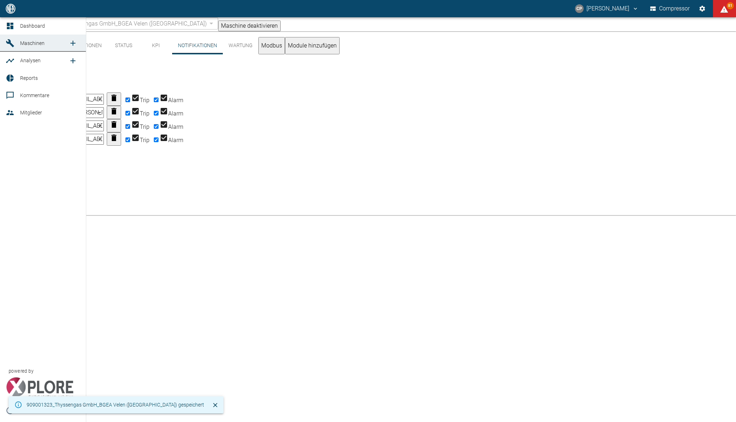
click at [27, 25] on span "Dashboard" at bounding box center [32, 26] width 25 height 6
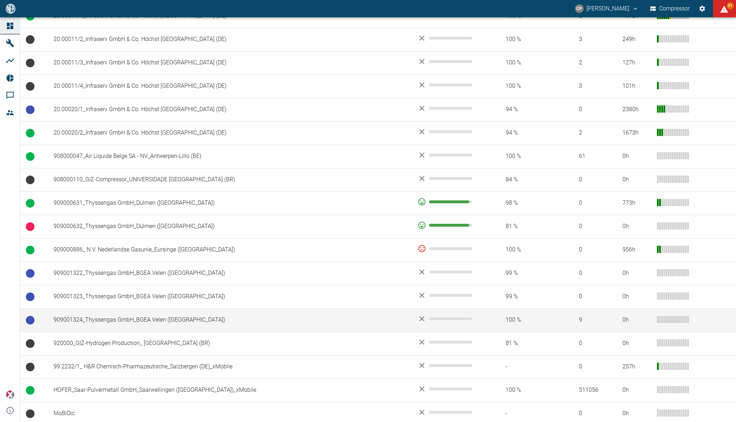
scroll to position [434, 0]
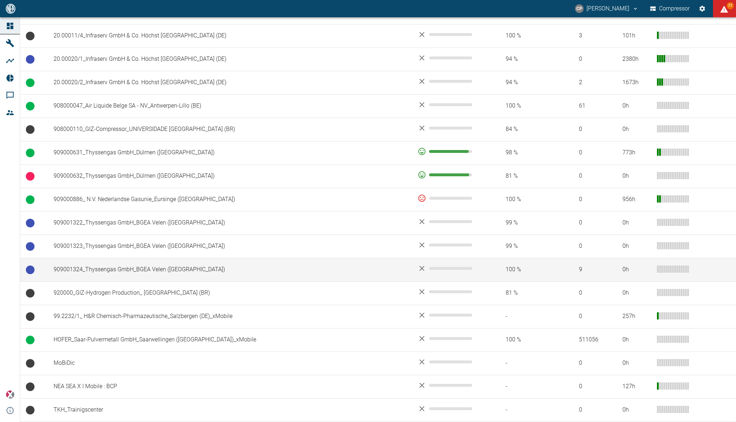
click at [100, 267] on td "909001324_Thyssengas GmbH_BGEA Velen ([GEOGRAPHIC_DATA])" at bounding box center [230, 269] width 364 height 23
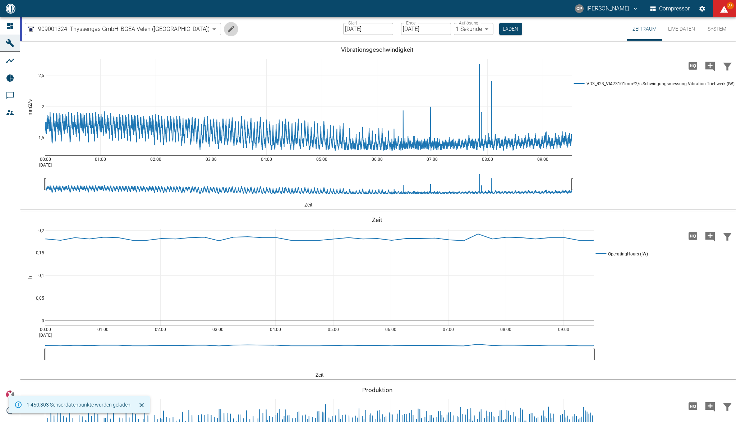
click at [228, 27] on icon "Machine bearbeiten" at bounding box center [231, 29] width 6 height 6
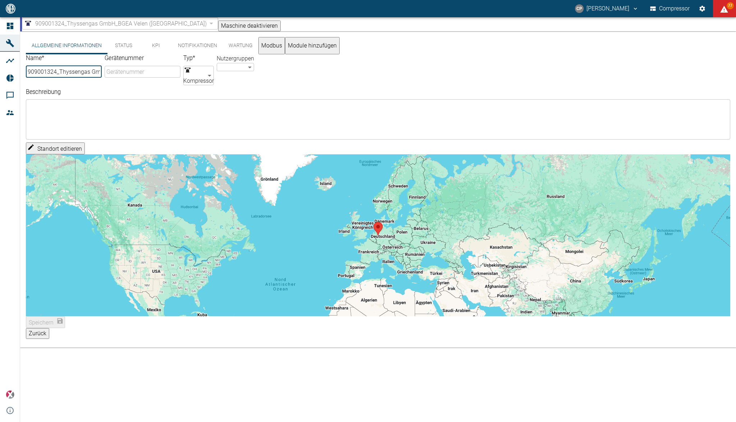
click at [184, 48] on button "Notifikationen" at bounding box center [197, 45] width 51 height 17
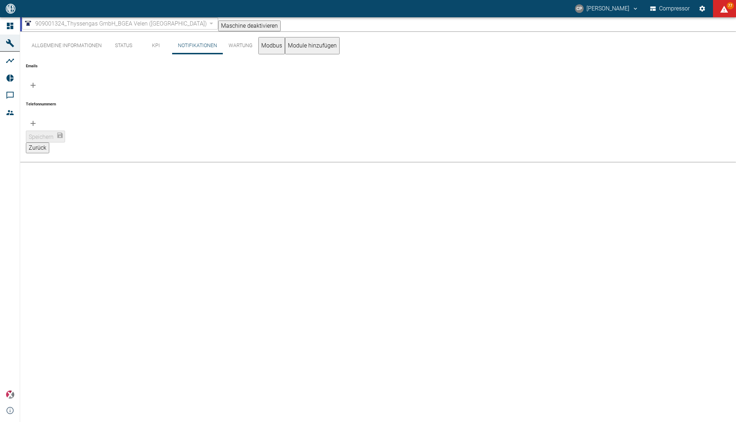
click at [37, 81] on icon "button" at bounding box center [33, 85] width 9 height 9
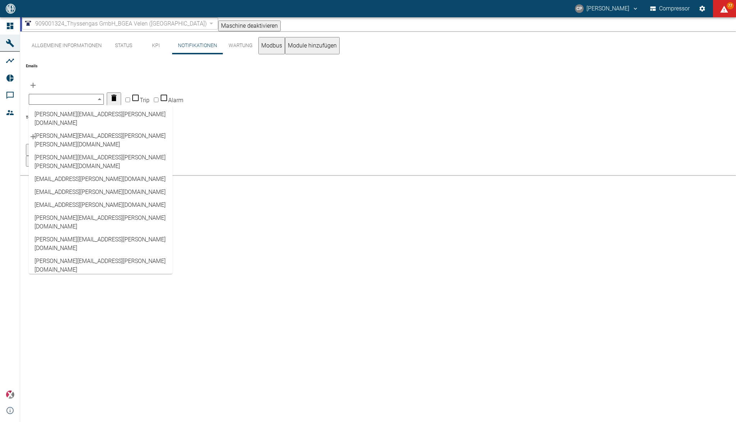
click at [71, 94] on input "text" at bounding box center [66, 99] width 75 height 11
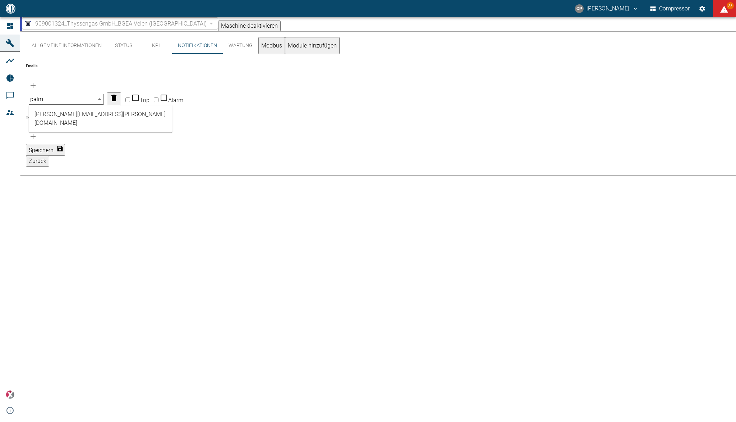
click at [70, 108] on li "[PERSON_NAME][EMAIL_ADDRESS][PERSON_NAME][DOMAIN_NAME]" at bounding box center [101, 119] width 144 height 22
type input "[PERSON_NAME][EMAIL_ADDRESS][PERSON_NAME][DOMAIN_NAME]"
click at [40, 78] on button "button" at bounding box center [33, 85] width 14 height 14
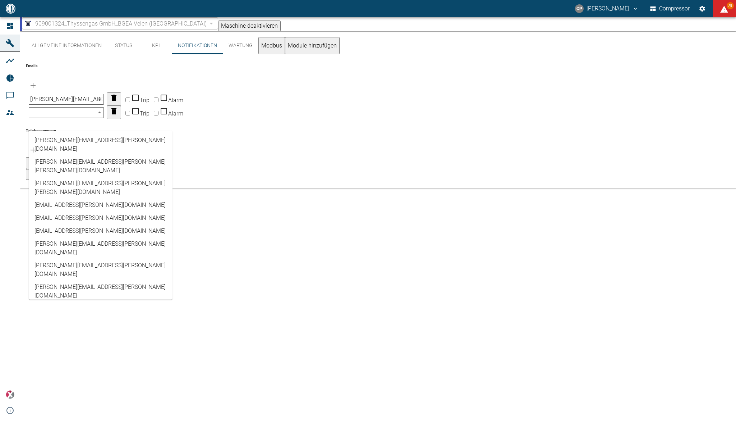
click at [57, 118] on input "text" at bounding box center [66, 112] width 75 height 11
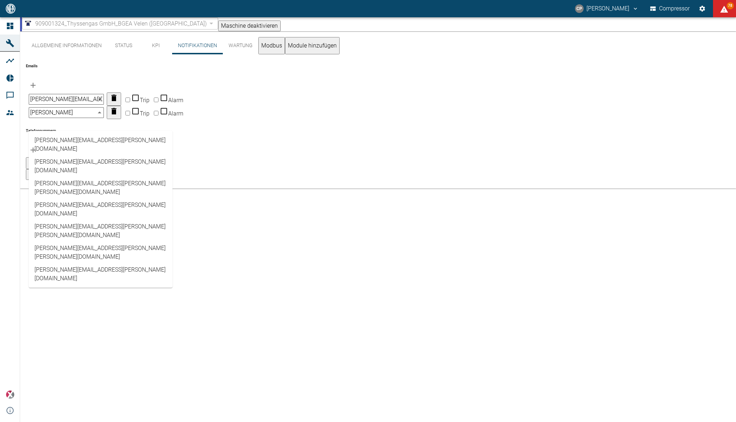
click at [58, 155] on li "[PERSON_NAME][EMAIL_ADDRESS][PERSON_NAME][DOMAIN_NAME]" at bounding box center [101, 166] width 144 height 22
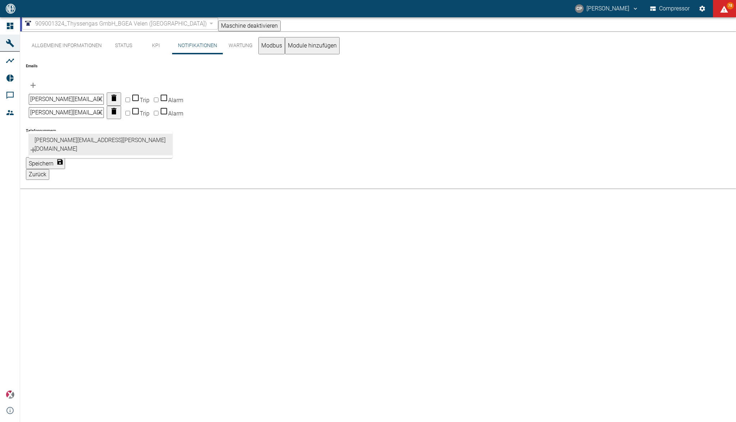
type input "[PERSON_NAME][EMAIL_ADDRESS][PERSON_NAME][DOMAIN_NAME]"
click at [36, 83] on icon "button" at bounding box center [33, 85] width 5 height 5
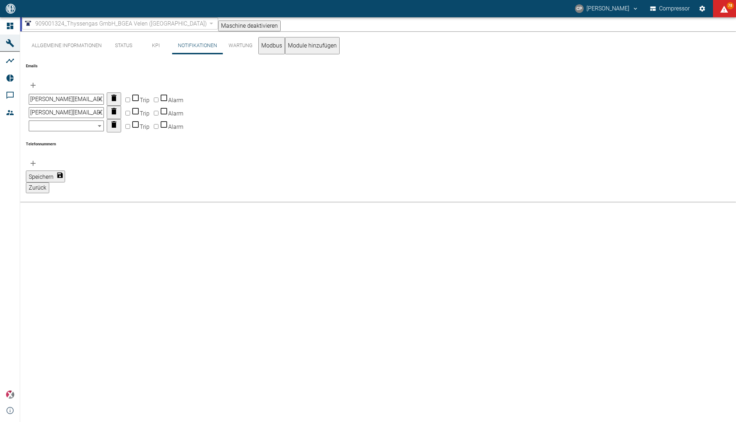
click at [59, 131] on input "text" at bounding box center [66, 125] width 75 height 11
click at [60, 167] on li "[PERSON_NAME][EMAIL_ADDRESS][PERSON_NAME][DOMAIN_NAME]" at bounding box center [101, 171] width 144 height 22
type input "[PERSON_NAME][EMAIL_ADDRESS][PERSON_NAME][DOMAIN_NAME]"
click at [37, 81] on icon "button" at bounding box center [33, 85] width 9 height 9
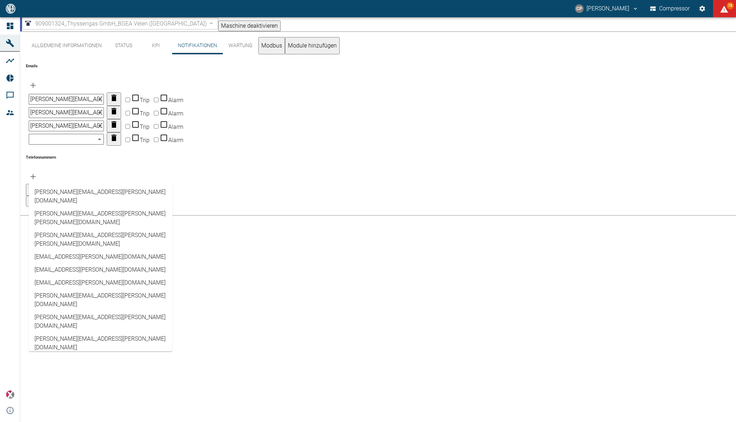
click at [63, 145] on input "text" at bounding box center [66, 139] width 75 height 11
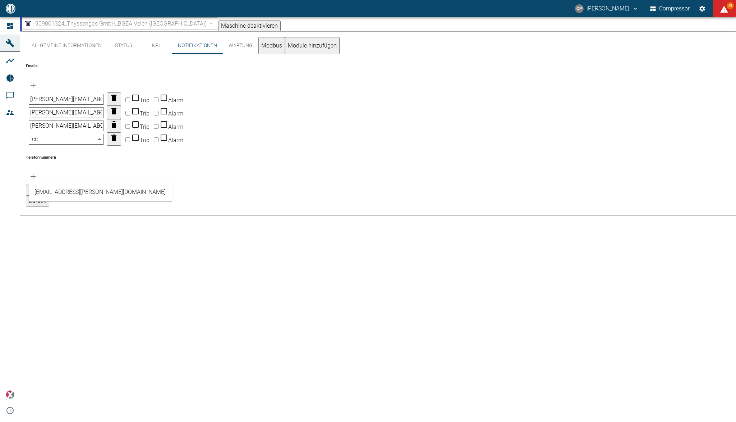
click at [61, 191] on li "[EMAIL_ADDRESS][PERSON_NAME][DOMAIN_NAME]" at bounding box center [101, 192] width 144 height 13
type input "[EMAIL_ADDRESS][PERSON_NAME][DOMAIN_NAME]"
drag, startPoint x: 193, startPoint y: 168, endPoint x: 196, endPoint y: 154, distance: 14.7
click at [130, 142] on input "Trip" at bounding box center [127, 139] width 5 height 5
checkbox input "true"
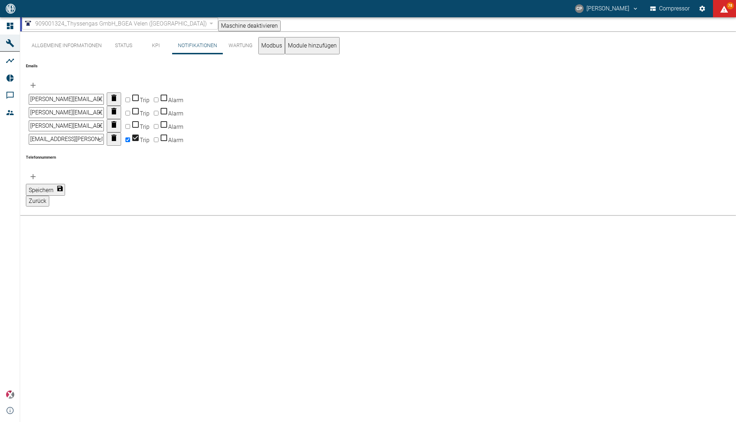
drag, startPoint x: 196, startPoint y: 132, endPoint x: 196, endPoint y: 124, distance: 7.2
click at [150, 117] on label "Trip" at bounding box center [137, 113] width 26 height 7
click at [130, 115] on input "Trip" at bounding box center [127, 113] width 5 height 5
drag, startPoint x: 196, startPoint y: 119, endPoint x: 198, endPoint y: 101, distance: 17.8
click at [130, 114] on input "Trip" at bounding box center [127, 113] width 5 height 5
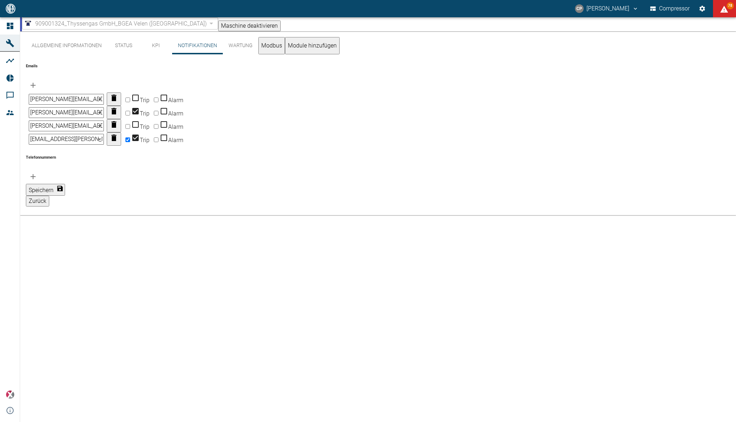
checkbox input "false"
click at [130, 97] on input "Trip" at bounding box center [127, 99] width 5 height 5
checkbox input "true"
click at [130, 115] on input "Trip" at bounding box center [127, 113] width 5 height 5
checkbox input "true"
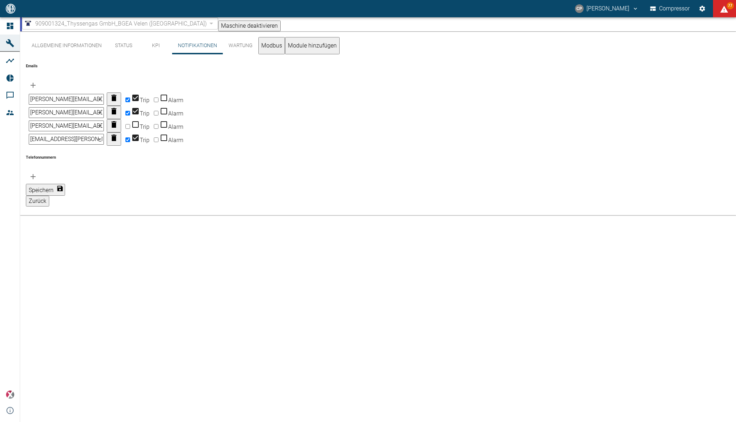
click at [130, 129] on input "Trip" at bounding box center [127, 126] width 5 height 5
checkbox input "true"
click at [159, 97] on input "Alarm" at bounding box center [156, 99] width 5 height 5
checkbox input "true"
click at [159, 115] on input "Alarm" at bounding box center [156, 113] width 5 height 5
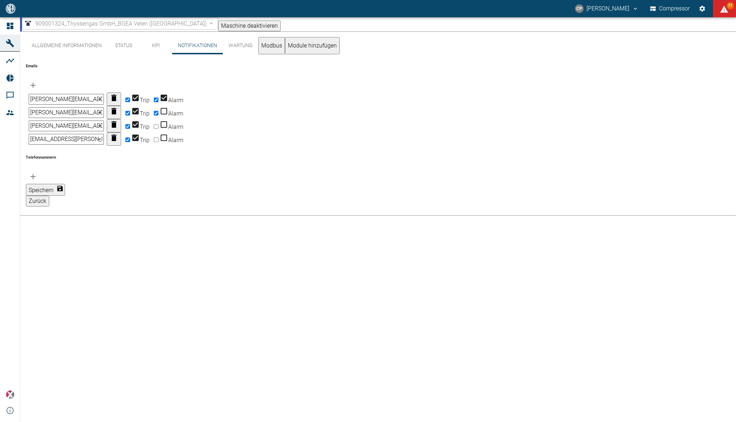
checkbox input "true"
drag, startPoint x: 228, startPoint y: 145, endPoint x: 228, endPoint y: 157, distance: 12.2
click at [159, 129] on input "Alarm" at bounding box center [156, 126] width 5 height 5
checkbox input "true"
click at [159, 142] on input "Alarm" at bounding box center [156, 139] width 5 height 5
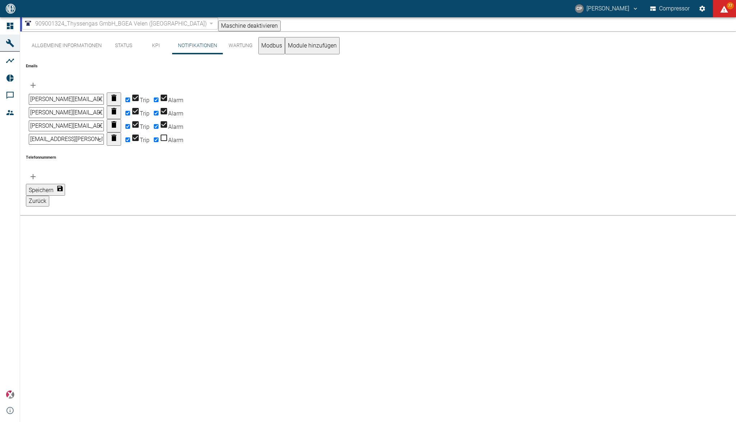
checkbox input "true"
click at [225, 238] on div "Allgemeine Informationen Status KPI Notifikationen Wartung Modbus Module hinzuf…" at bounding box center [378, 226] width 716 height 390
click at [65, 196] on button "Speichern" at bounding box center [45, 190] width 39 height 12
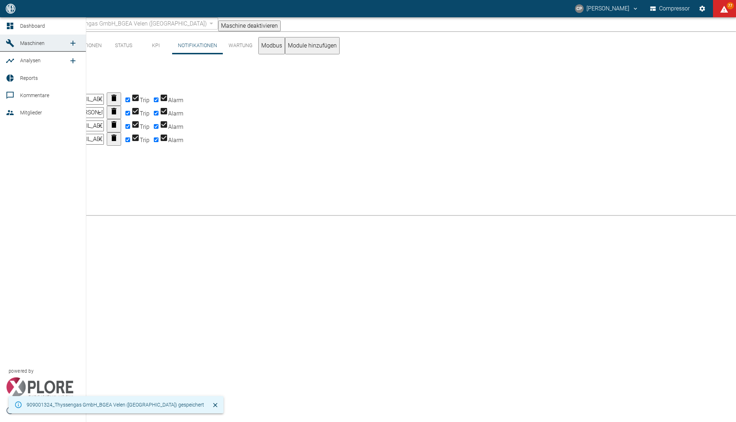
click at [19, 24] on link "Dashboard" at bounding box center [43, 25] width 86 height 17
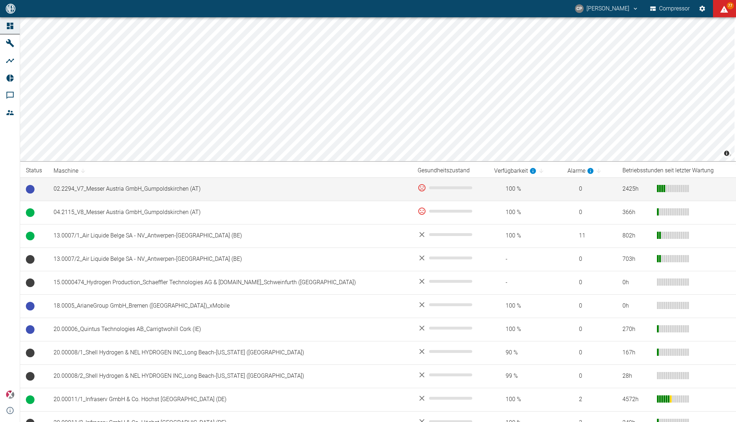
click at [90, 186] on td "02.2294_V7_Messer Austria GmbH_Gumpoldskirchen (AT)" at bounding box center [230, 188] width 364 height 23
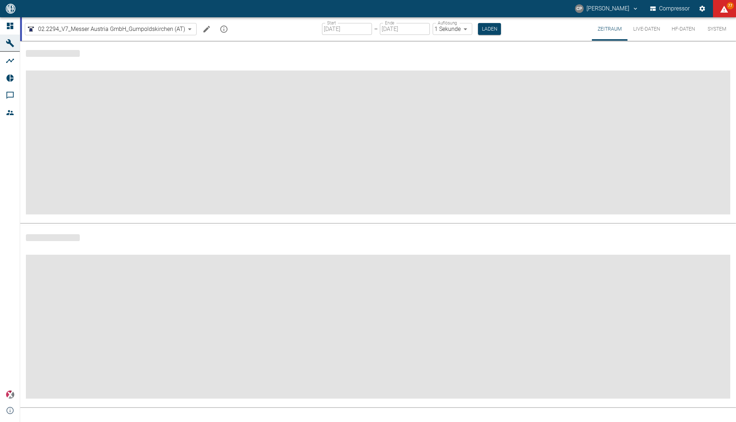
click at [6, 25] on icon at bounding box center [10, 26] width 9 height 9
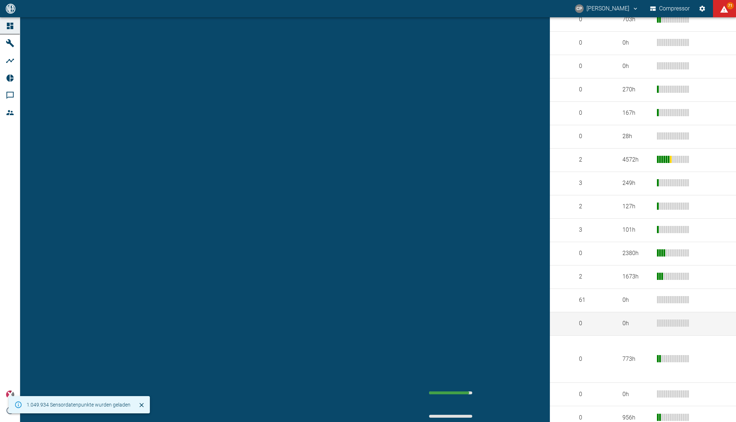
scroll to position [434, 0]
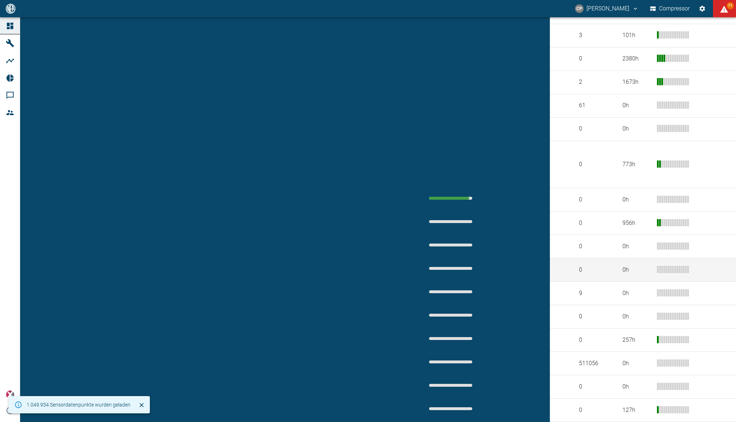
click at [136, 258] on td "909001323_Thyssengas GmbH_BGEA Velen ([GEOGRAPHIC_DATA])" at bounding box center [230, 269] width 364 height 23
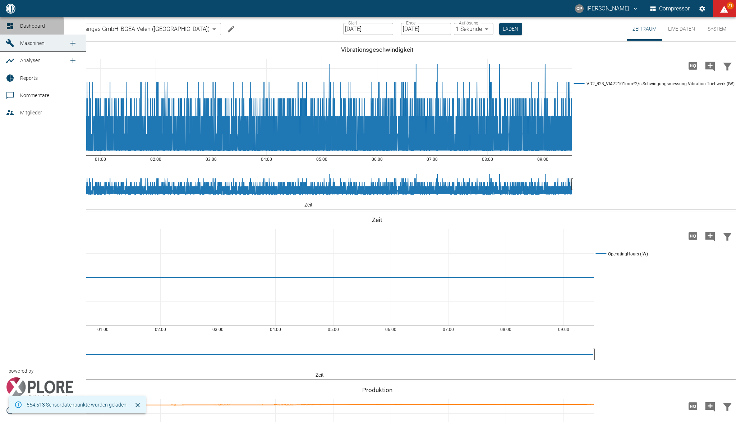
click at [15, 27] on div at bounding box center [11, 26] width 11 height 9
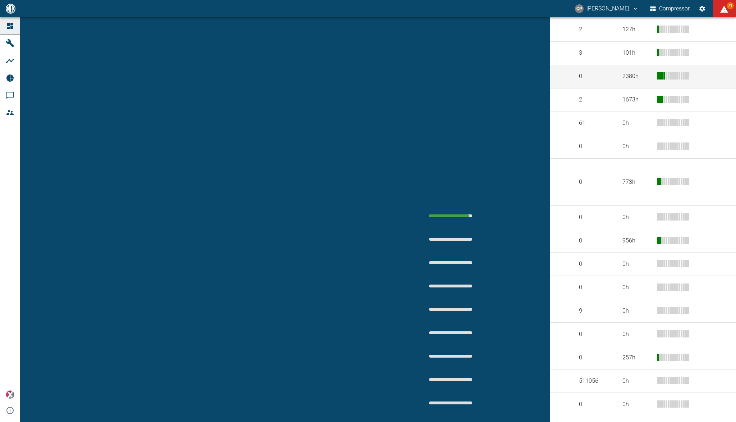
scroll to position [431, 0]
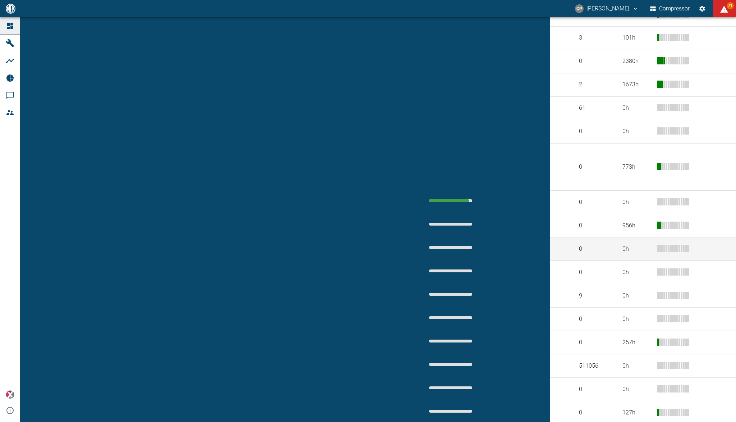
click at [109, 237] on td "909001322_Thyssengas GmbH_BGEA Velen ([GEOGRAPHIC_DATA])" at bounding box center [230, 248] width 364 height 23
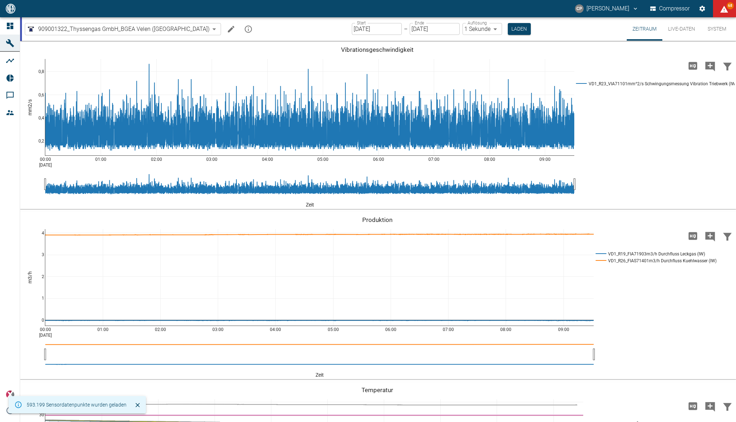
click at [244, 29] on icon "mission info" at bounding box center [248, 29] width 9 height 9
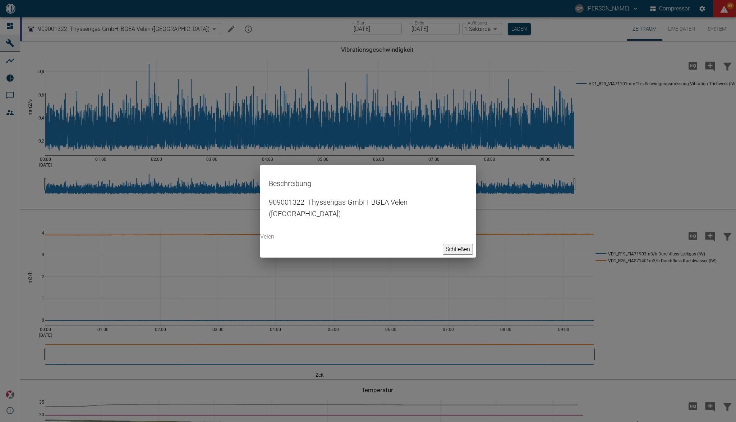
click at [199, 29] on div "Beschreibung 909001322_Thyssengas GmbH_BGEA Velen (DE) Velen Schließen" at bounding box center [368, 211] width 736 height 422
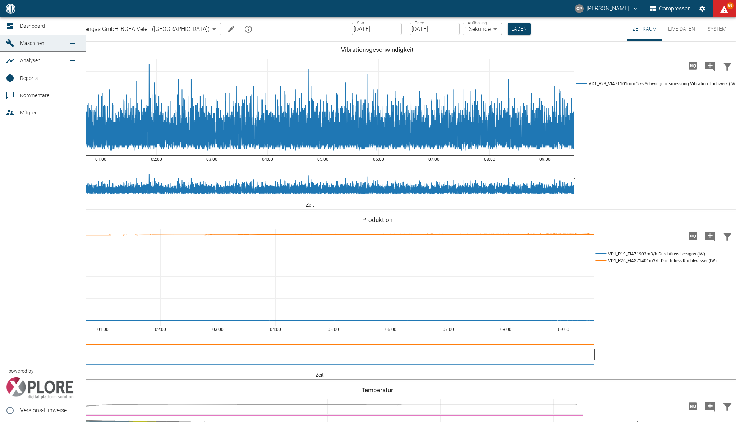
click at [12, 24] on icon at bounding box center [10, 26] width 6 height 6
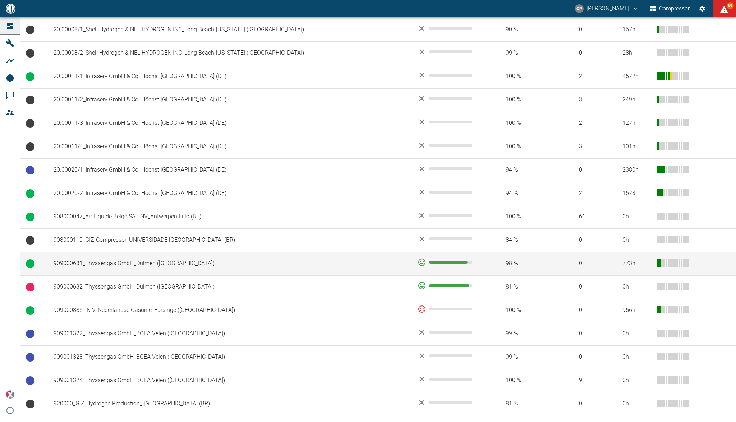
scroll to position [335, 0]
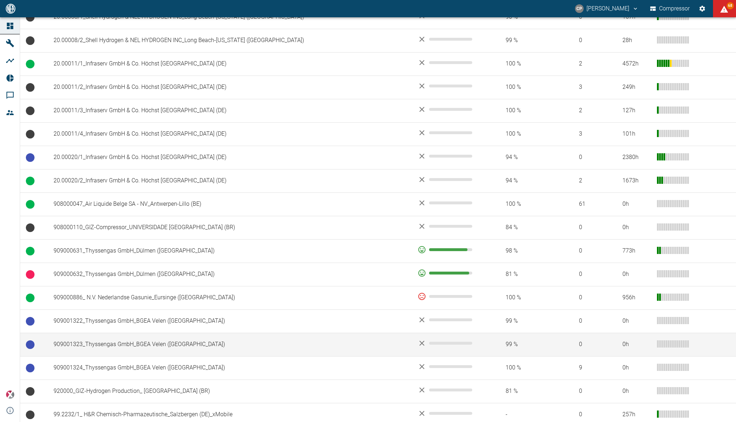
click at [121, 341] on td "909001323_Thyssengas GmbH_BGEA Velen ([GEOGRAPHIC_DATA])" at bounding box center [230, 344] width 364 height 23
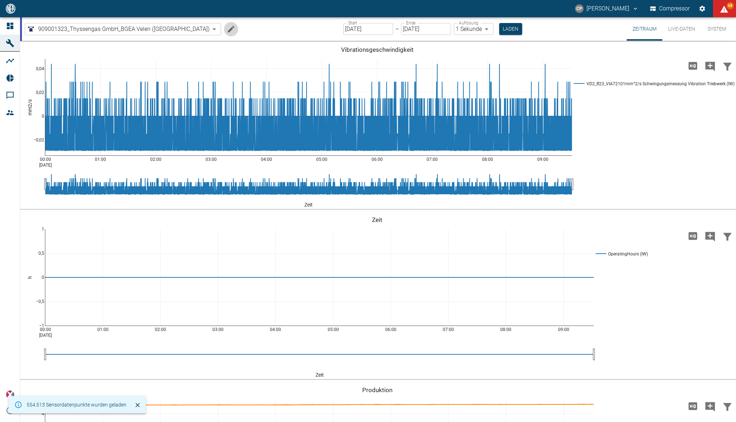
click at [227, 26] on icon "Machine bearbeiten" at bounding box center [231, 29] width 9 height 9
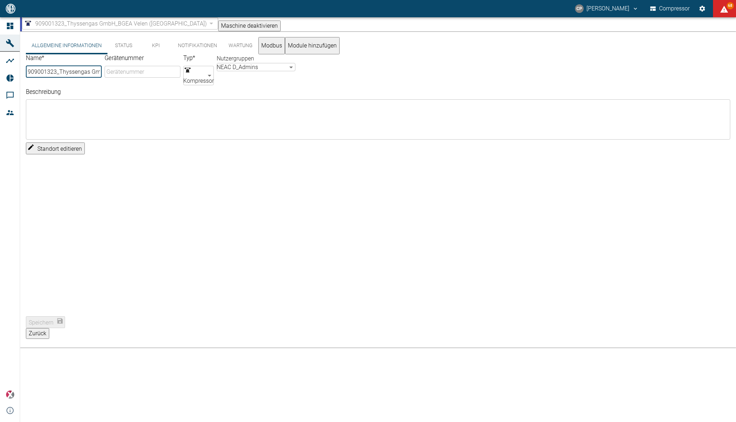
click at [168, 118] on textarea "Beschreibung" at bounding box center [378, 119] width 695 height 28
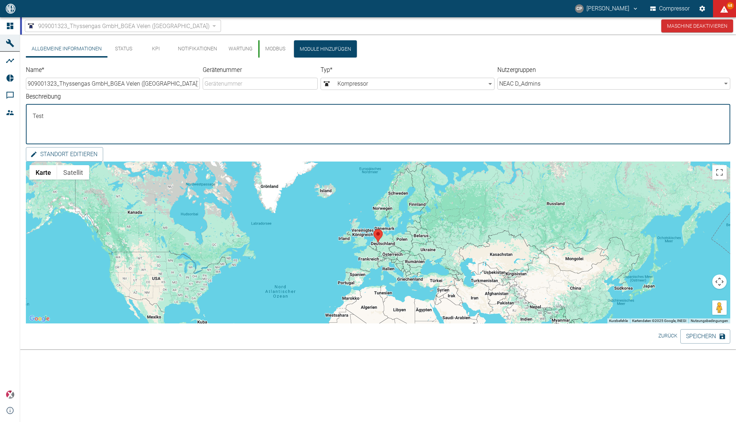
type textarea "Test"
click at [710, 324] on div "Allgemeine Informationen Status KPI Notifikationen Wartung Modbus Module hinzuf…" at bounding box center [378, 183] width 716 height 297
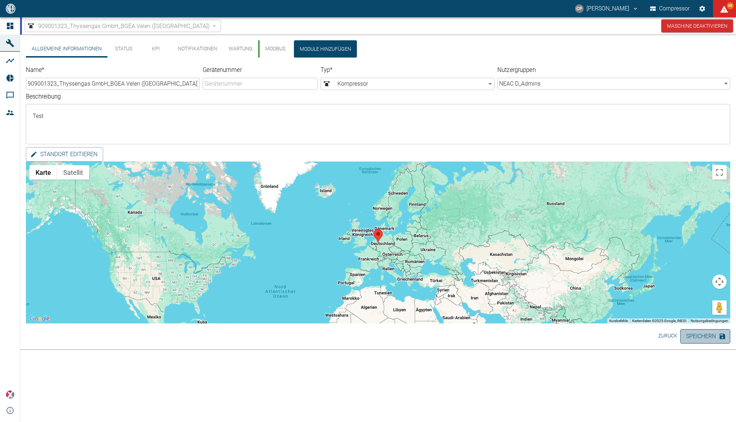
click at [708, 340] on button "Speichern" at bounding box center [706, 336] width 50 height 14
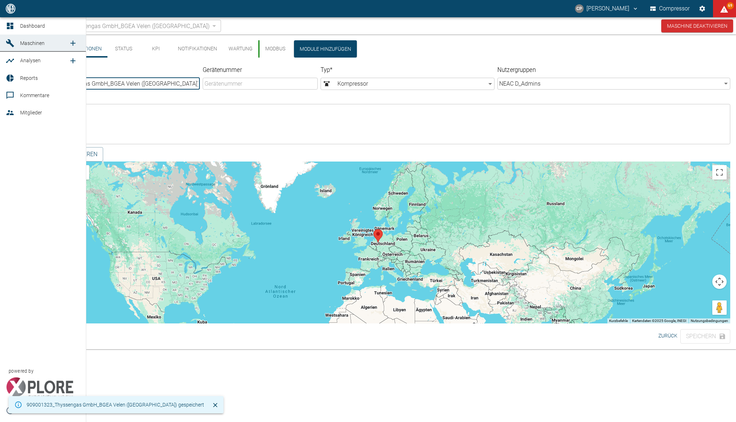
click at [18, 24] on link "Dashboard" at bounding box center [43, 25] width 86 height 17
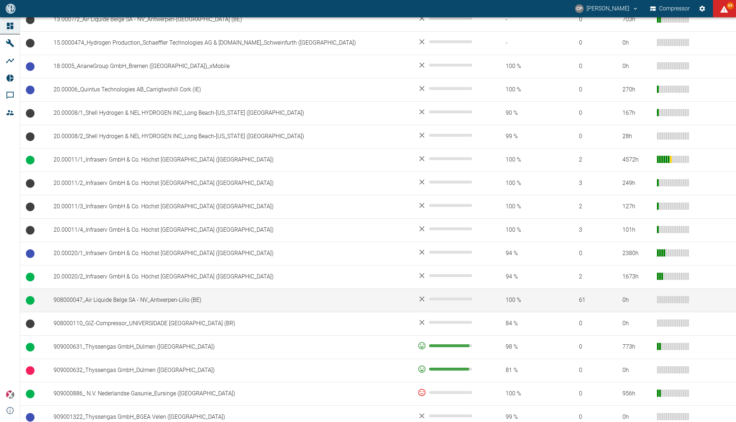
scroll to position [434, 0]
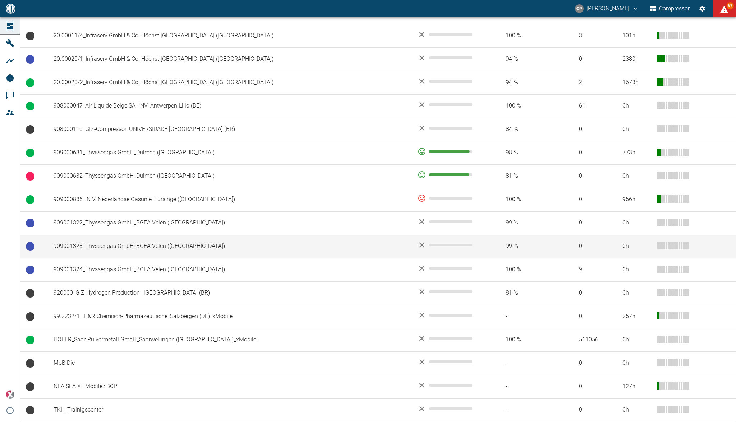
click at [100, 250] on td "909001323_Thyssengas GmbH_BGEA Velen ([GEOGRAPHIC_DATA])" at bounding box center [230, 245] width 364 height 23
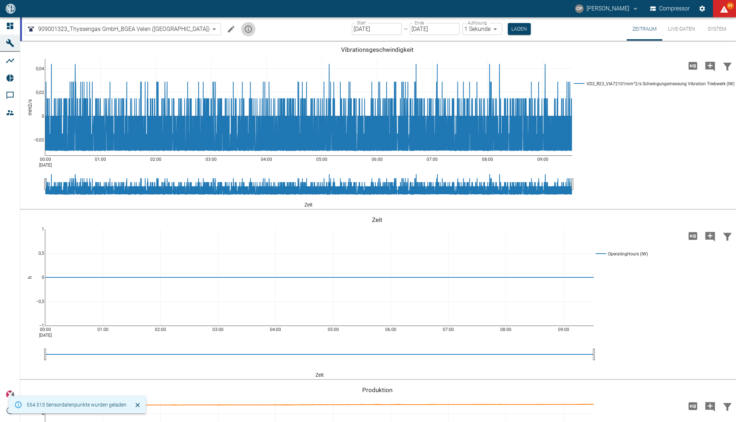
click at [244, 28] on icon "mission info" at bounding box center [248, 29] width 9 height 9
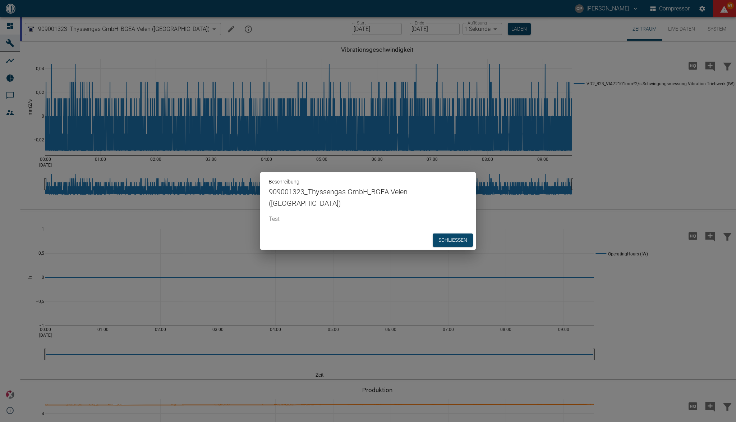
click at [201, 28] on div "Beschreibung 909001323_Thyssengas GmbH_BGEA Velen (DE) Test Schließen" at bounding box center [368, 211] width 736 height 422
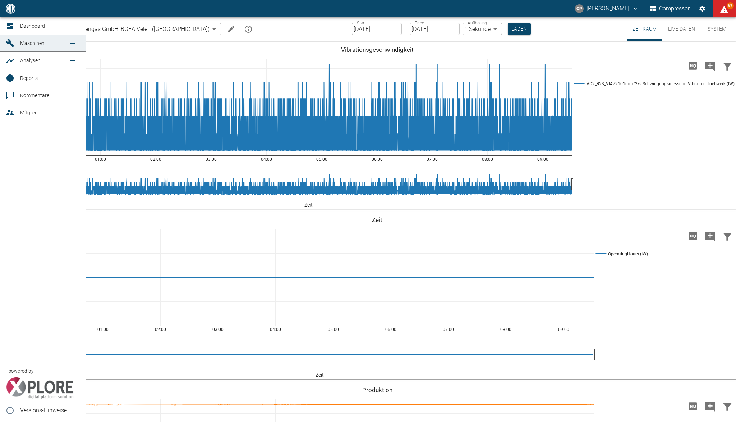
click at [12, 25] on icon at bounding box center [10, 26] width 9 height 9
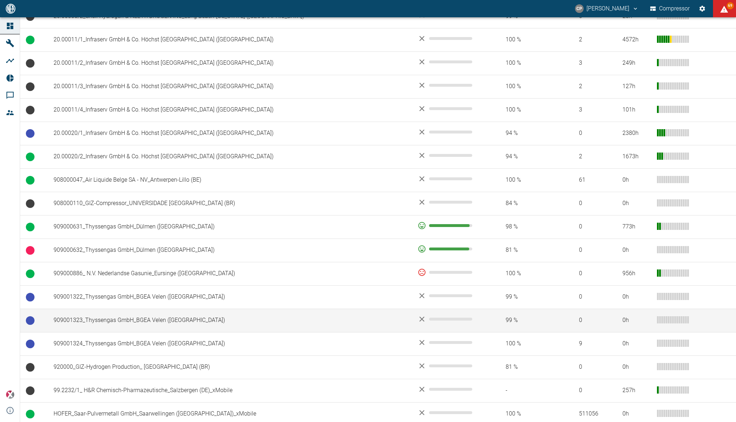
scroll to position [434, 0]
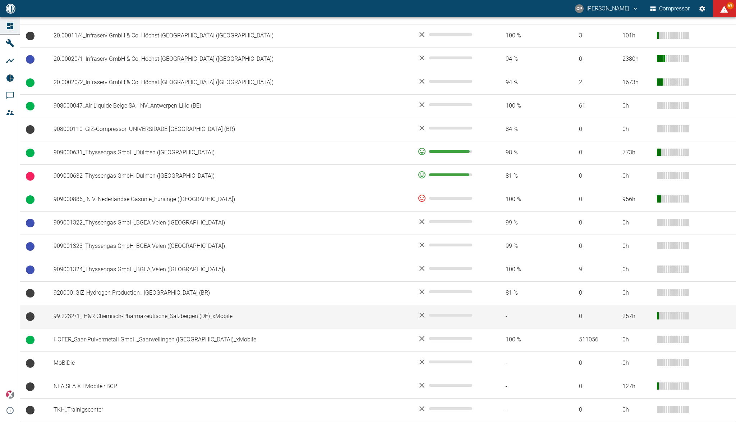
click at [84, 319] on td "99.2232/1_ H&R Chemisch-Pharmazeutische_Salzbergen (DE)_xMobile" at bounding box center [230, 316] width 364 height 23
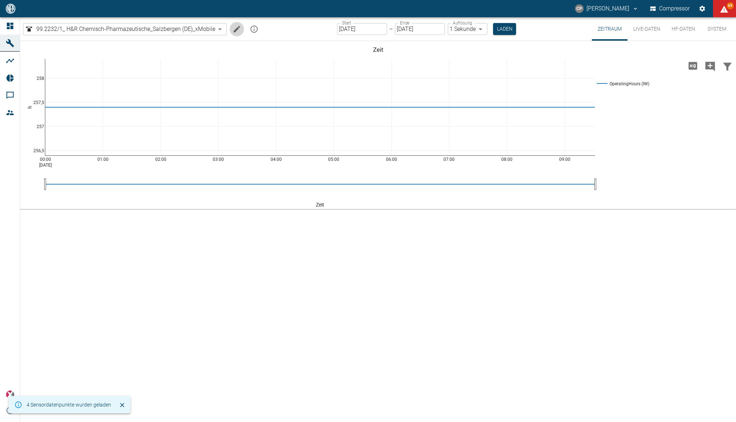
click at [234, 32] on icon "Machine bearbeiten" at bounding box center [237, 29] width 9 height 9
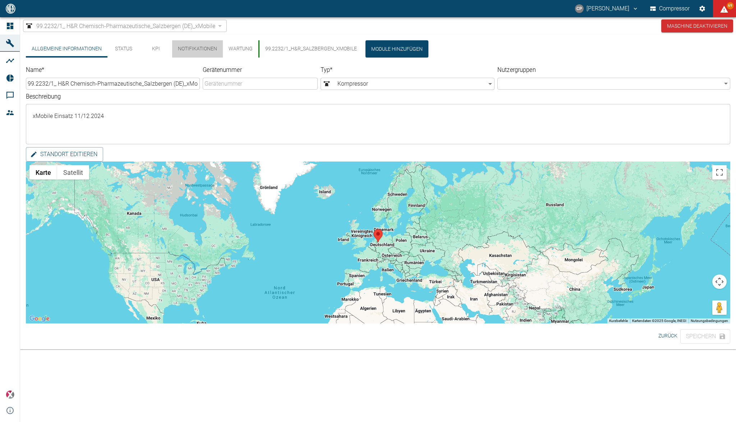
click at [203, 45] on button "Notifikationen" at bounding box center [197, 48] width 51 height 17
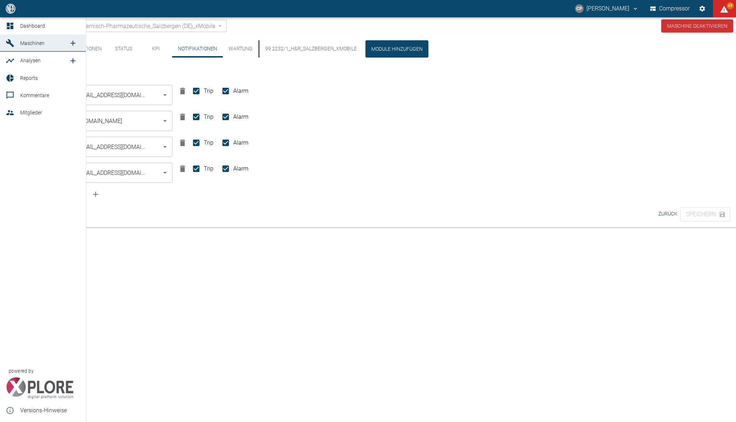
click at [12, 21] on link "Dashboard" at bounding box center [43, 25] width 86 height 17
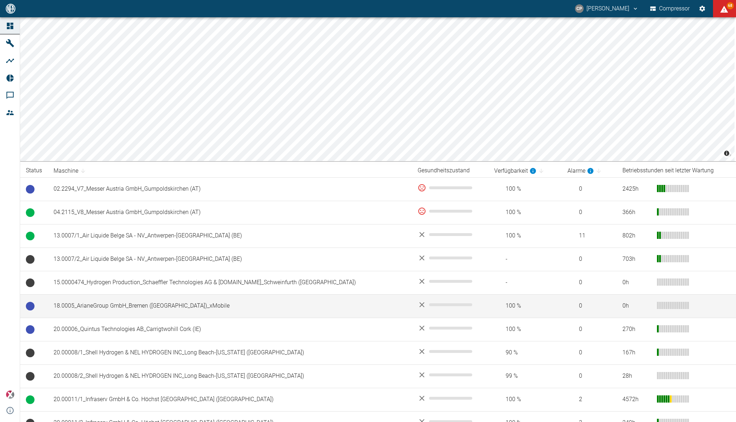
click at [141, 309] on td "18.0005_ArianeGroup GmbH_Bremen ([GEOGRAPHIC_DATA])_xMobile" at bounding box center [230, 305] width 364 height 23
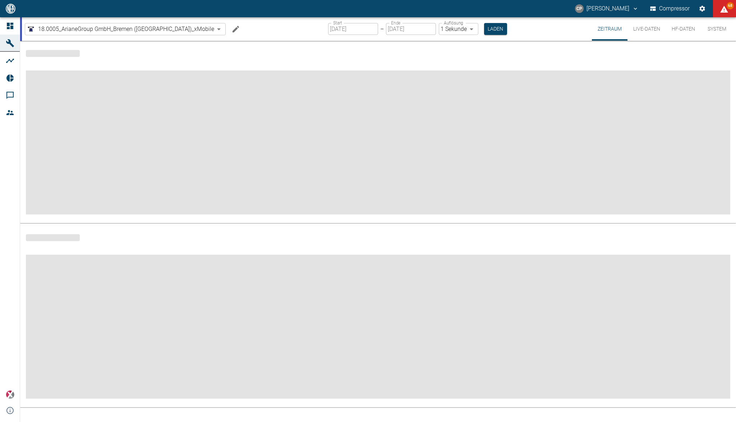
click at [232, 31] on icon "Machine bearbeiten" at bounding box center [236, 29] width 9 height 9
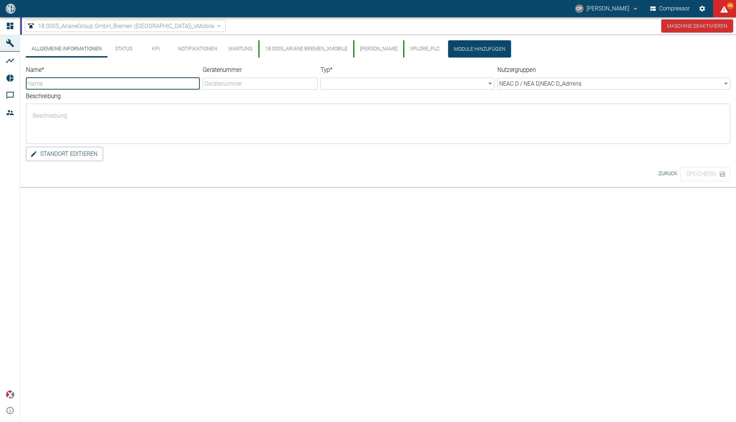
type input "18.0005_ArianeGroup GmbH_Bremen ([GEOGRAPHIC_DATA])_xMobile"
type input "Compressor"
click at [197, 48] on button "Notifikationen" at bounding box center [197, 48] width 51 height 17
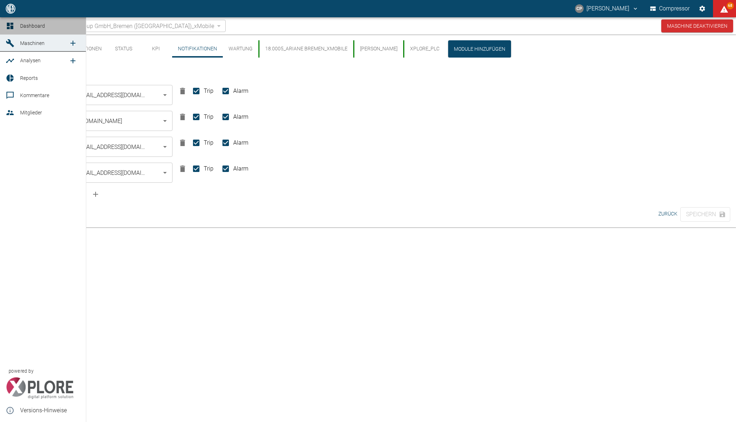
click at [11, 26] on icon at bounding box center [10, 26] width 6 height 6
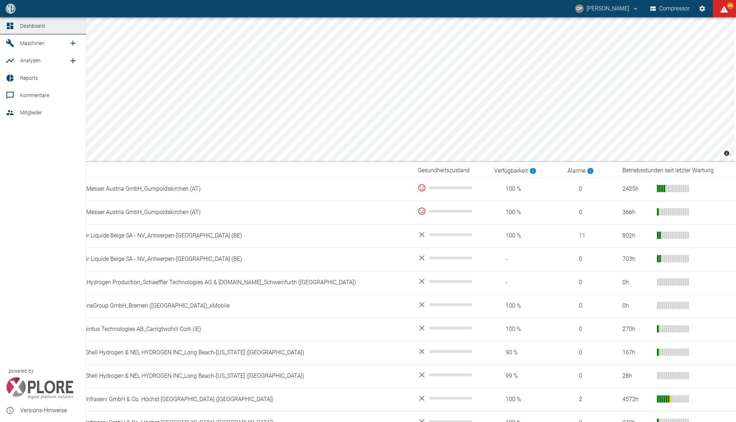
click at [19, 79] on link "Reports" at bounding box center [43, 77] width 86 height 17
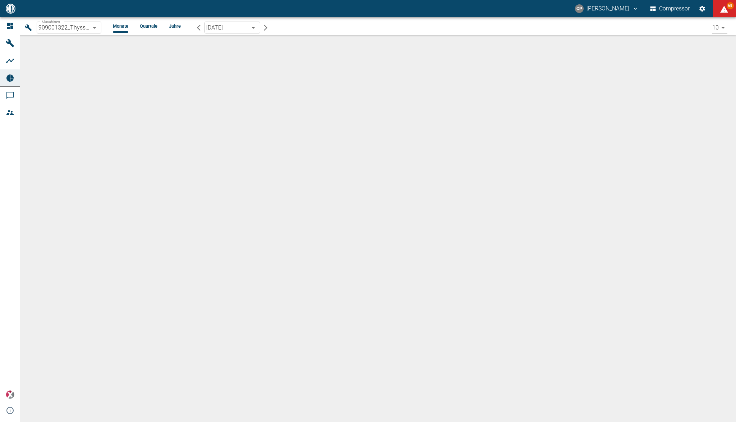
click at [101, 25] on body "CP Christoph Palm Compressor 68 Dashboard Maschinen Analysen Reports Kommentare…" at bounding box center [368, 211] width 736 height 422
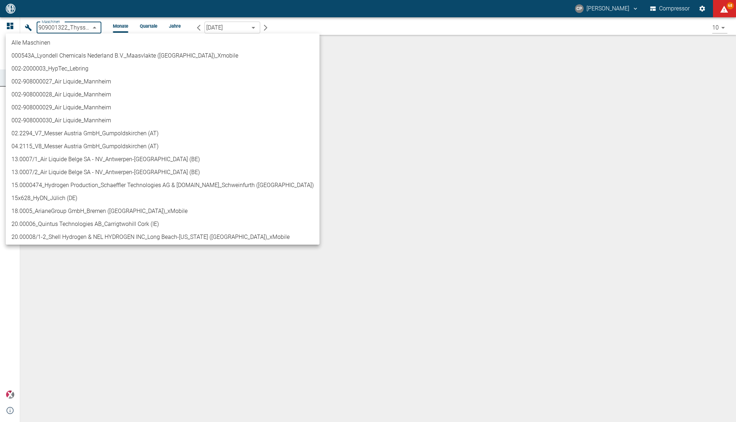
scroll to position [279, 0]
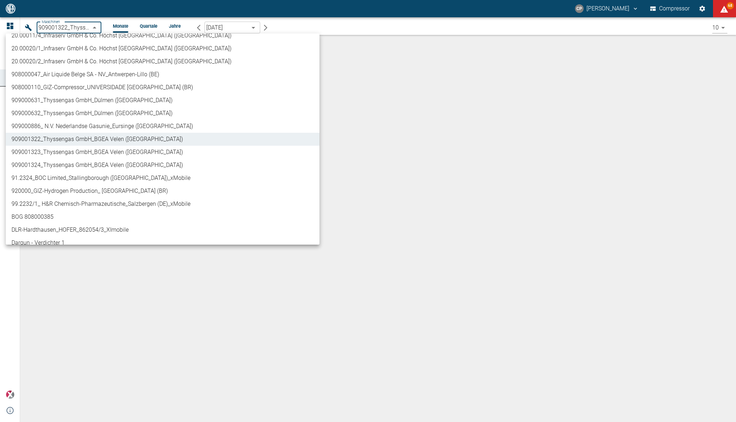
click at [96, 74] on li "908000047_Air Liquide Belge SA - NV_Antwerpen-Lillo (BE)" at bounding box center [163, 74] width 314 height 13
type input "53812aab-fb54-4a57-a574-01c3305aa274"
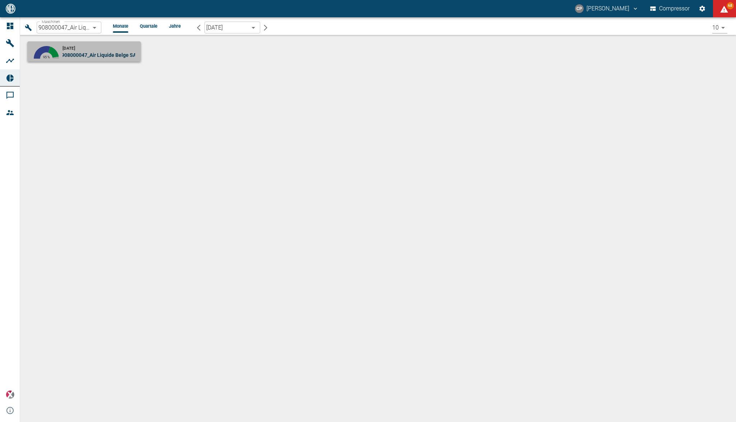
click at [84, 54] on span "908000047_Air Liquide Belge SA - NV_Antwerpen-Lillo (BE)" at bounding box center [129, 55] width 136 height 6
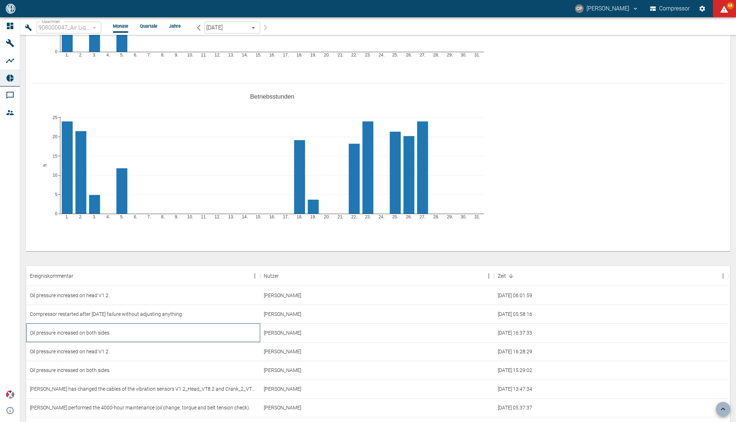
scroll to position [431, 0]
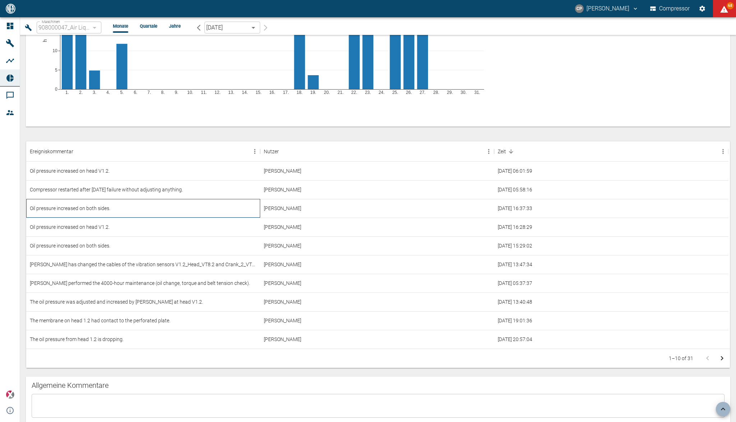
click at [122, 213] on div "Oil pressure increased on both sides." at bounding box center [143, 208] width 234 height 19
click at [100, 205] on div "Oil pressure increased on both sides." at bounding box center [143, 208] width 234 height 19
drag, startPoint x: 100, startPoint y: 205, endPoint x: 99, endPoint y: 244, distance: 39.2
click at [99, 244] on div "Oil pressure increased on both sides." at bounding box center [143, 245] width 234 height 19
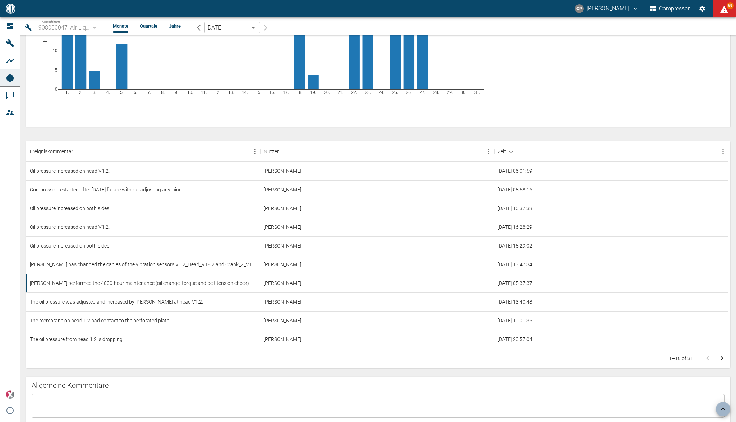
drag, startPoint x: 99, startPoint y: 244, endPoint x: 104, endPoint y: 289, distance: 45.9
click at [99, 285] on div "Marc Philipps performed the 4000-hour maintenance (oil change, torque and belt …" at bounding box center [143, 283] width 234 height 19
click at [91, 145] on div "Ereigniskommentar" at bounding box center [140, 151] width 220 height 20
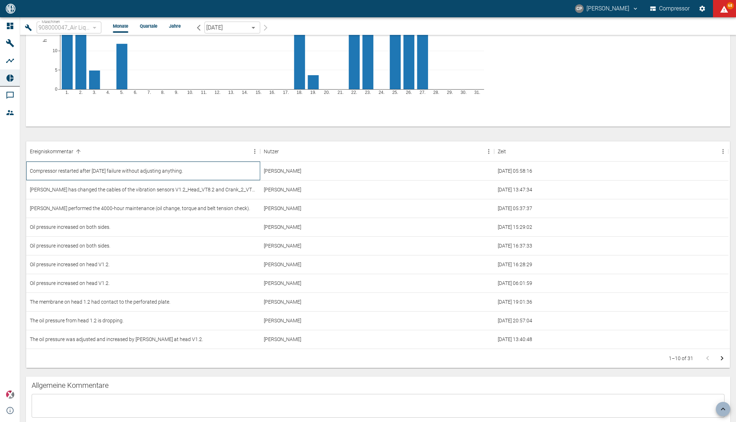
click at [87, 167] on div "Compressor restarted after yesterday's failure without adjusting anything." at bounding box center [143, 170] width 234 height 19
click at [86, 209] on div "Marc Philipps performed the 4000-hour maintenance (oil change, torque and belt …" at bounding box center [143, 208] width 234 height 19
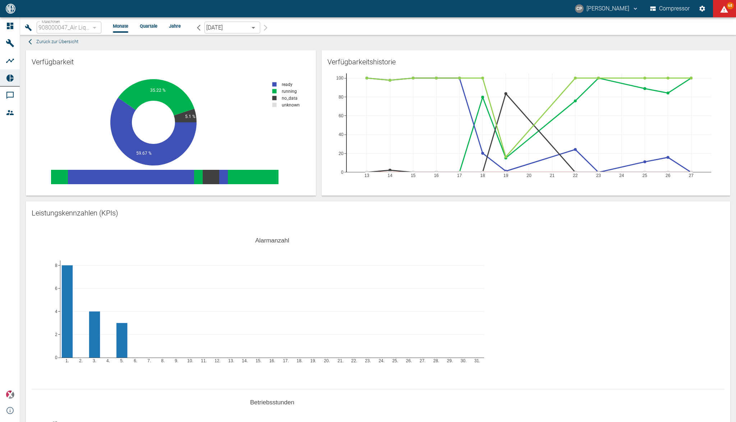
scroll to position [0, 0]
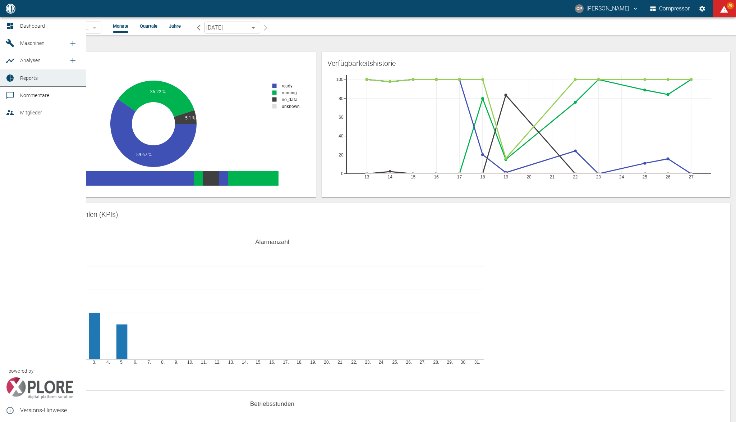
click at [23, 80] on span "Reports" at bounding box center [29, 78] width 18 height 6
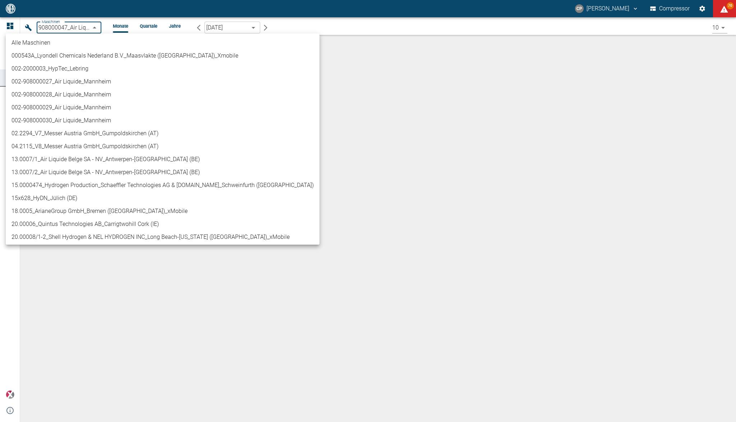
click at [90, 26] on body "CP Christoph Palm Compressor 70 Dashboard Maschinen Analysen Reports Kommentare…" at bounding box center [368, 211] width 736 height 422
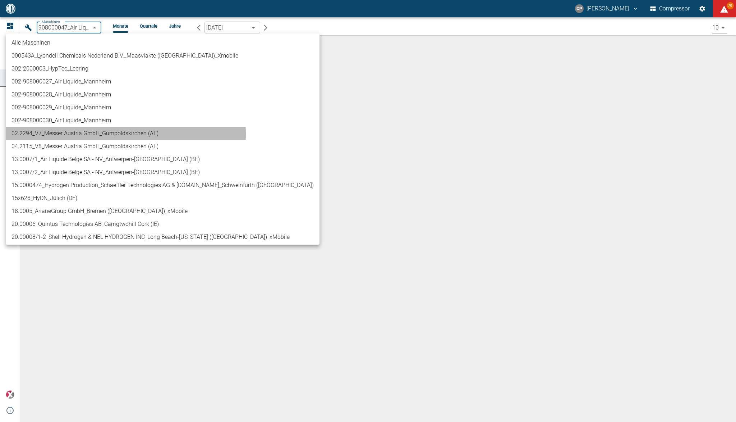
click at [103, 134] on li "02.2294_V7_Messer Austria GmbH_Gumpoldskirchen (AT)" at bounding box center [163, 133] width 314 height 13
type input "52381507-e89c-473a-84ef-8e4810c4aa68"
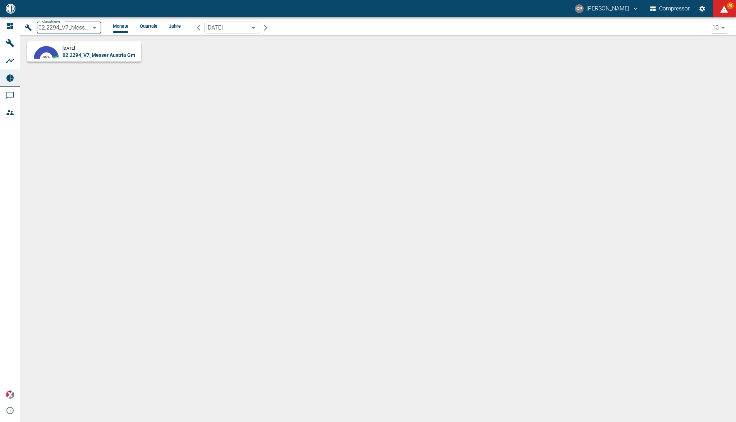
click at [90, 54] on span "02.2294_V7_Messer Austria GmbH_Gumpoldskirchen (AT)" at bounding box center [129, 55] width 132 height 6
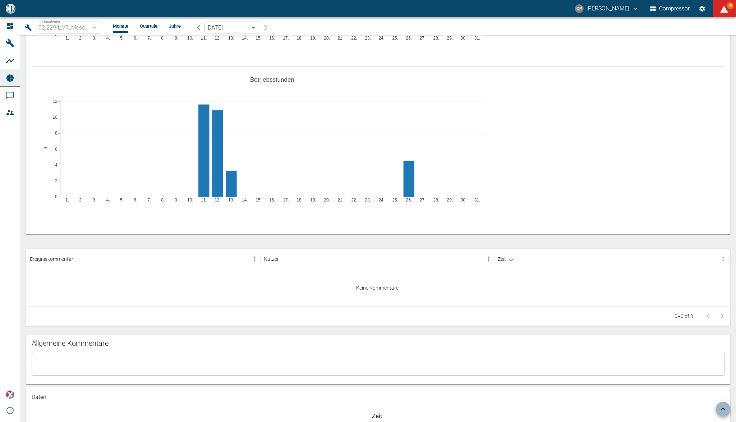
scroll to position [389, 0]
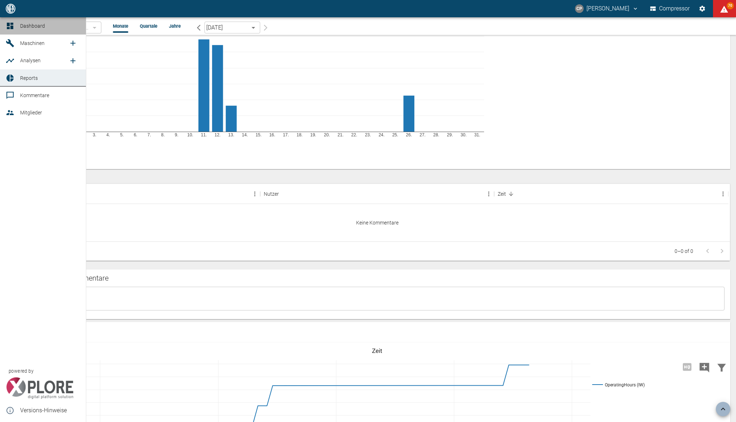
click at [16, 24] on div at bounding box center [11, 26] width 11 height 9
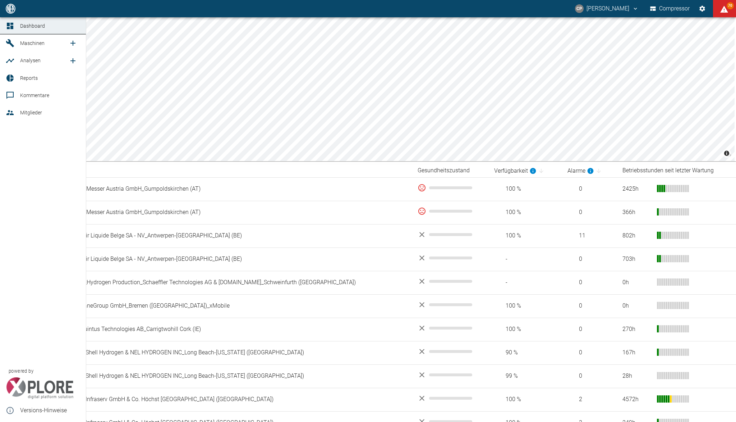
click at [10, 80] on icon at bounding box center [10, 78] width 9 height 9
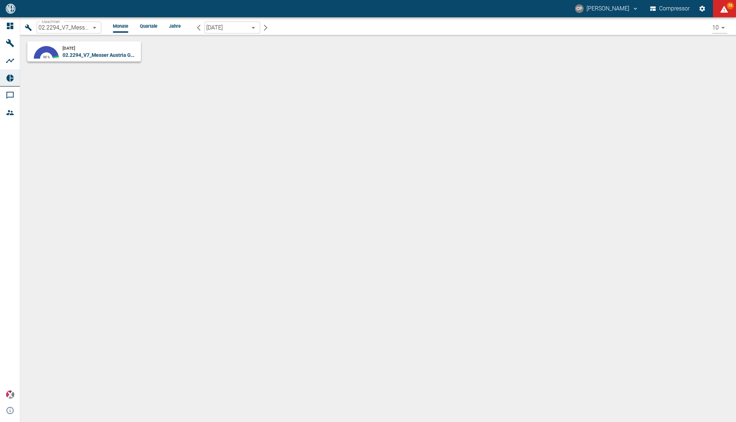
click at [61, 28] on body "CP Christoph Palm Compressor 70 Dashboard Maschinen Analysen Reports Kommentare…" at bounding box center [368, 211] width 736 height 422
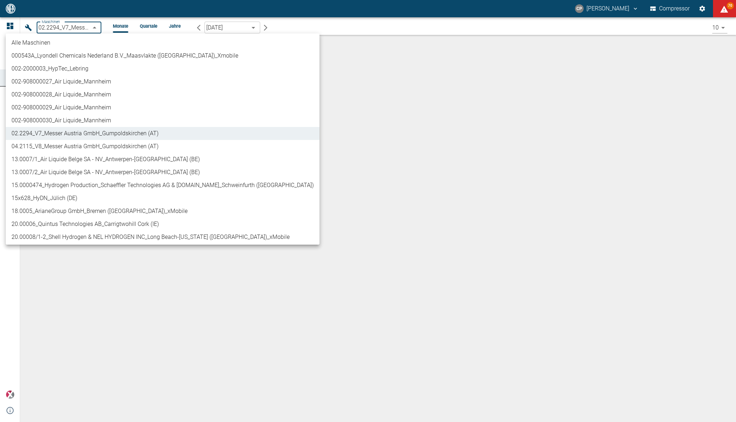
click at [67, 145] on li "04.2115_V8_Messer Austria GmbH_Gumpoldskirchen (AT)" at bounding box center [163, 146] width 314 height 13
type input "62df7942-7815-4ccf-a722-4ba74b721732"
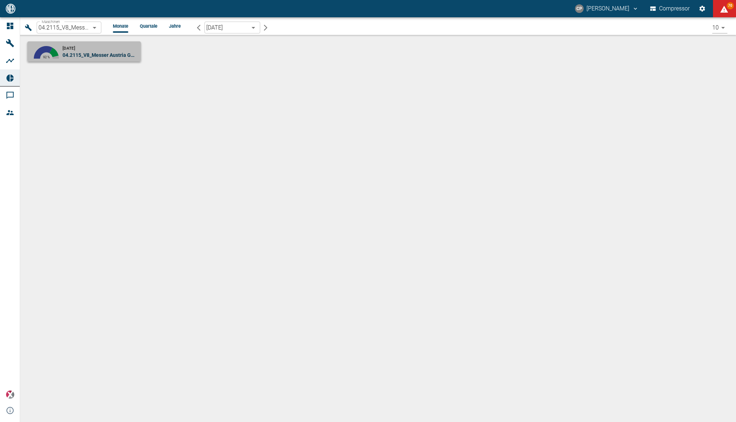
click at [87, 50] on div "August 2025 04.2115_V8_Messer Austria GmbH_Gumpoldskirchen (AT)" at bounding box center [100, 51] width 75 height 14
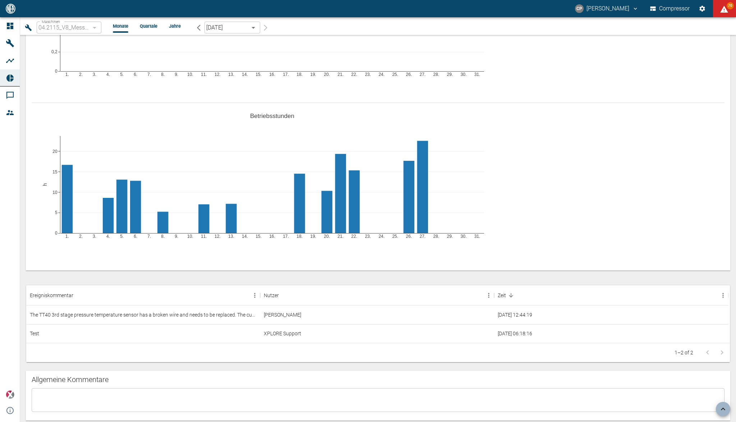
scroll to position [324, 0]
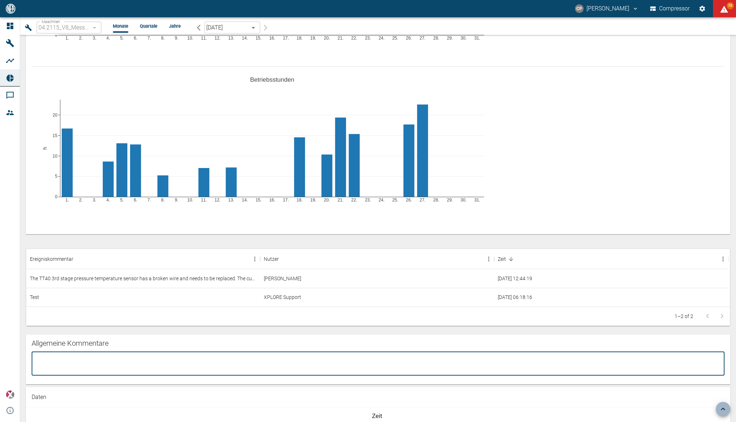
click at [162, 361] on textarea at bounding box center [378, 363] width 683 height 12
click at [128, 300] on div "Test" at bounding box center [143, 297] width 234 height 19
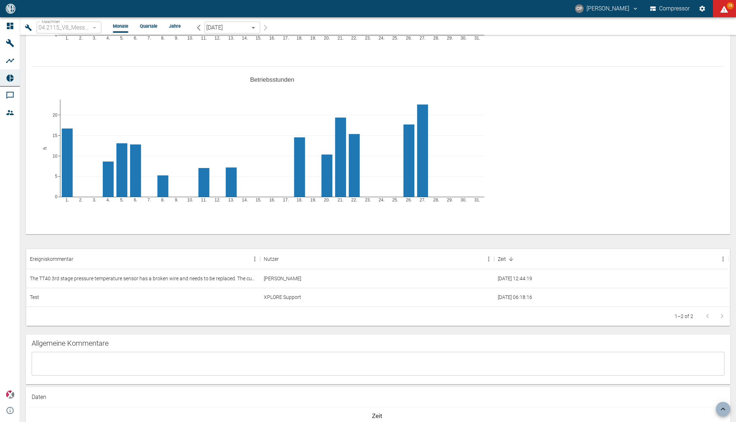
click at [146, 331] on div "Verfügbarkeit 66.08 % 26.31 % 7.41 % 0.19 % ready running unknown no_data Verfü…" at bounding box center [378, 350] width 705 height 1245
click at [141, 319] on div "1–2 of 2" at bounding box center [378, 315] width 704 height 19
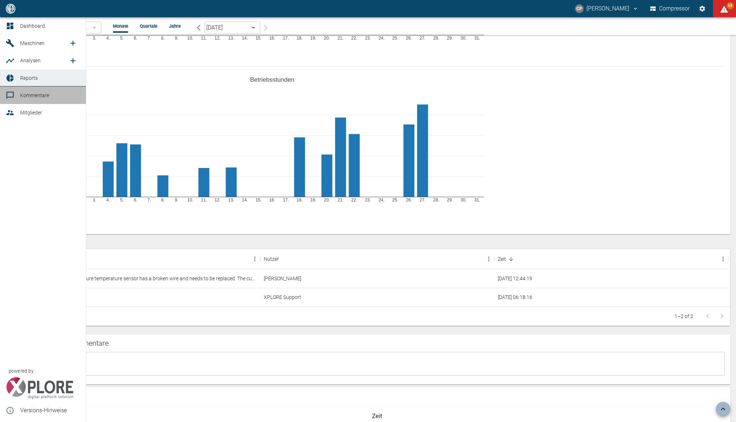
click at [41, 96] on span "Kommentare" at bounding box center [34, 95] width 29 height 6
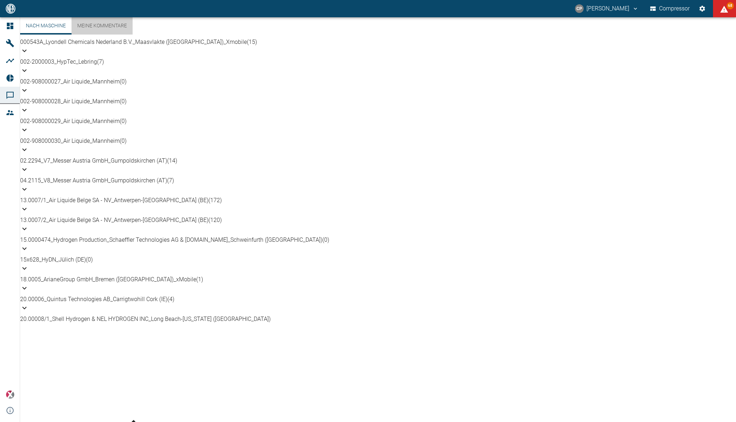
click at [118, 32] on link "Meine Kommentare" at bounding box center [102, 25] width 61 height 17
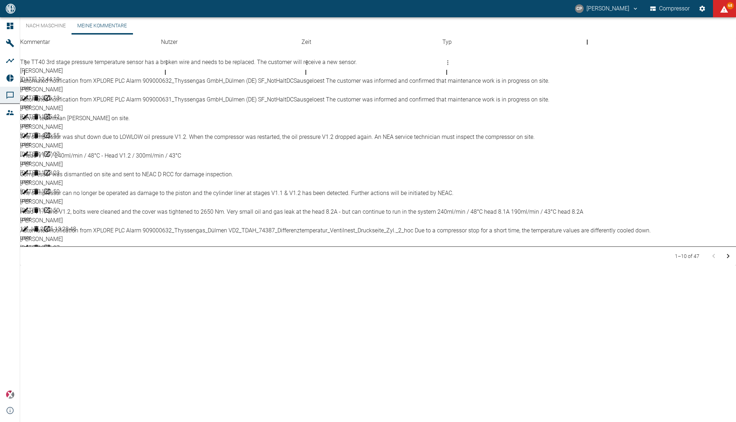
click at [59, 35] on link "Nach Maschine" at bounding box center [45, 25] width 51 height 17
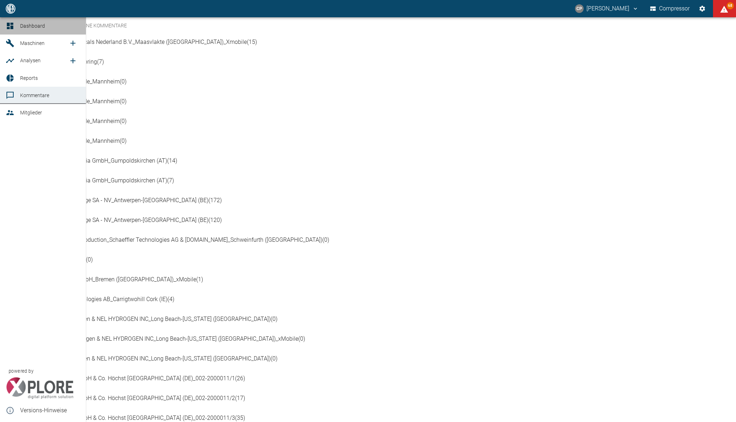
click at [10, 29] on icon at bounding box center [10, 26] width 9 height 9
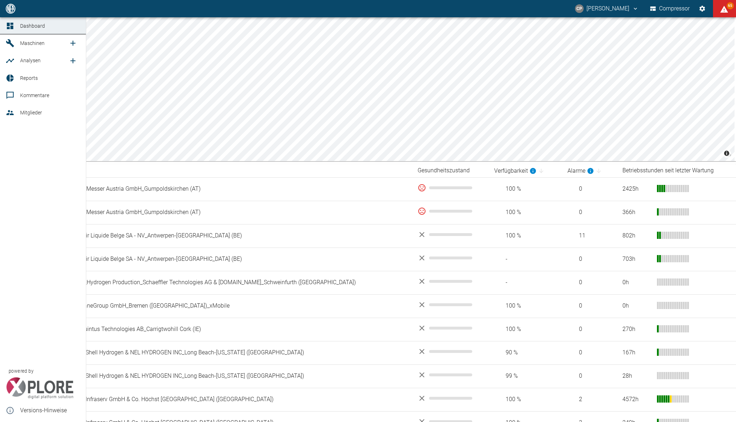
click at [10, 113] on icon at bounding box center [10, 112] width 9 height 9
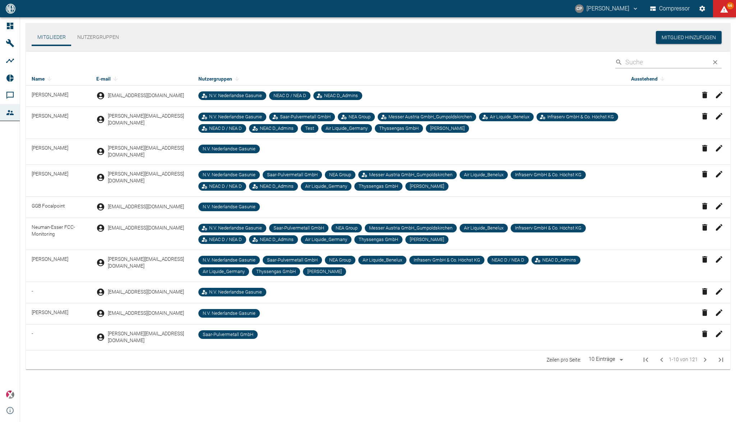
click at [720, 97] on icon "button" at bounding box center [719, 95] width 9 height 9
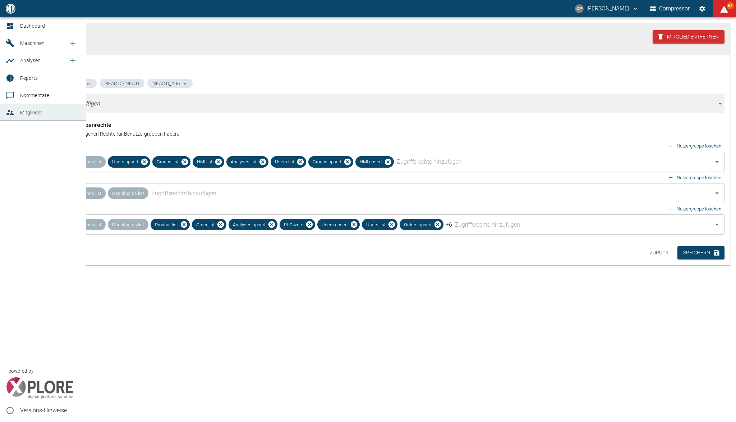
click at [12, 27] on icon at bounding box center [10, 26] width 6 height 6
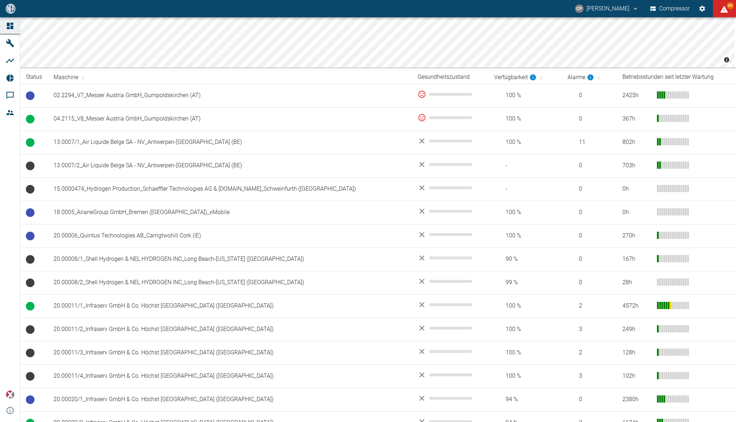
scroll to position [96, 0]
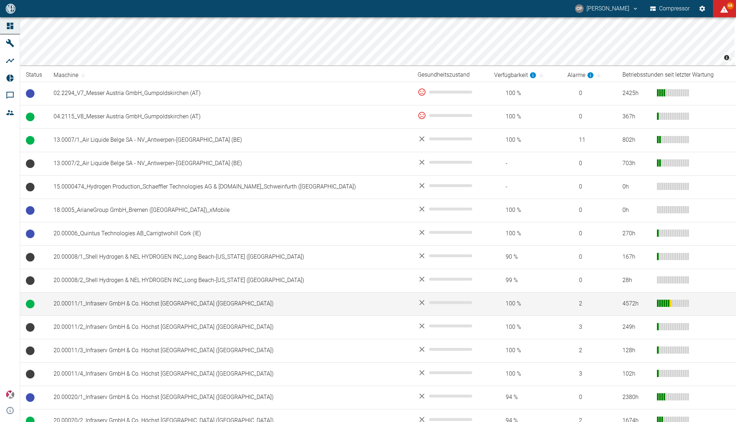
click at [239, 305] on td "20.00011/1_Infraserv GmbH & Co. Höchst [GEOGRAPHIC_DATA] (DE)" at bounding box center [230, 303] width 364 height 23
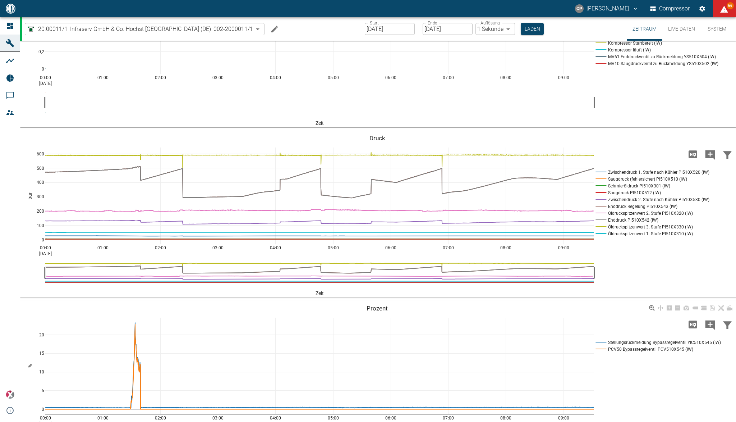
scroll to position [470, 0]
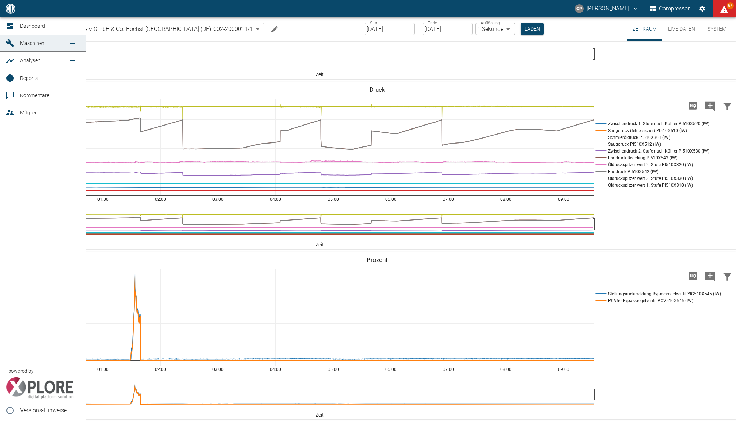
click at [10, 23] on icon at bounding box center [10, 26] width 9 height 9
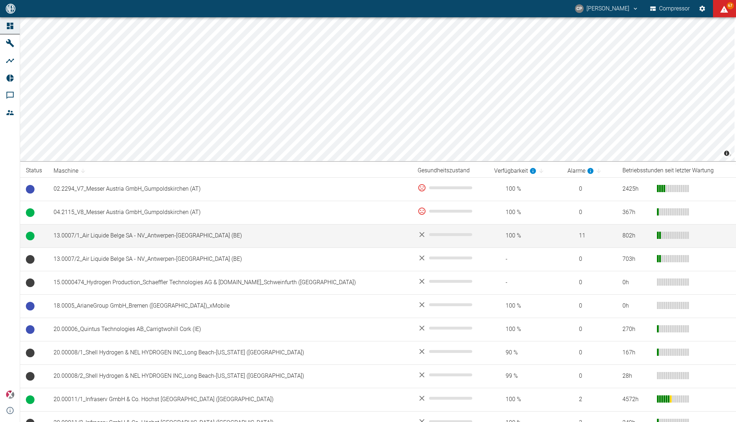
click at [72, 228] on td "13.0007/1_Air Liquide Belge SA - NV_Antwerpen-[GEOGRAPHIC_DATA] (BE)" at bounding box center [230, 235] width 364 height 23
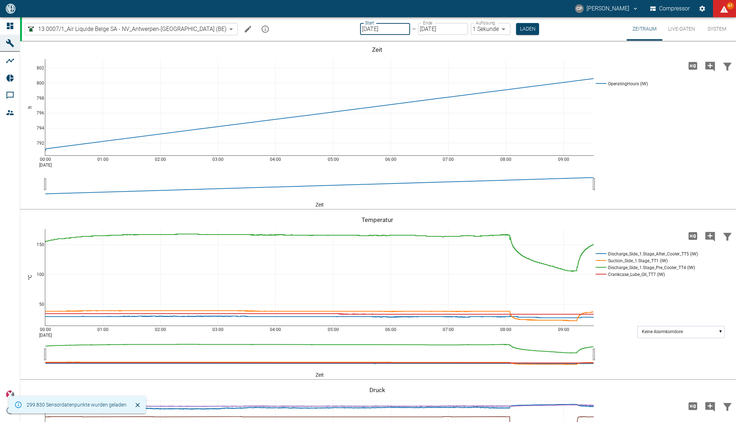
click at [360, 29] on input "[DATE]" at bounding box center [385, 29] width 50 height 12
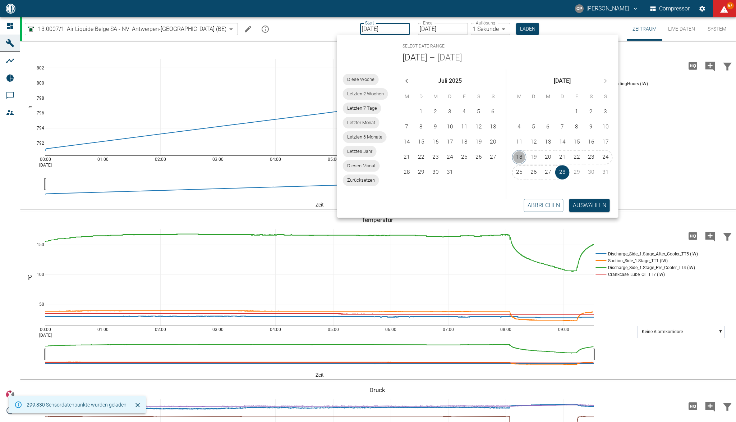
click at [519, 151] on button "18" at bounding box center [519, 157] width 14 height 14
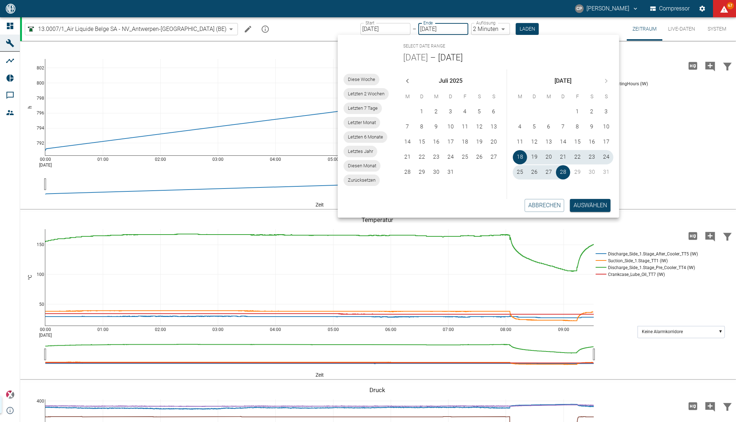
type input "[DATE]"
click at [587, 210] on button "Auswählen" at bounding box center [590, 205] width 41 height 13
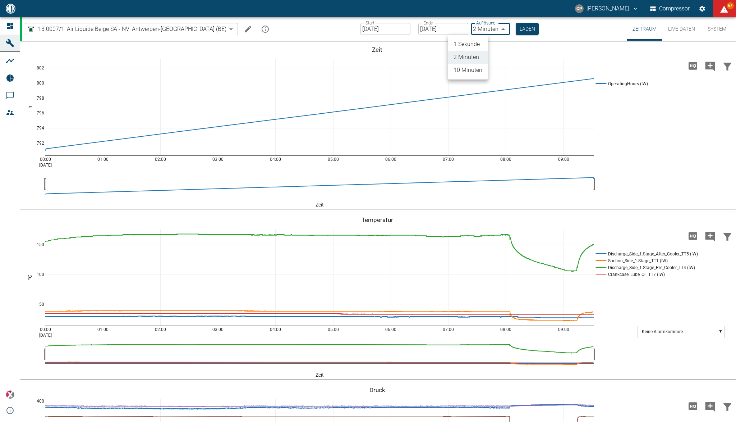
click at [472, 32] on body "CP Christoph Palm Compressor 67 Dashboard Maschinen Analysen Reports Kommentare…" at bounding box center [368, 211] width 736 height 422
click at [472, 43] on li "1 Sekunde" at bounding box center [468, 44] width 40 height 13
type input "1sec"
click at [516, 26] on button "Laden" at bounding box center [527, 29] width 23 height 12
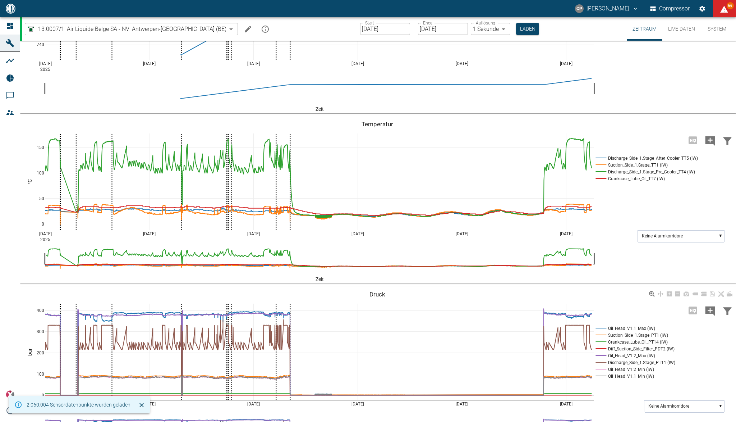
scroll to position [239, 0]
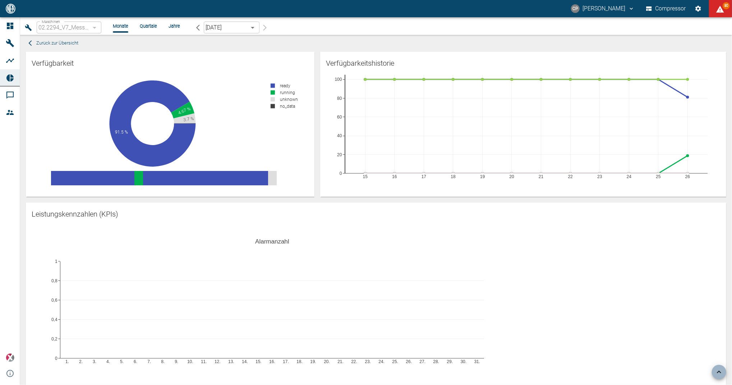
scroll to position [360, 0]
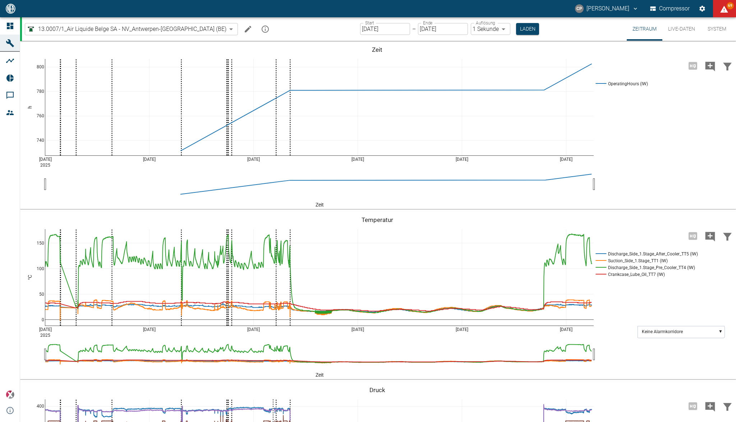
scroll to position [239, 0]
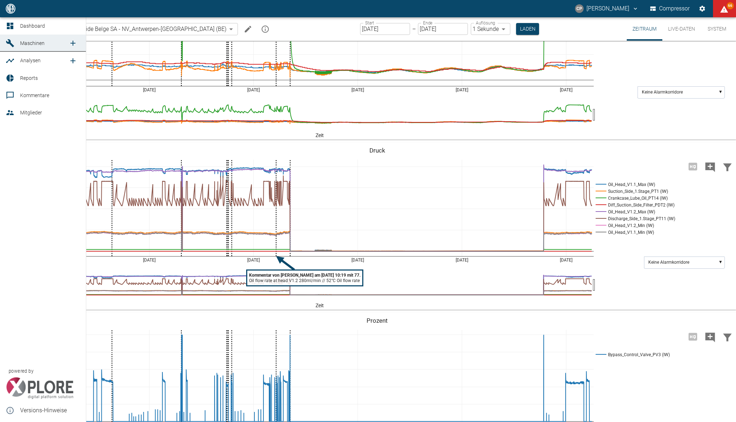
click at [15, 114] on div at bounding box center [11, 112] width 11 height 9
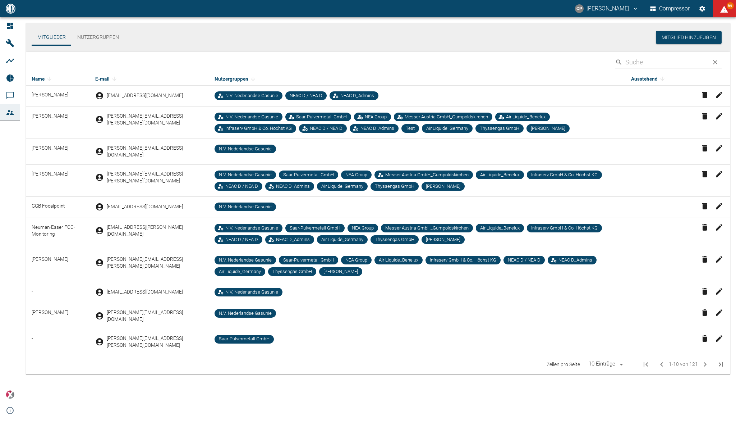
click at [658, 62] on input "Search" at bounding box center [666, 62] width 81 height 13
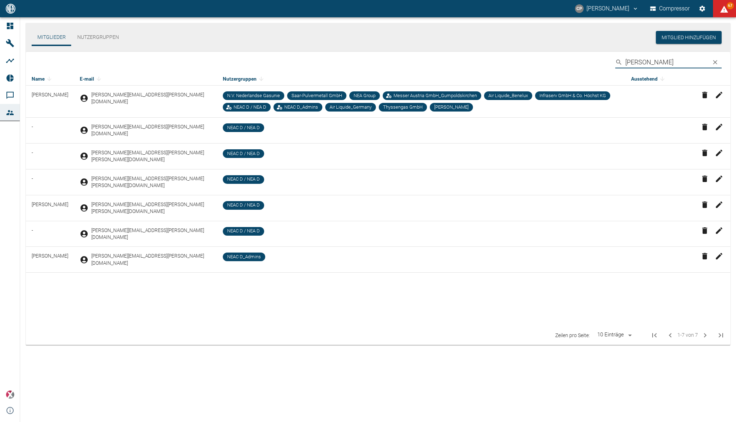
type input "[PERSON_NAME]"
click at [723, 200] on icon "button" at bounding box center [719, 204] width 9 height 9
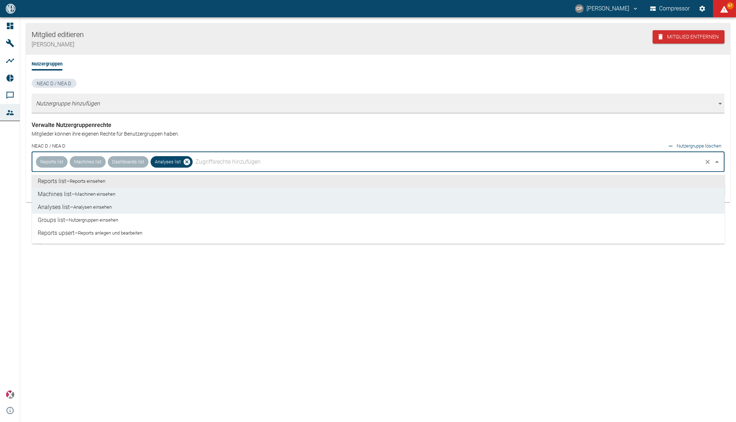
click at [215, 164] on input "text" at bounding box center [448, 162] width 508 height 14
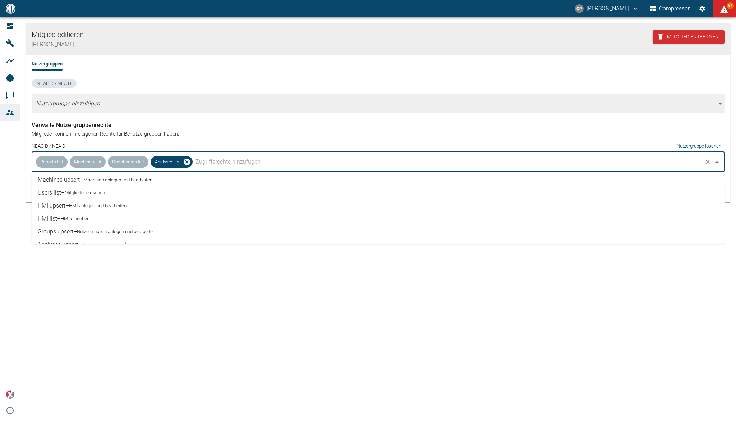
scroll to position [96, 0]
click at [120, 224] on small "Analysen anlegen und bearbeiten" at bounding box center [115, 227] width 67 height 7
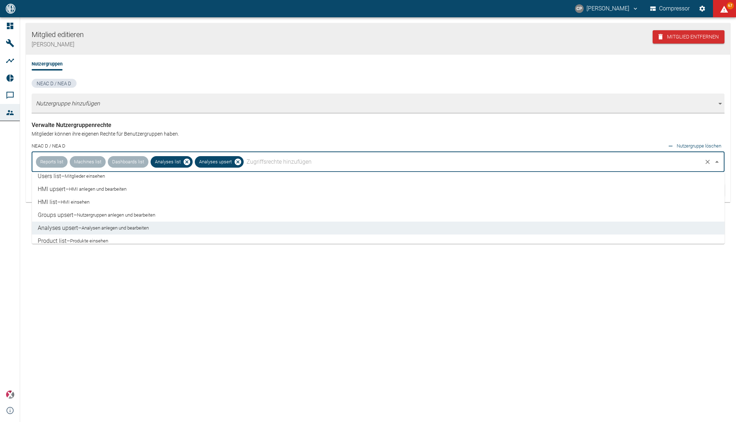
click at [135, 271] on div "Mitglied editieren [PERSON_NAME] Mitglied entfernen Nutzergruppen NEAC D / NEA …" at bounding box center [378, 219] width 716 height 404
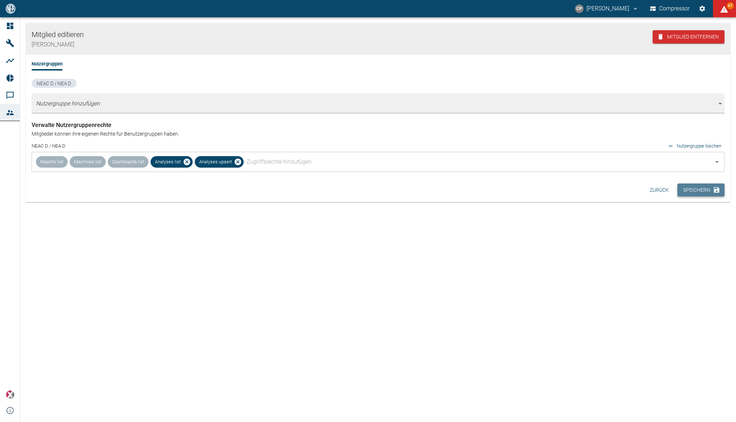
click at [706, 193] on button "Speichern" at bounding box center [701, 189] width 47 height 13
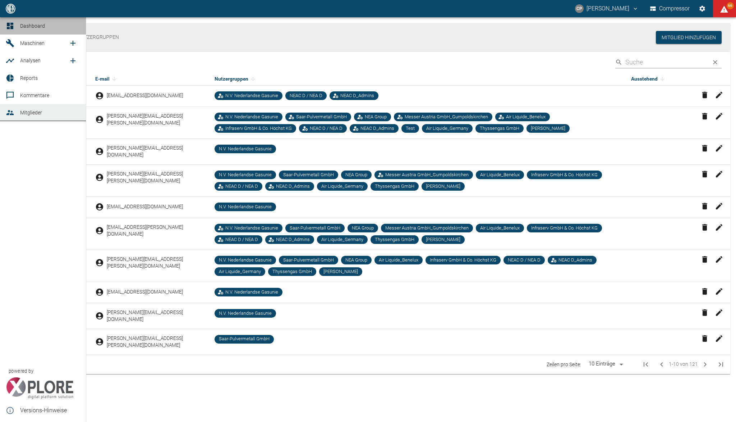
click at [10, 29] on icon at bounding box center [10, 26] width 9 height 9
